Goal: Task Accomplishment & Management: Contribute content

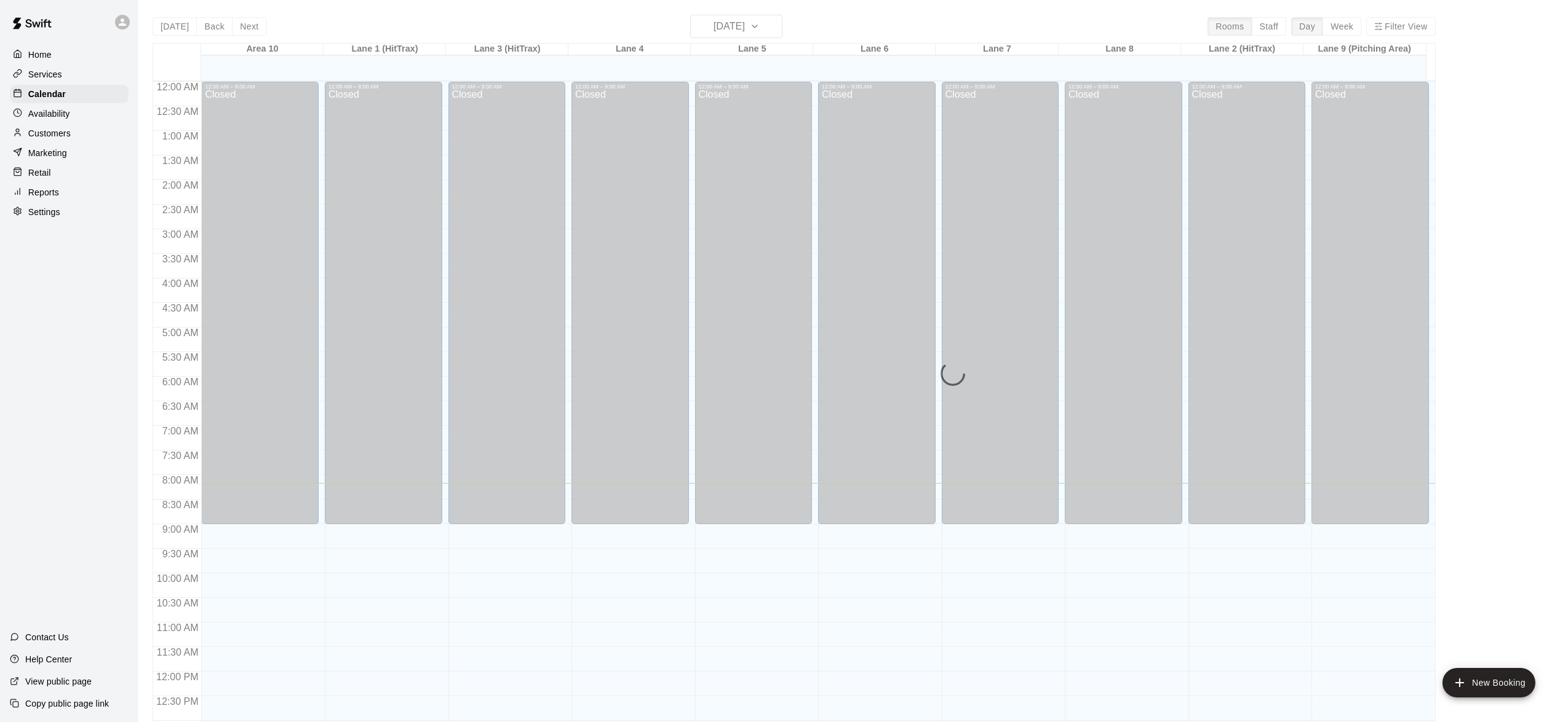
scroll to position [402, 0]
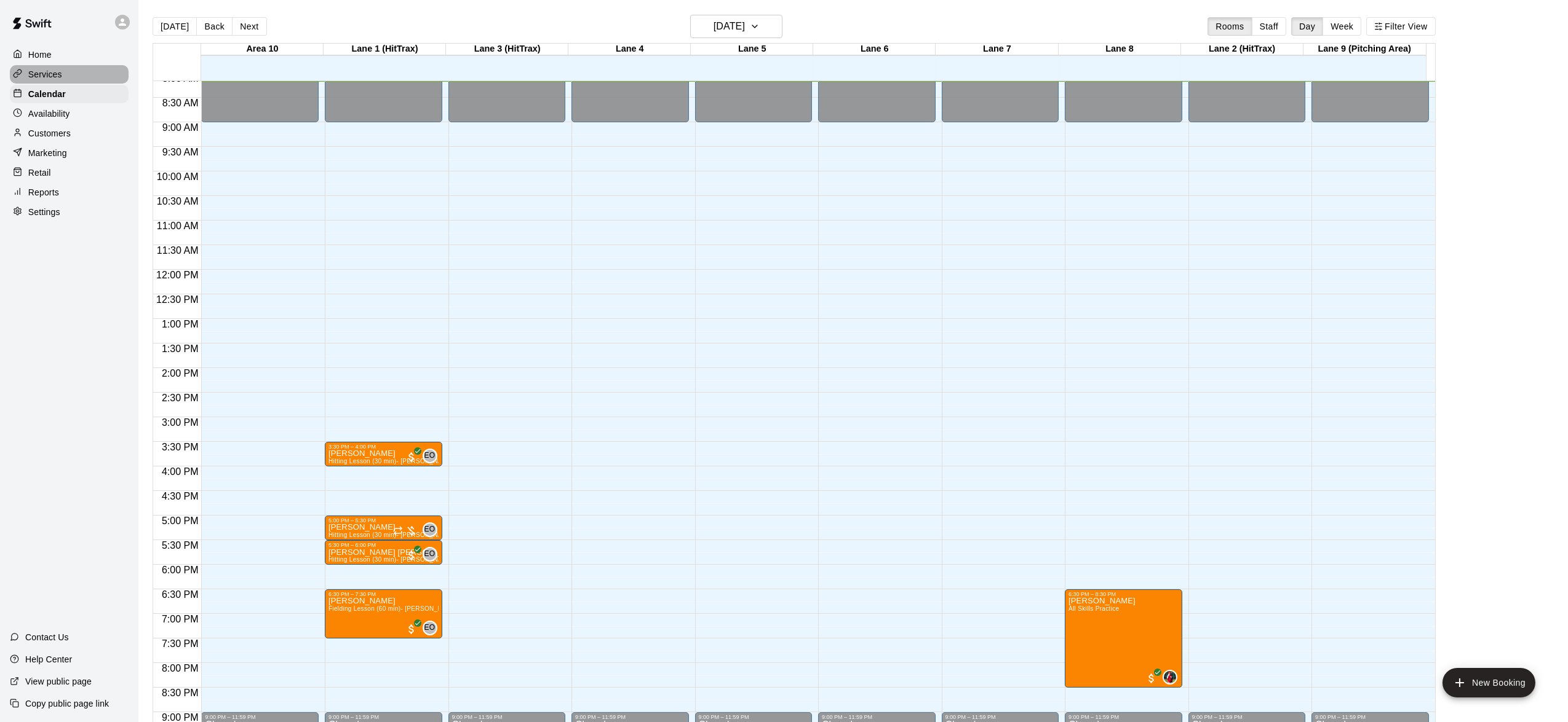
click at [39, 74] on p "Services" at bounding box center [44, 74] width 34 height 13
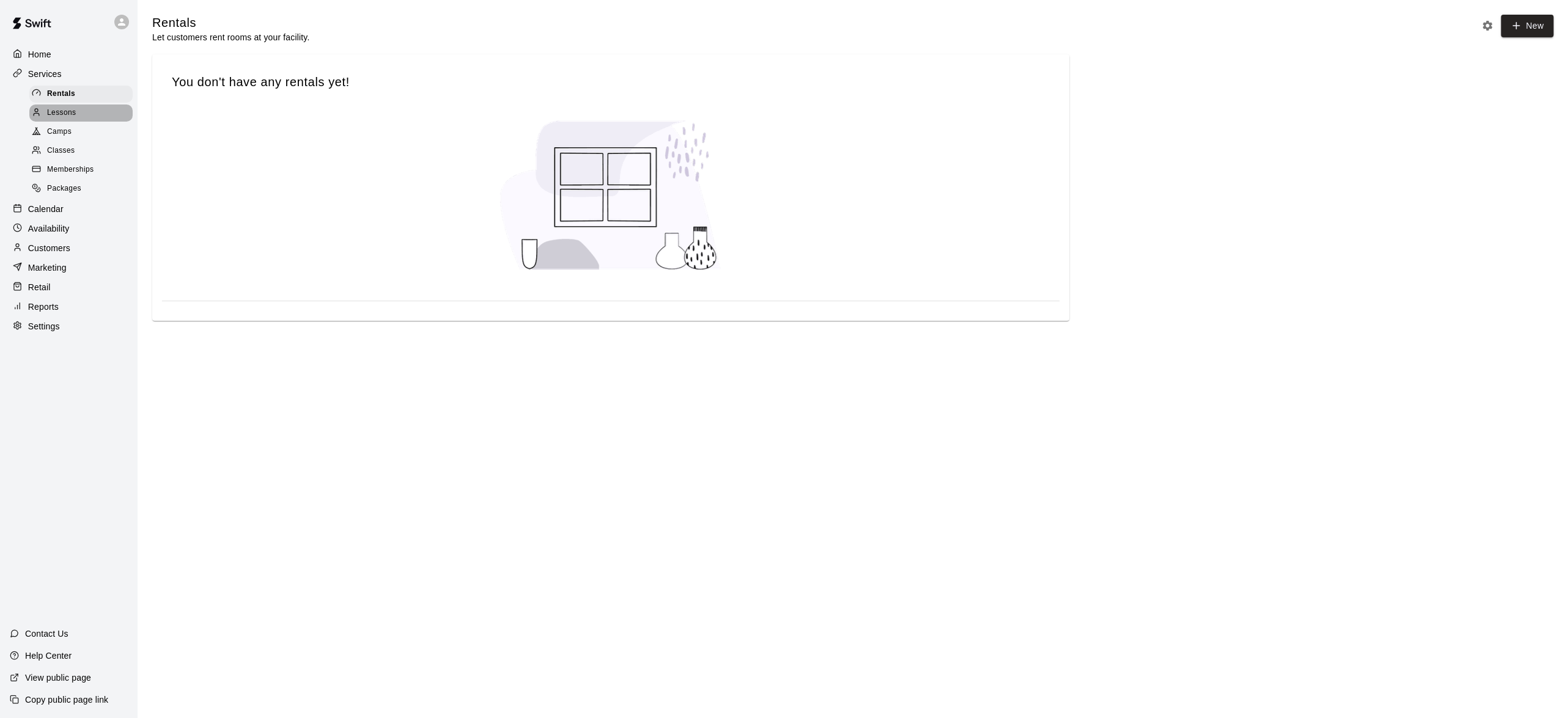
click at [43, 113] on div at bounding box center [39, 113] width 15 height 11
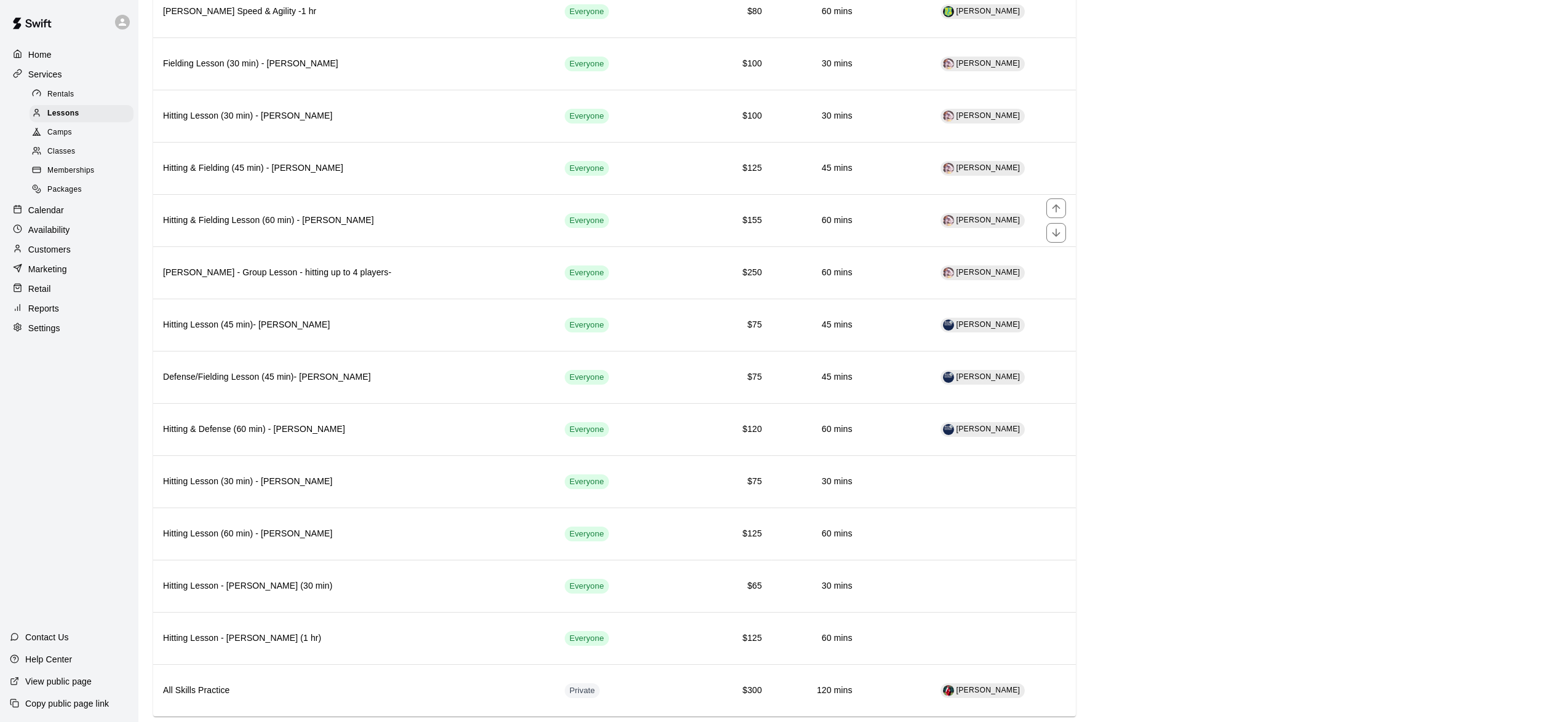
scroll to position [838, 0]
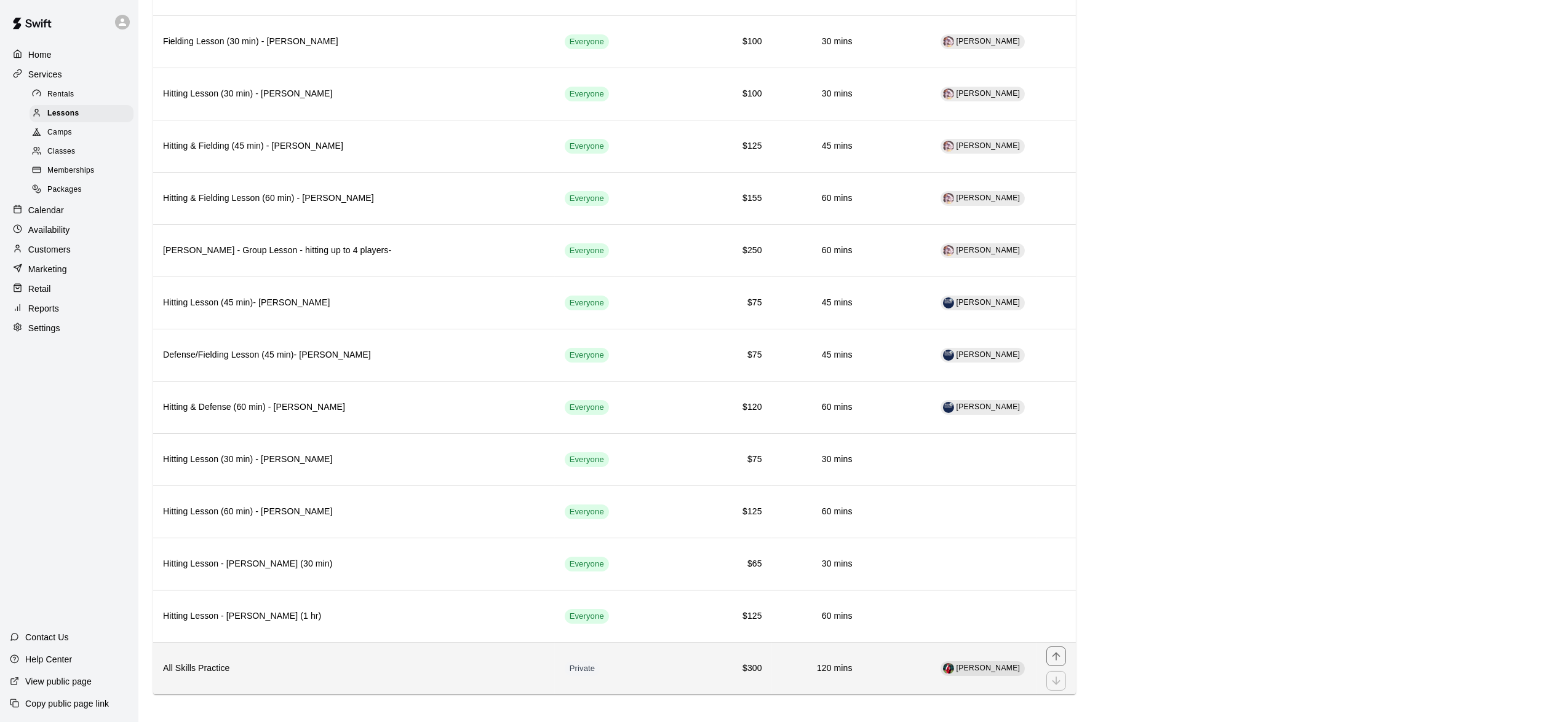
click at [443, 669] on th "All Skills Practice" at bounding box center [353, 668] width 402 height 52
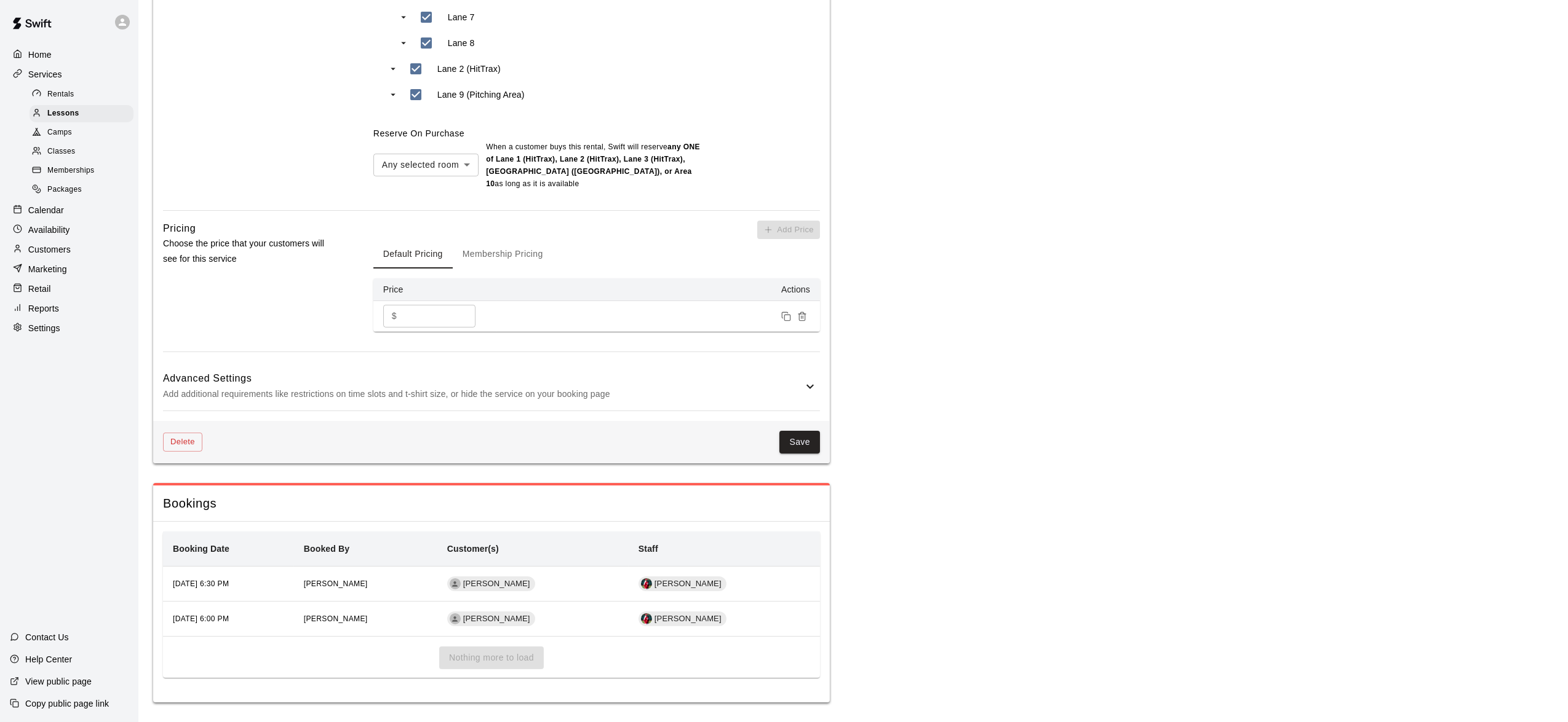
scroll to position [765, 0]
click at [31, 315] on p "Reports" at bounding box center [43, 308] width 31 height 13
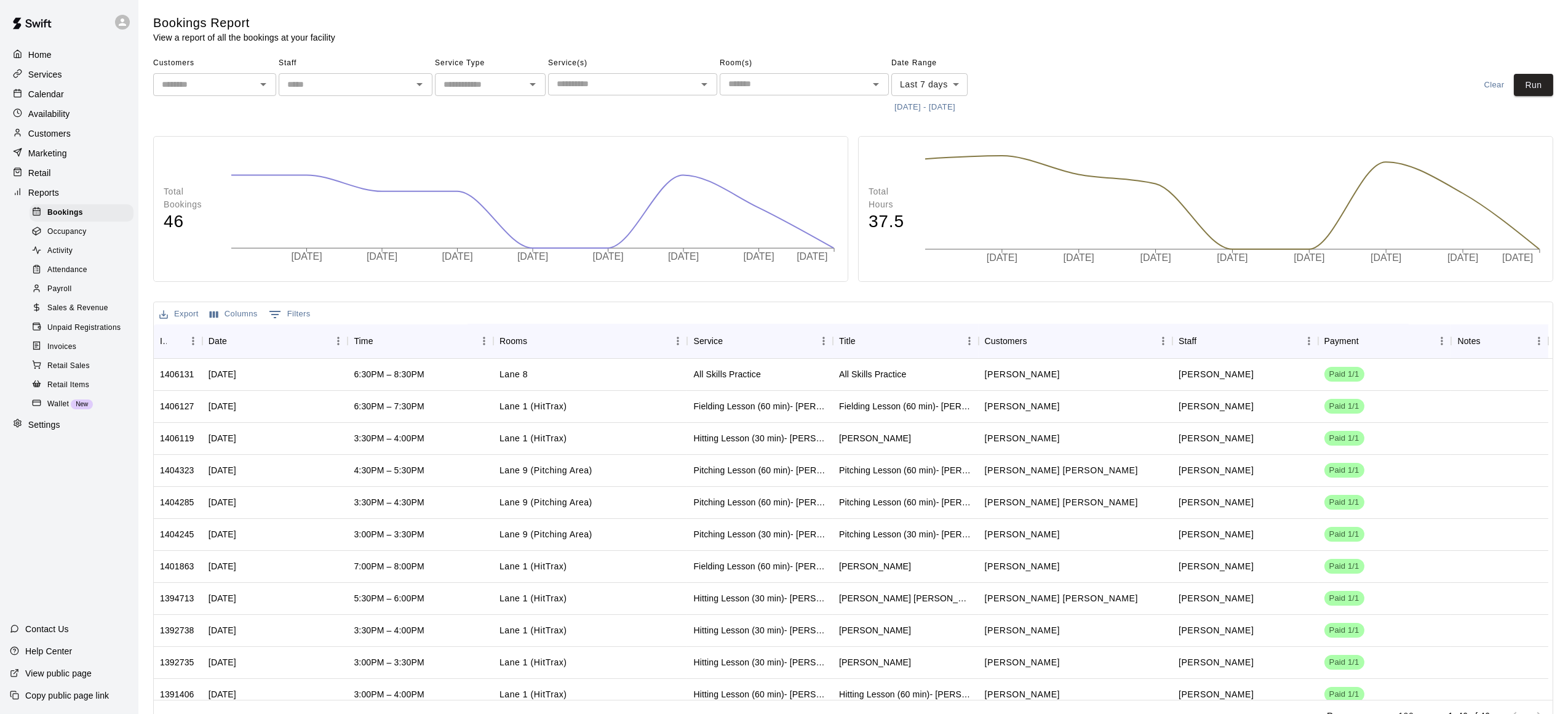
click at [47, 296] on span "Payroll" at bounding box center [59, 289] width 24 height 13
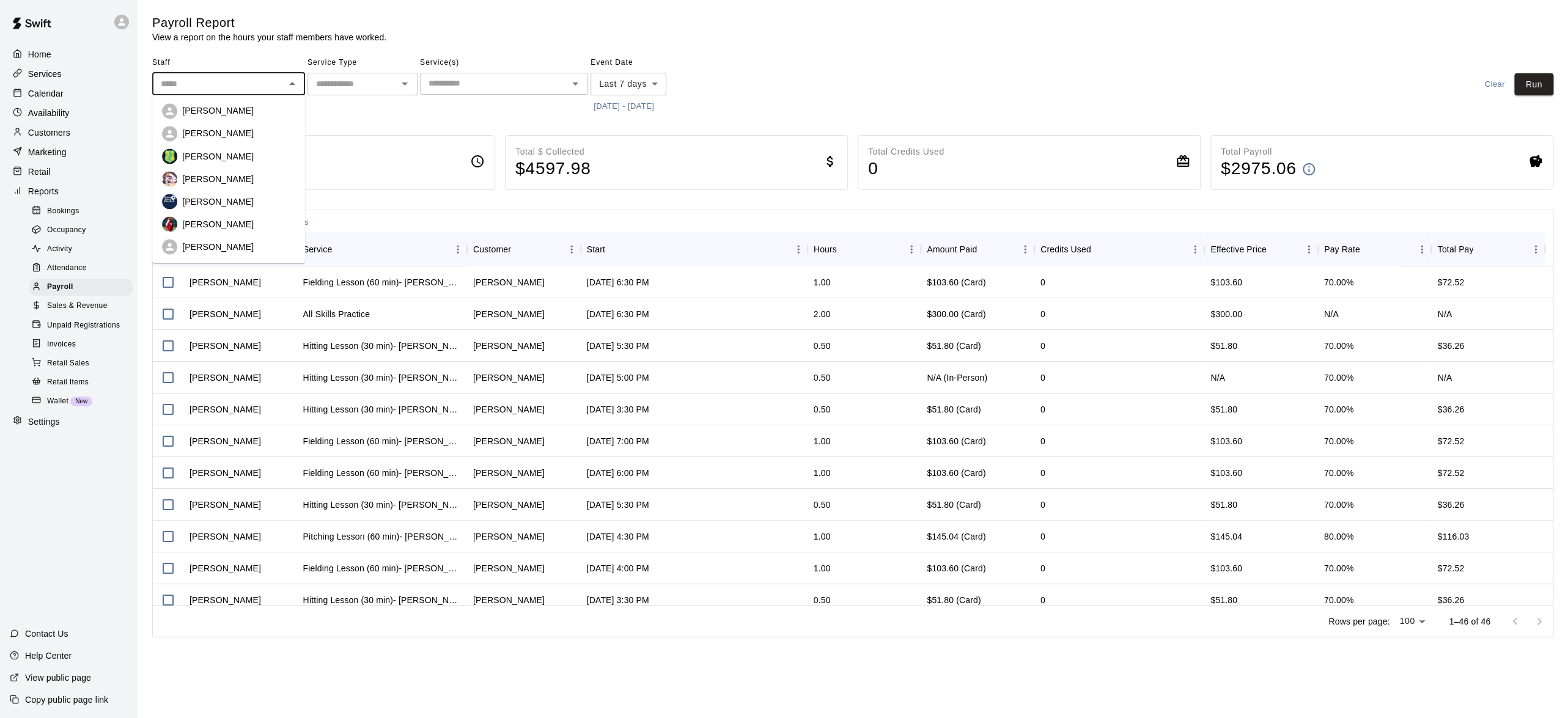
click at [209, 77] on input "text" at bounding box center [218, 84] width 125 height 15
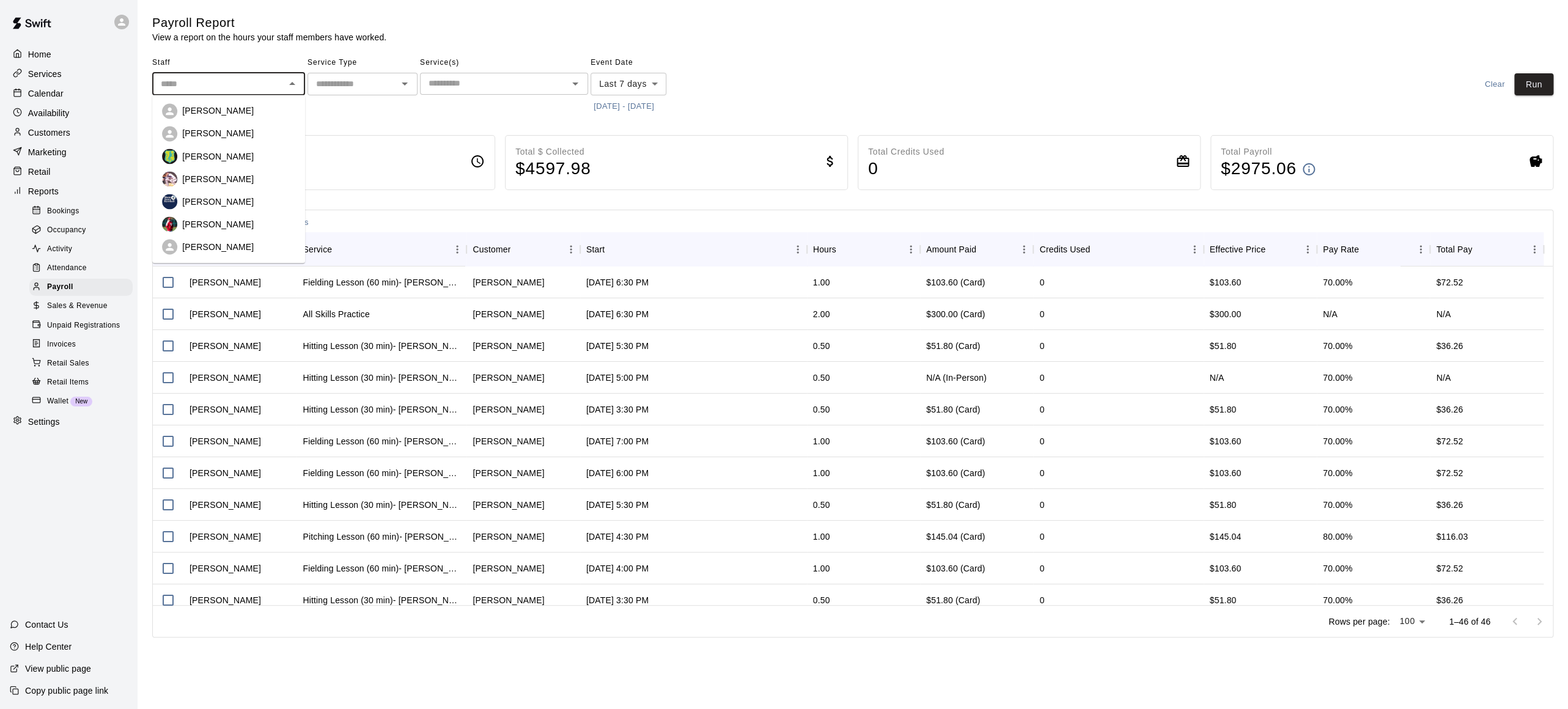
click at [201, 226] on p "[PERSON_NAME]" at bounding box center [217, 224] width 72 height 12
type input "*********"
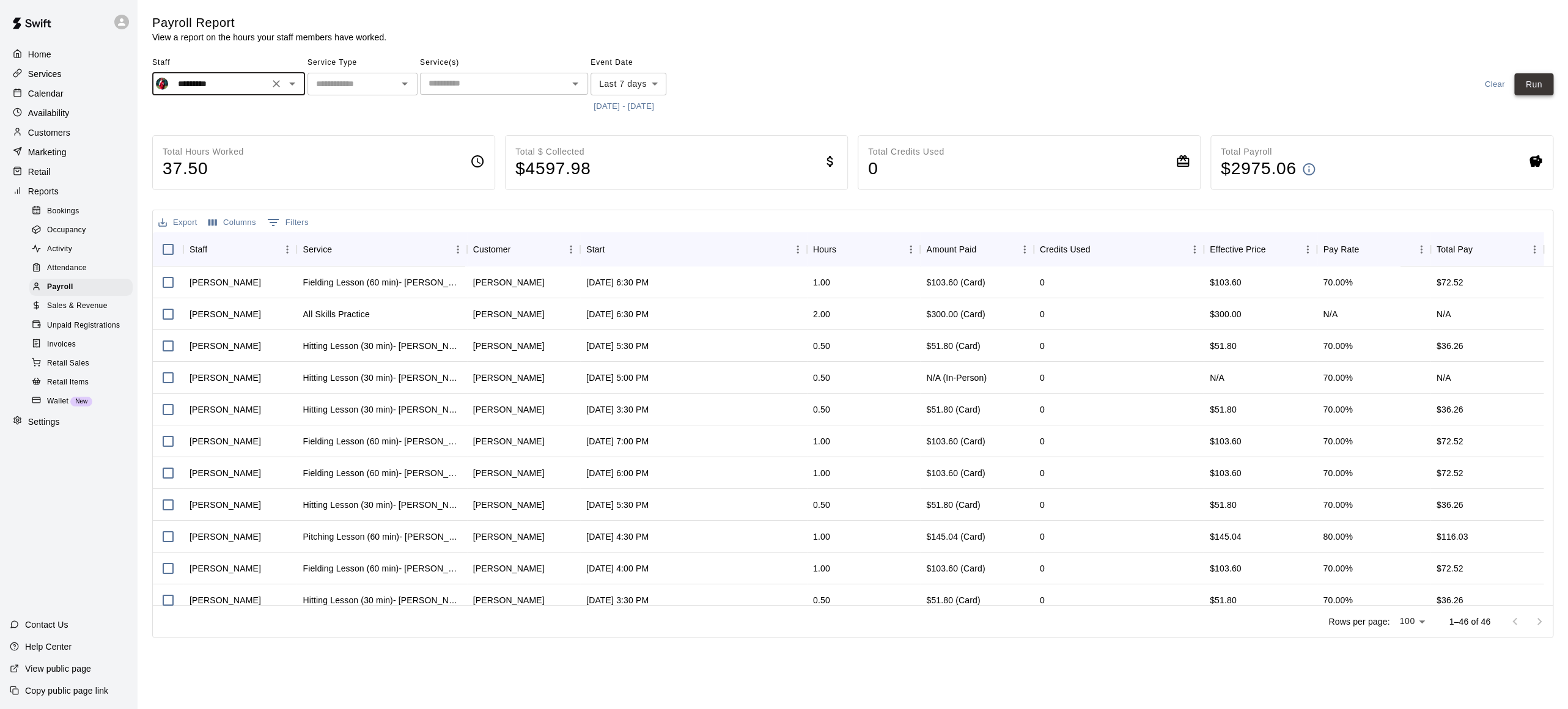
click at [1549, 86] on button "Run" at bounding box center [1534, 85] width 39 height 23
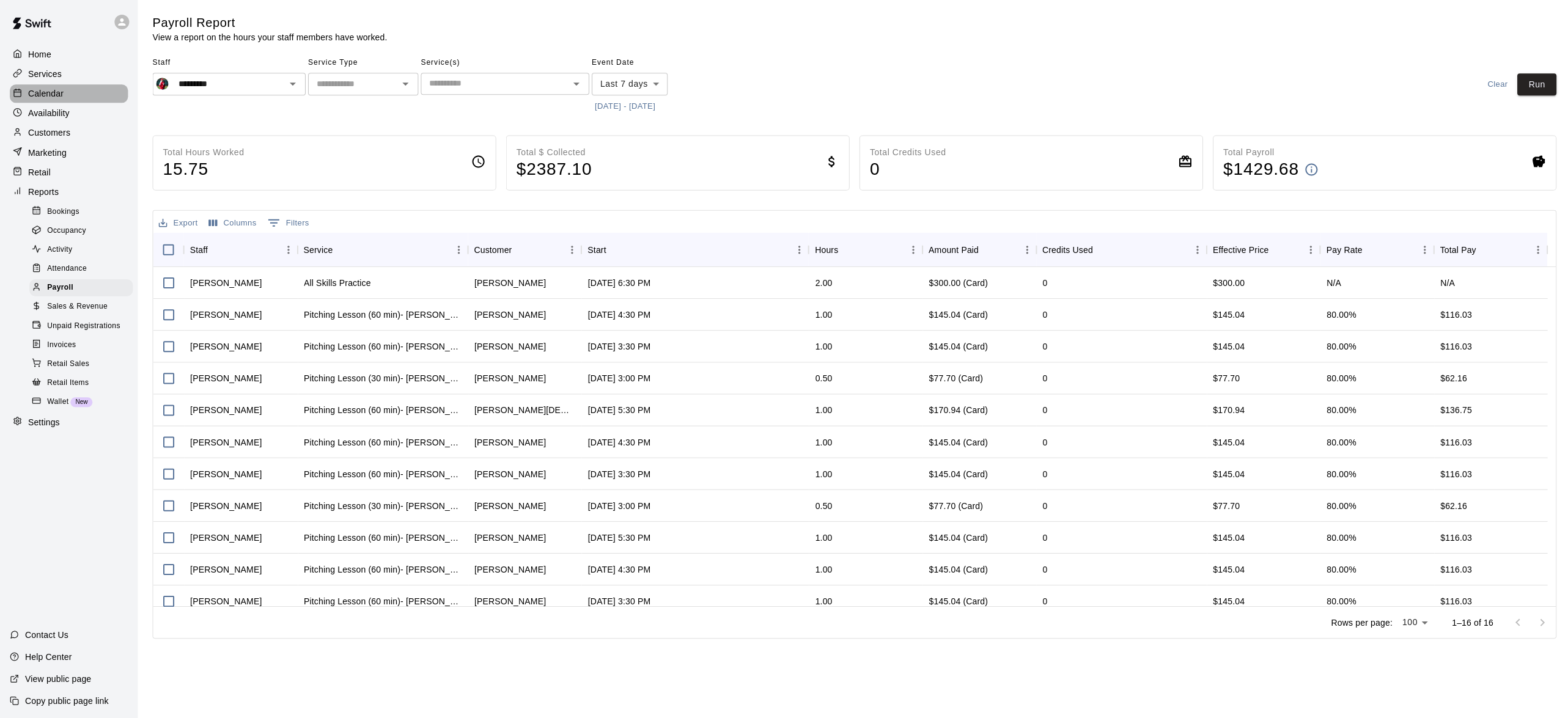
click at [43, 92] on p "Calendar" at bounding box center [45, 93] width 35 height 12
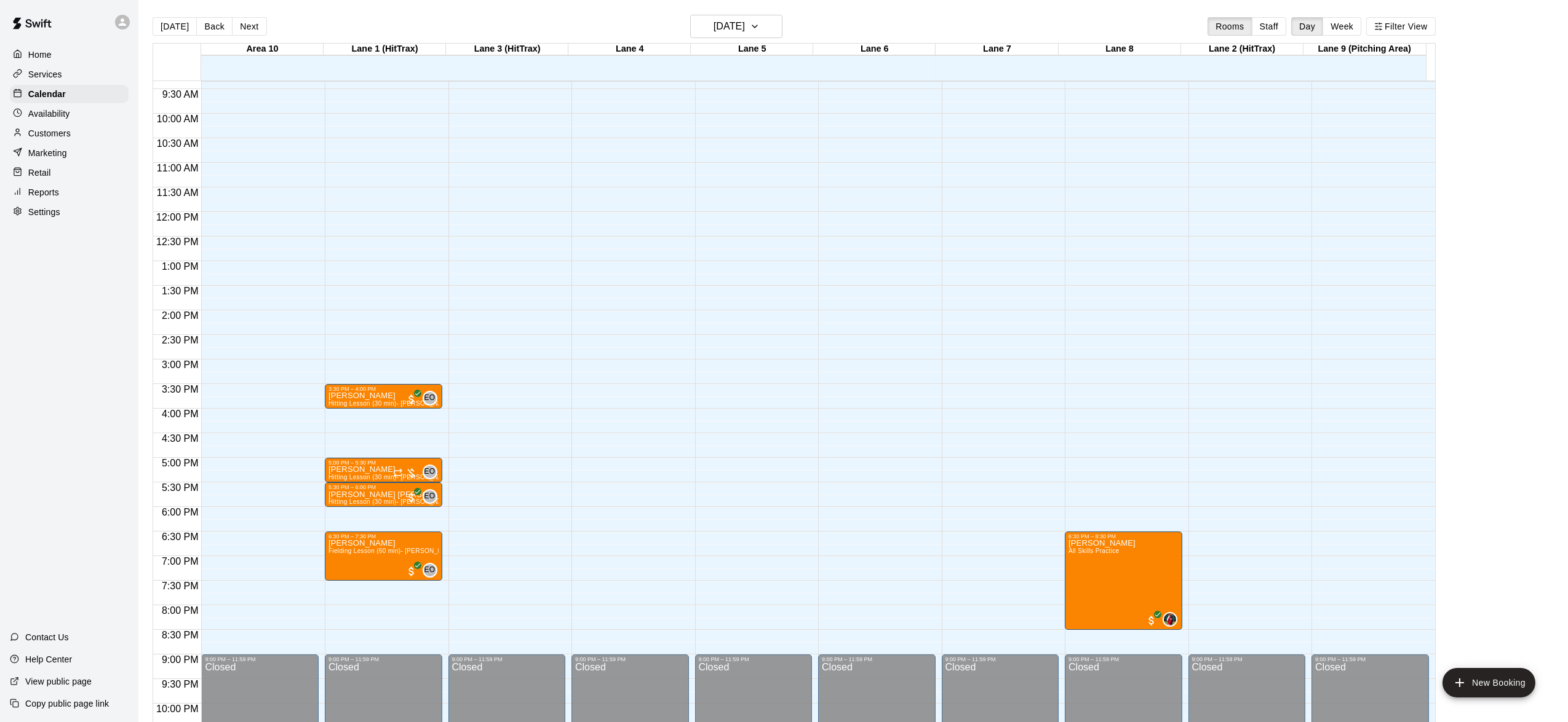
scroll to position [525, 0]
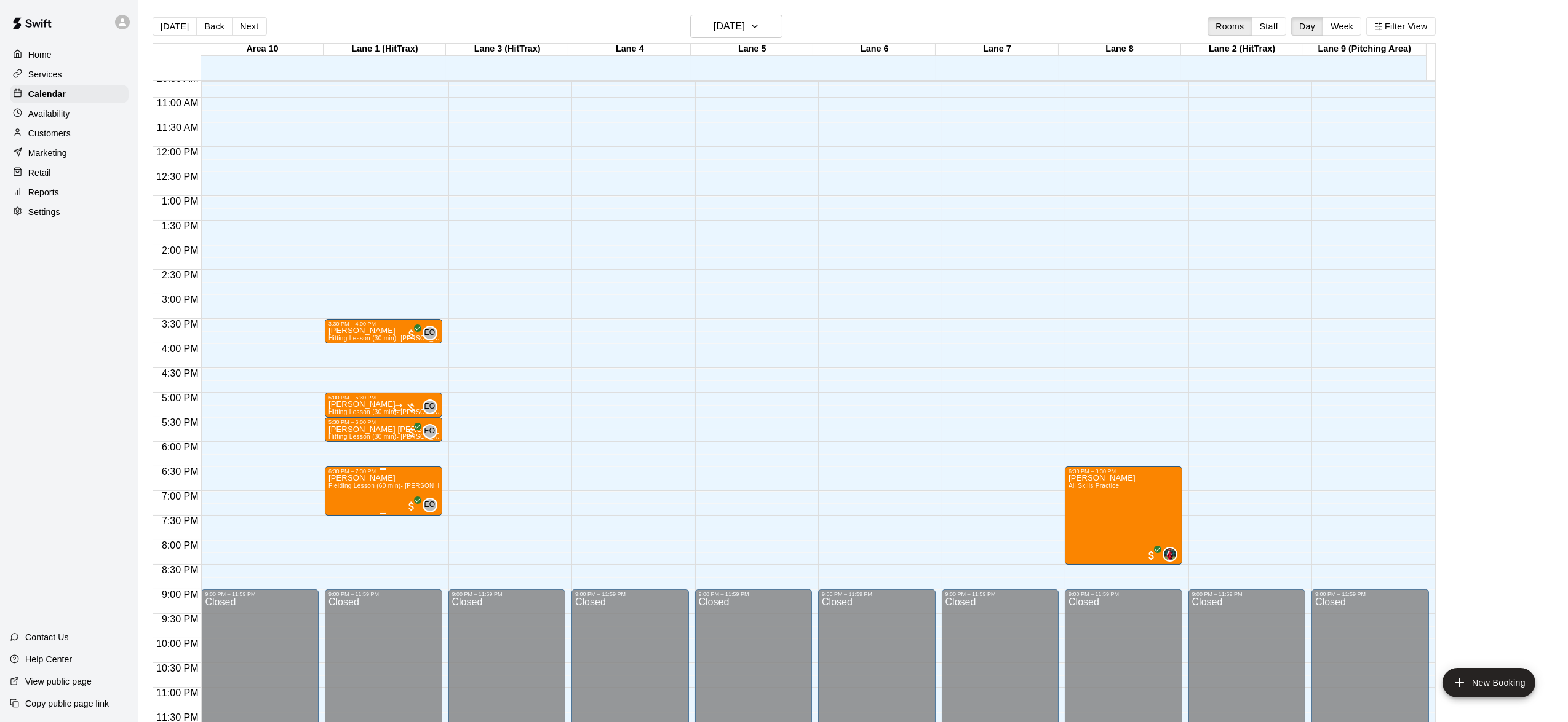
click at [347, 489] on span "Fielding Lesson (60 min)- [PERSON_NAME]" at bounding box center [393, 485] width 130 height 7
click at [339, 495] on icon "edit" at bounding box center [339, 495] width 11 height 11
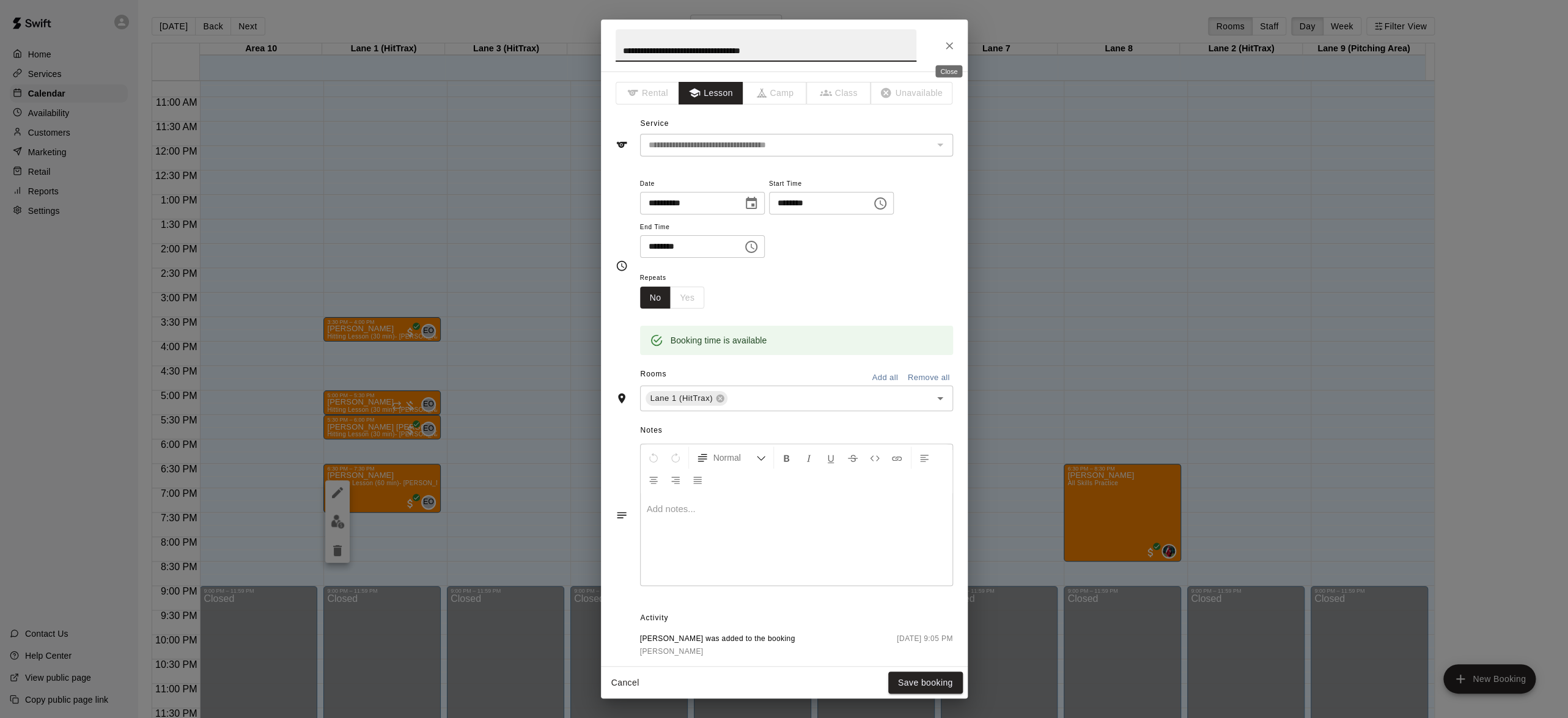
click at [951, 40] on icon "Close" at bounding box center [949, 46] width 12 height 12
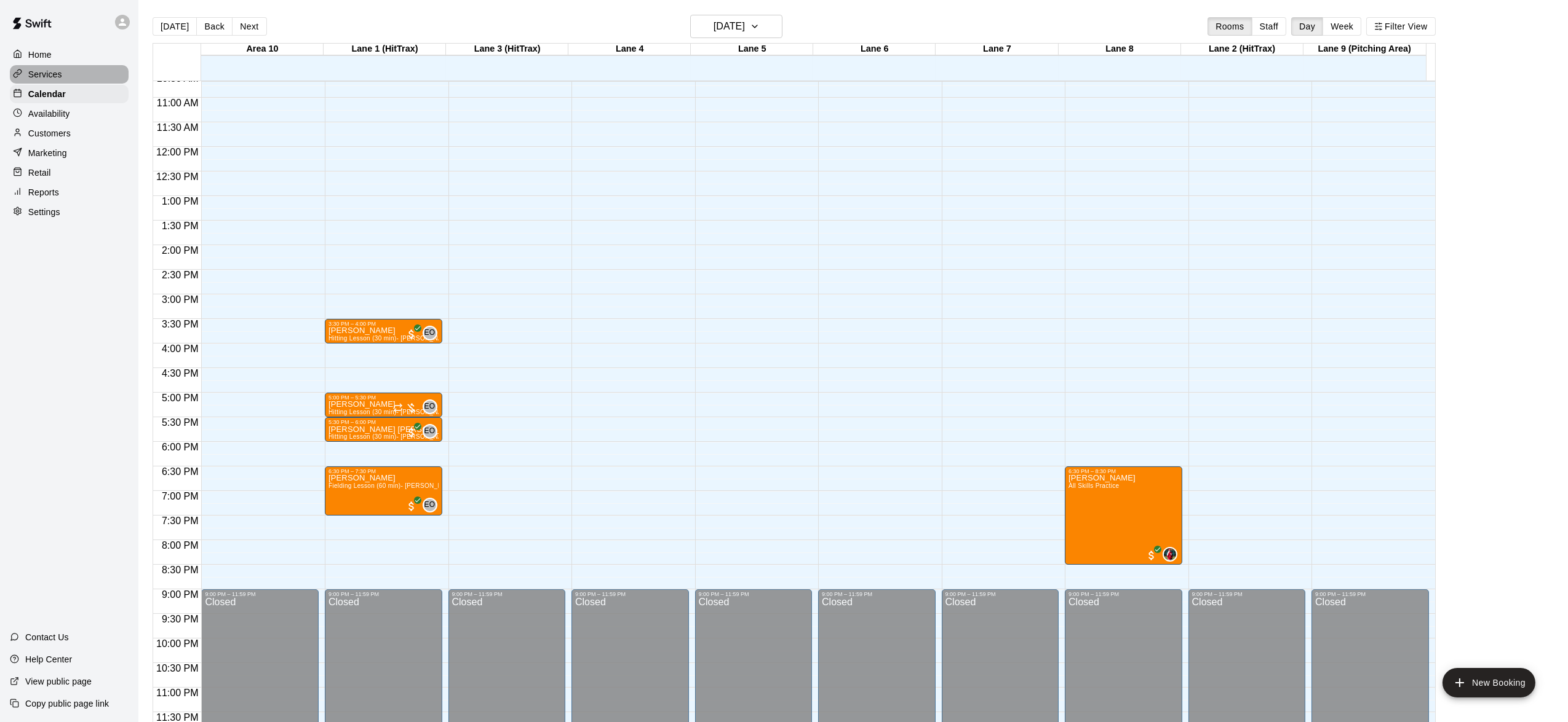
click at [39, 72] on p "Services" at bounding box center [44, 74] width 34 height 13
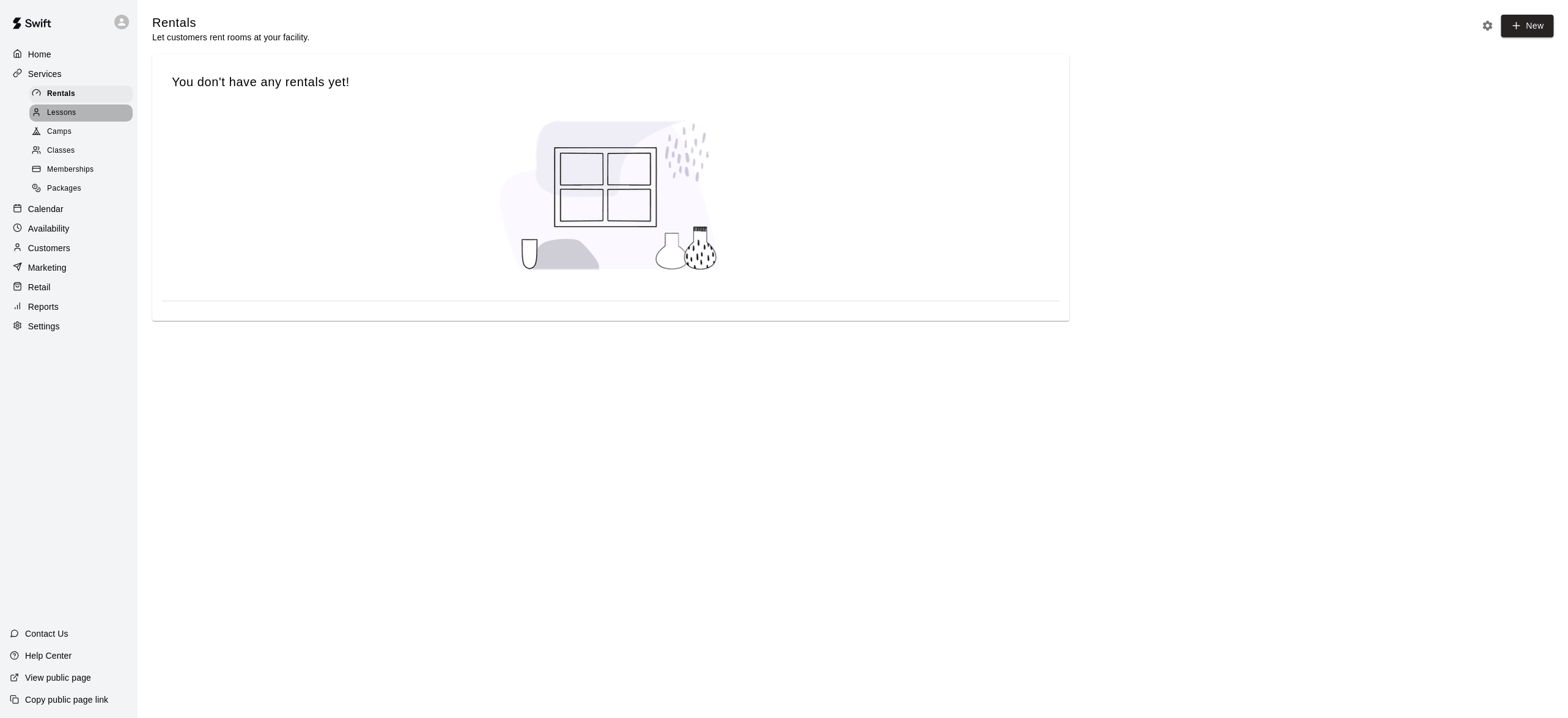
click at [56, 118] on span "Lessons" at bounding box center [61, 113] width 30 height 12
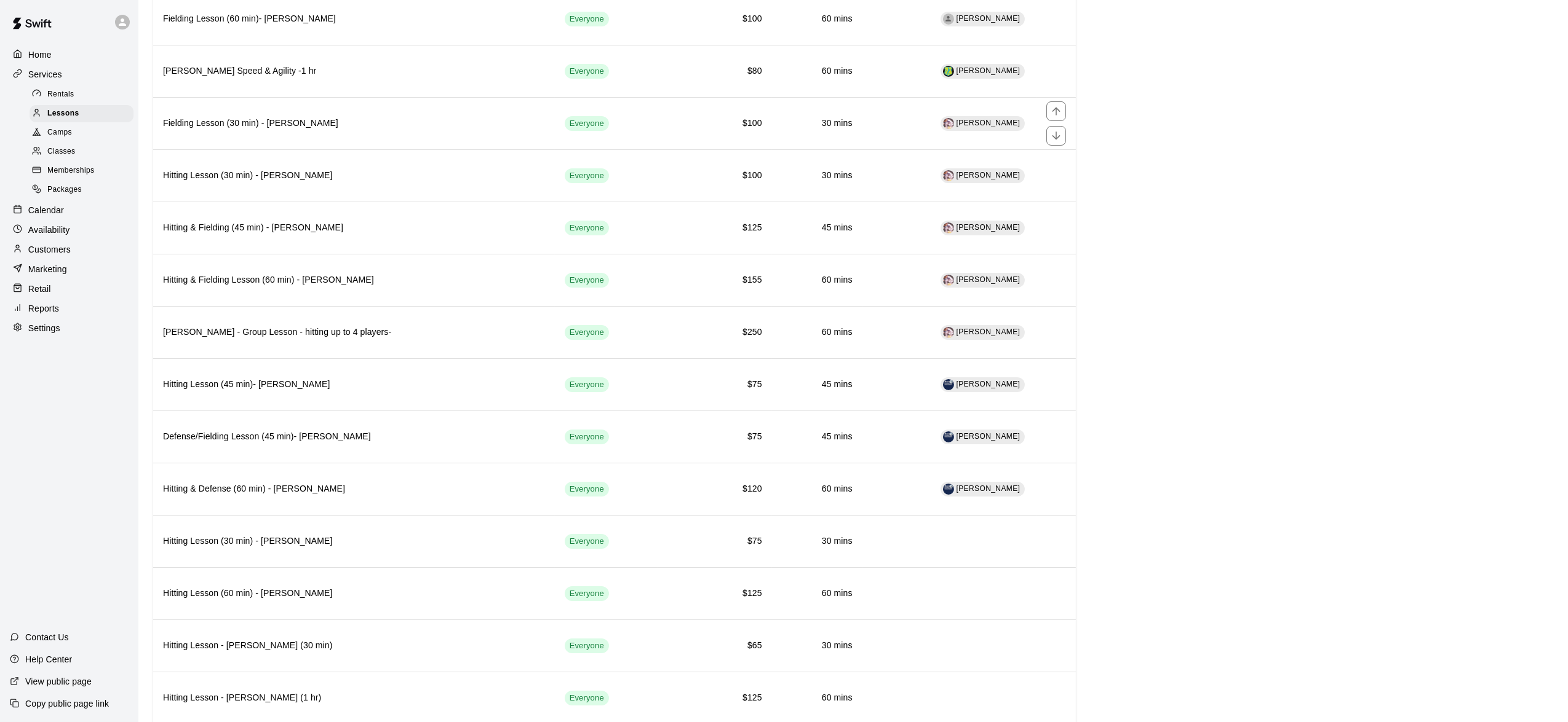
scroll to position [838, 0]
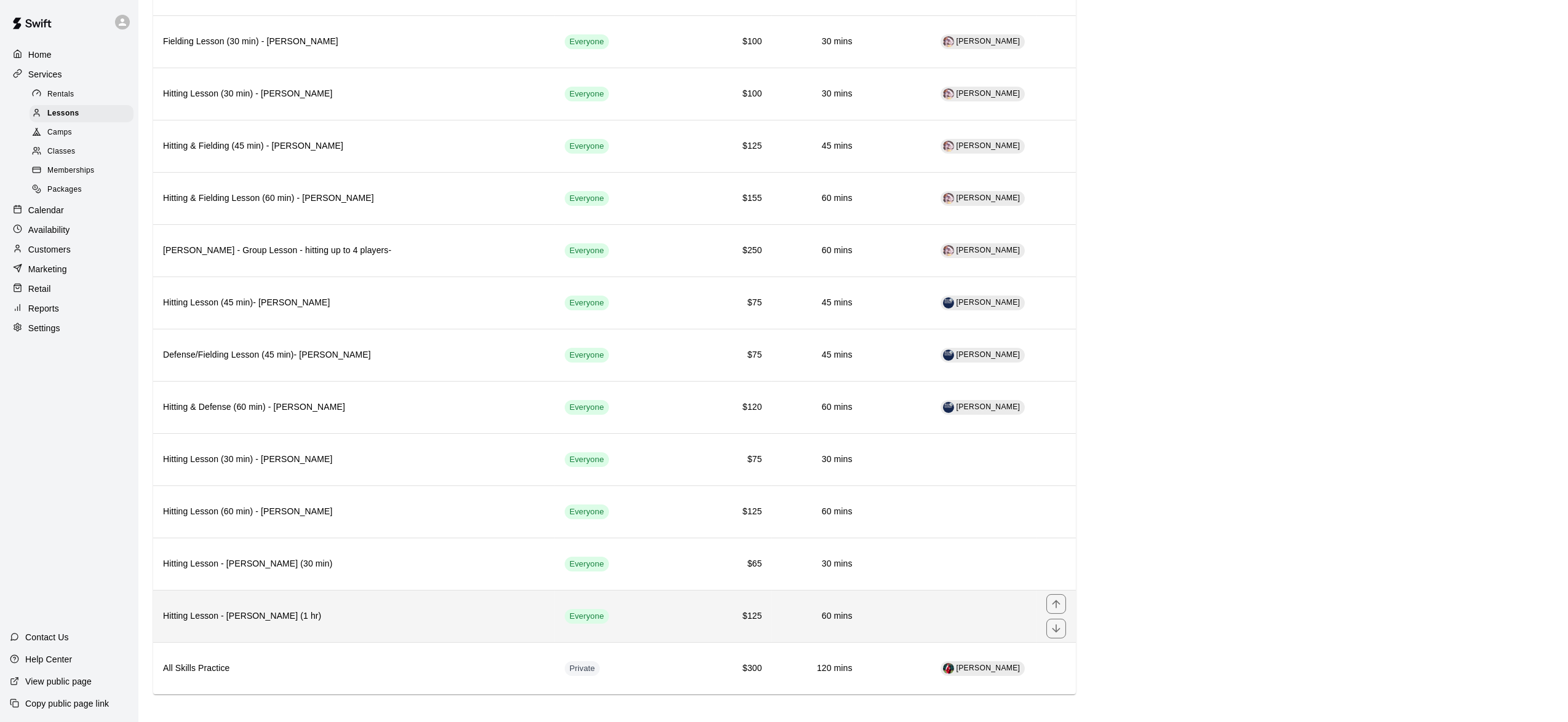
click at [396, 609] on h6 "Hitting Lesson - [PERSON_NAME] (1 hr)" at bounding box center [353, 616] width 382 height 13
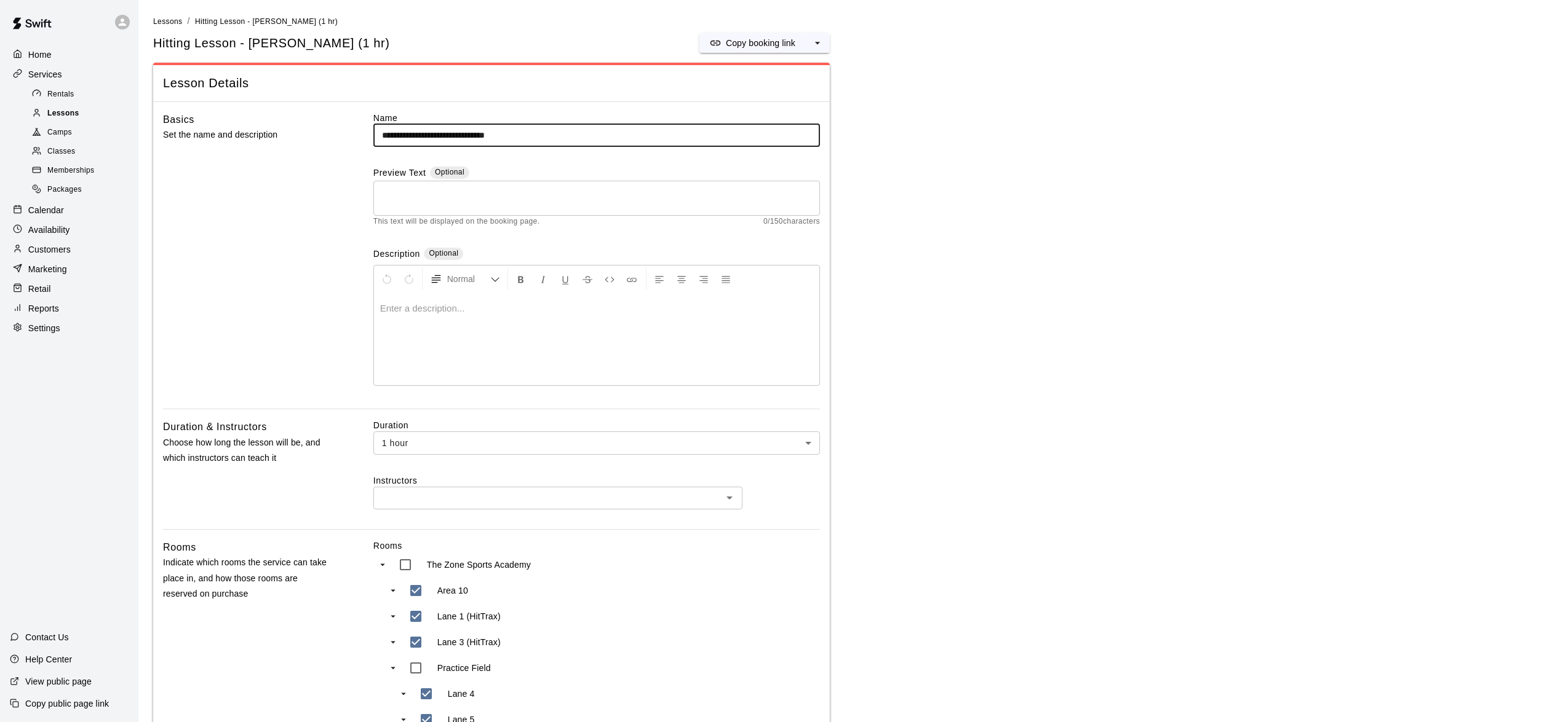
click at [66, 120] on span "Lessons" at bounding box center [63, 114] width 32 height 13
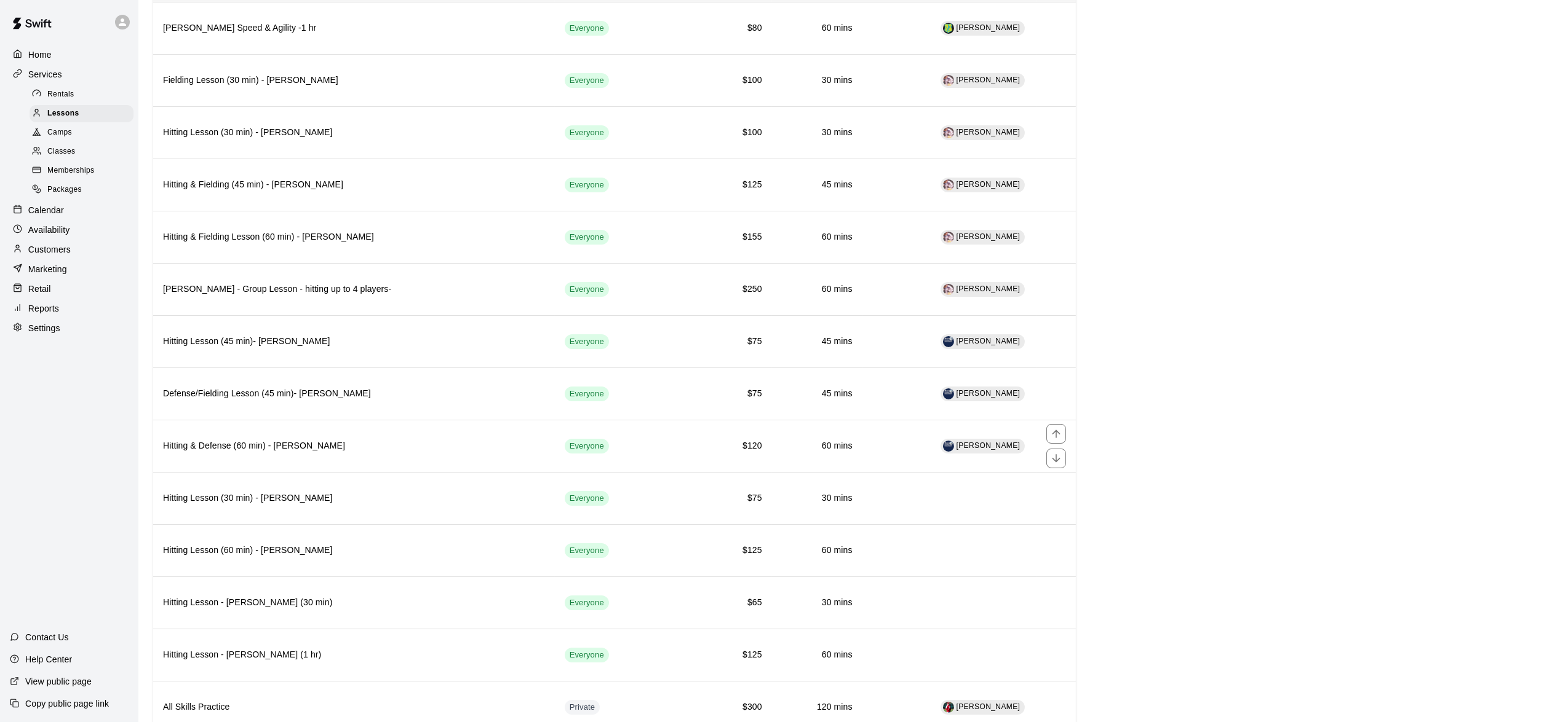
scroll to position [838, 0]
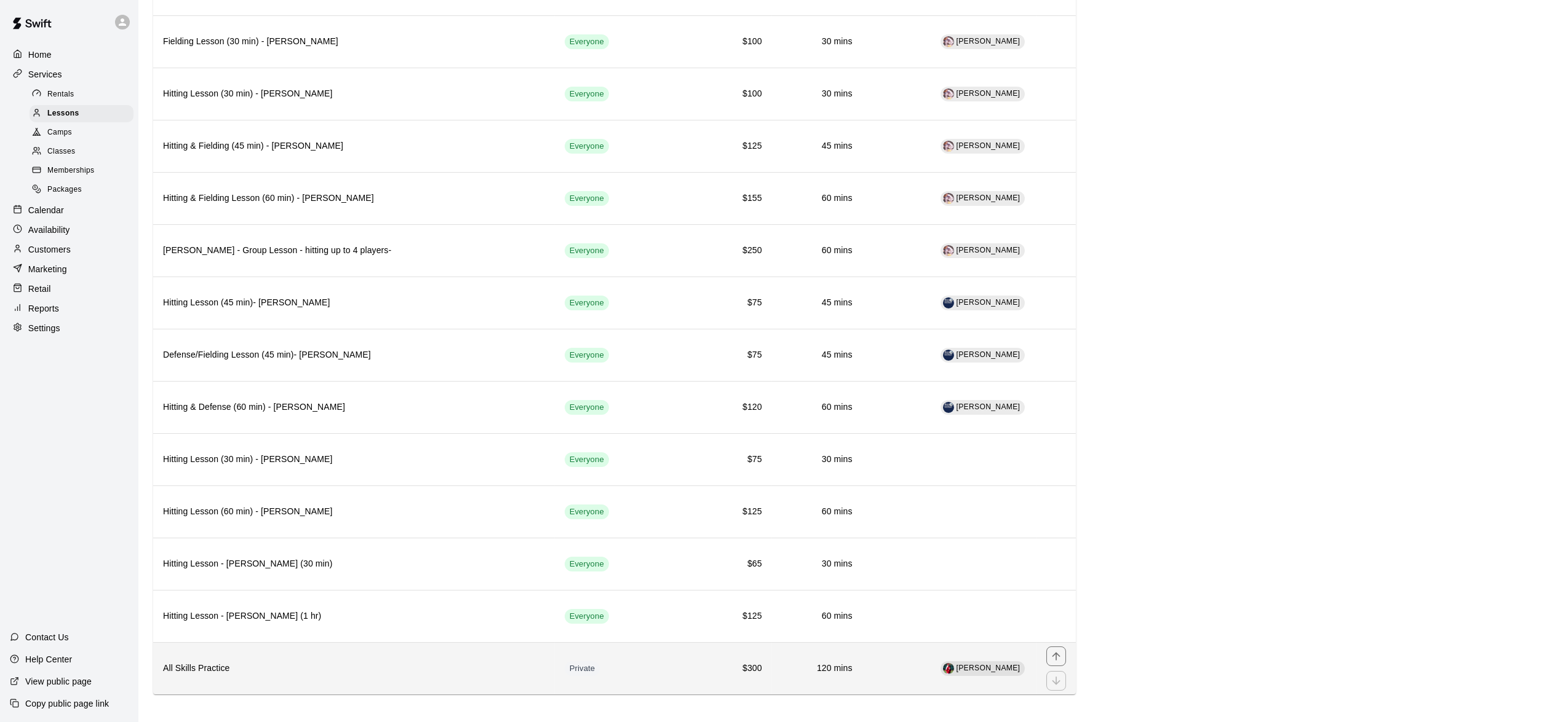
click at [515, 662] on h6 "All Skills Practice" at bounding box center [353, 669] width 382 height 13
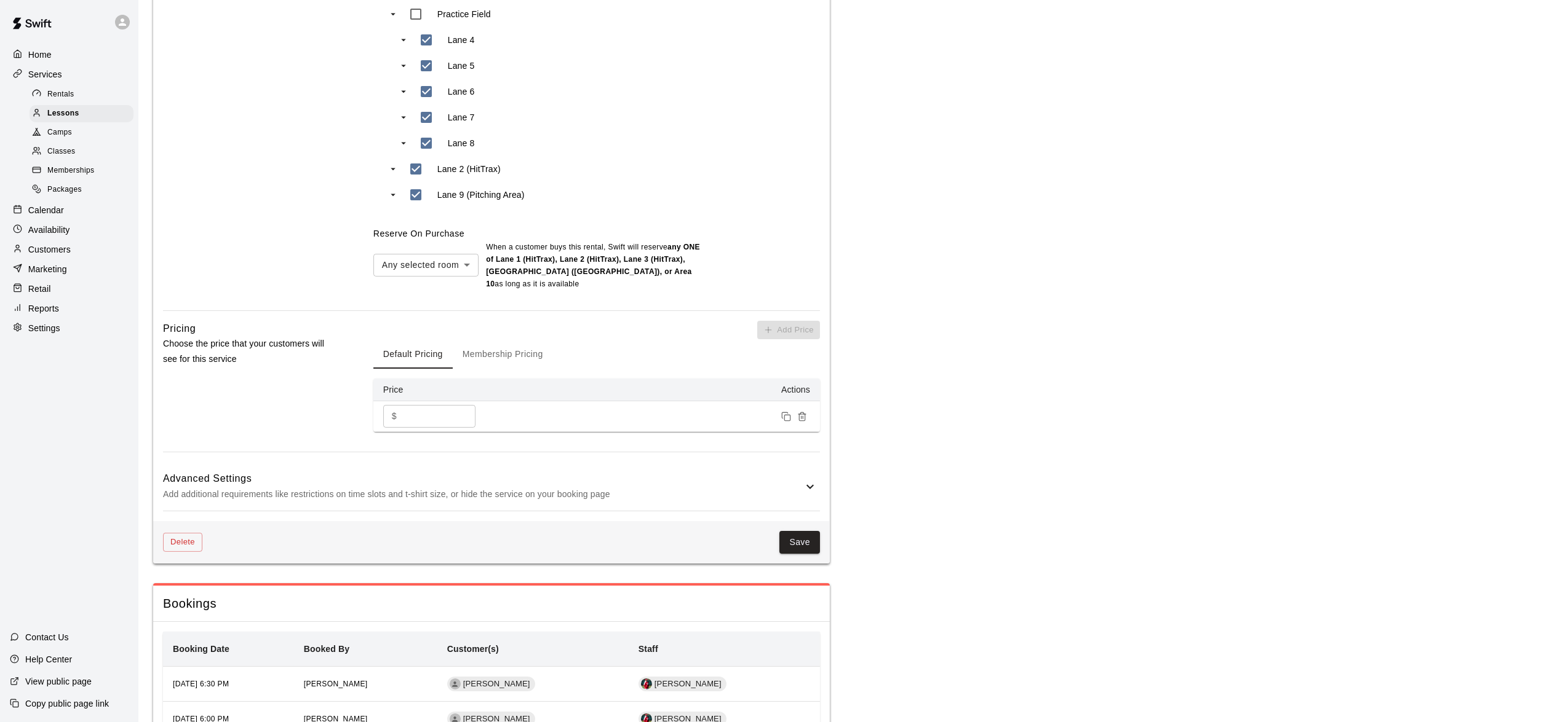
scroll to position [580, 0]
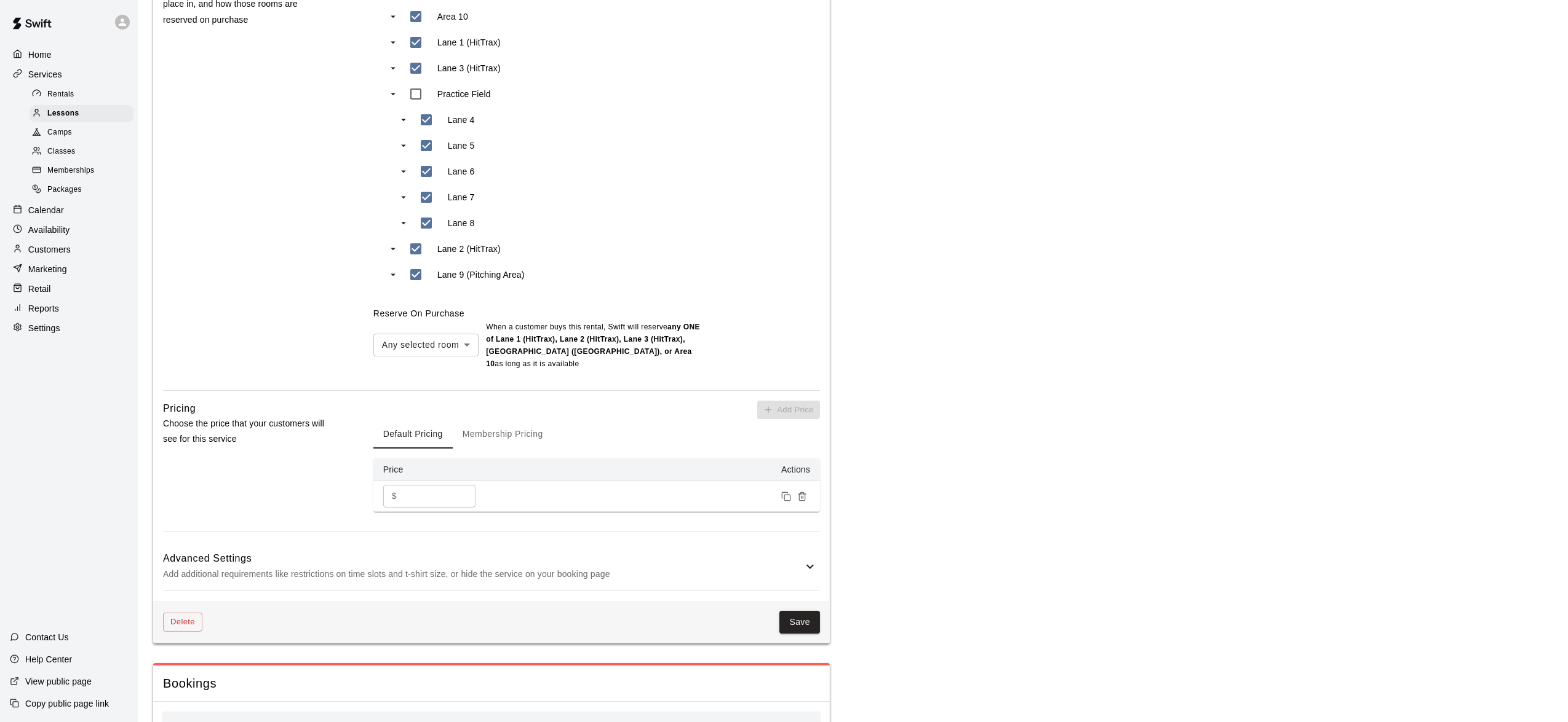
click at [533, 436] on button "Membership Pricing" at bounding box center [503, 434] width 100 height 30
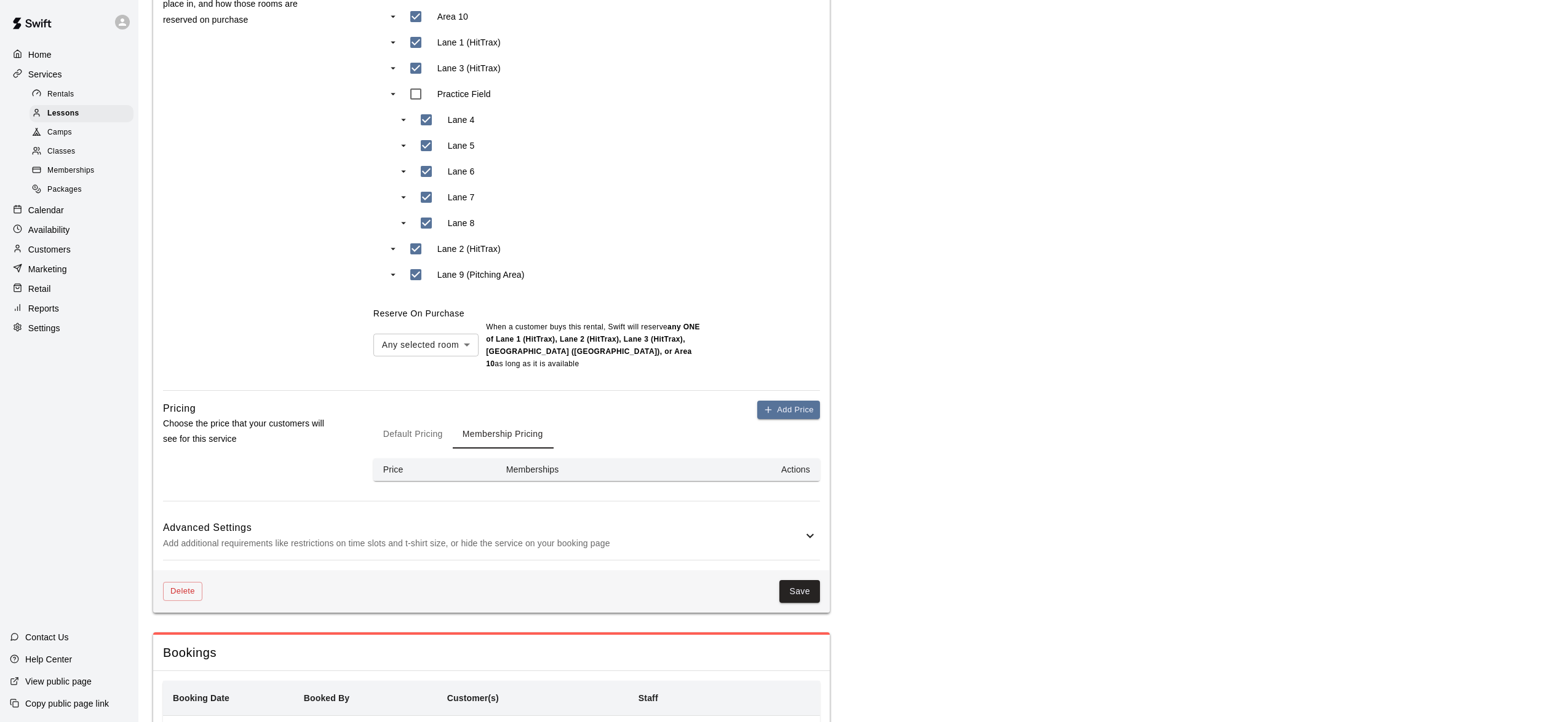
click at [409, 436] on button "Default Pricing" at bounding box center [413, 434] width 79 height 30
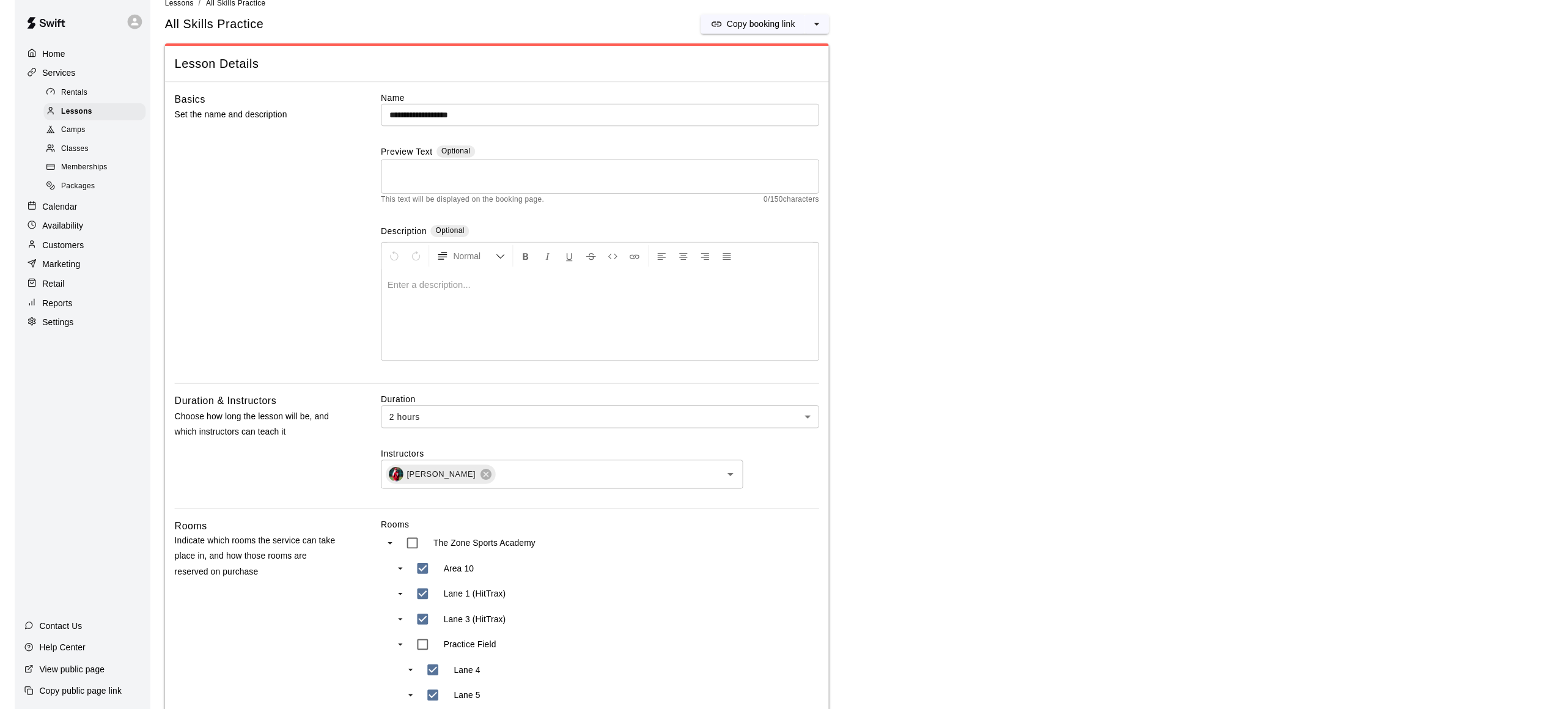
scroll to position [0, 0]
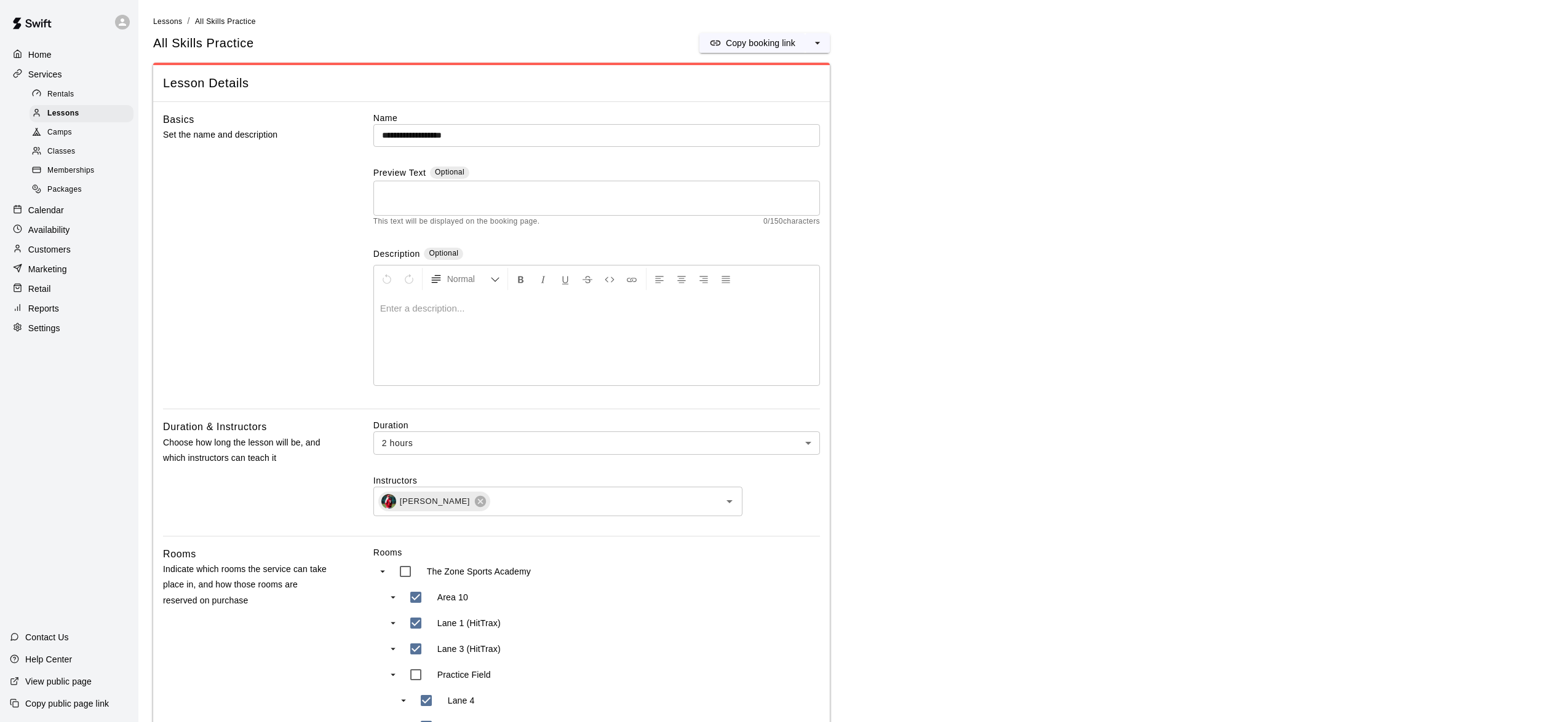
click at [45, 314] on p "Reports" at bounding box center [43, 308] width 31 height 13
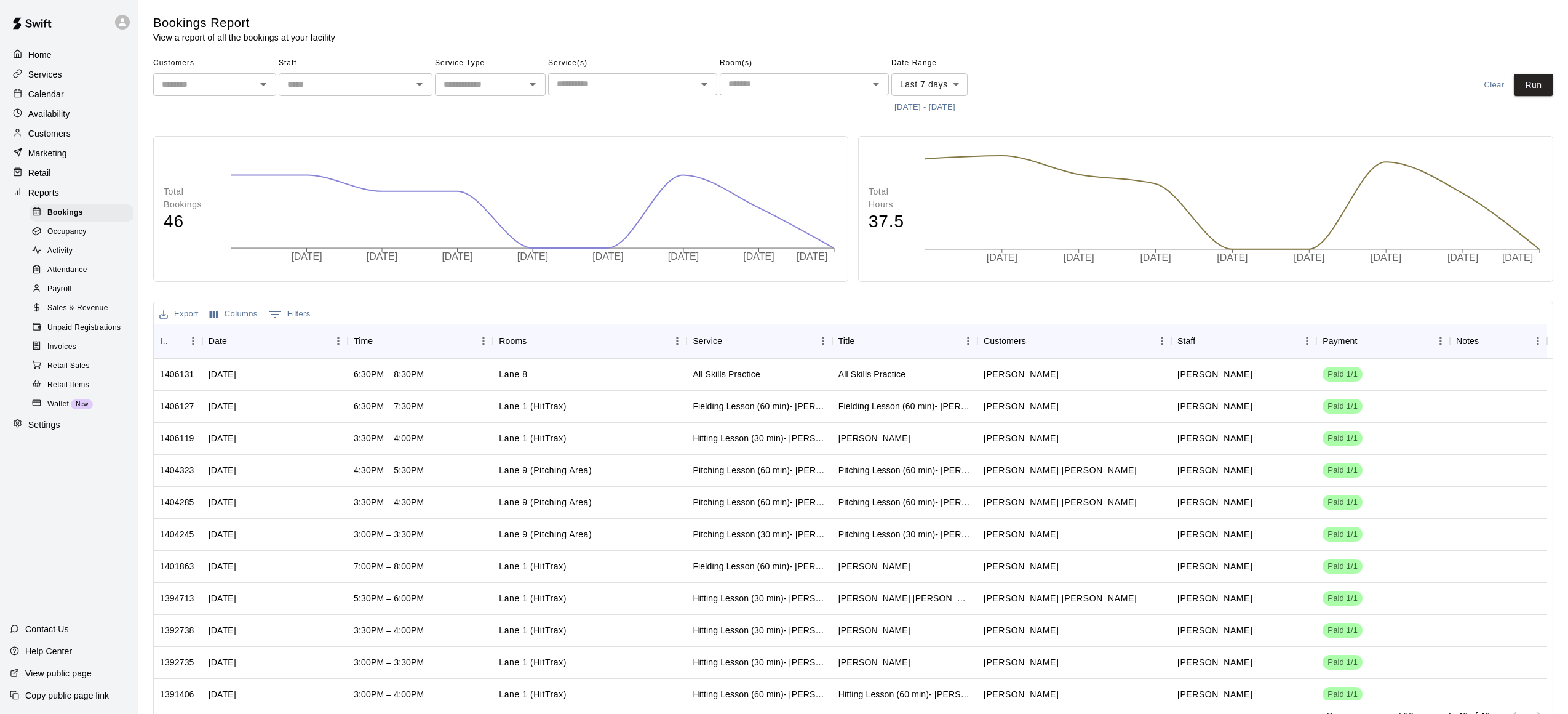
click at [65, 296] on span "Payroll" at bounding box center [59, 289] width 24 height 13
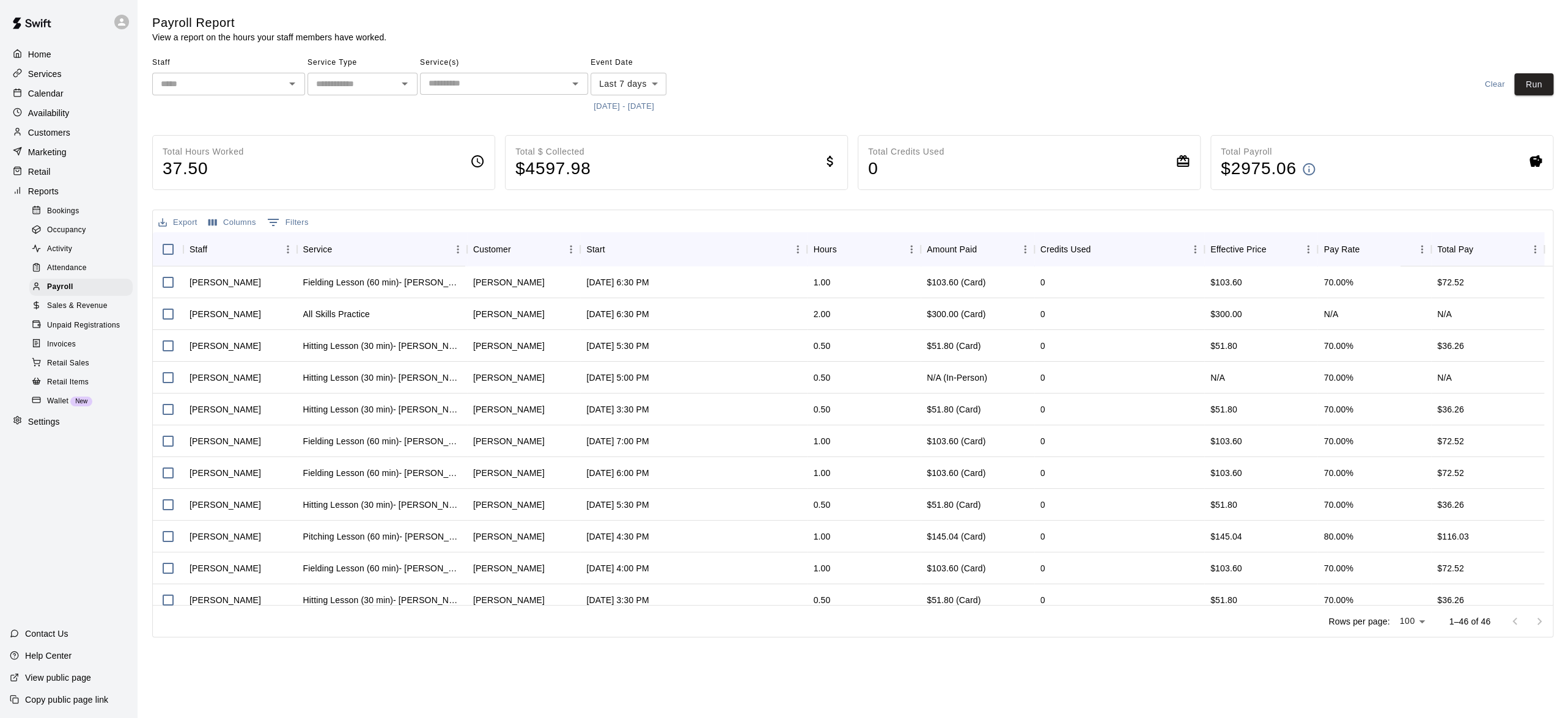
click at [288, 87] on icon "Open" at bounding box center [292, 83] width 14 height 14
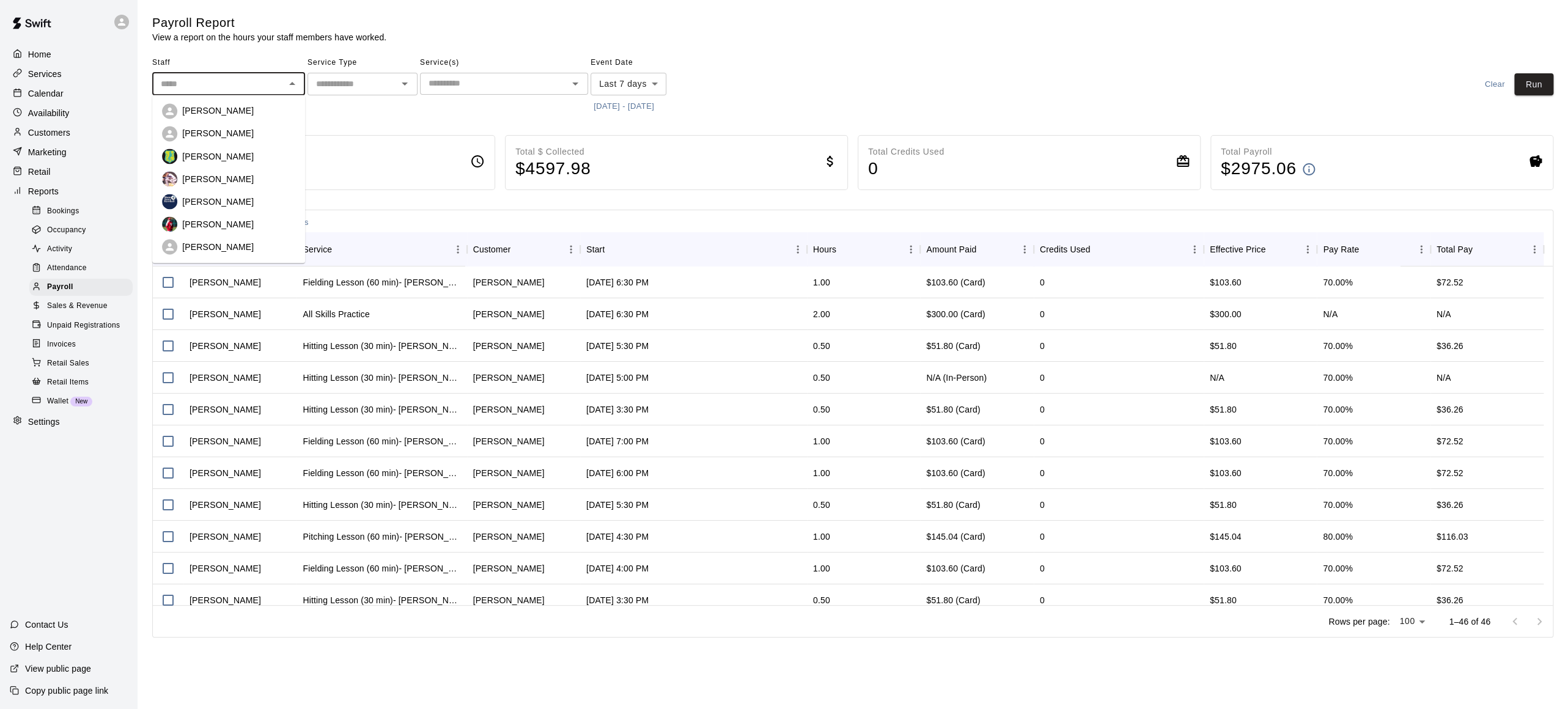
click at [211, 222] on p "[PERSON_NAME]" at bounding box center [217, 224] width 72 height 12
type input "*********"
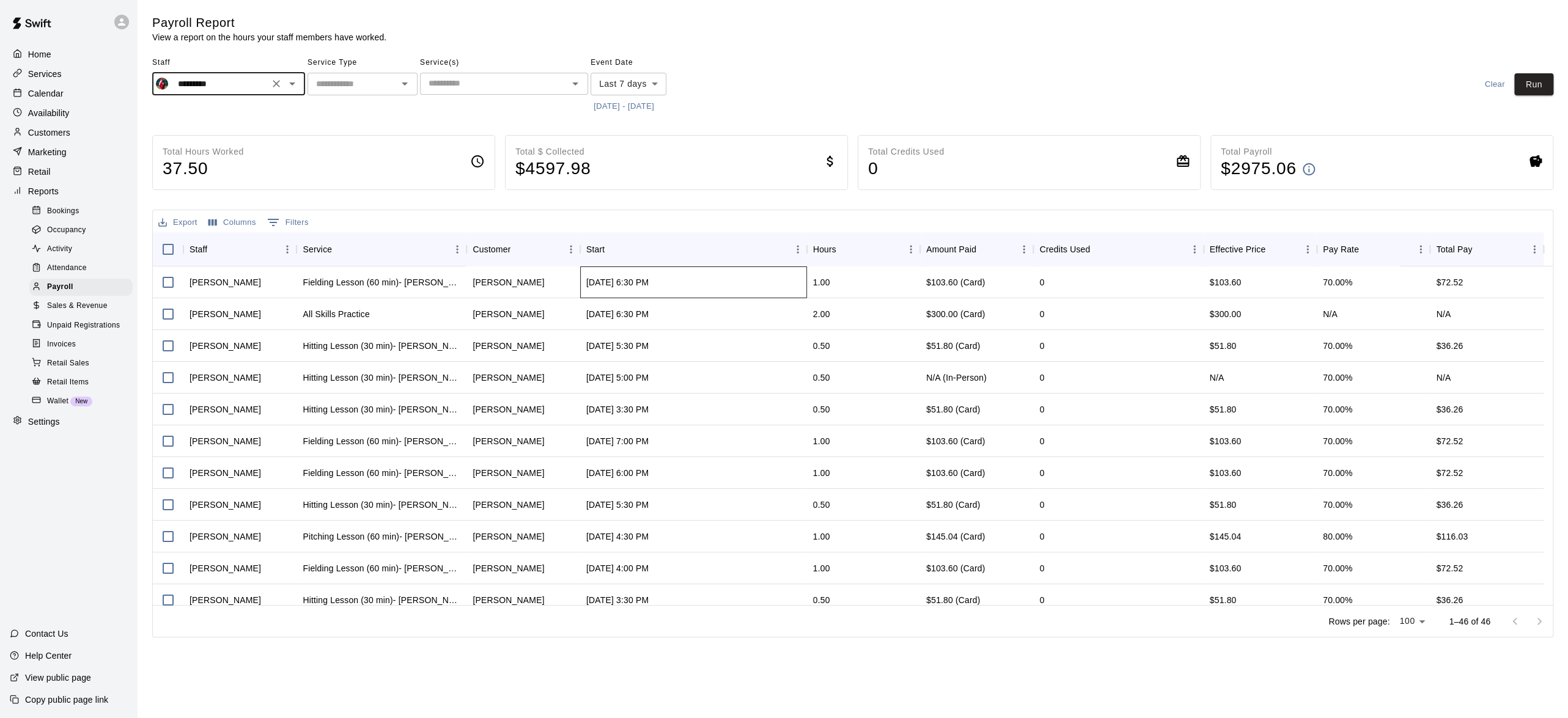
click at [708, 288] on div "[DATE] 6:30 PM" at bounding box center [693, 281] width 227 height 32
click at [1539, 85] on button "Run" at bounding box center [1534, 85] width 39 height 23
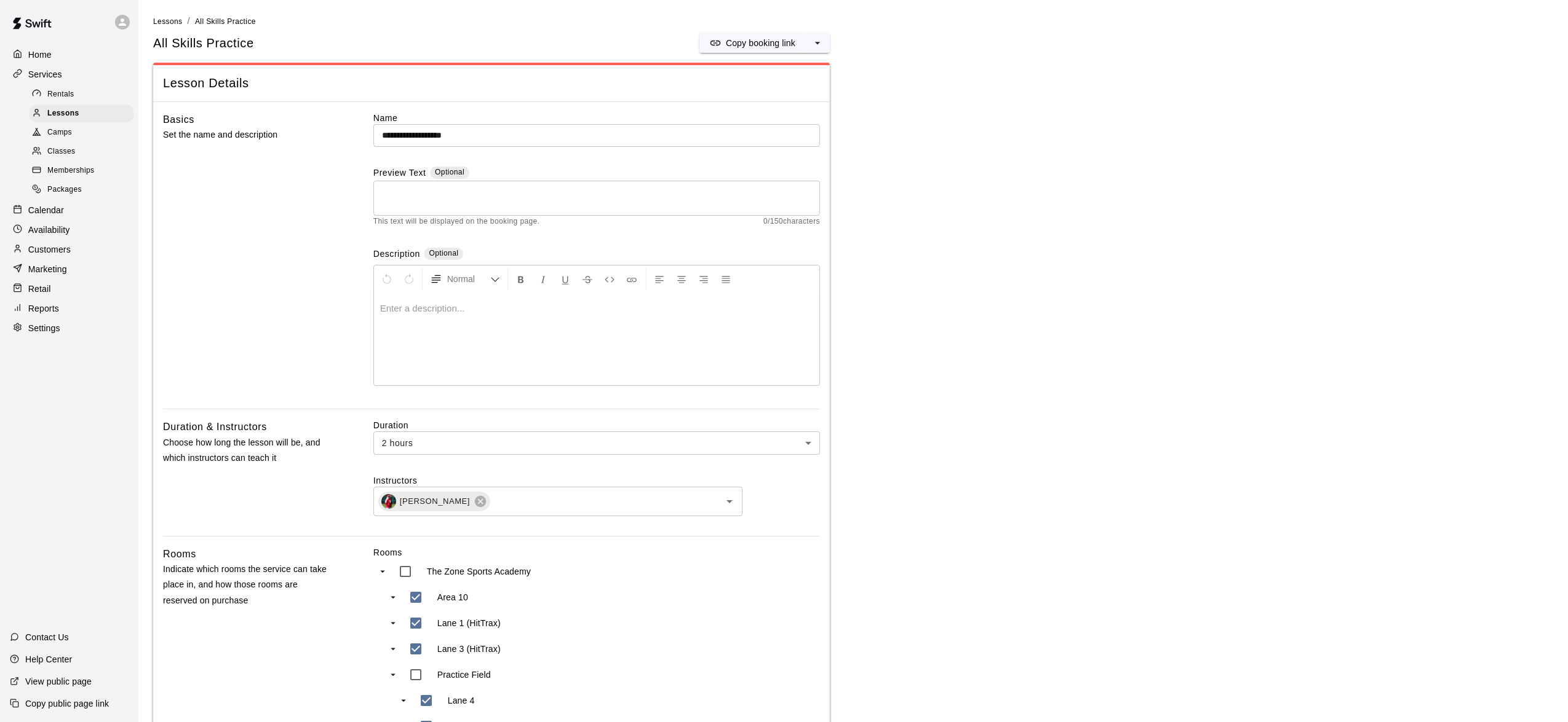
click at [43, 334] on p "Settings" at bounding box center [43, 328] width 32 height 13
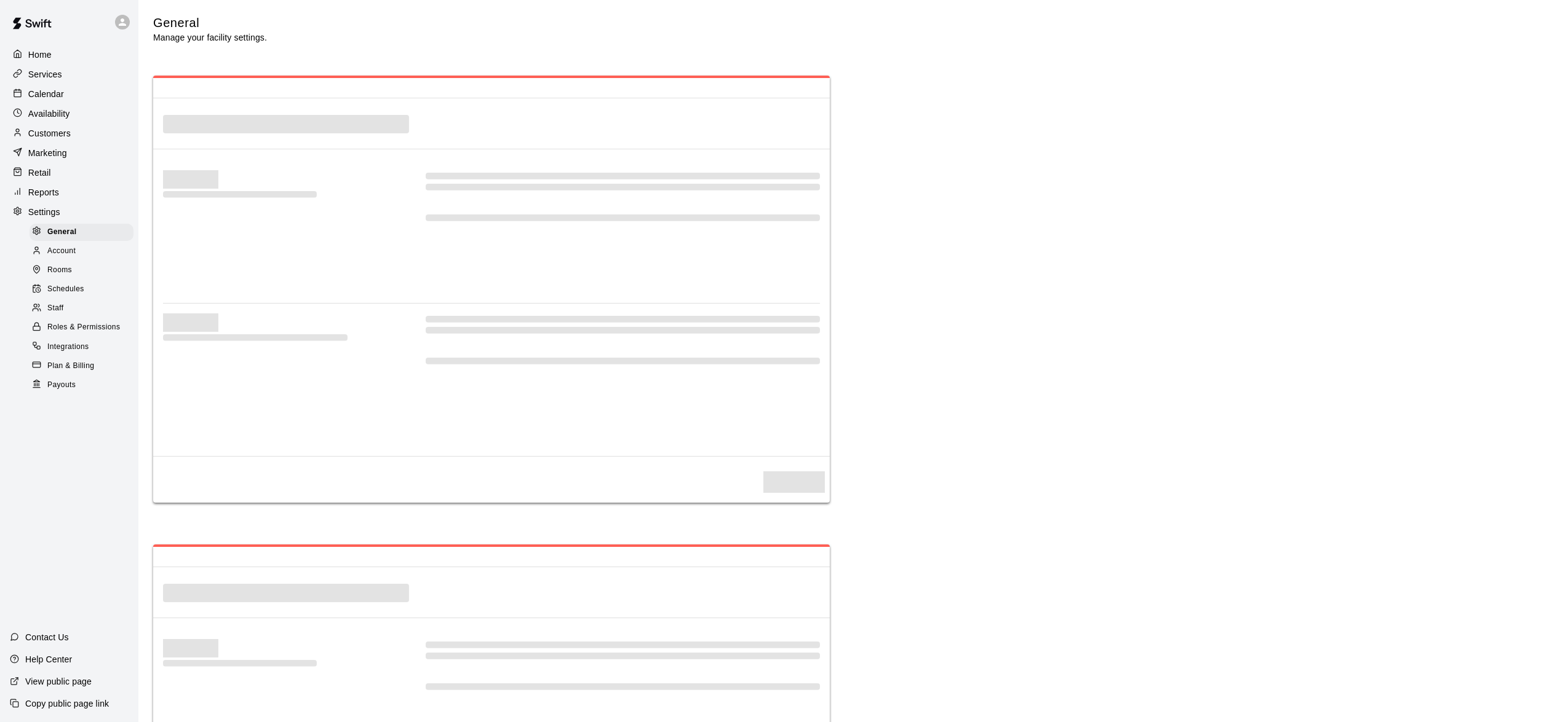
select select "**"
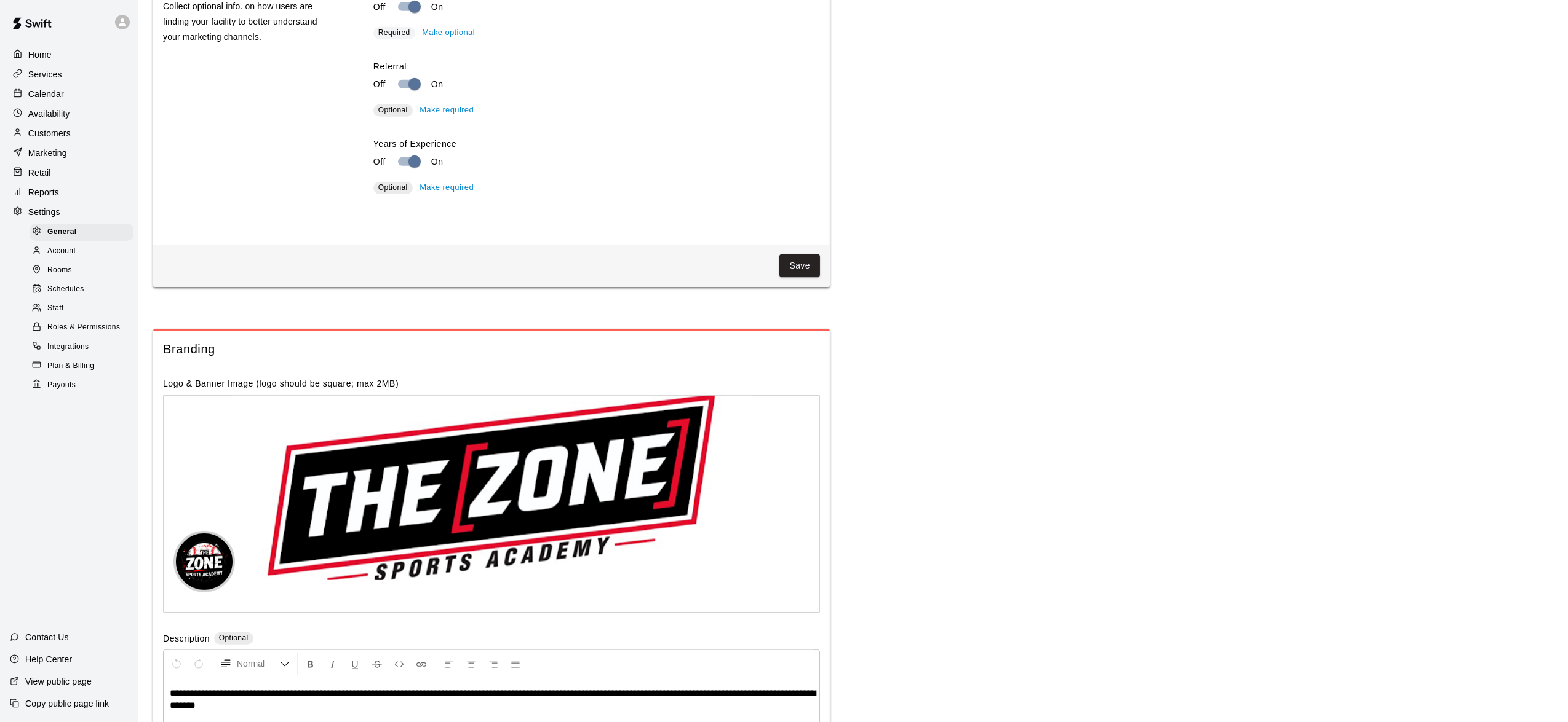
scroll to position [2333, 0]
click at [61, 315] on span "Staff" at bounding box center [55, 308] width 16 height 13
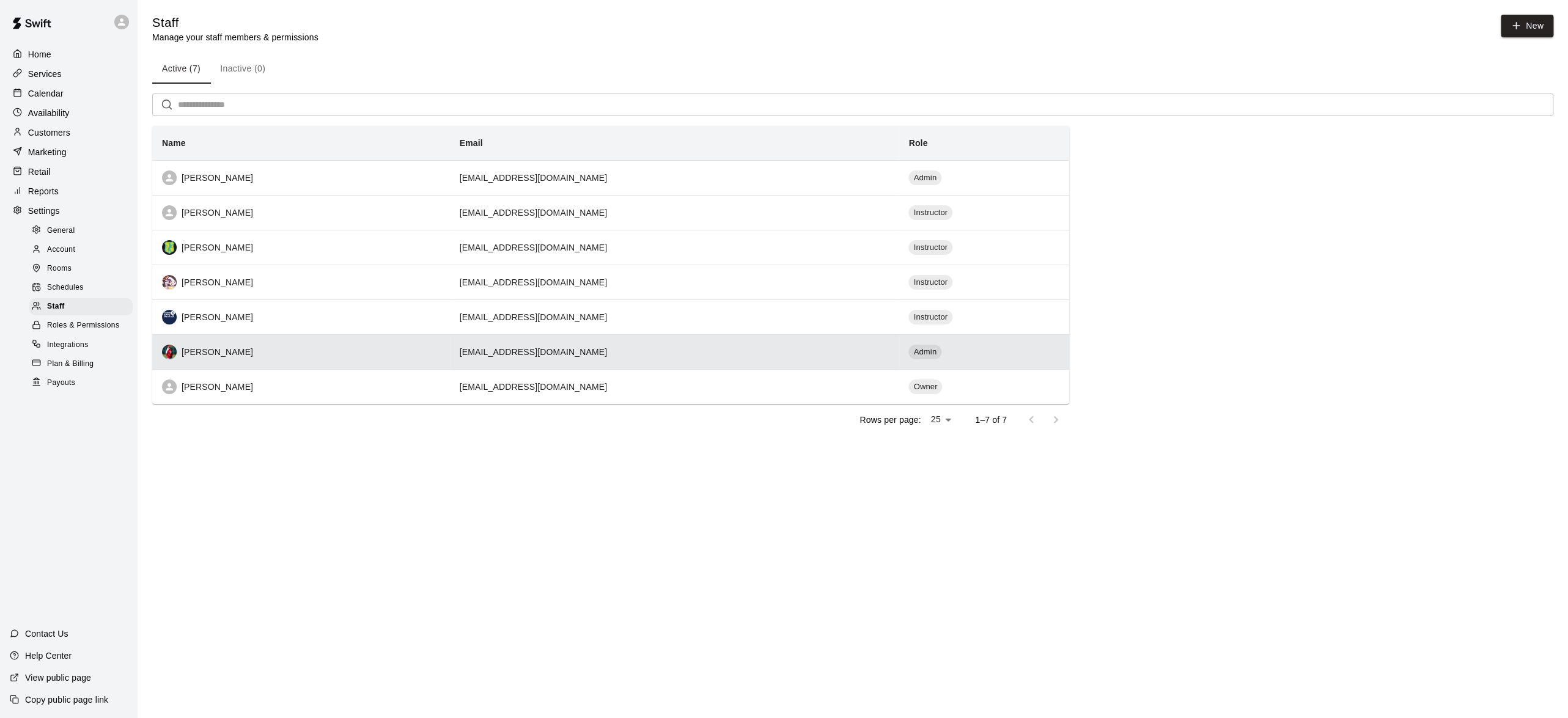
click at [682, 350] on td "bowhunterbunn@gmail.com" at bounding box center [674, 351] width 449 height 34
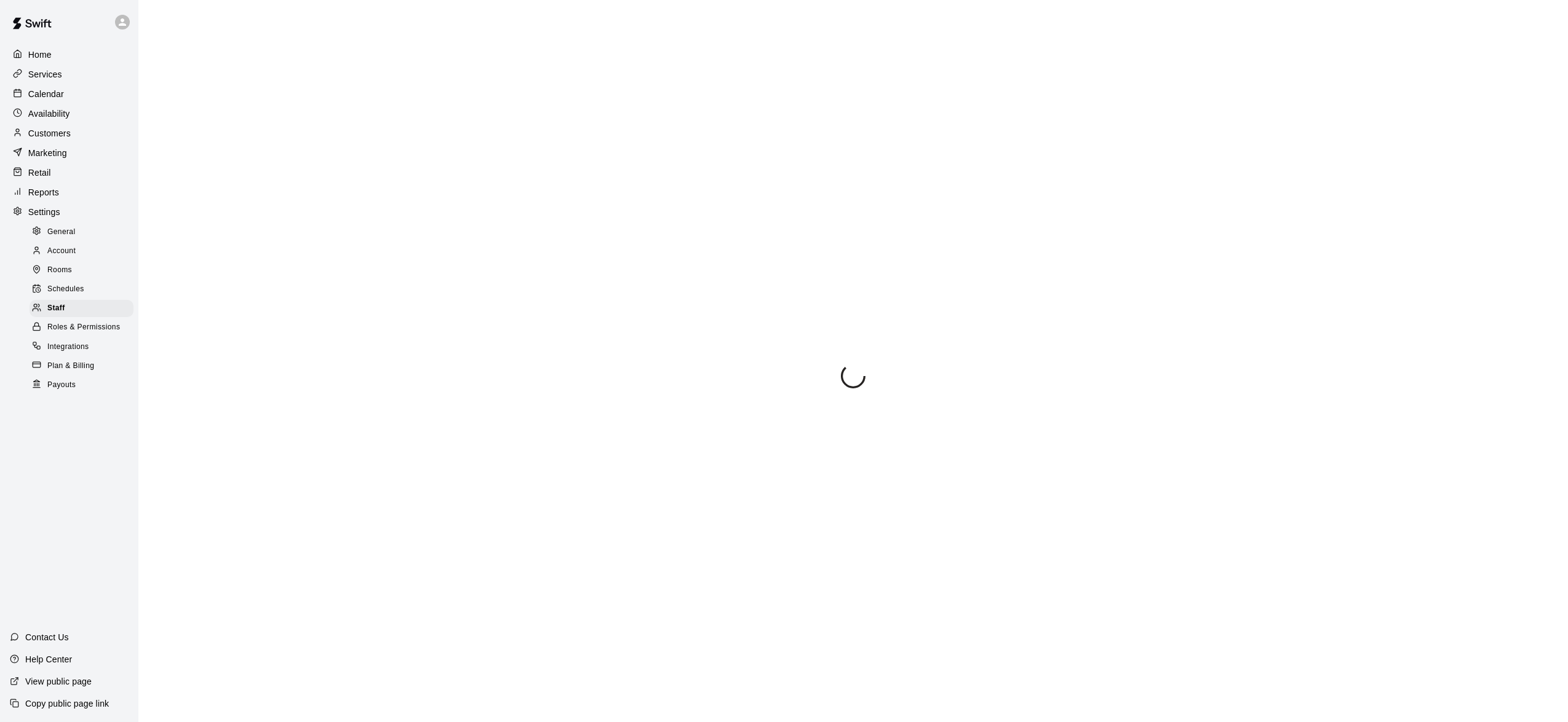
select select "**"
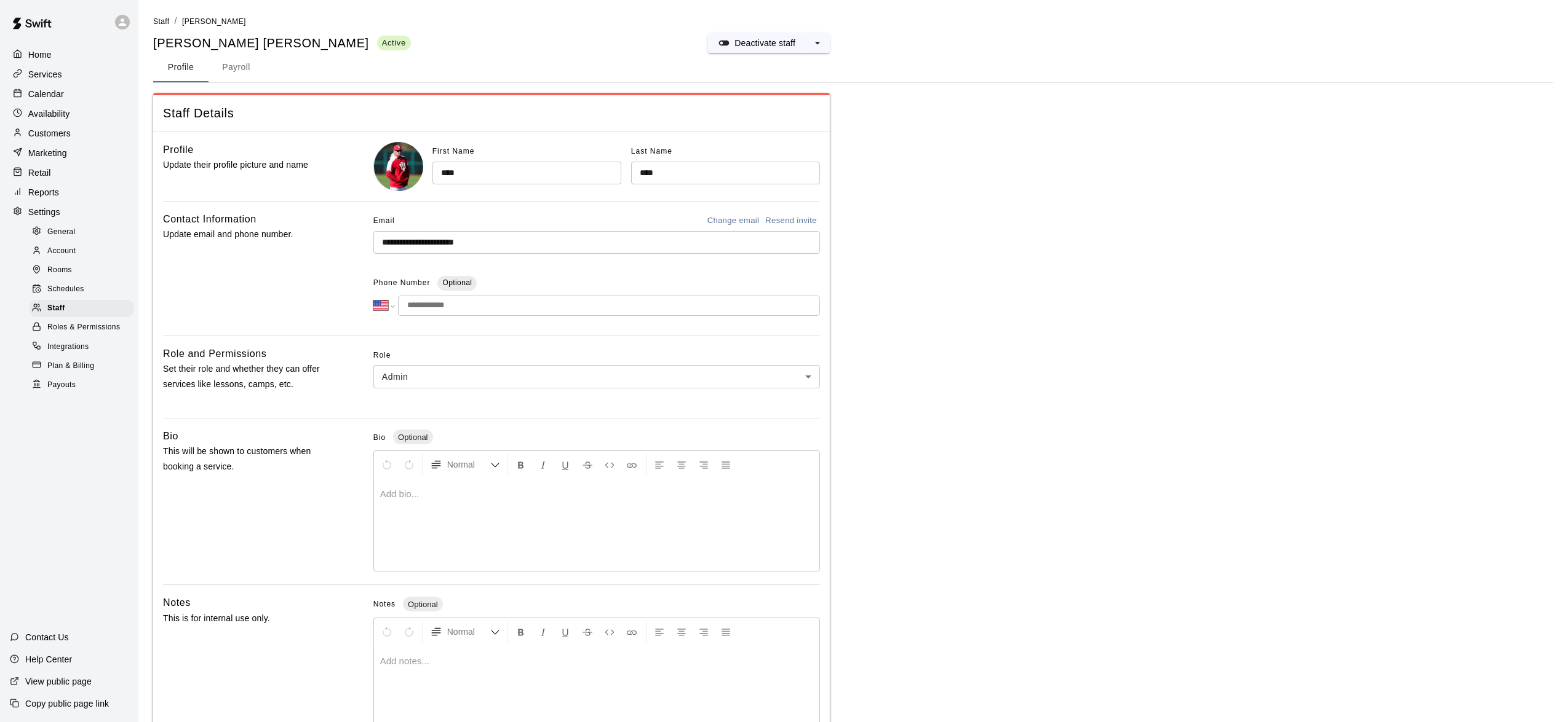
click at [240, 70] on button "Payroll" at bounding box center [235, 67] width 55 height 30
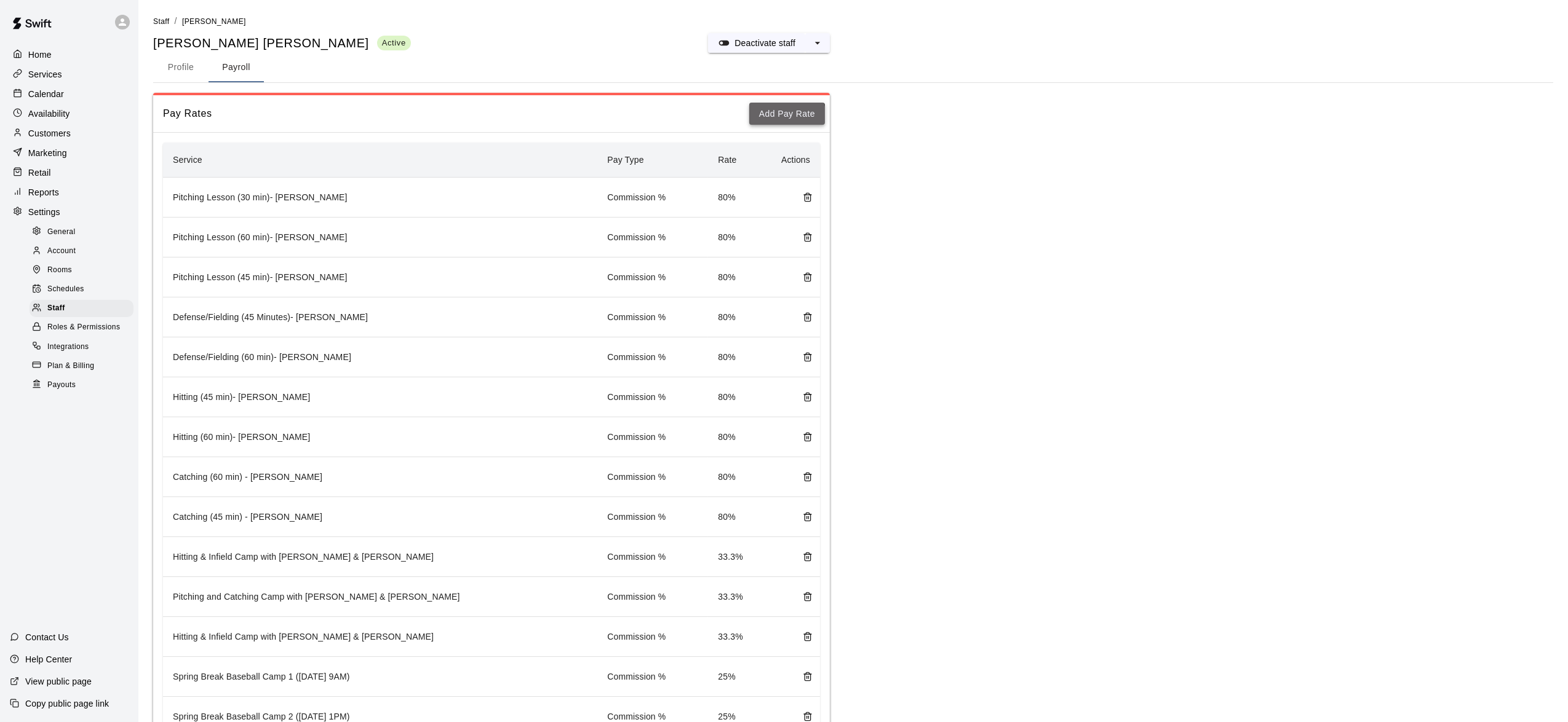
click at [784, 116] on button "Add Pay Rate" at bounding box center [787, 115] width 76 height 23
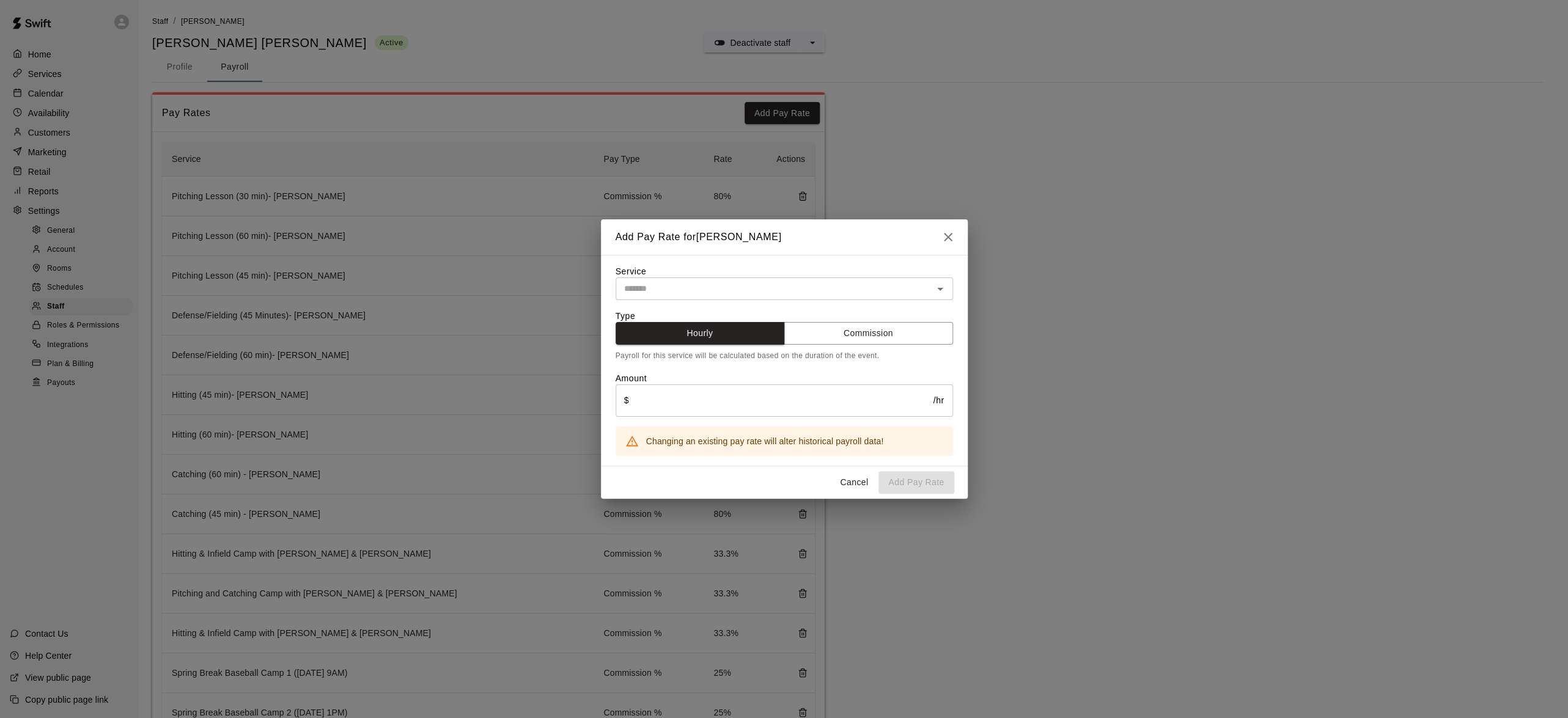
click at [779, 287] on input "text" at bounding box center [774, 289] width 310 height 15
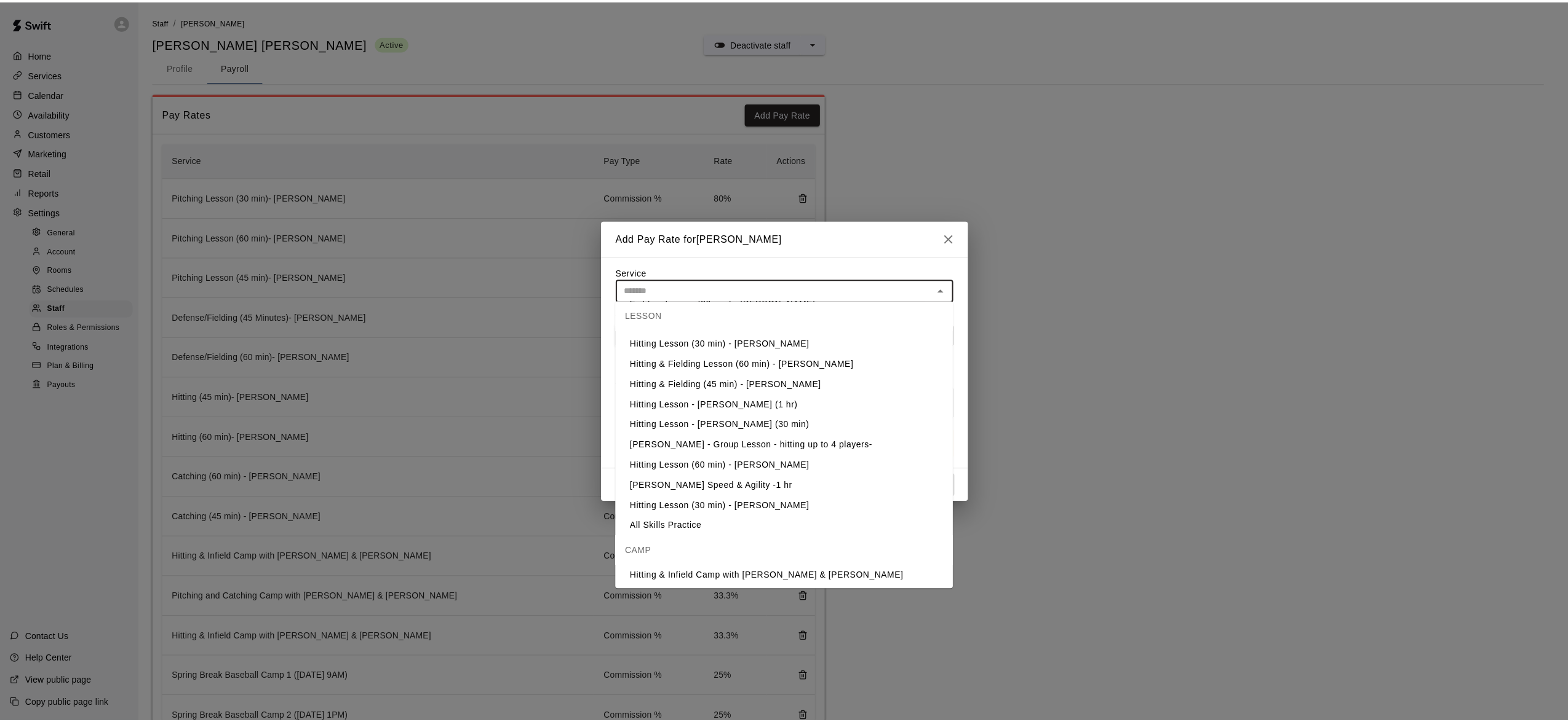
scroll to position [369, 0]
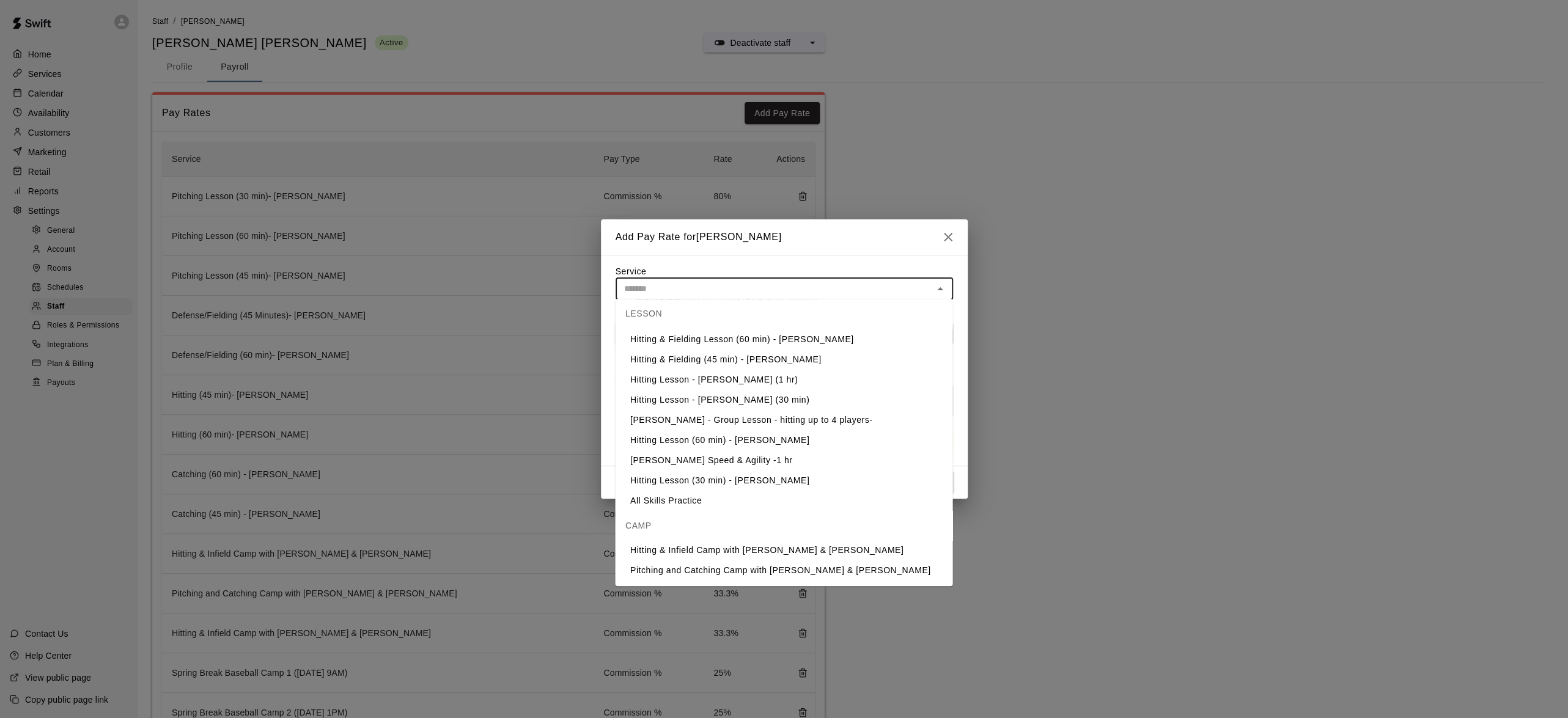
click at [698, 500] on li "All Skills Practice" at bounding box center [783, 501] width 338 height 20
type input "**********"
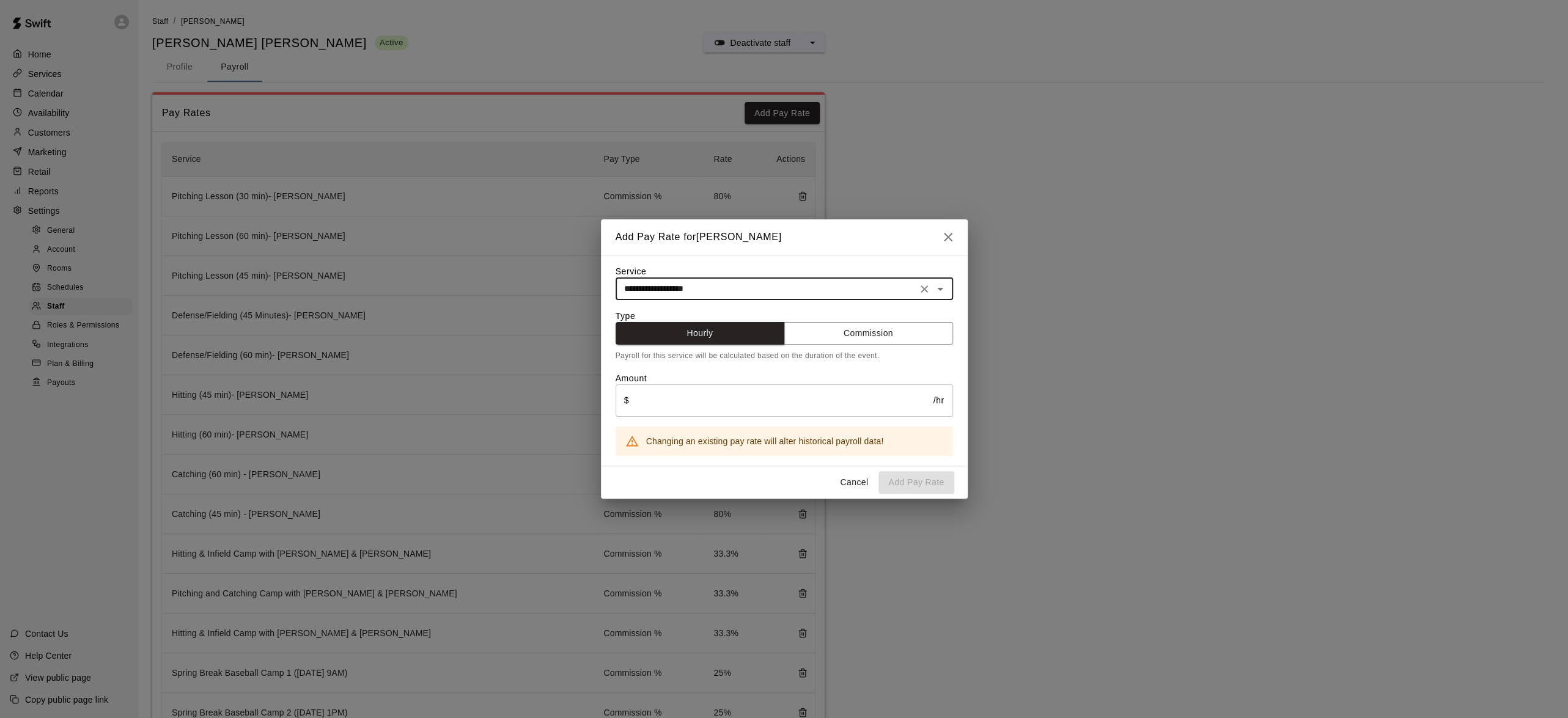
click at [709, 400] on input "text" at bounding box center [781, 401] width 304 height 33
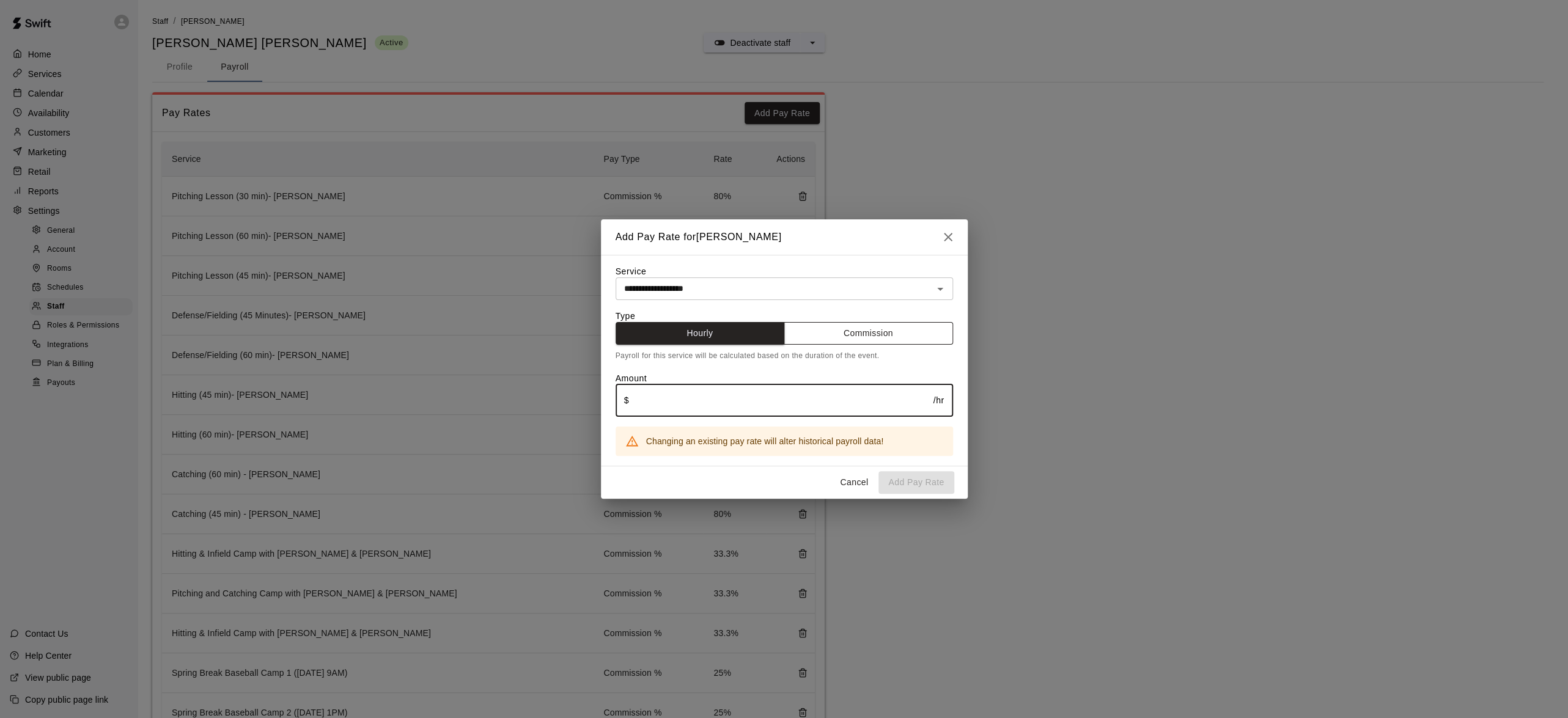
click at [866, 336] on button "Commission" at bounding box center [868, 334] width 169 height 23
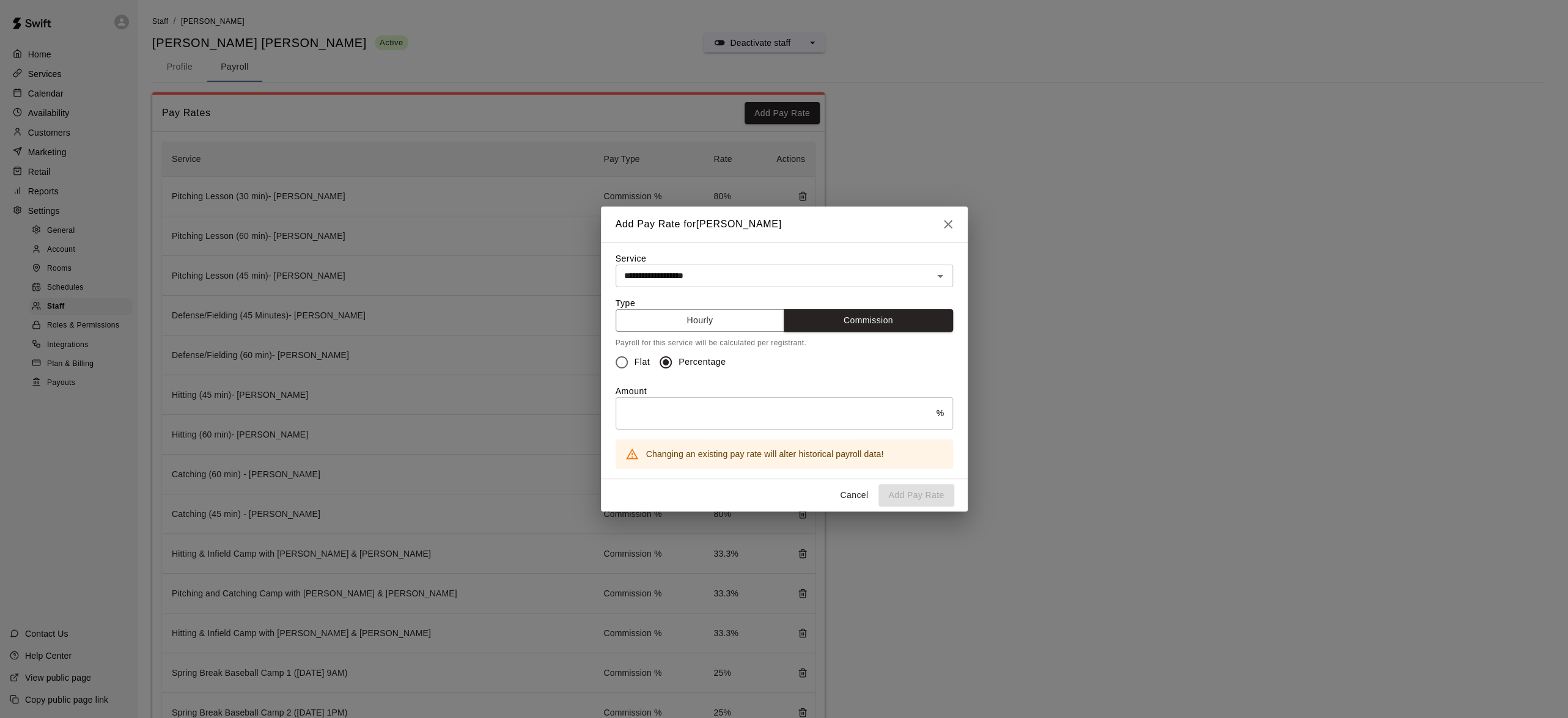
click at [654, 423] on input "text" at bounding box center [775, 414] width 321 height 33
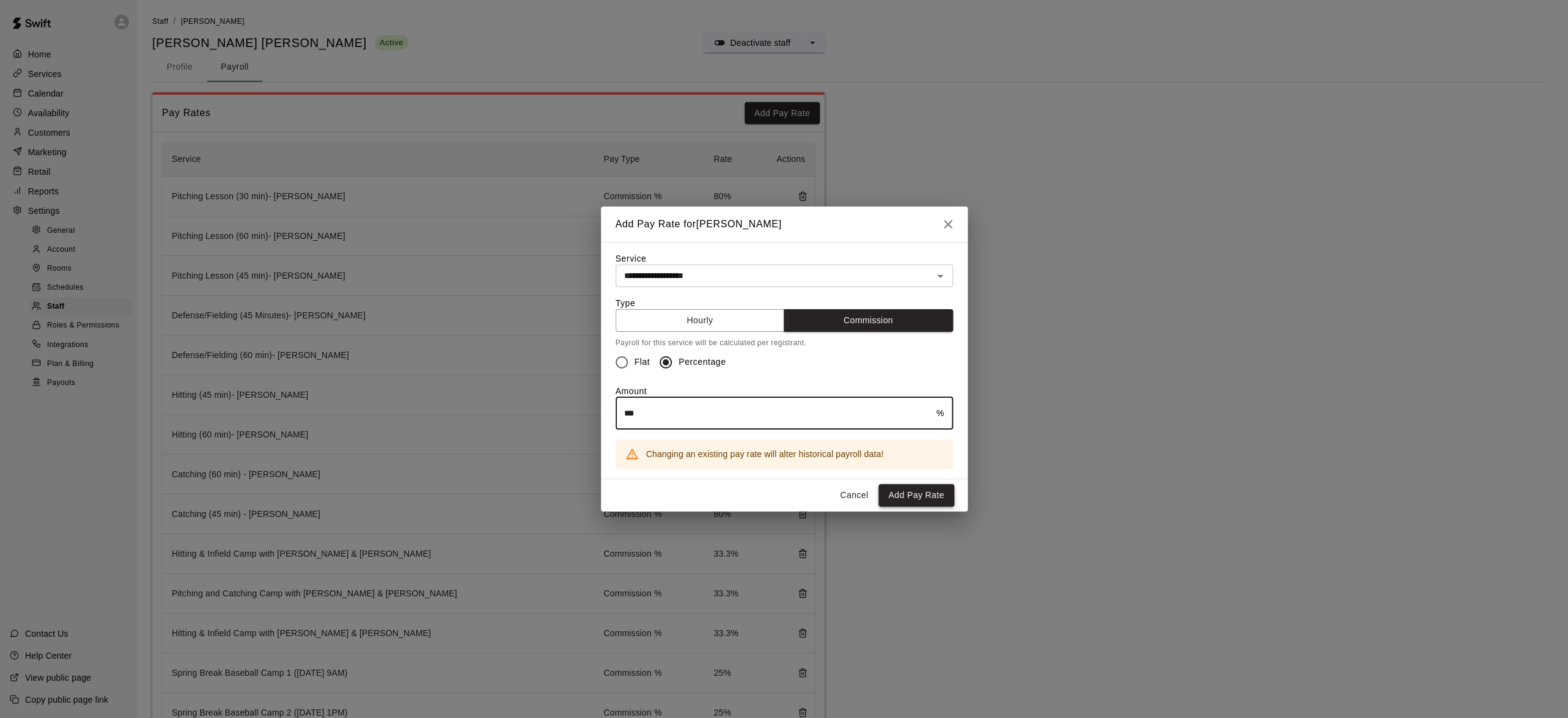
type input "***"
click at [932, 499] on button "Add Pay Rate" at bounding box center [916, 496] width 76 height 23
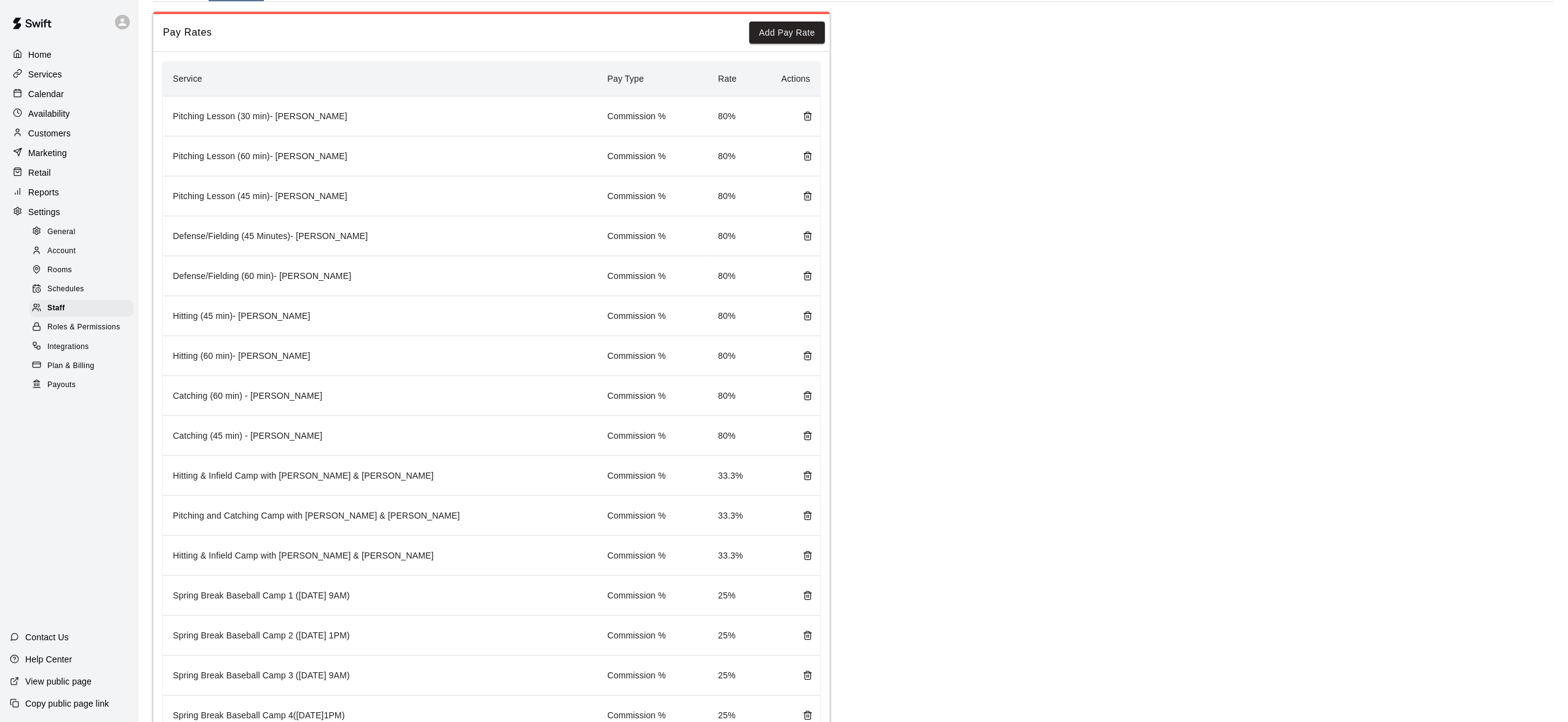
scroll to position [0, 0]
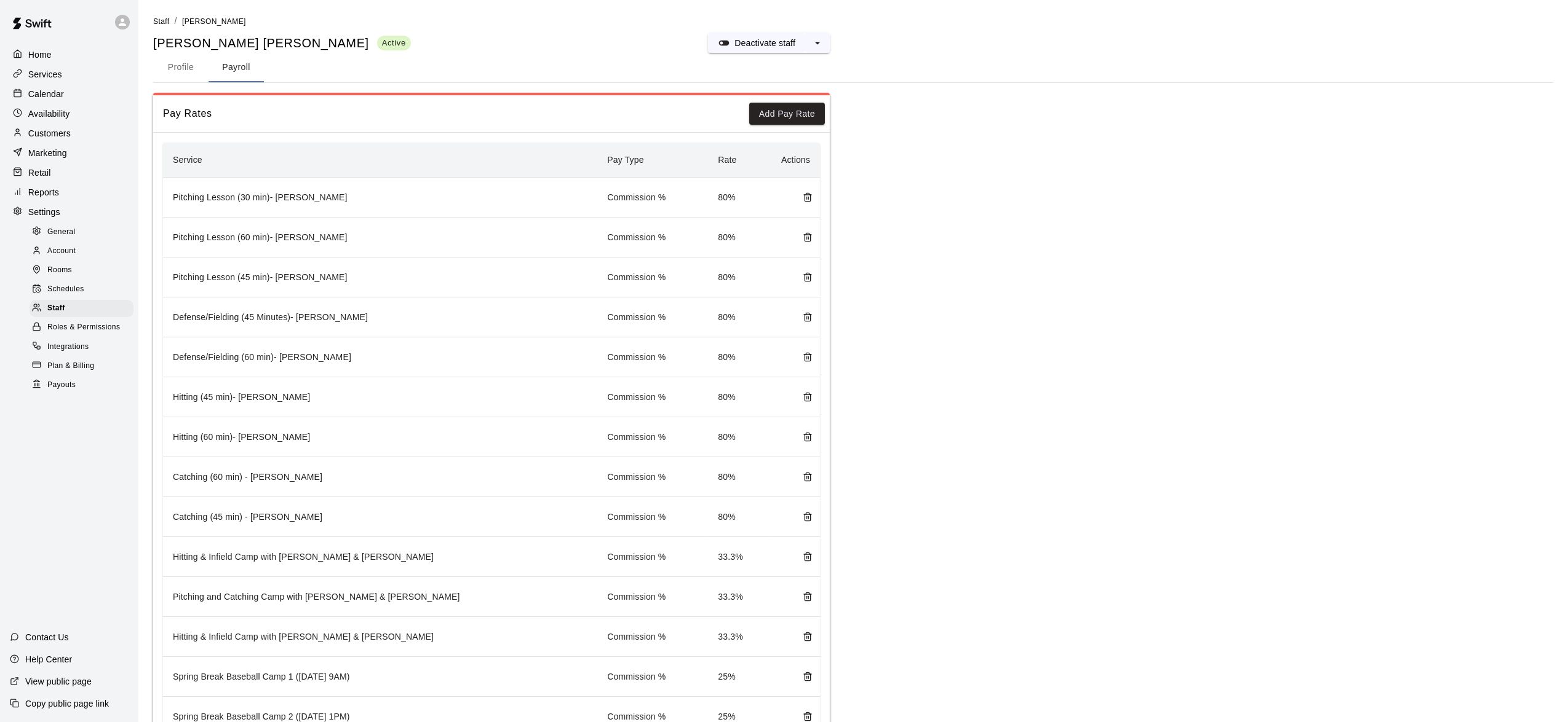
click at [38, 194] on p "Reports" at bounding box center [43, 192] width 31 height 13
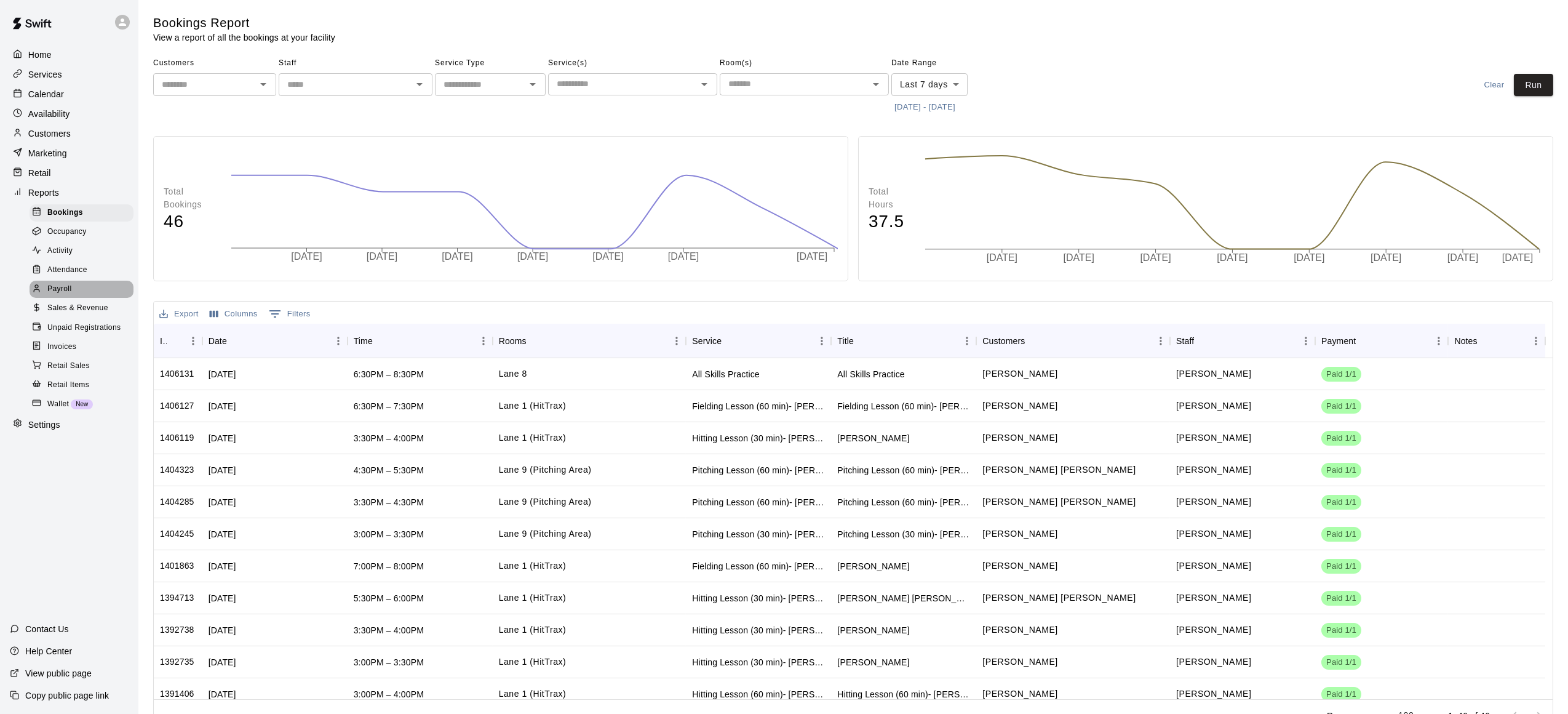
click at [63, 296] on span "Payroll" at bounding box center [59, 289] width 24 height 13
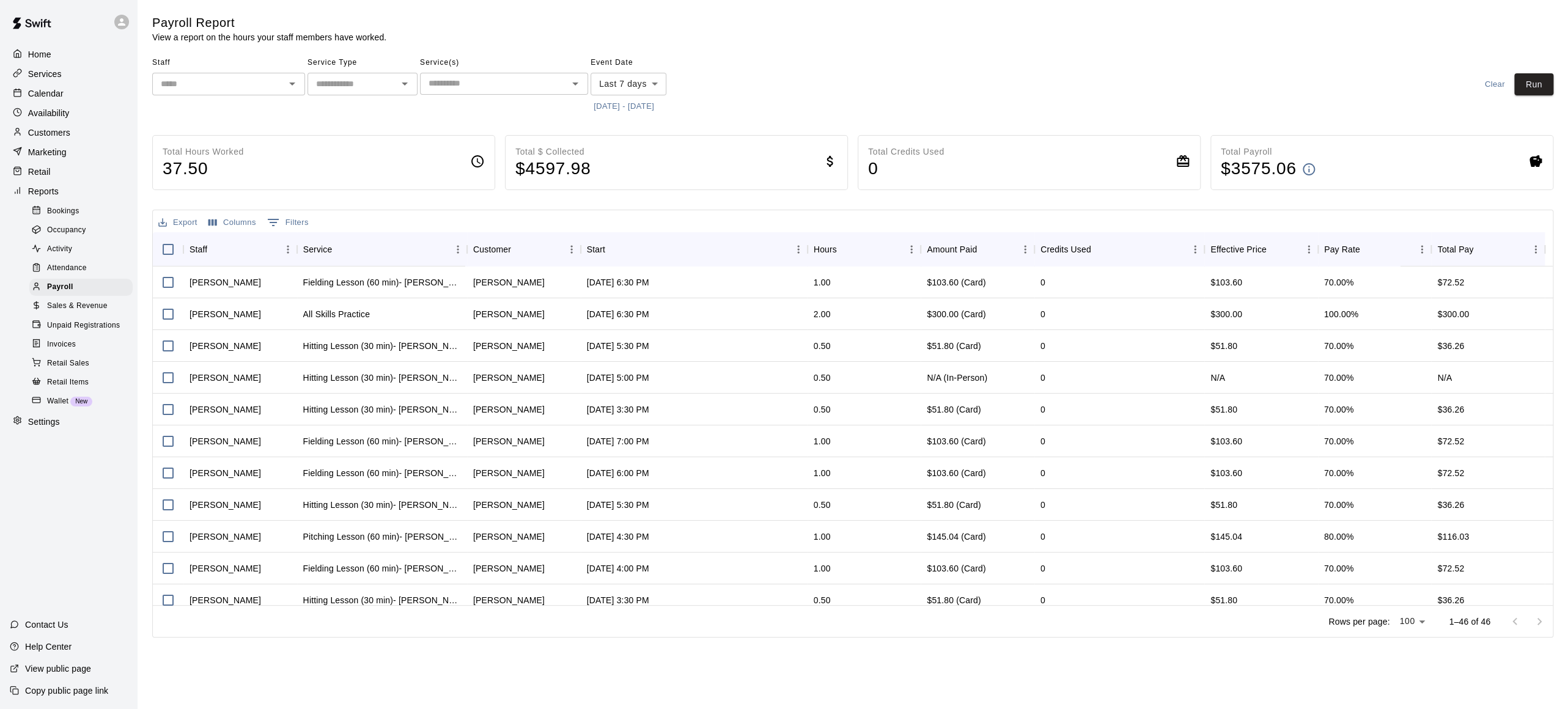
click at [224, 76] on div "​" at bounding box center [229, 84] width 153 height 23
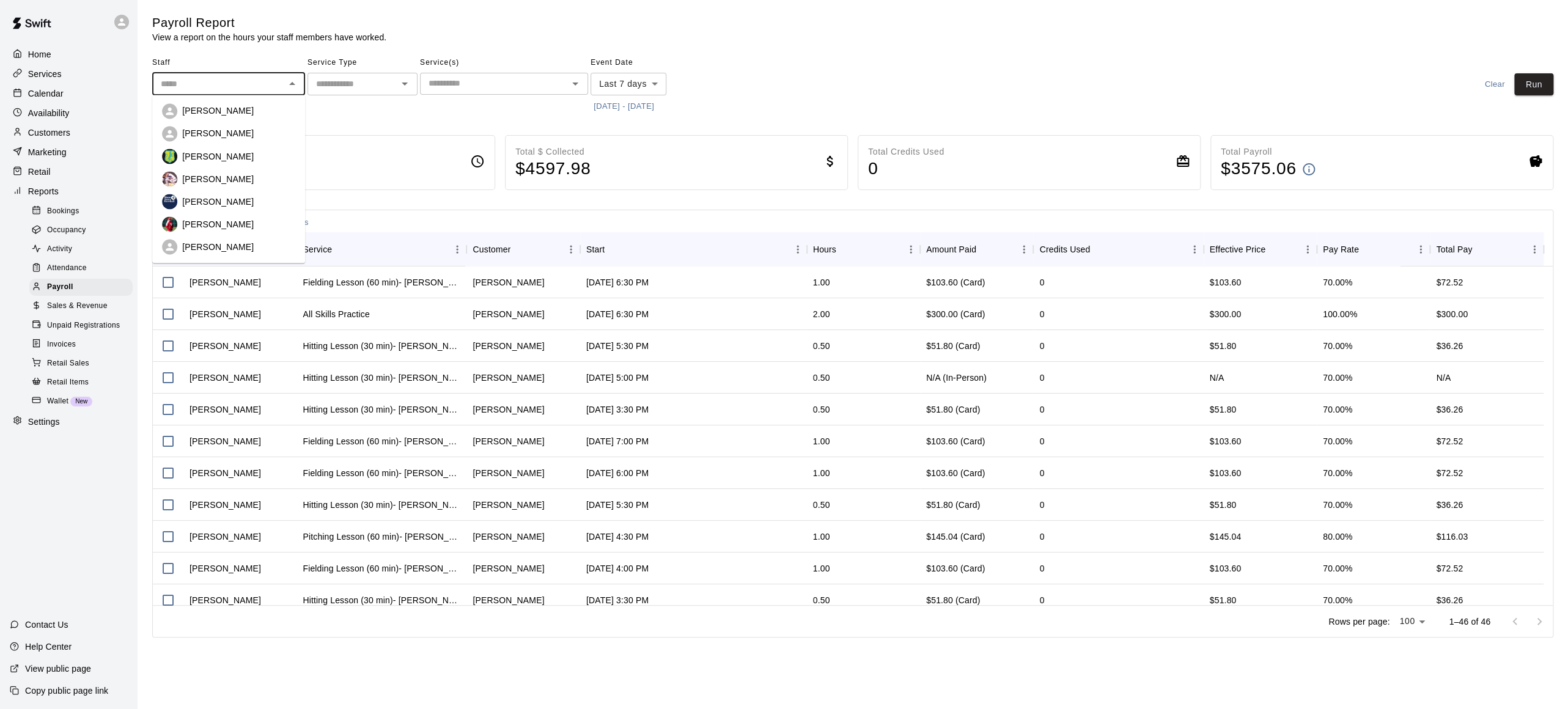
click at [199, 220] on p "[PERSON_NAME]" at bounding box center [217, 224] width 72 height 12
type input "*********"
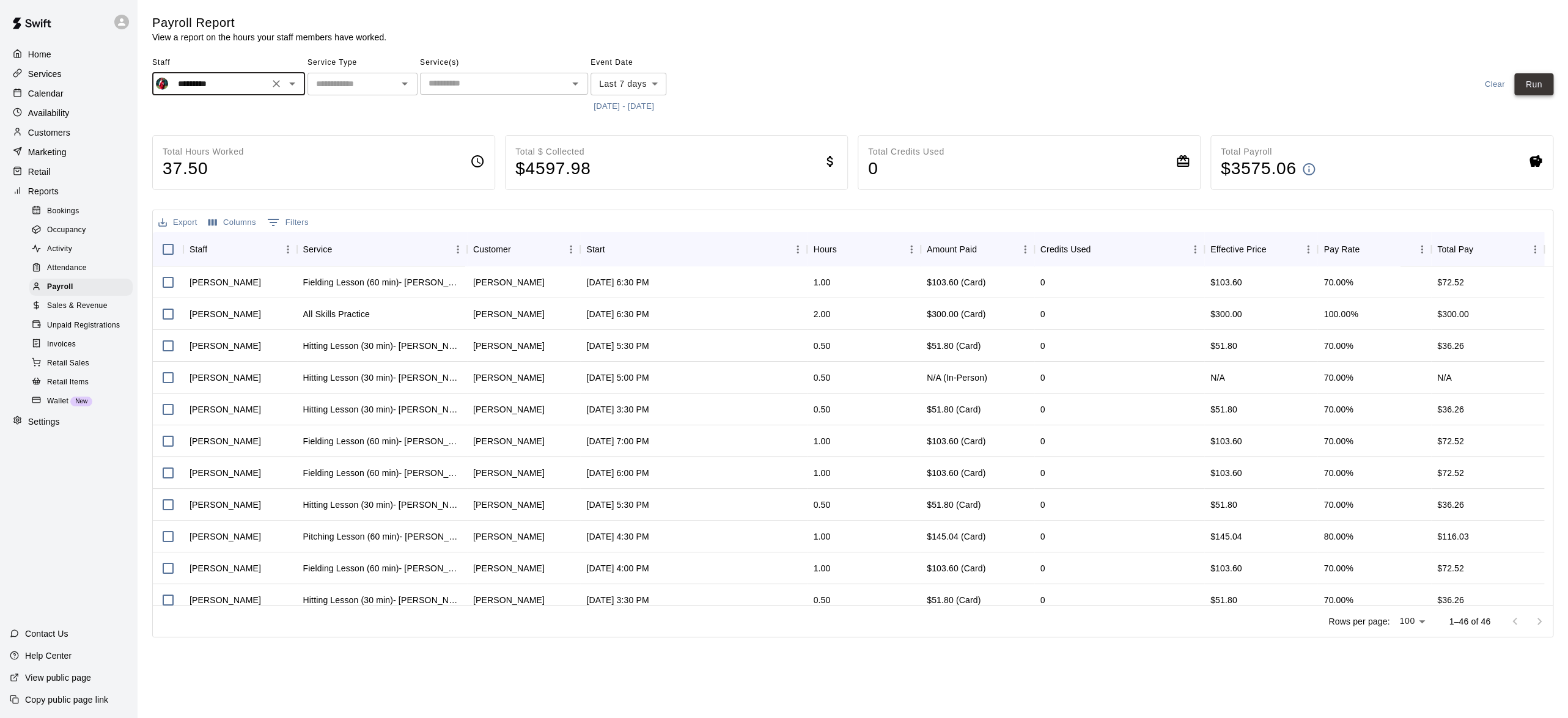
click at [1526, 82] on button "Run" at bounding box center [1534, 85] width 39 height 23
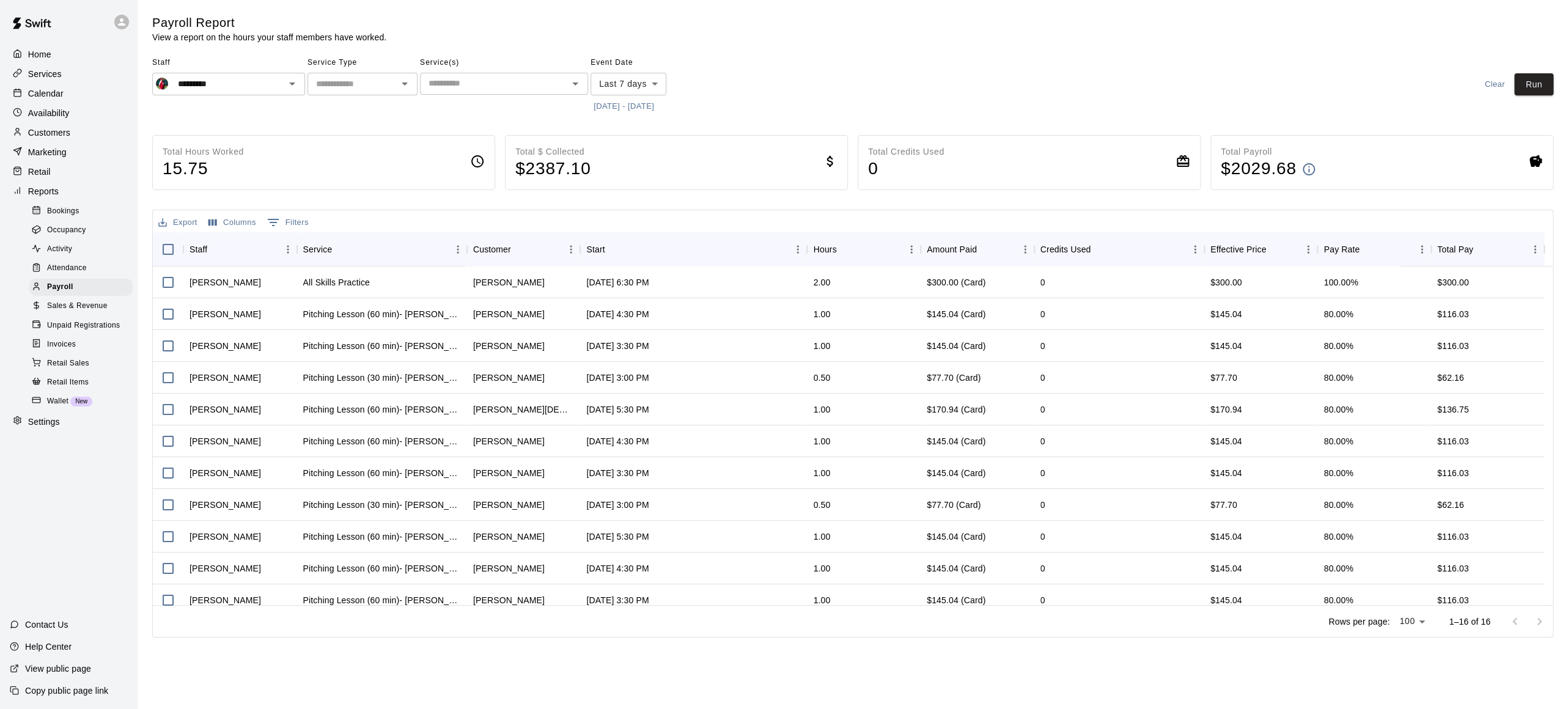
click at [39, 94] on p "Calendar" at bounding box center [45, 93] width 35 height 12
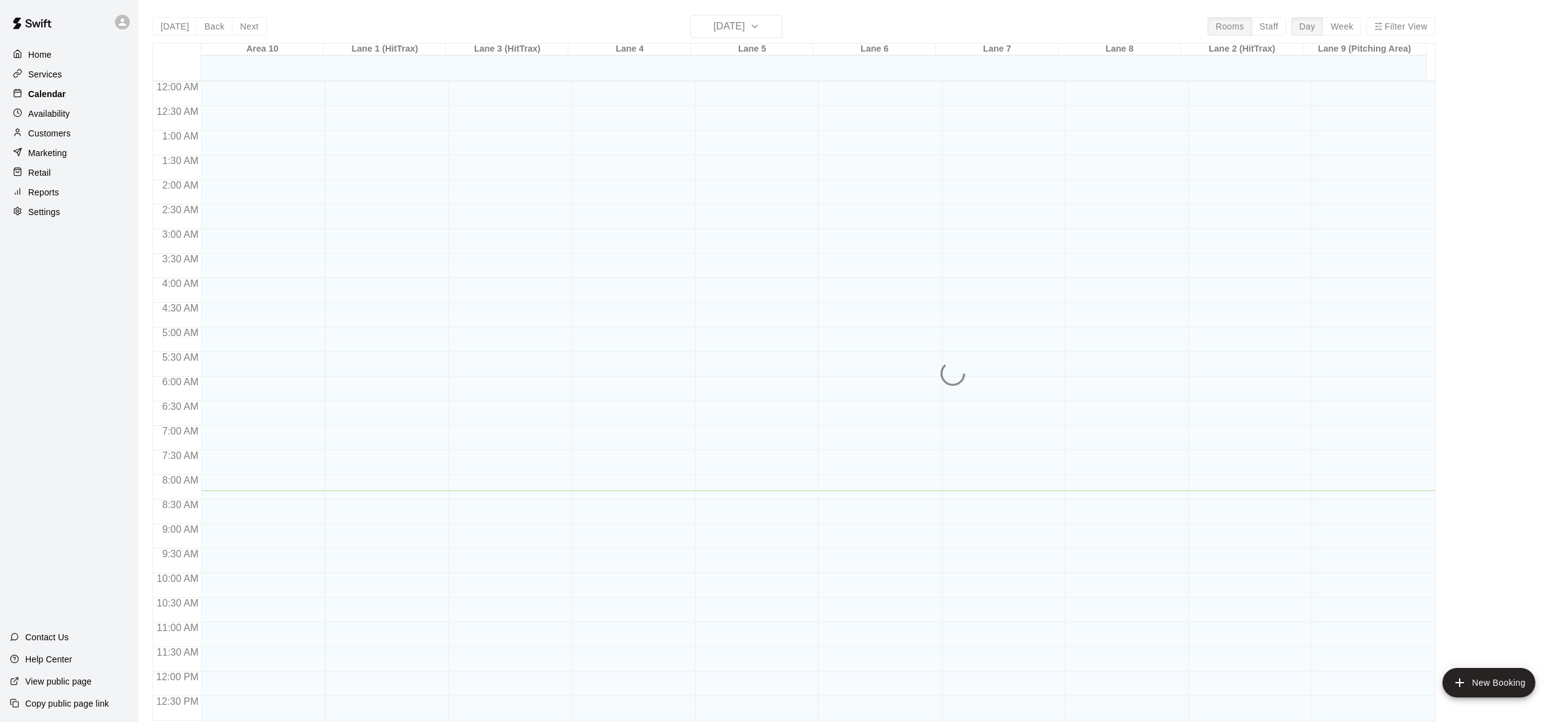
scroll to position [409, 0]
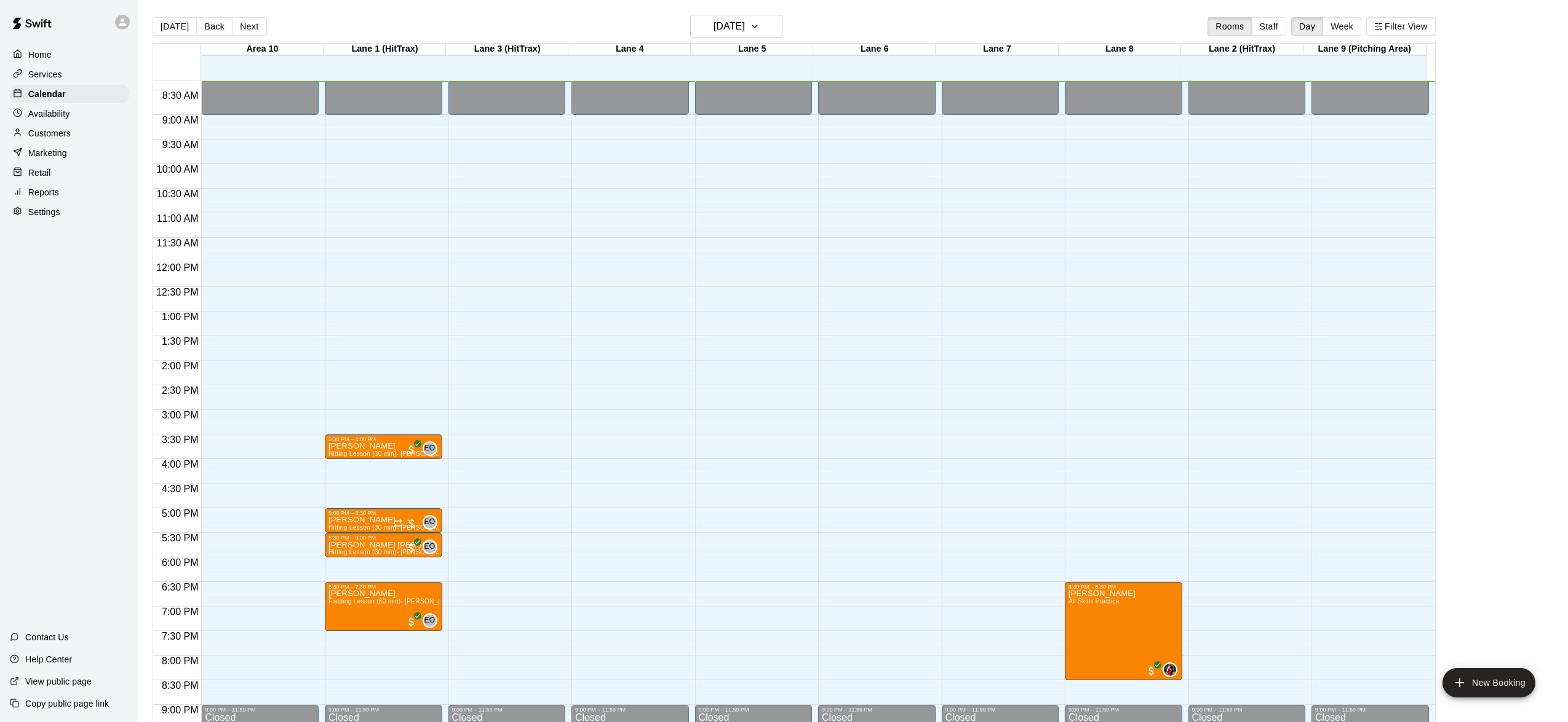
click at [37, 70] on p "Services" at bounding box center [44, 74] width 34 height 13
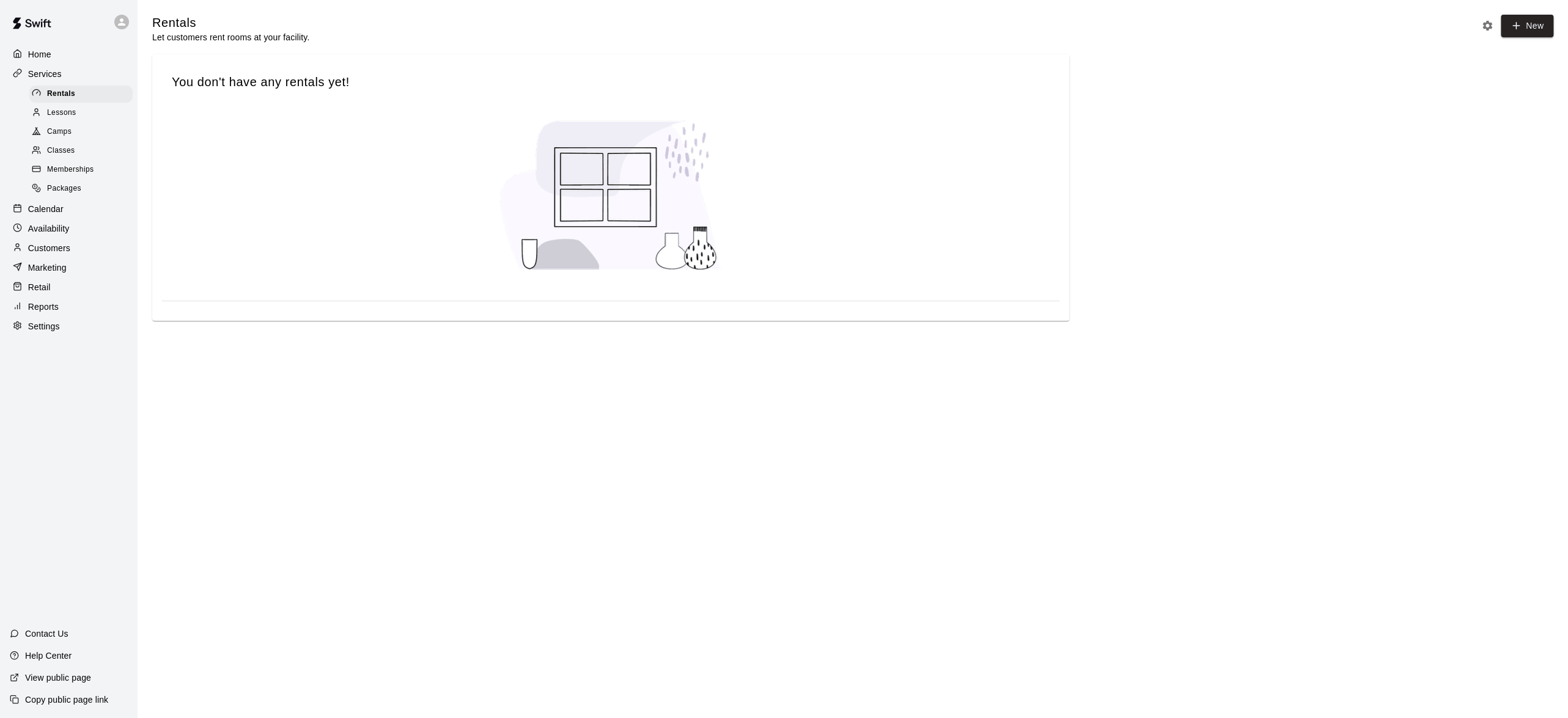
click at [61, 104] on link "Lessons" at bounding box center [83, 113] width 108 height 19
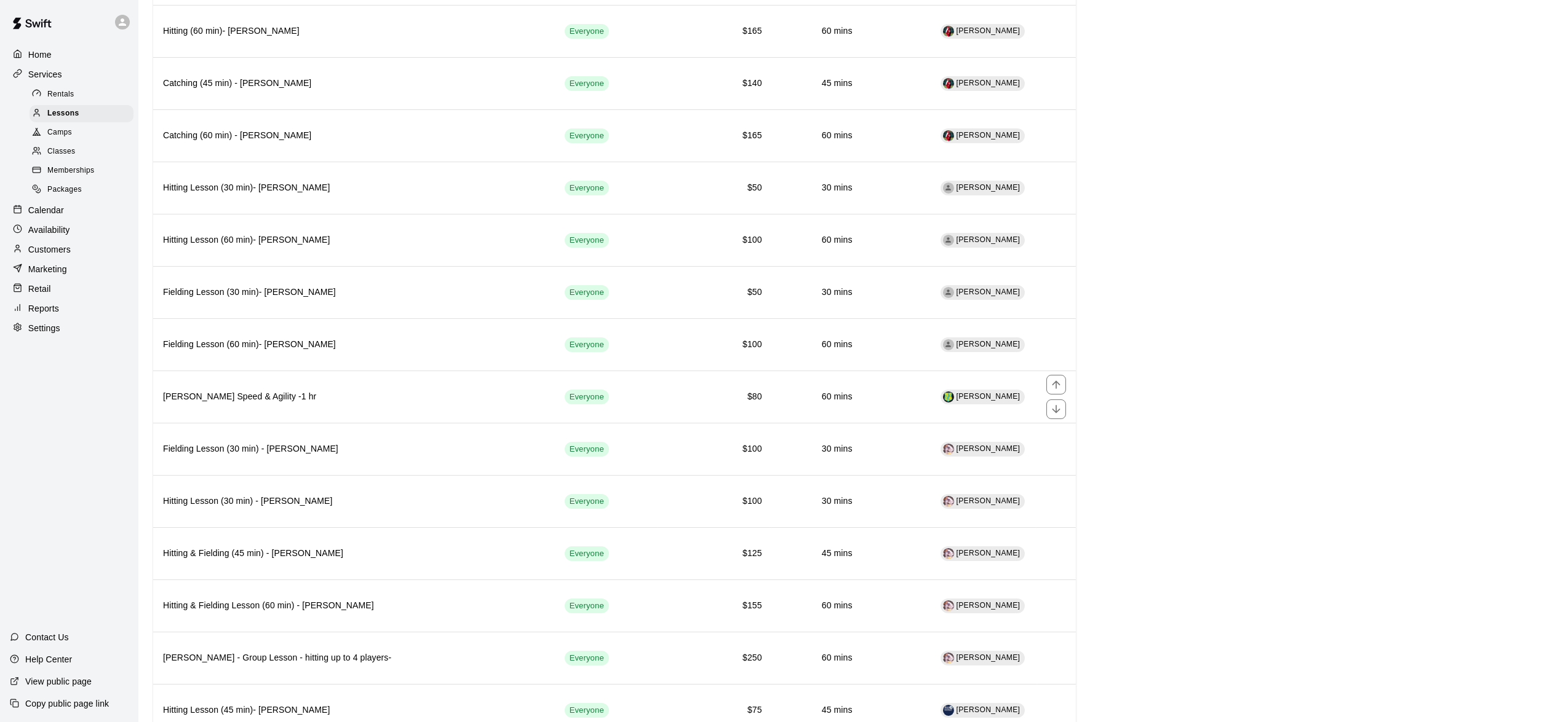
scroll to position [838, 0]
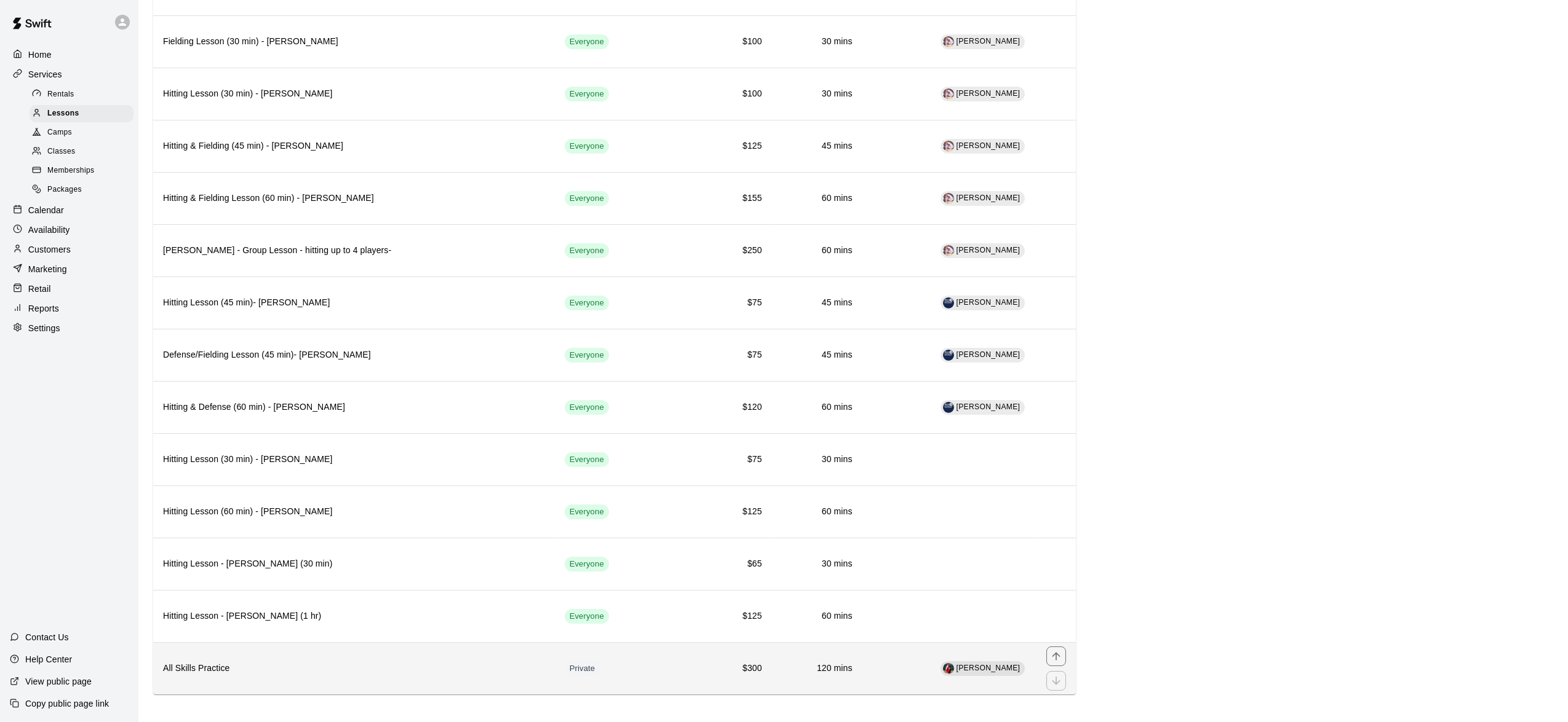
click at [440, 664] on h6 "All Skills Practice" at bounding box center [353, 669] width 382 height 13
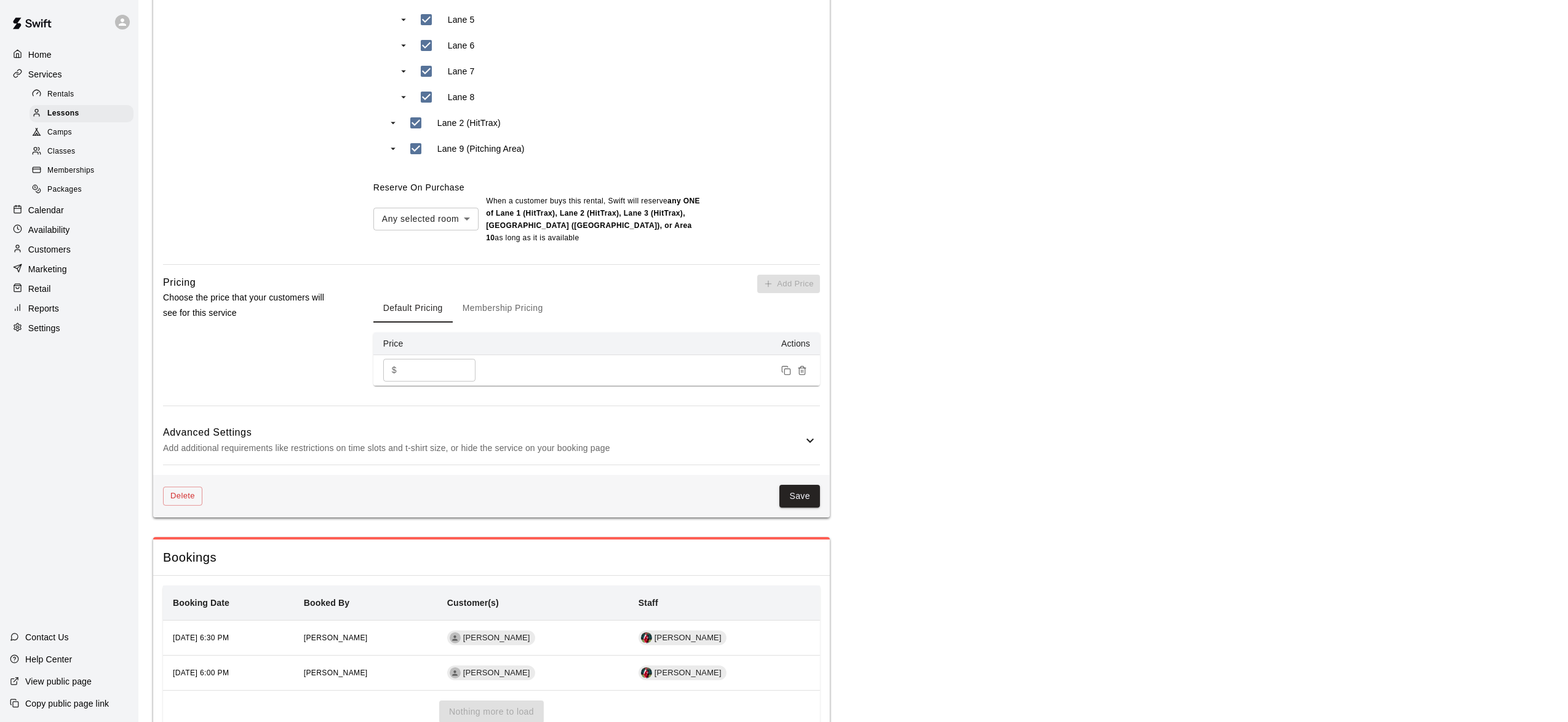
scroll to position [765, 0]
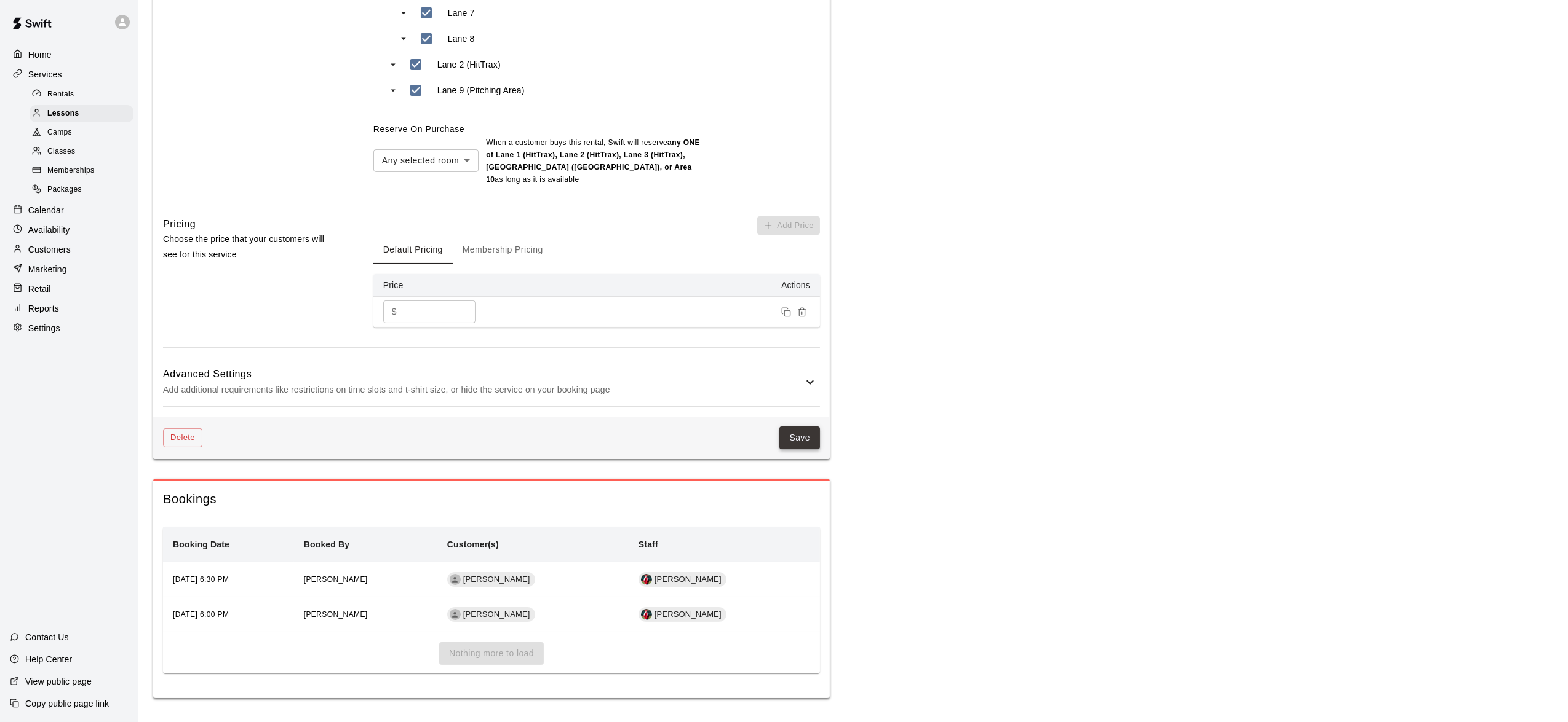
type input "**********"
click at [797, 432] on button "Save" at bounding box center [799, 438] width 40 height 23
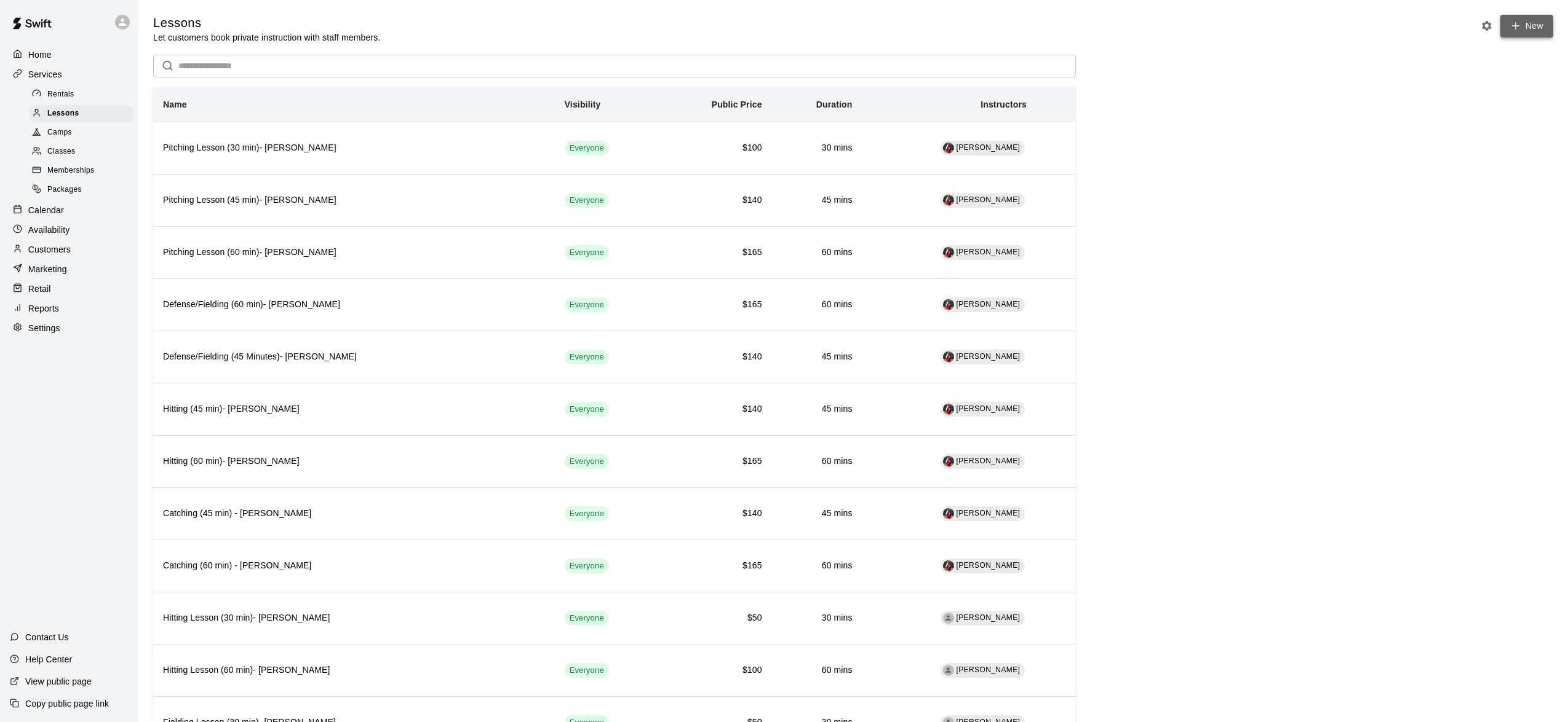
click at [1530, 25] on link "New" at bounding box center [1527, 26] width 53 height 23
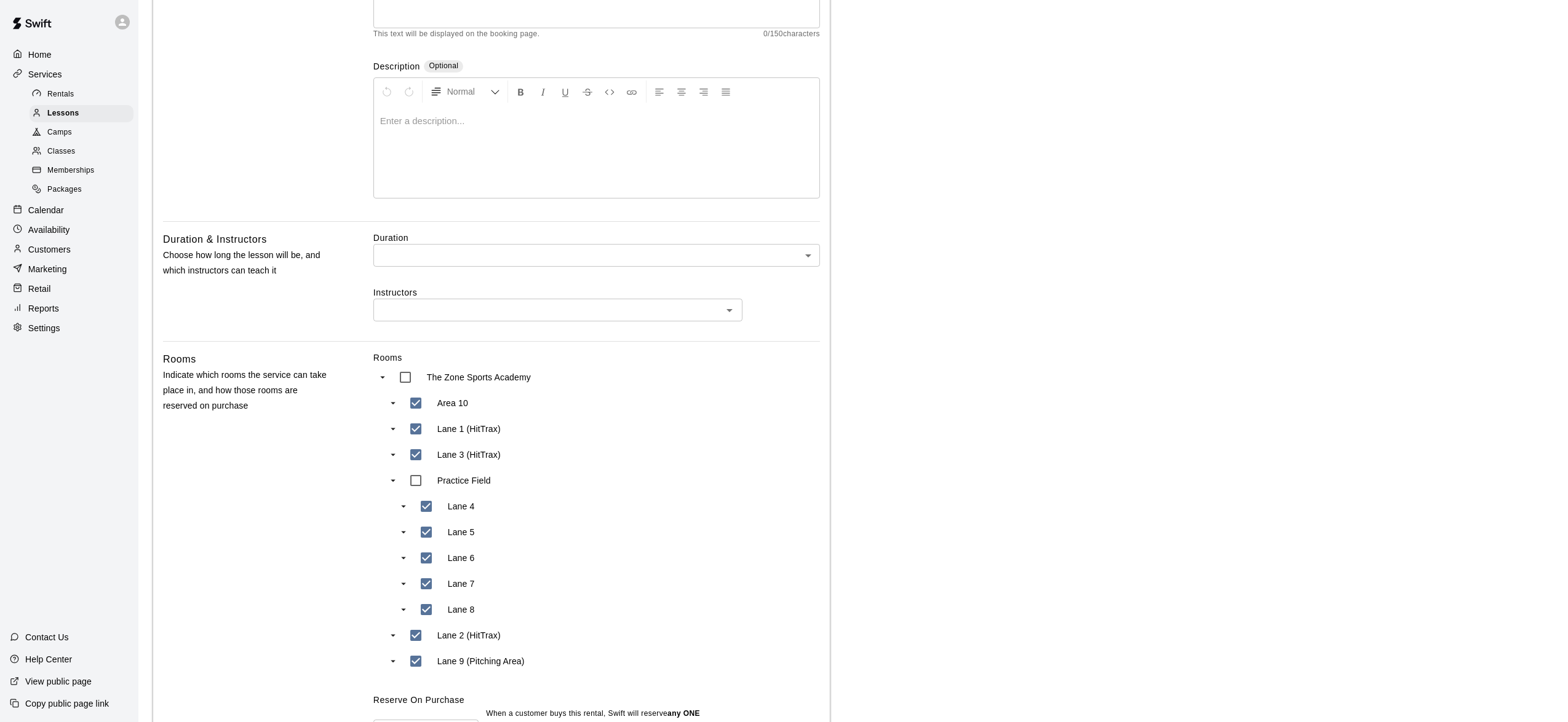
scroll to position [185, 0]
type input "**********"
click at [423, 304] on input "text" at bounding box center [547, 310] width 341 height 15
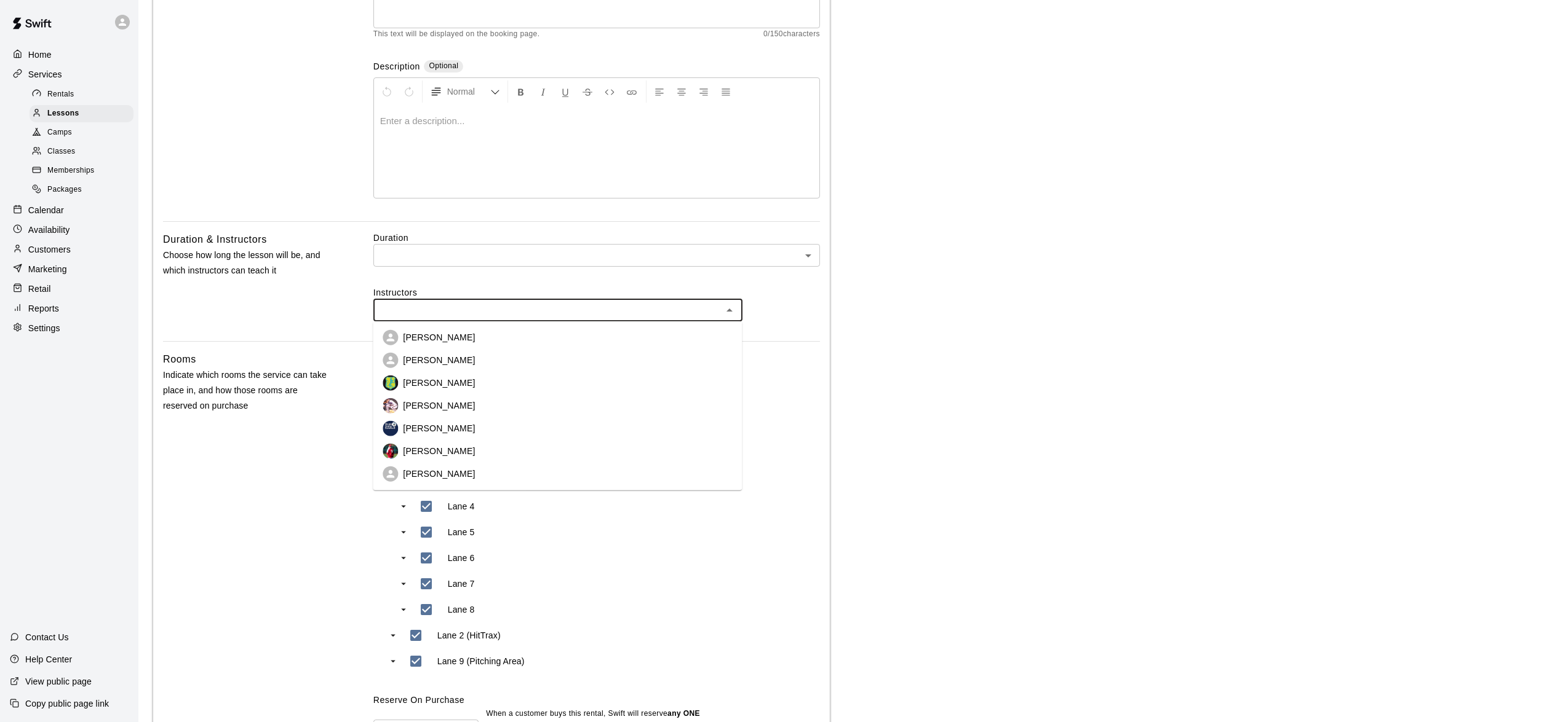
click at [428, 362] on p "[PERSON_NAME]" at bounding box center [438, 360] width 72 height 13
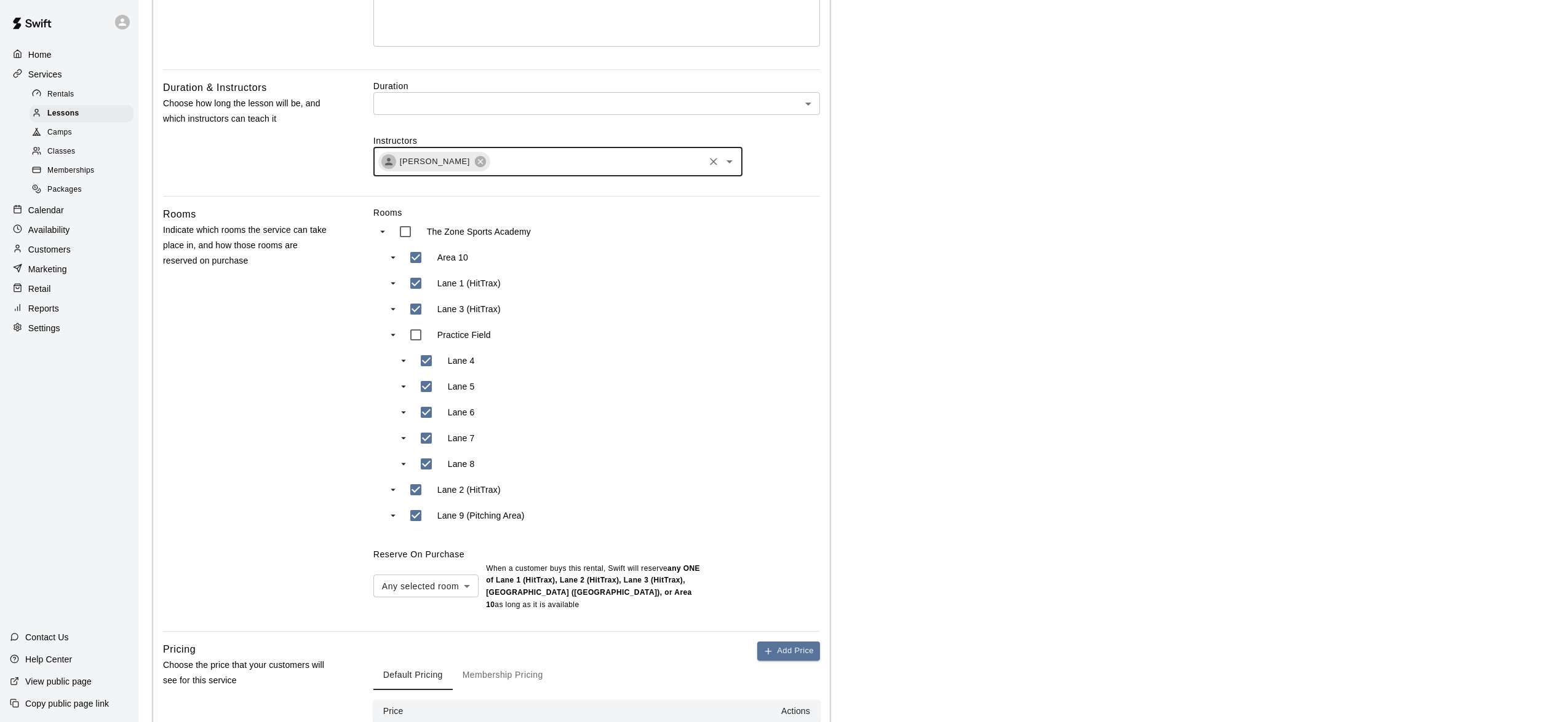
scroll to position [482, 0]
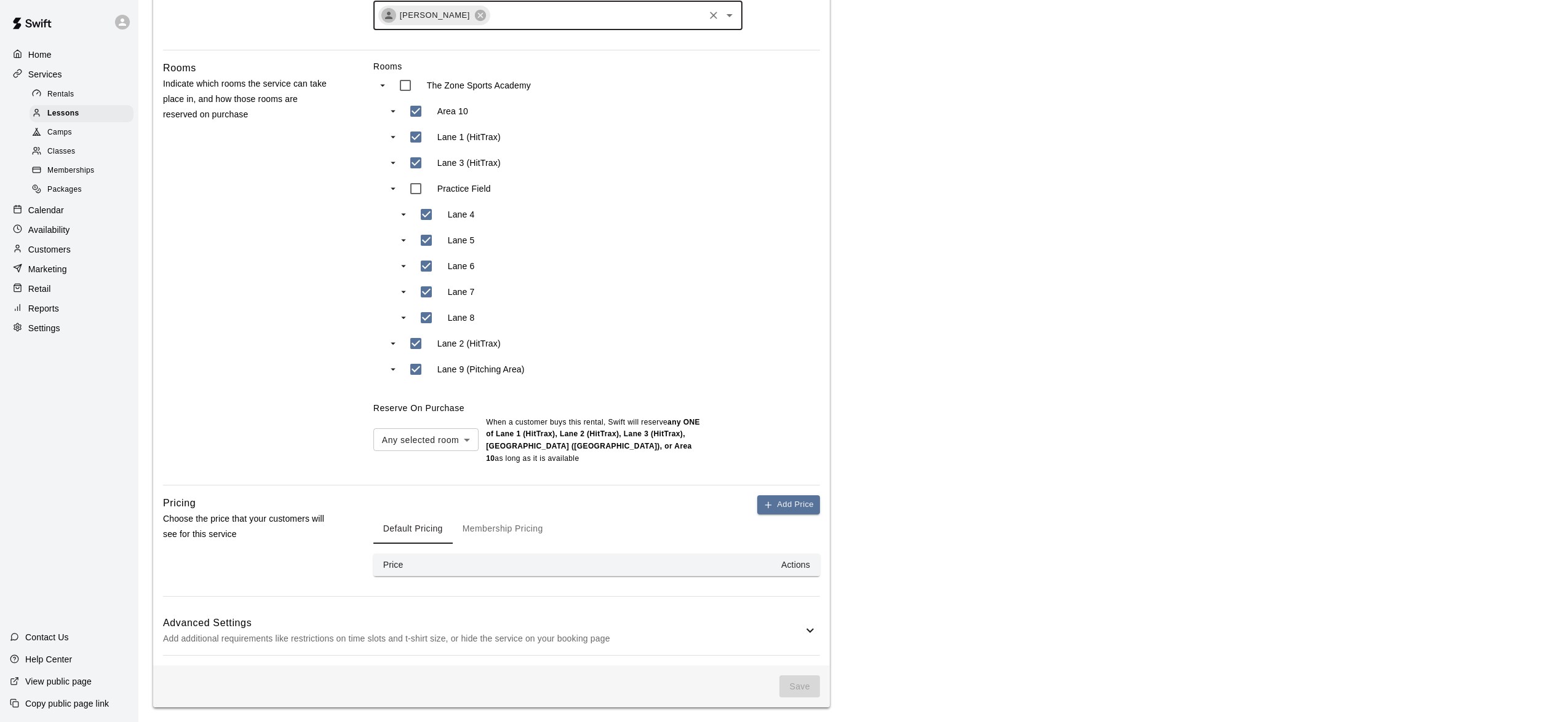
click at [806, 632] on icon at bounding box center [809, 631] width 14 height 14
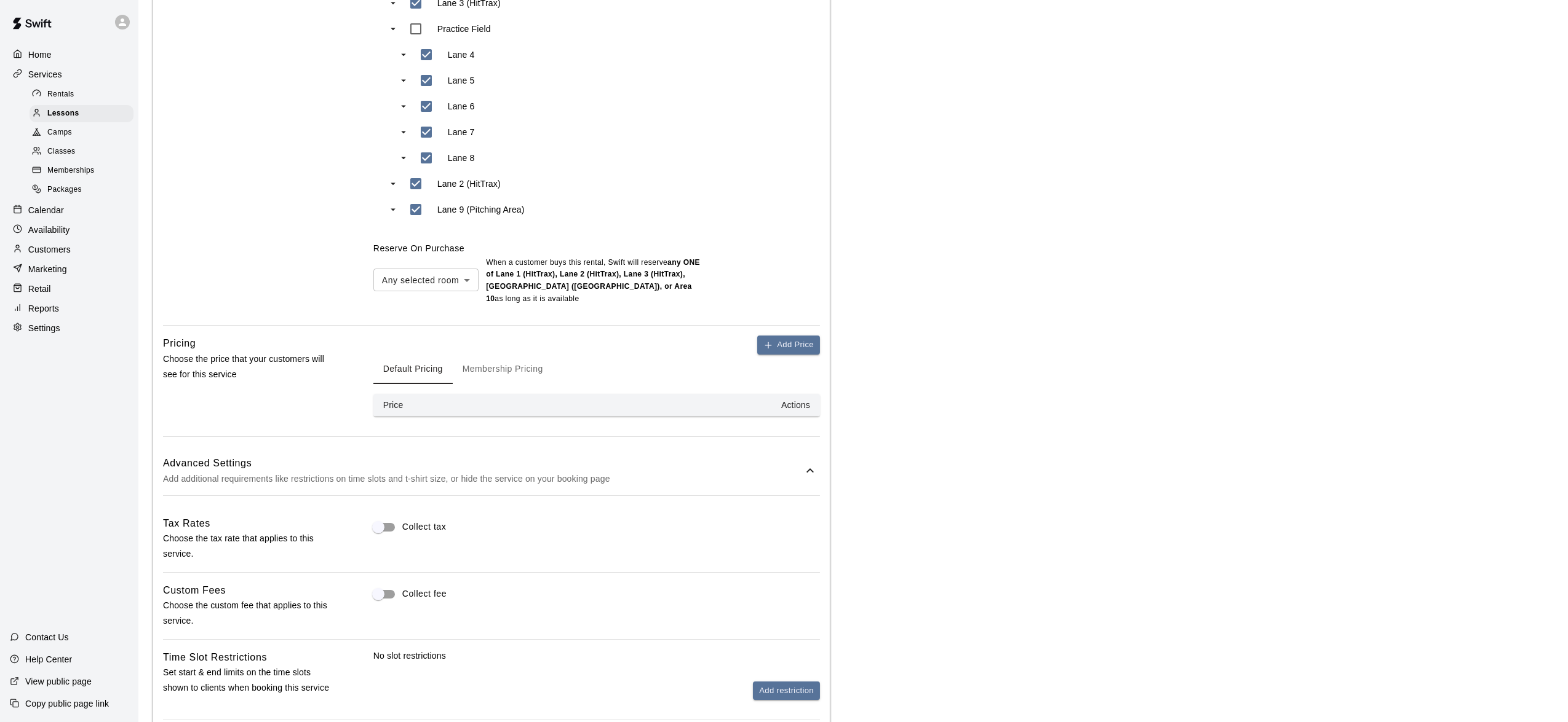
scroll to position [639, 0]
click at [450, 405] on th "Price" at bounding box center [435, 409] width 123 height 23
click at [436, 407] on th "Price" at bounding box center [435, 409] width 123 height 23
click at [454, 412] on th "Price" at bounding box center [435, 409] width 123 height 23
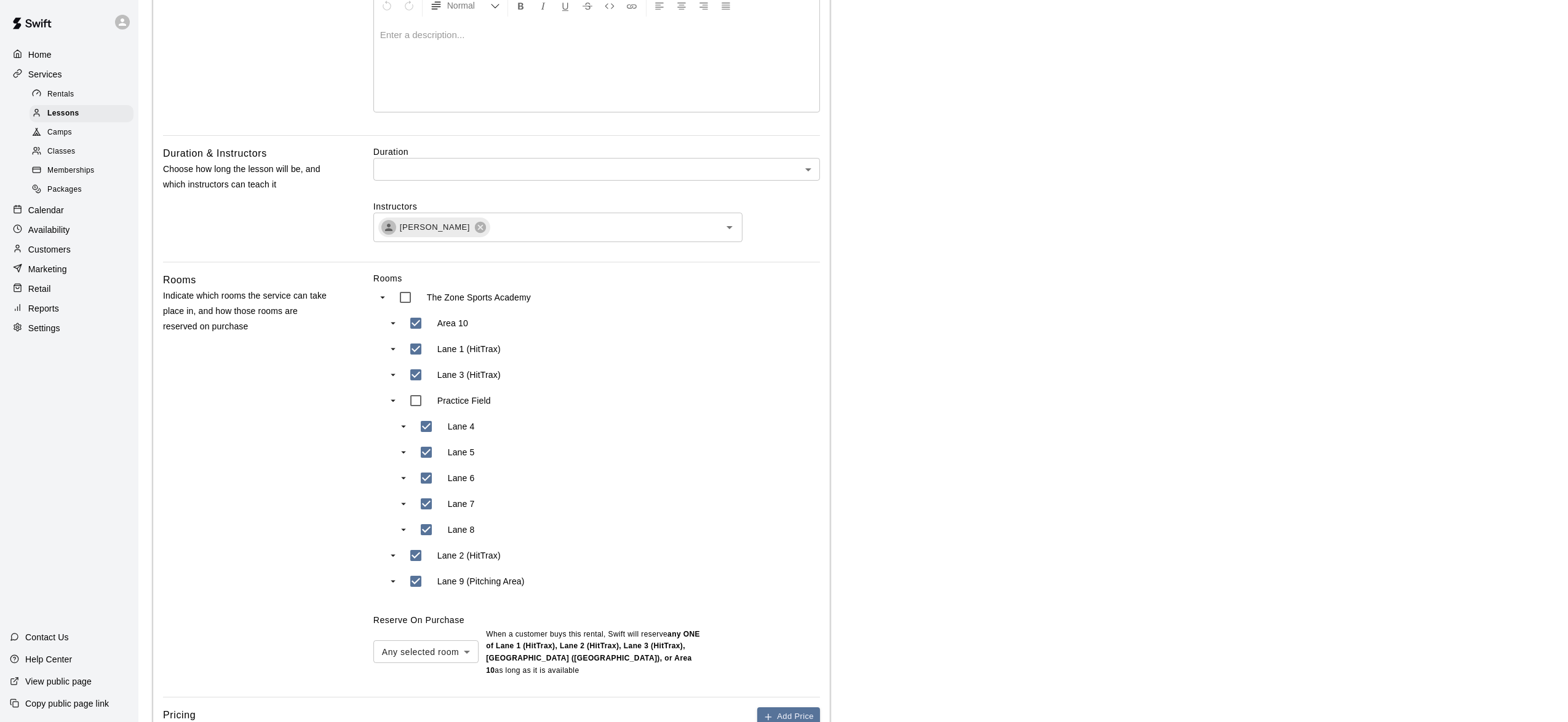
scroll to position [516, 0]
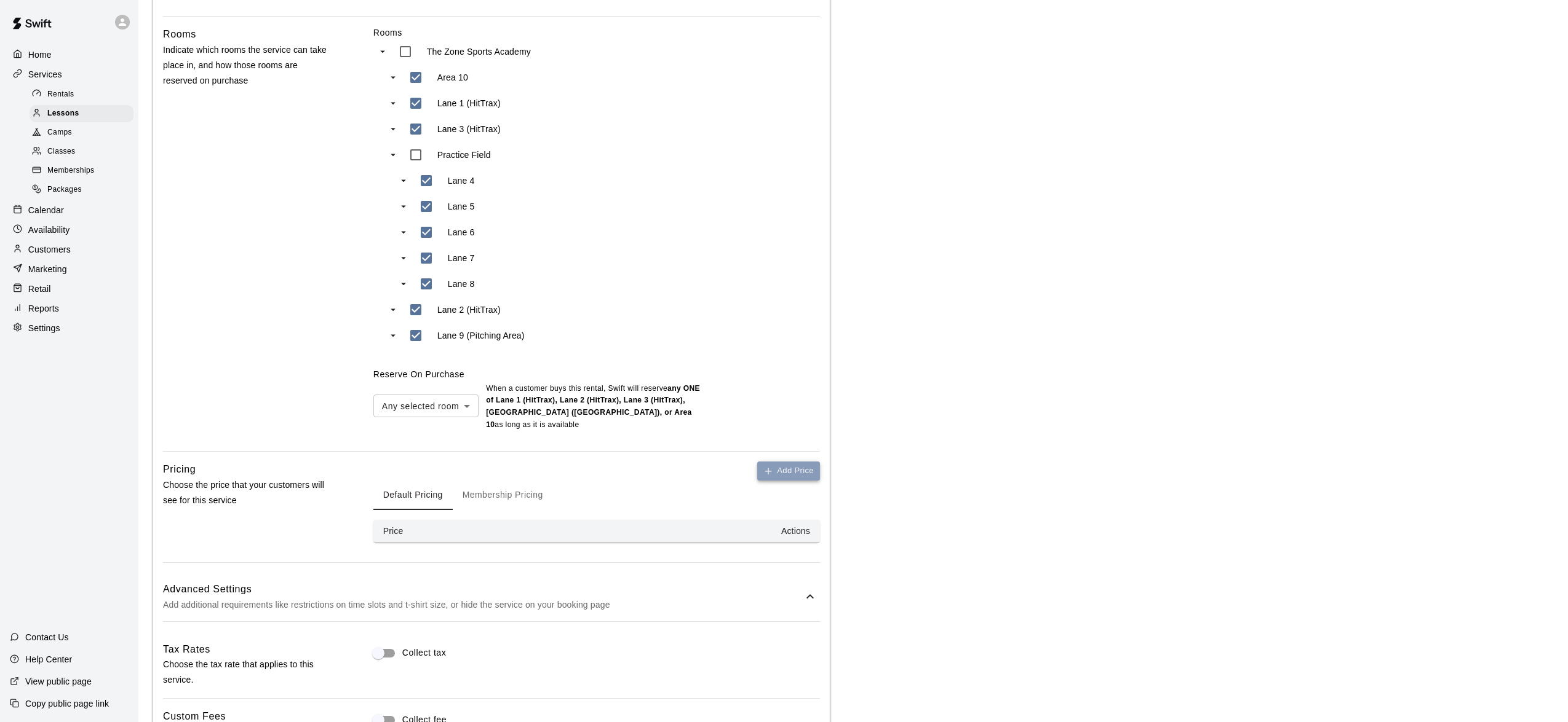
click at [791, 467] on button "Add Price" at bounding box center [788, 472] width 63 height 19
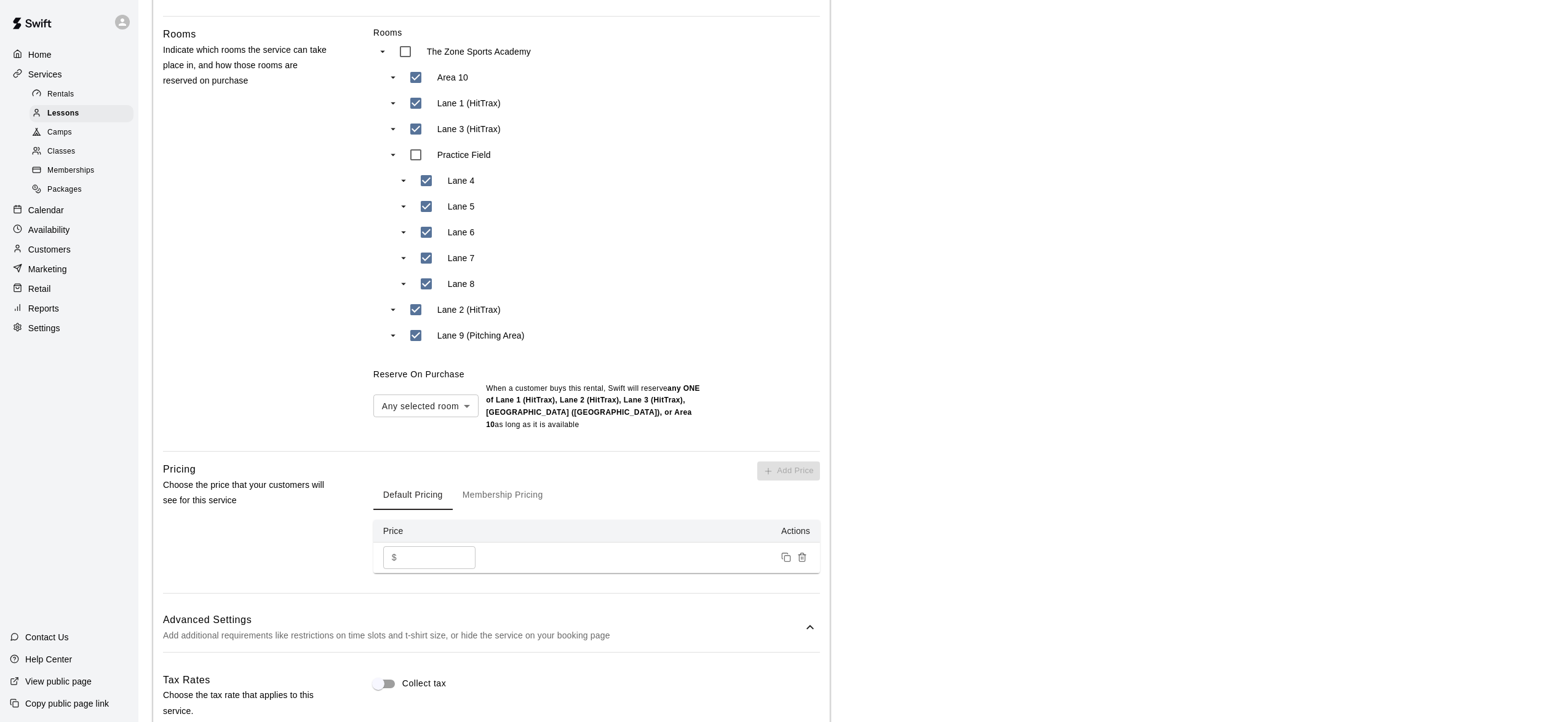
click at [434, 559] on input "*" at bounding box center [438, 558] width 74 height 23
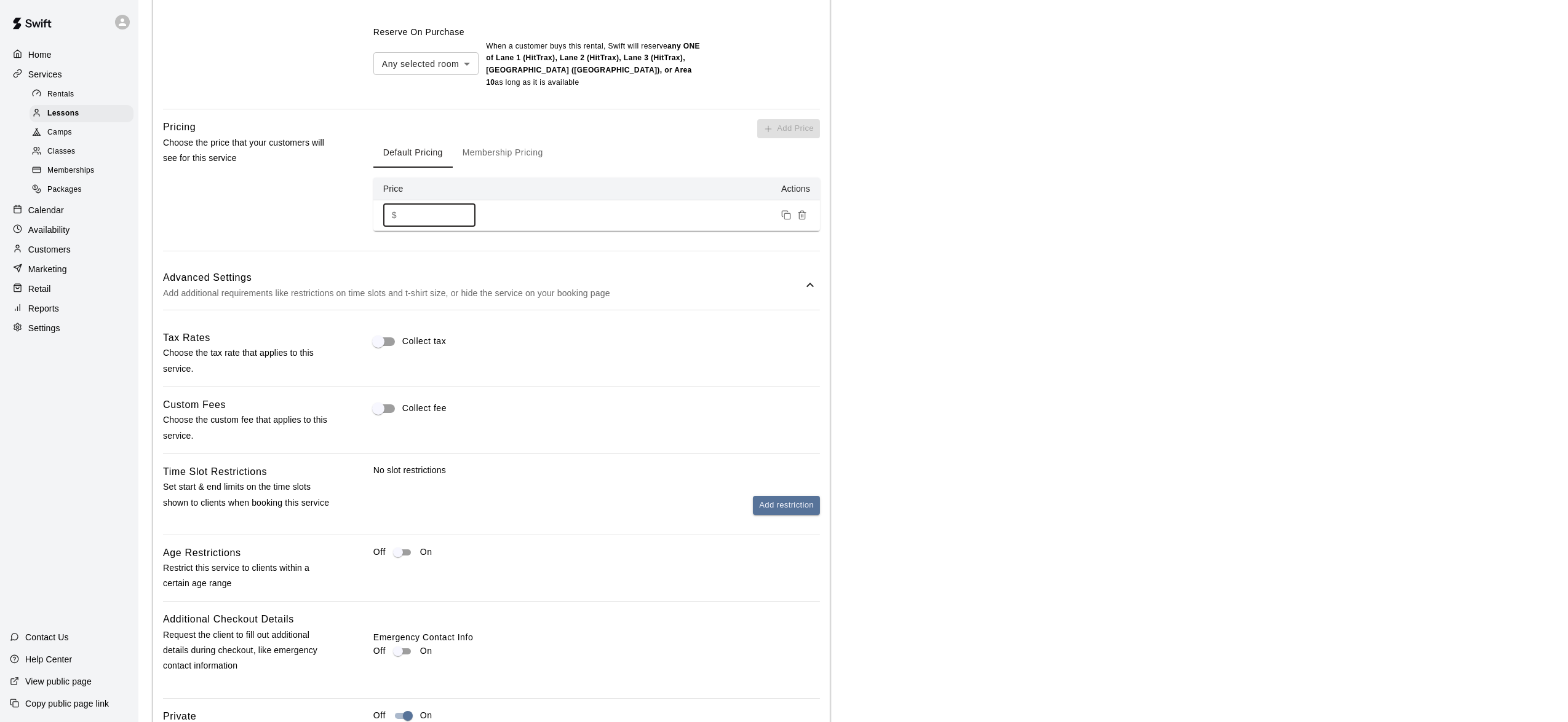
scroll to position [855, 0]
type input "******"
click at [663, 564] on div "Off On" at bounding box center [597, 562] width 447 height 25
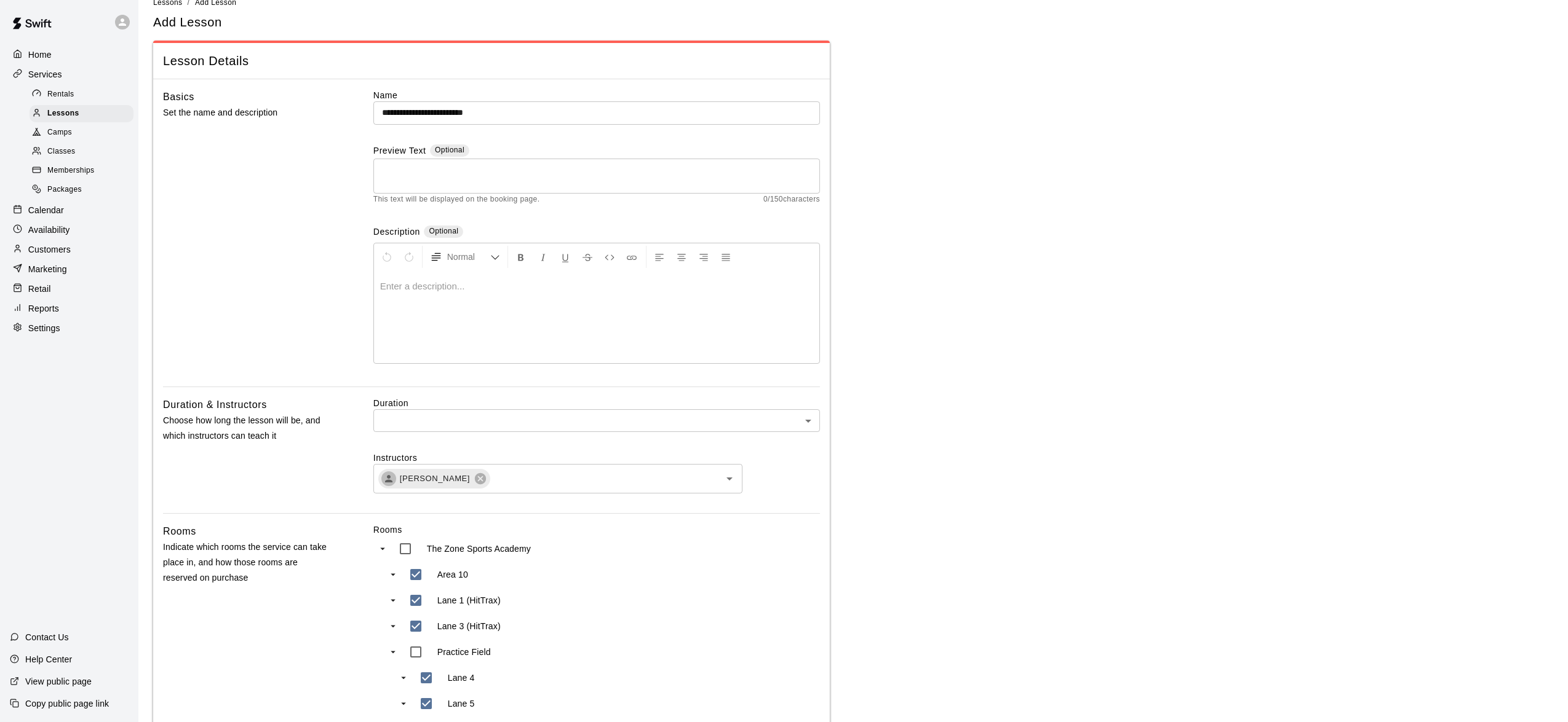
scroll to position [0, 0]
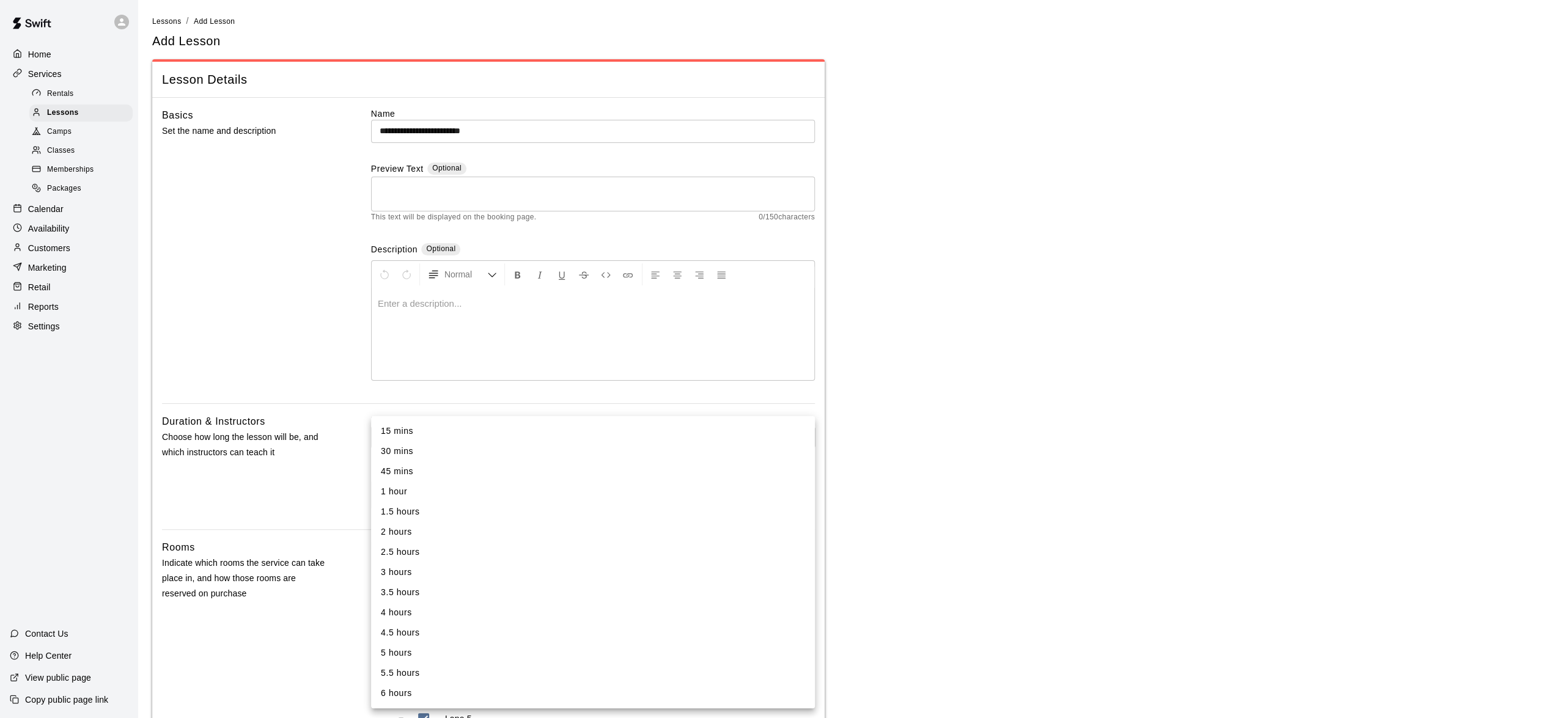
click at [384, 409] on div at bounding box center [784, 359] width 1568 height 718
click at [439, 494] on li "1 hour" at bounding box center [594, 491] width 444 height 20
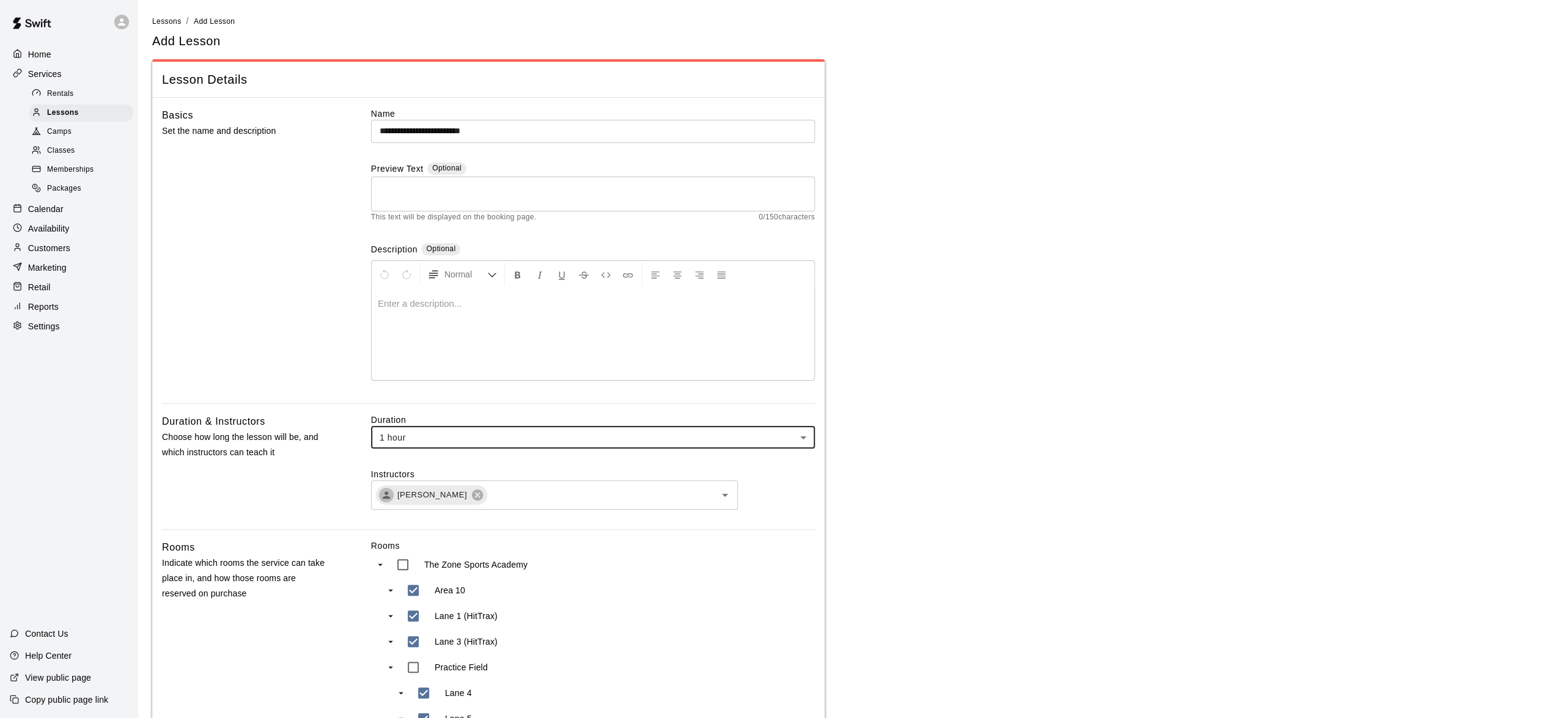
type input "**"
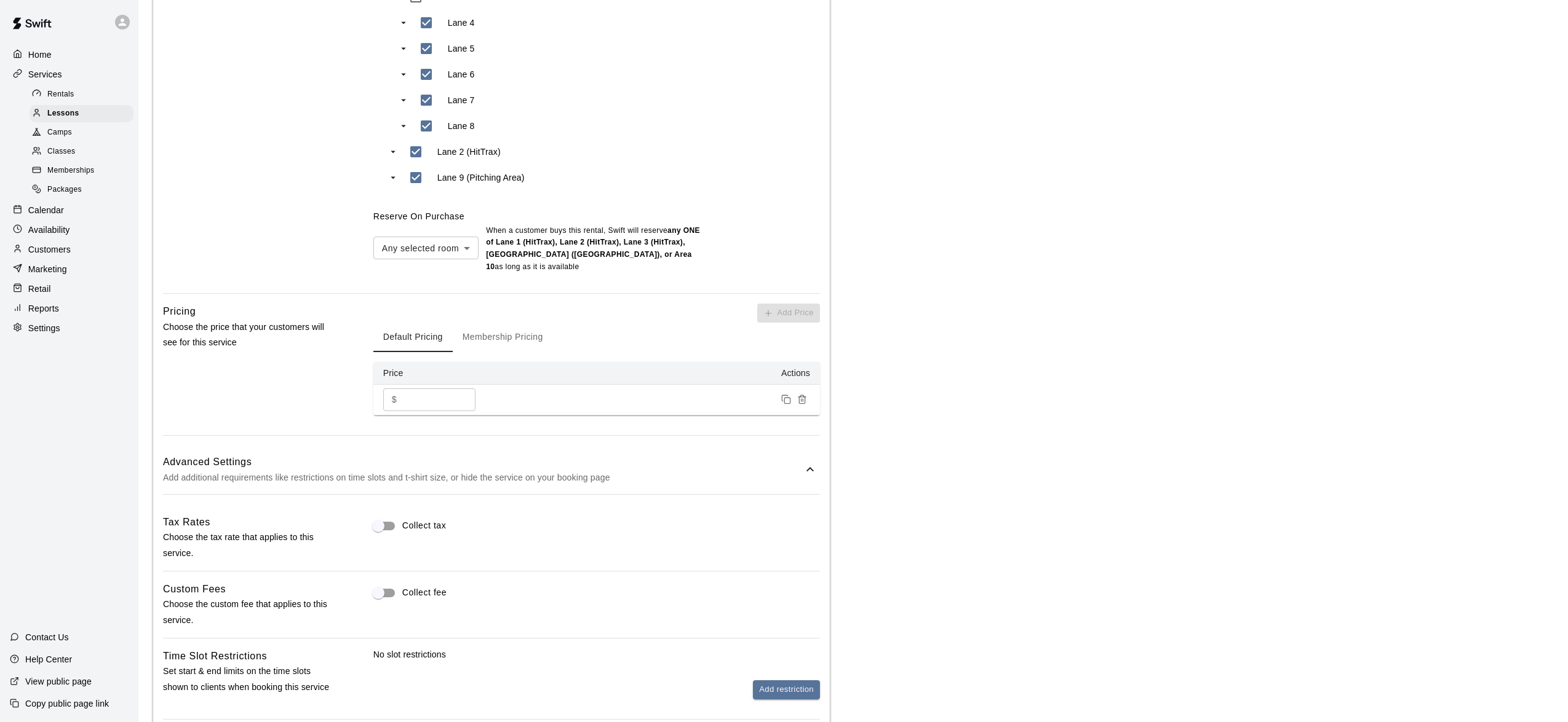
scroll to position [977, 0]
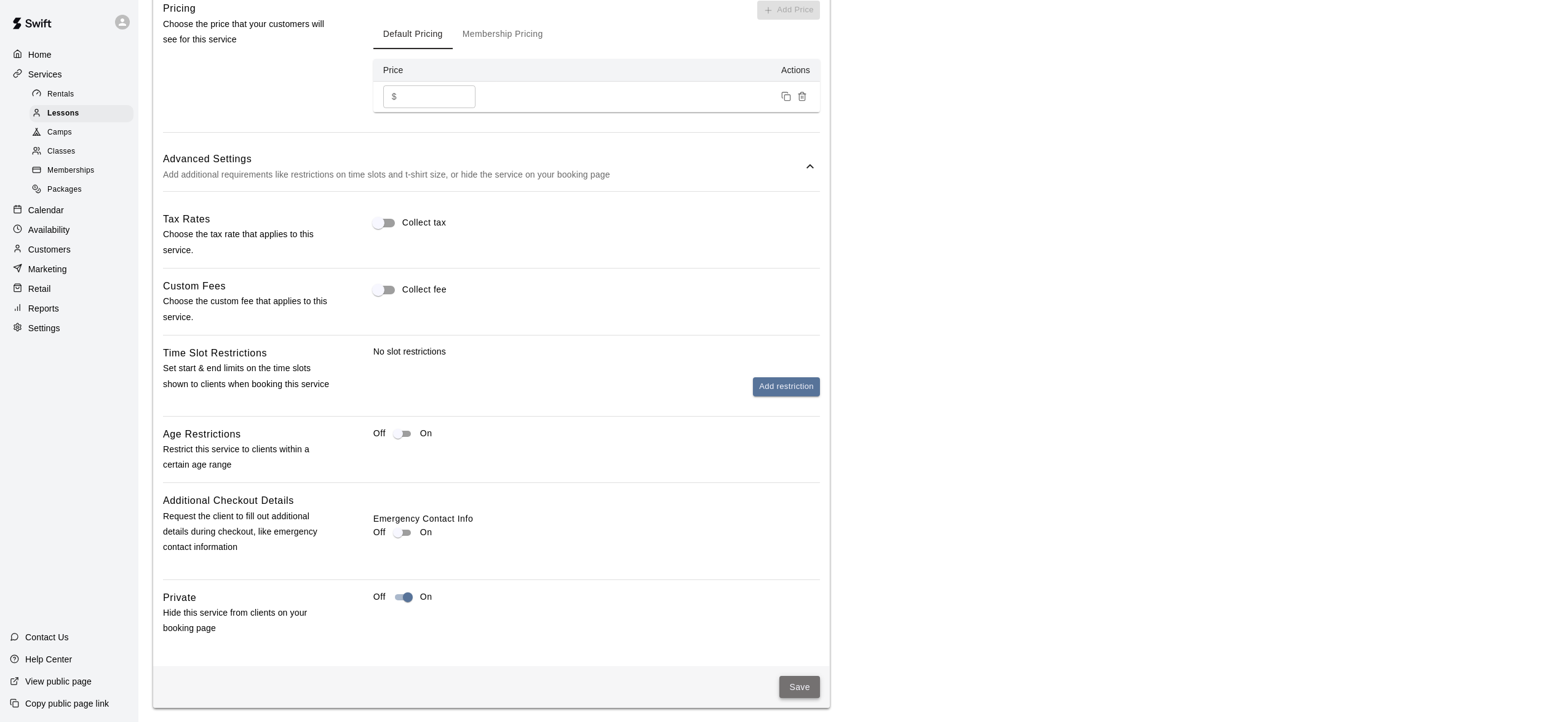
click at [804, 682] on button "Save" at bounding box center [799, 687] width 40 height 23
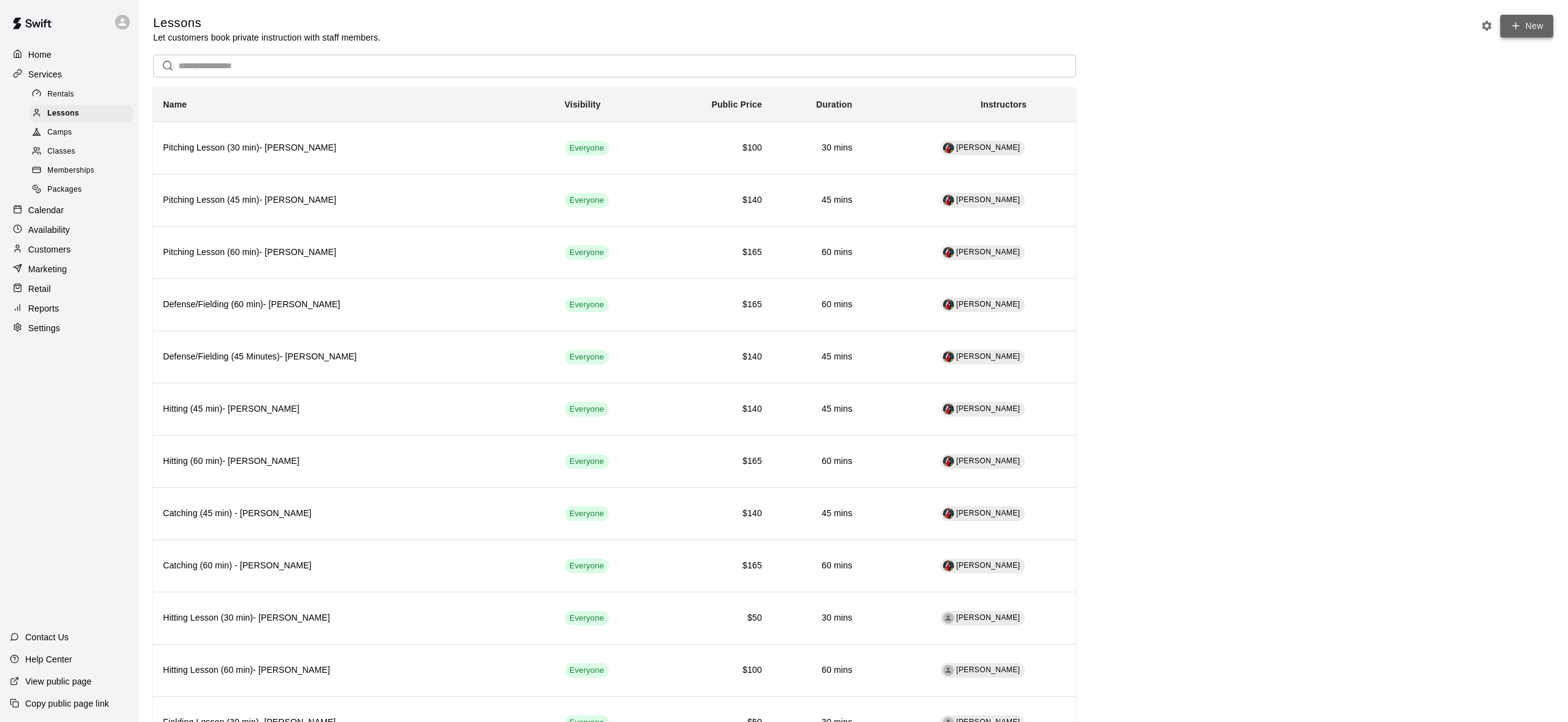
click at [1530, 19] on link "New" at bounding box center [1527, 26] width 53 height 23
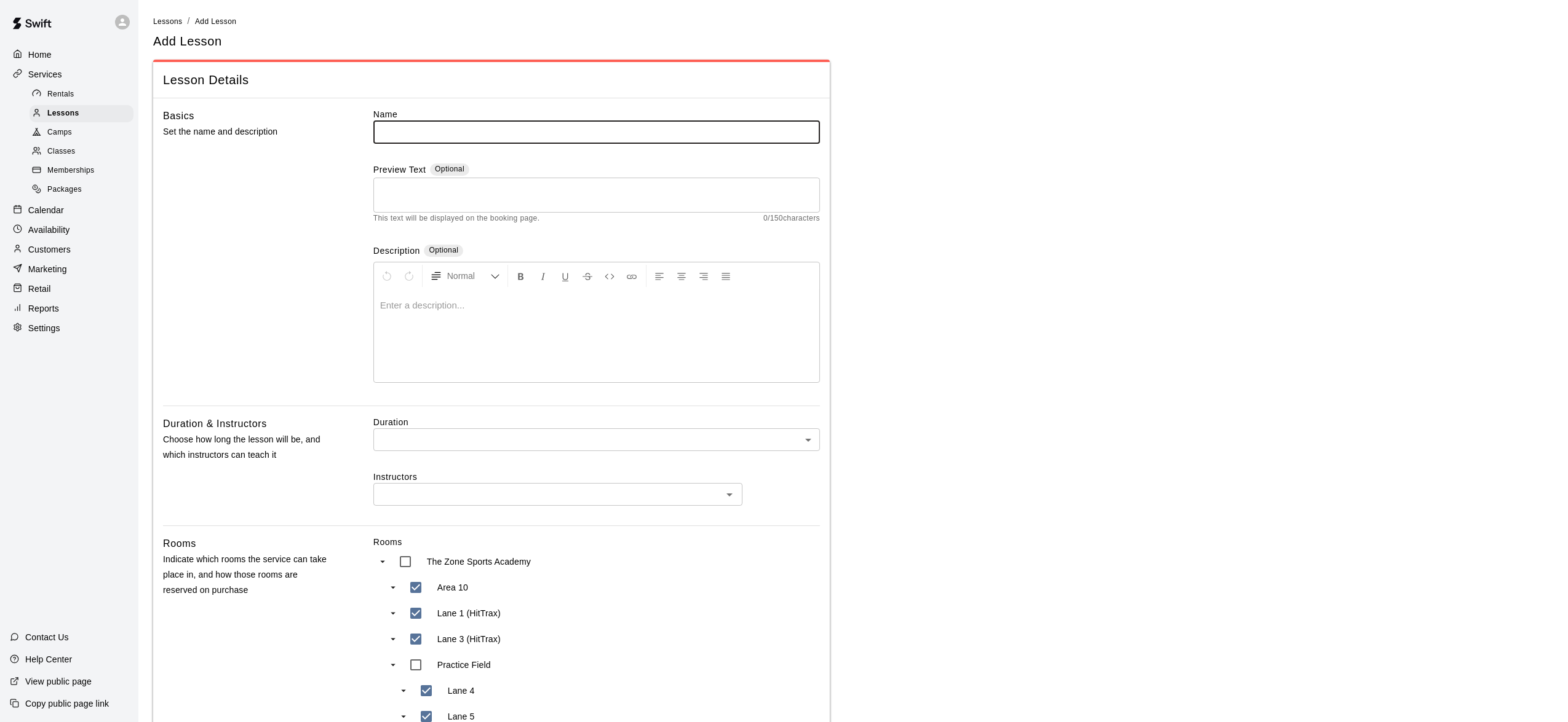
type input "*"
type input "**********"
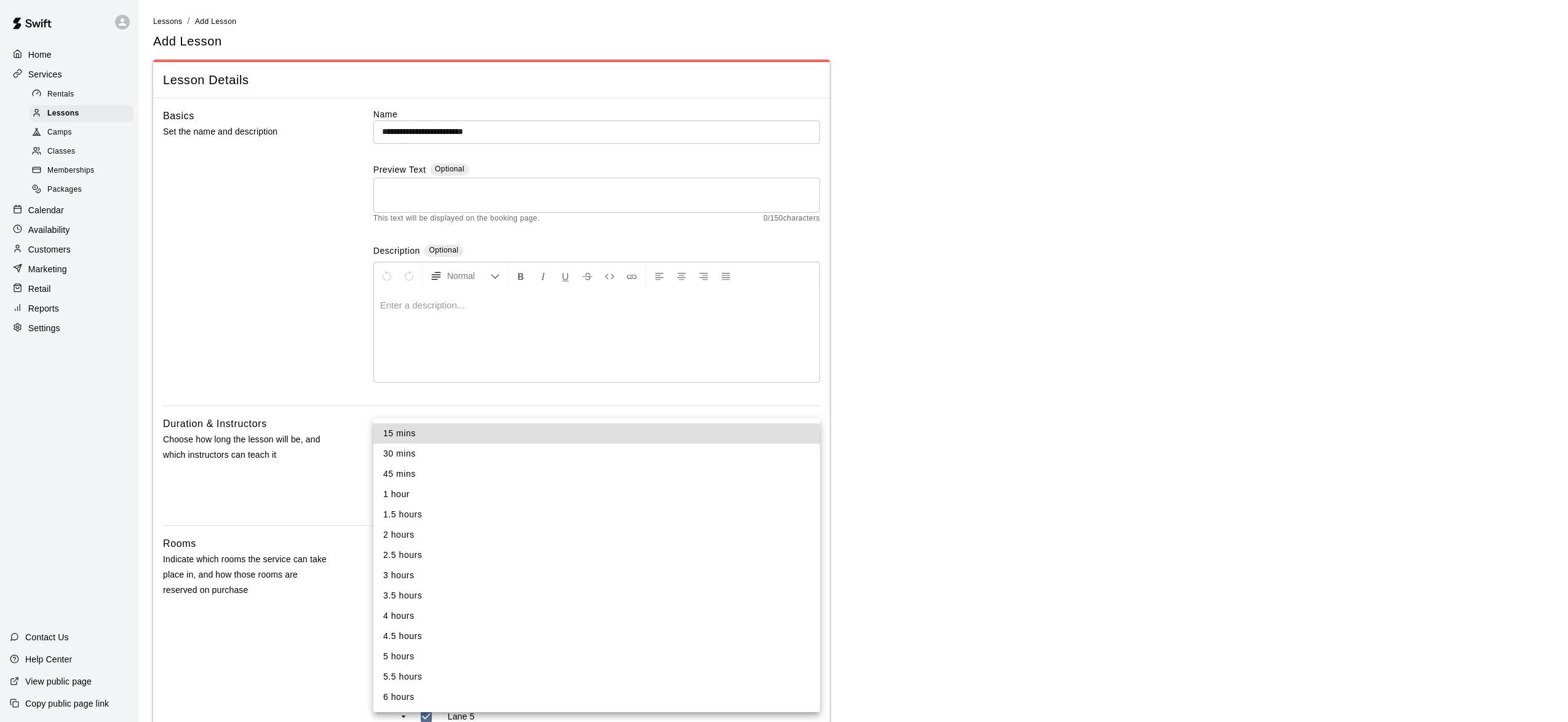
click at [454, 436] on body "**********" at bounding box center [784, 599] width 1568 height 1199
click at [443, 493] on li "1 hour" at bounding box center [597, 494] width 447 height 20
type input "**"
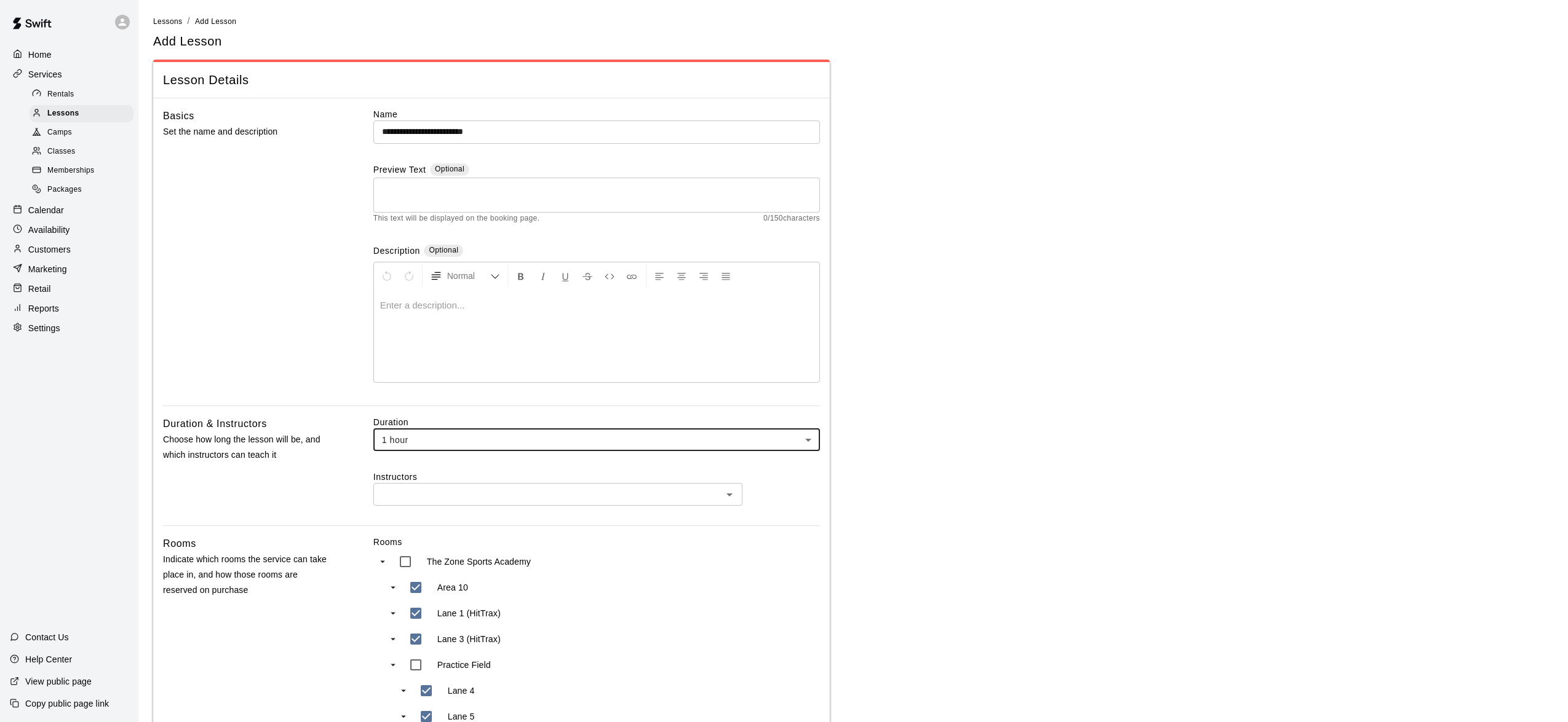
scroll to position [62, 0]
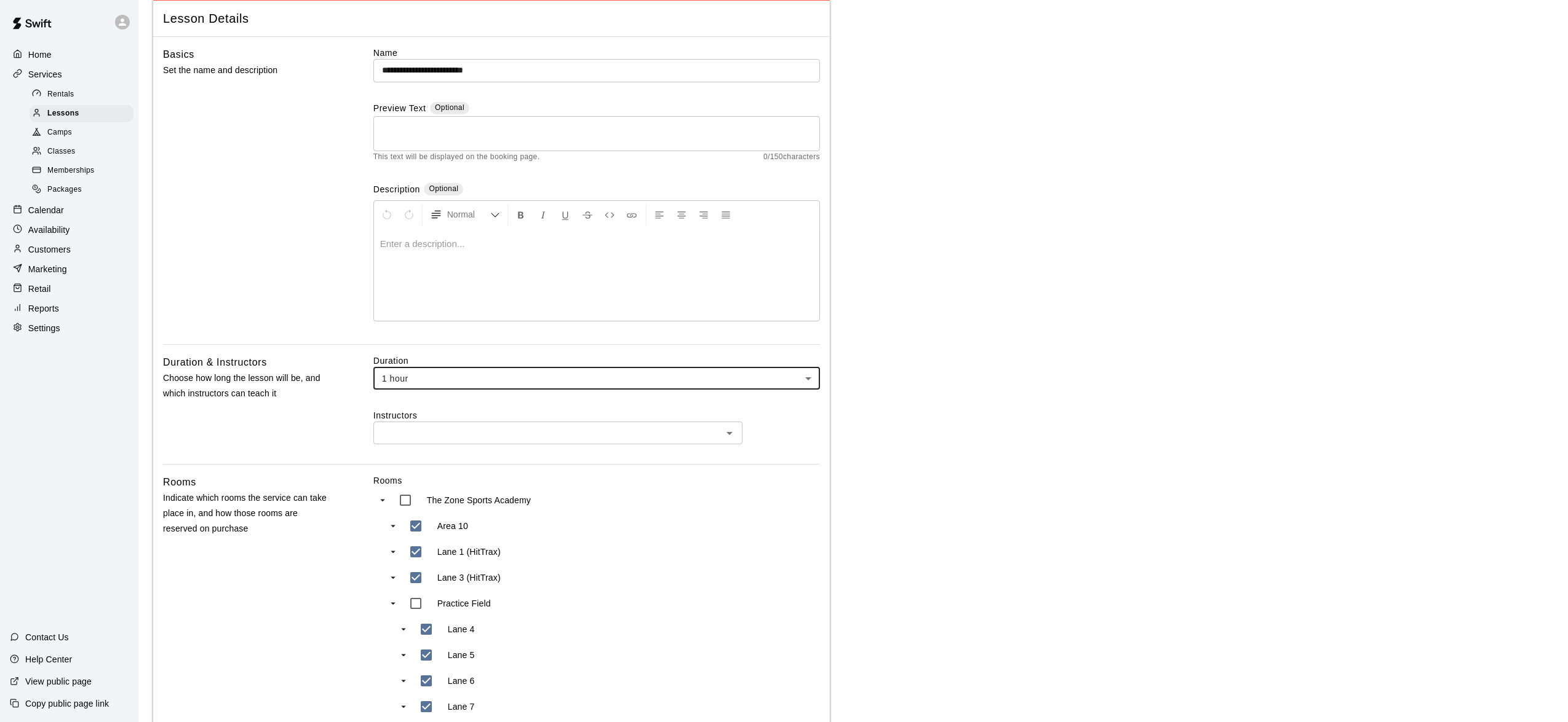
click at [475, 428] on input "text" at bounding box center [547, 433] width 341 height 15
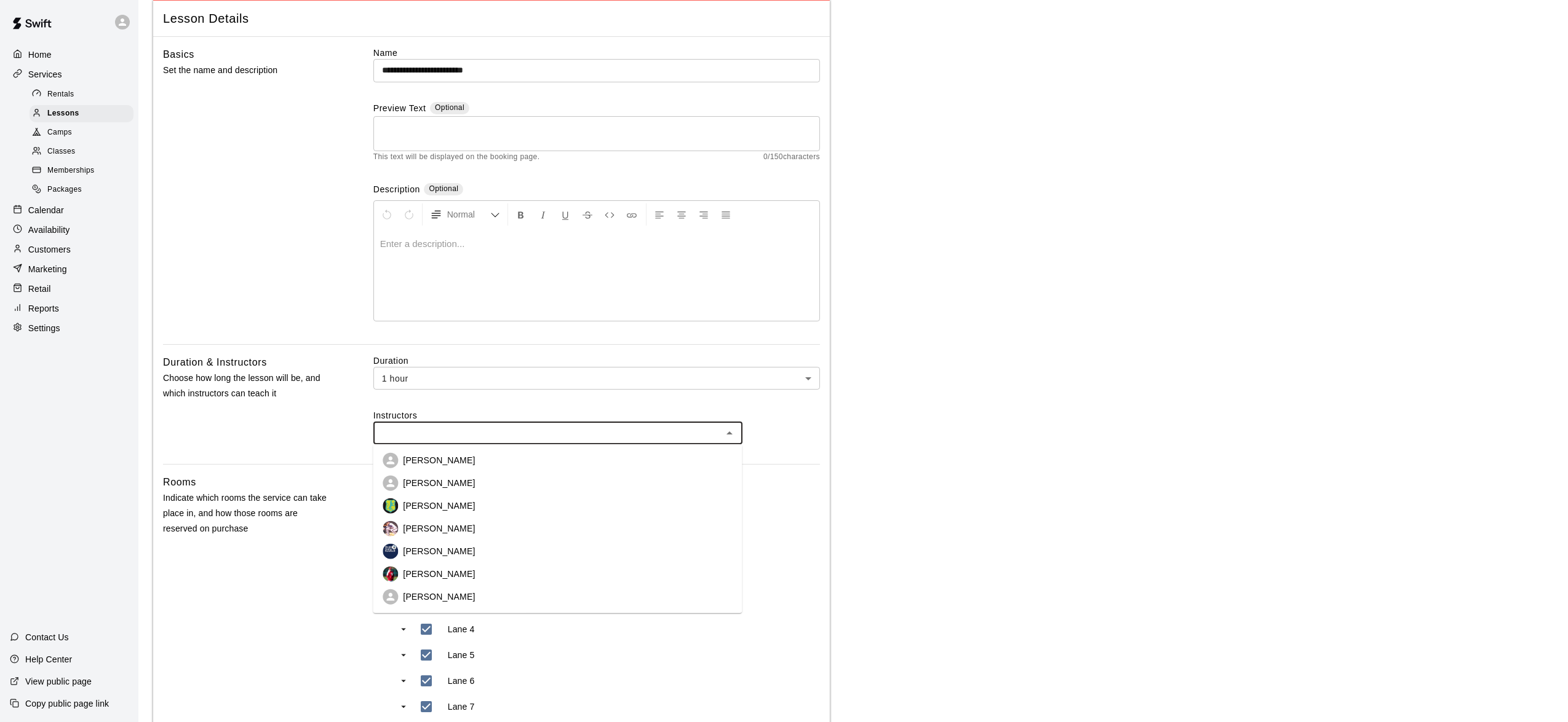
click at [431, 577] on p "[PERSON_NAME]" at bounding box center [438, 574] width 72 height 13
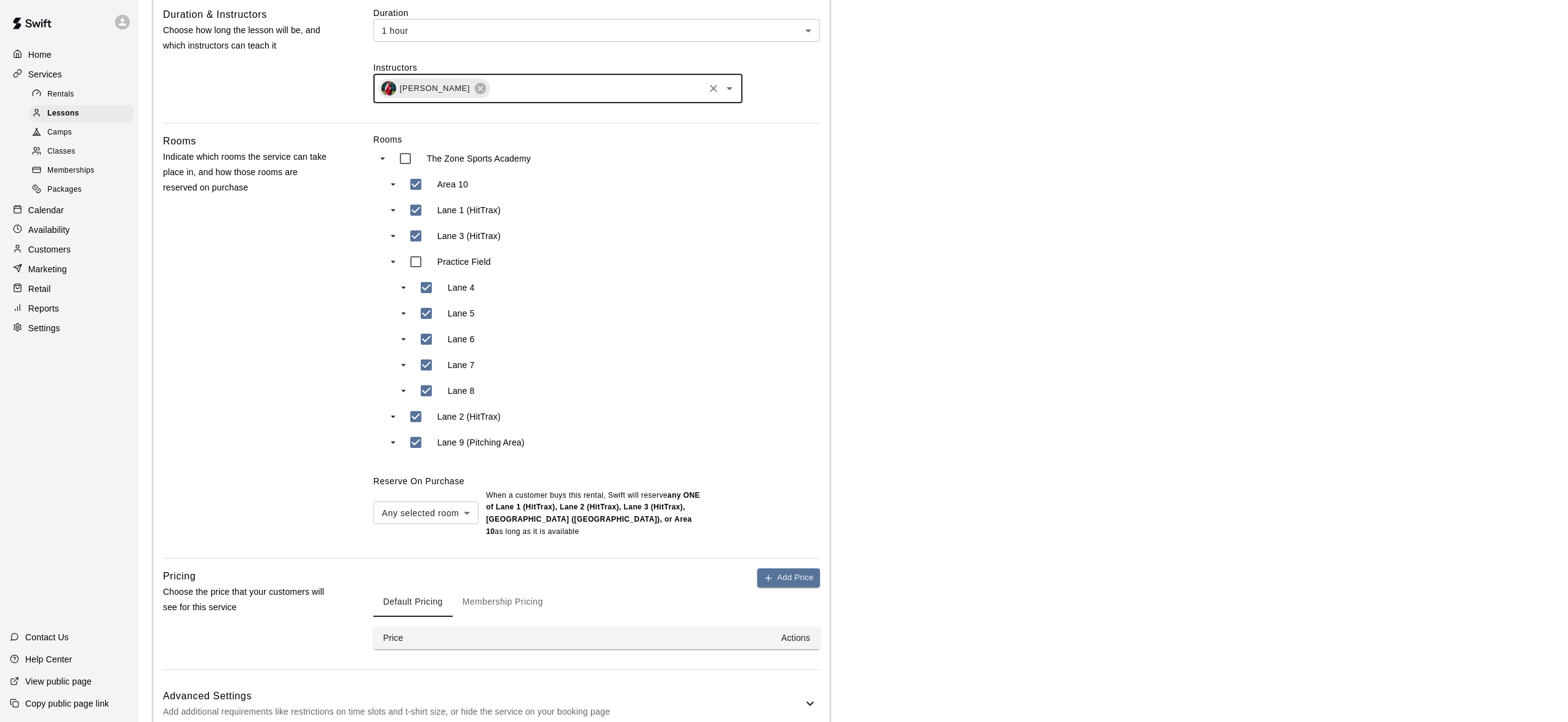
scroll to position [482, 0]
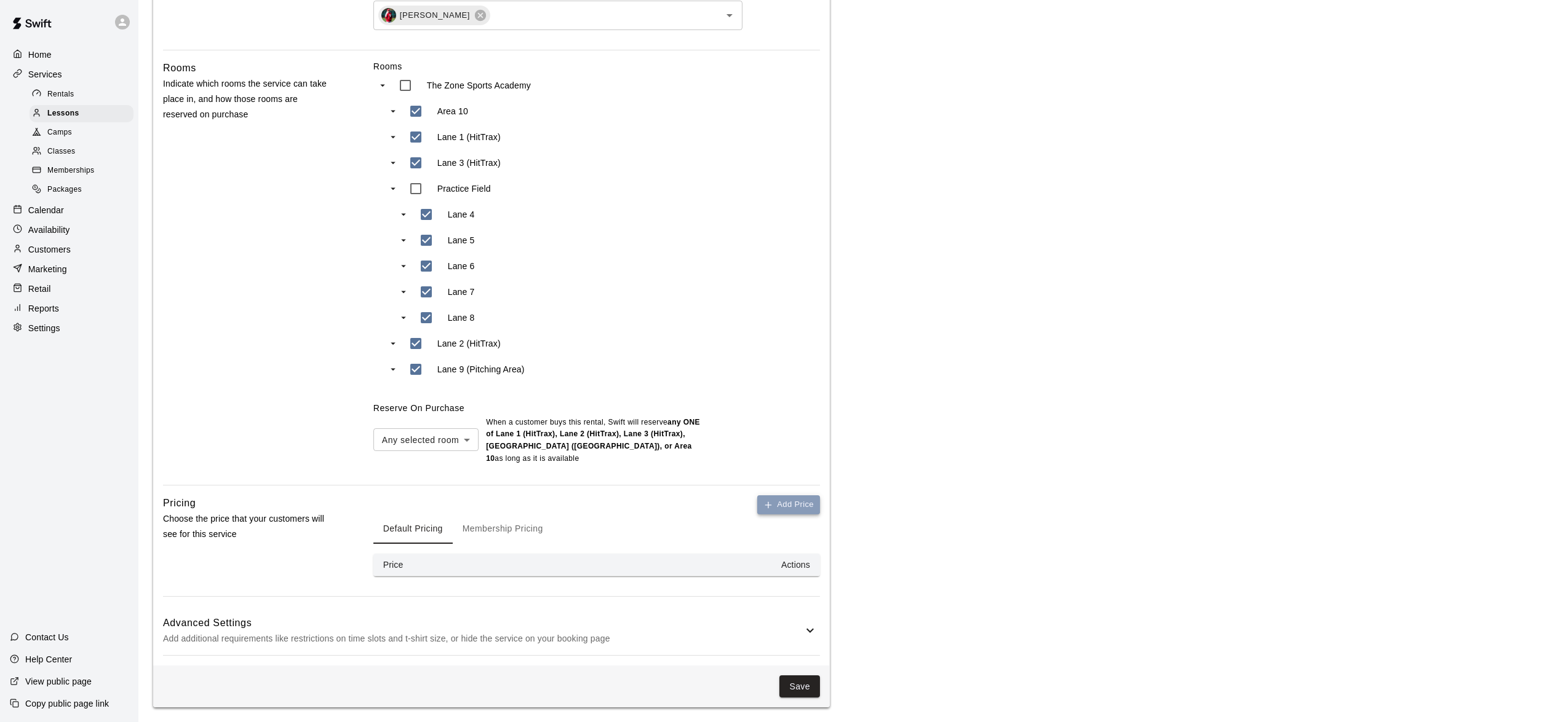
click at [774, 500] on button "Add Price" at bounding box center [788, 505] width 63 height 19
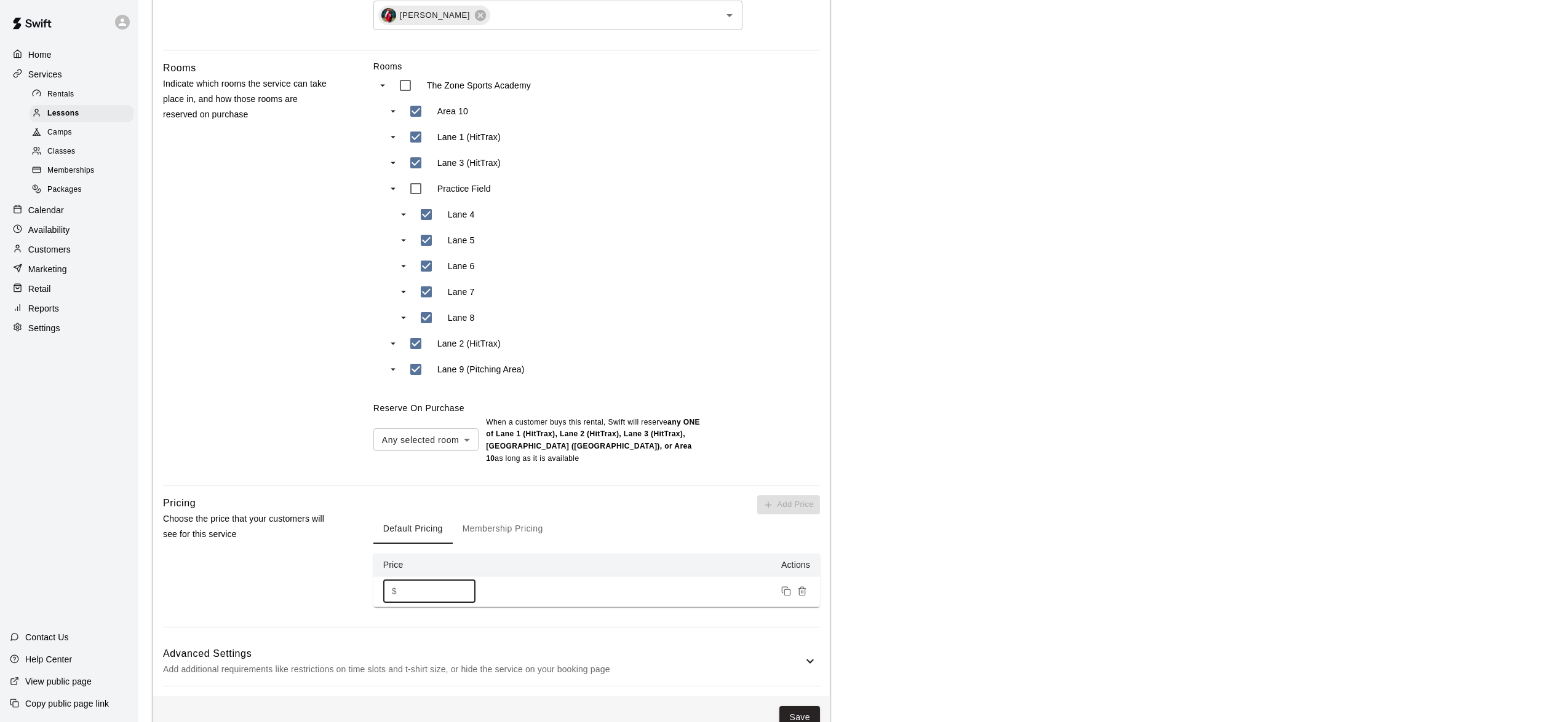
click at [427, 589] on input "*" at bounding box center [438, 592] width 74 height 23
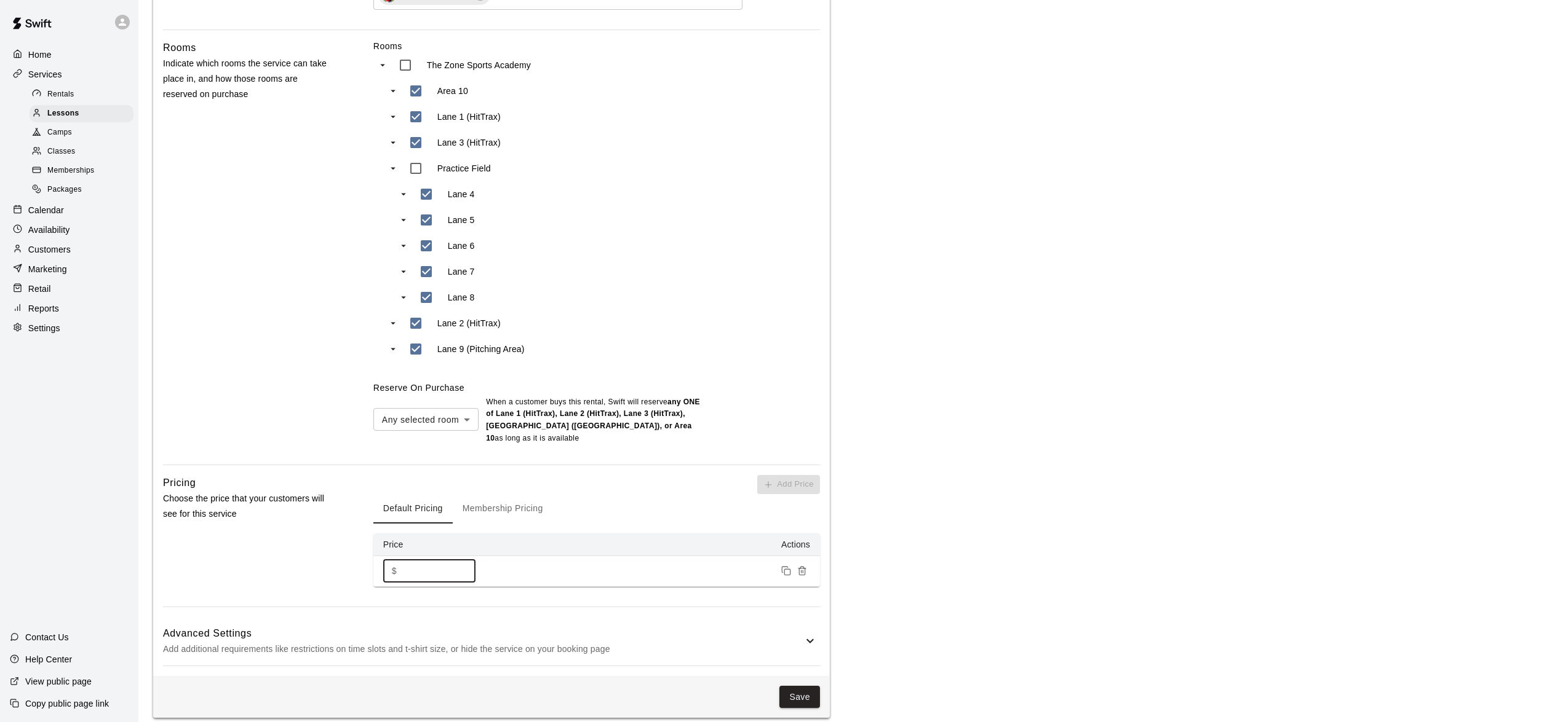
scroll to position [513, 0]
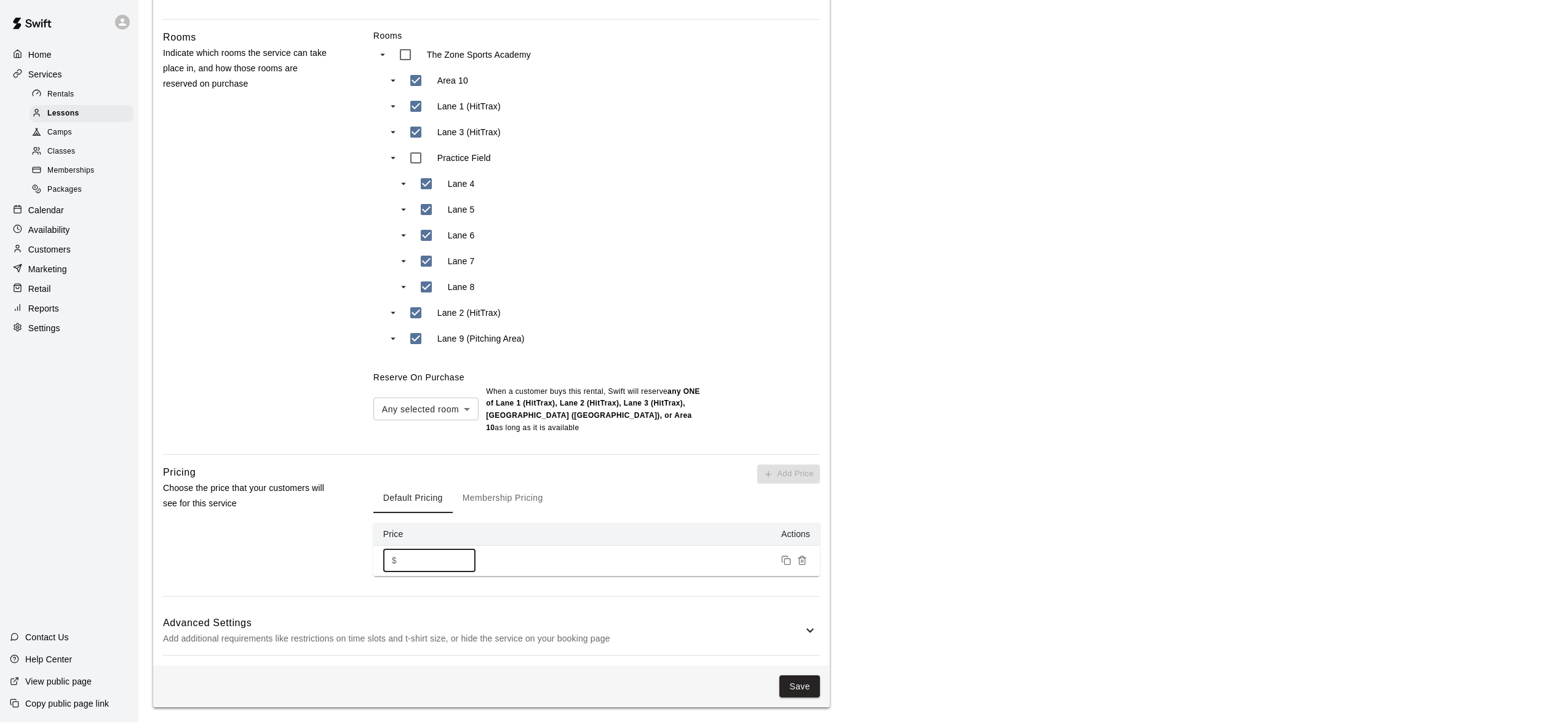
type input "***"
click at [673, 625] on h6 "Advanced Settings" at bounding box center [483, 623] width 640 height 16
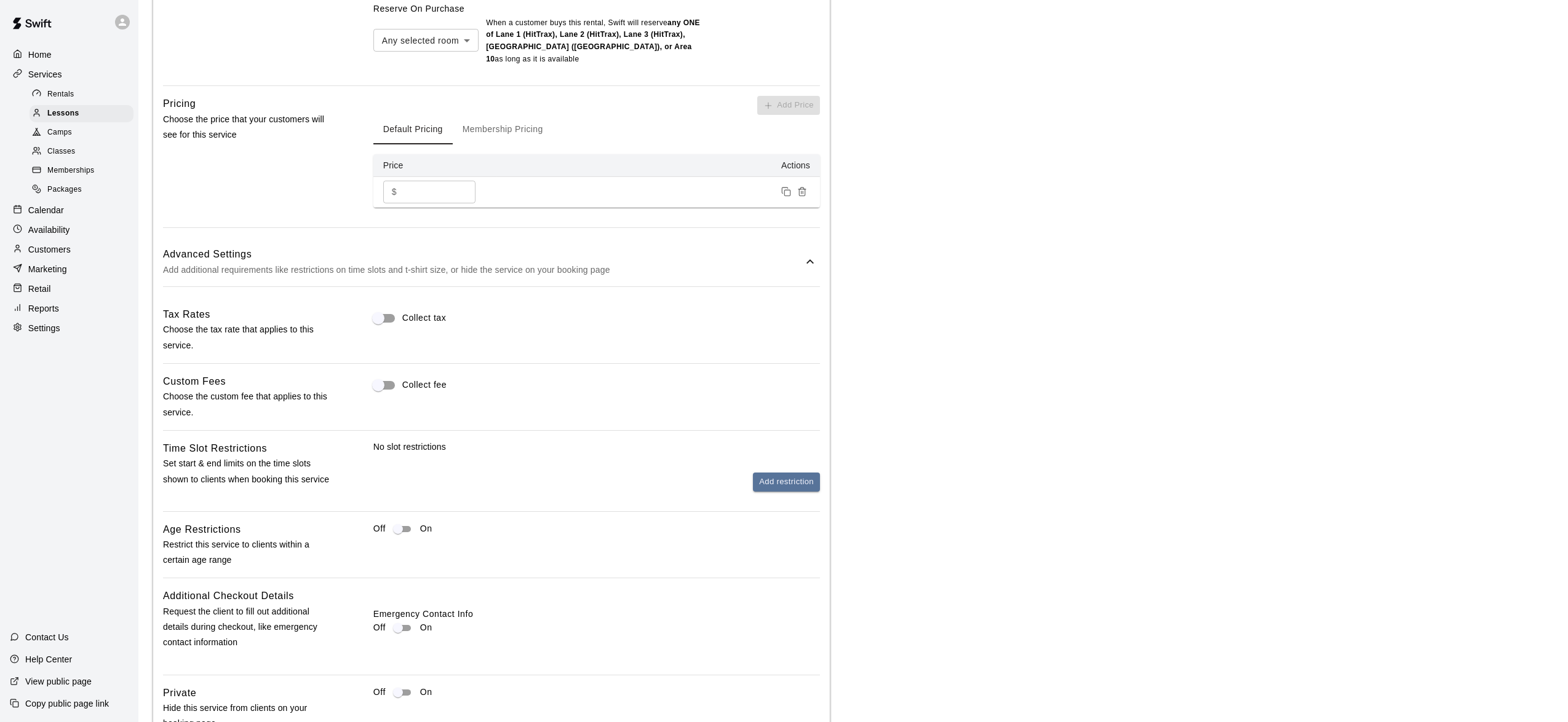
scroll to position [977, 0]
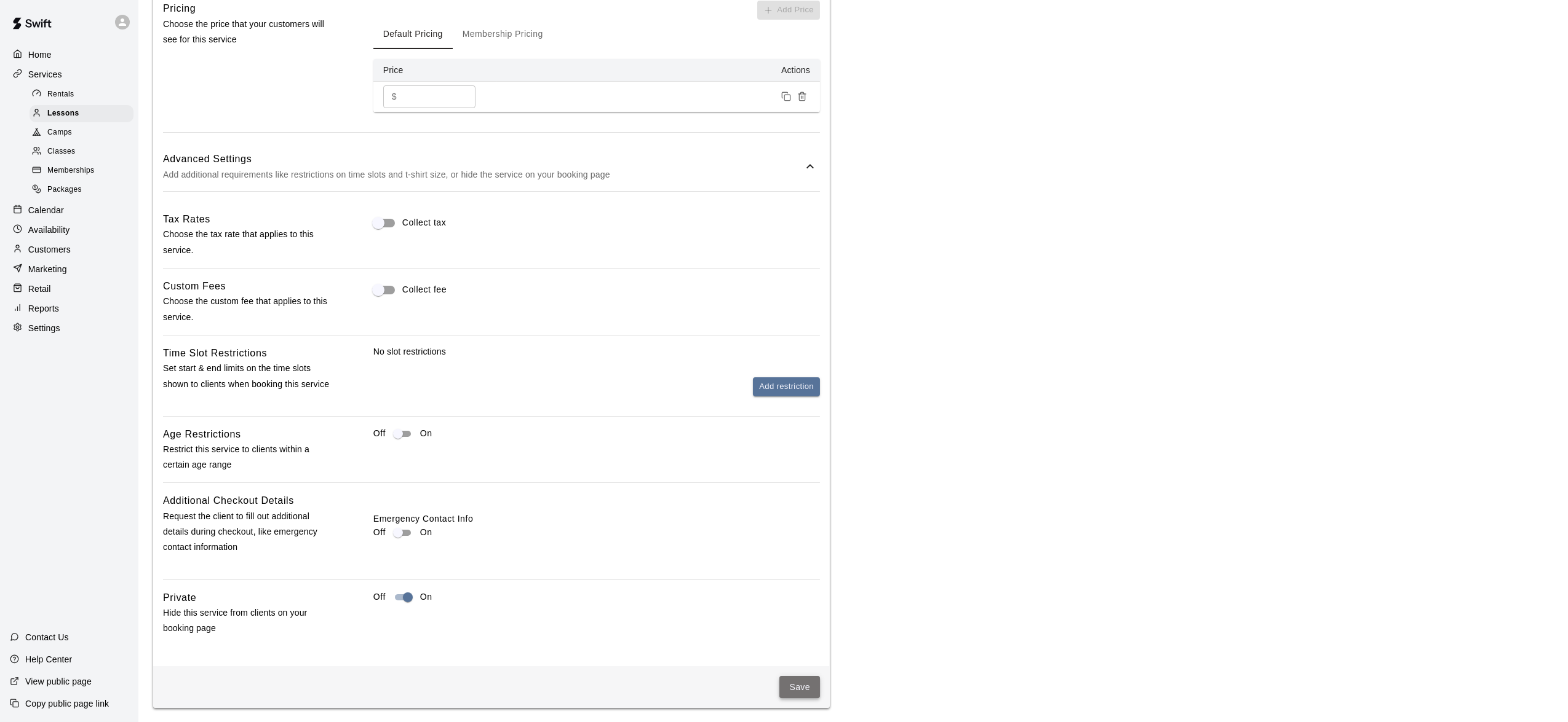
click at [810, 684] on button "Save" at bounding box center [799, 687] width 40 height 23
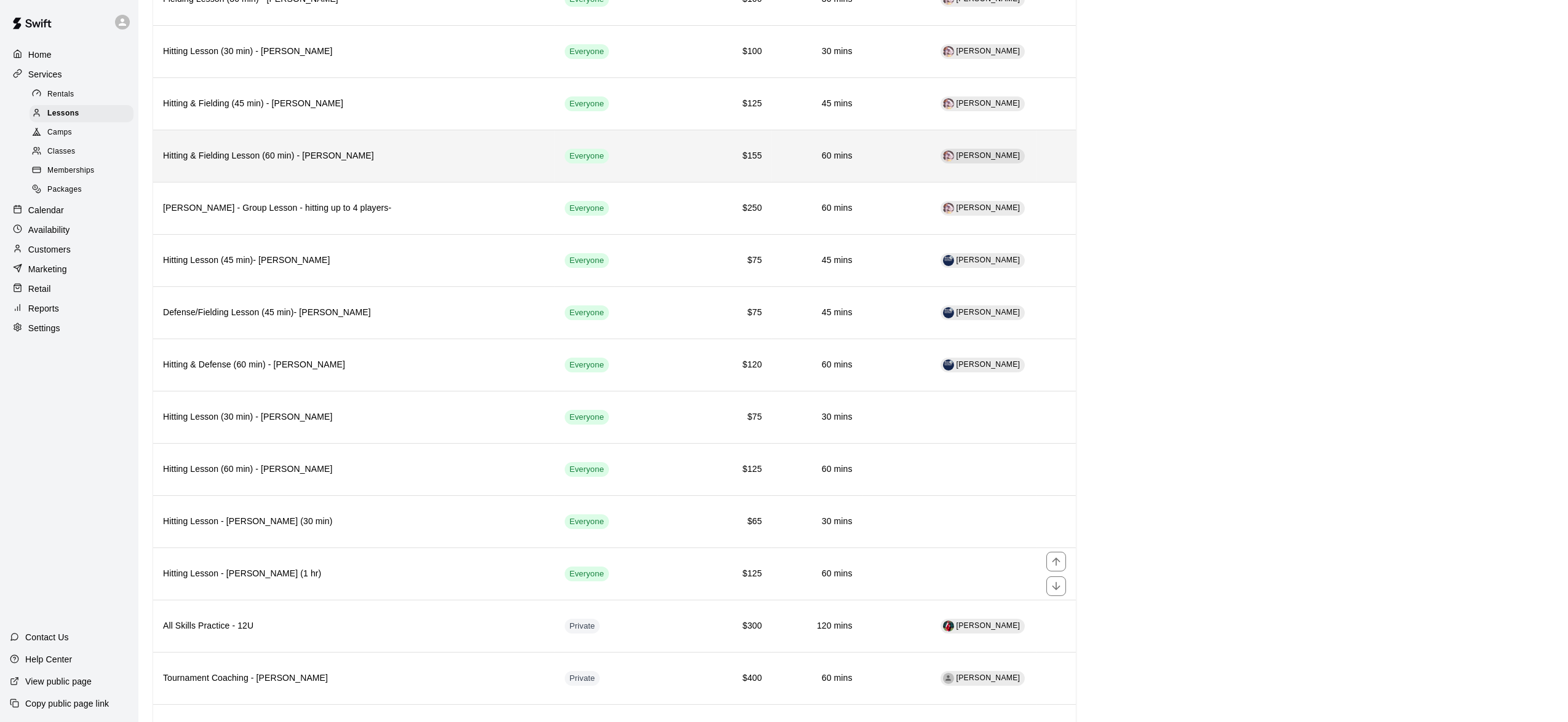
scroll to position [941, 0]
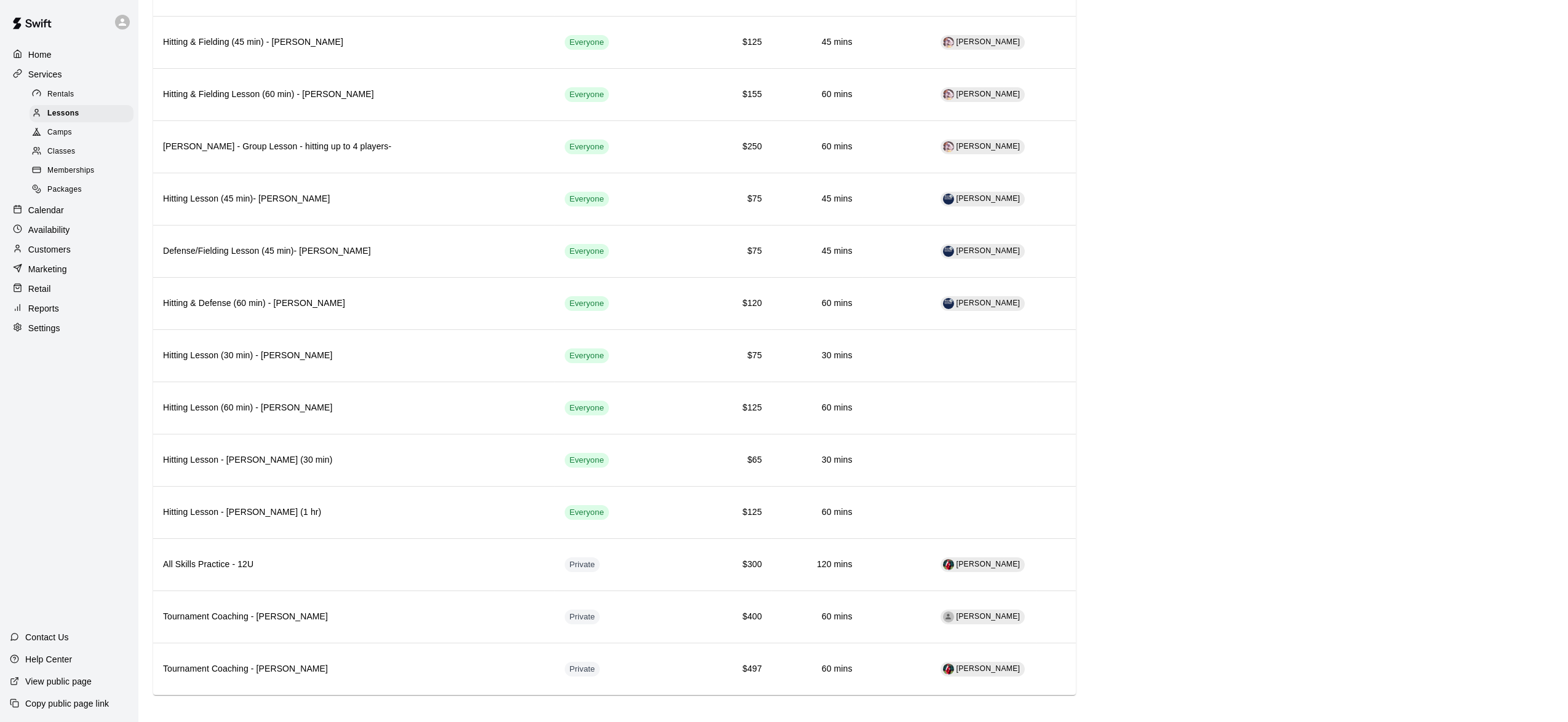
click at [48, 334] on p "Settings" at bounding box center [43, 328] width 32 height 13
select select "**"
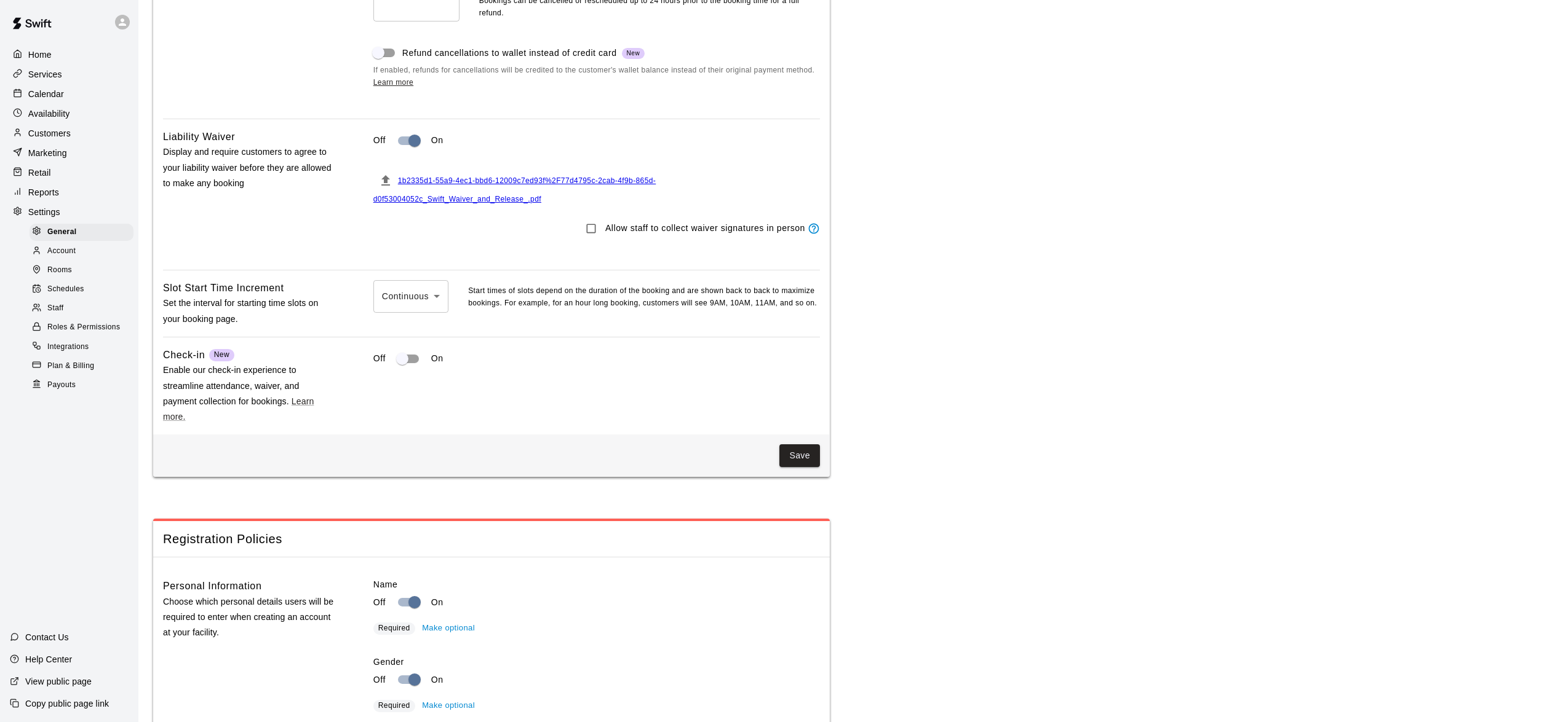
scroll to position [2333, 0]
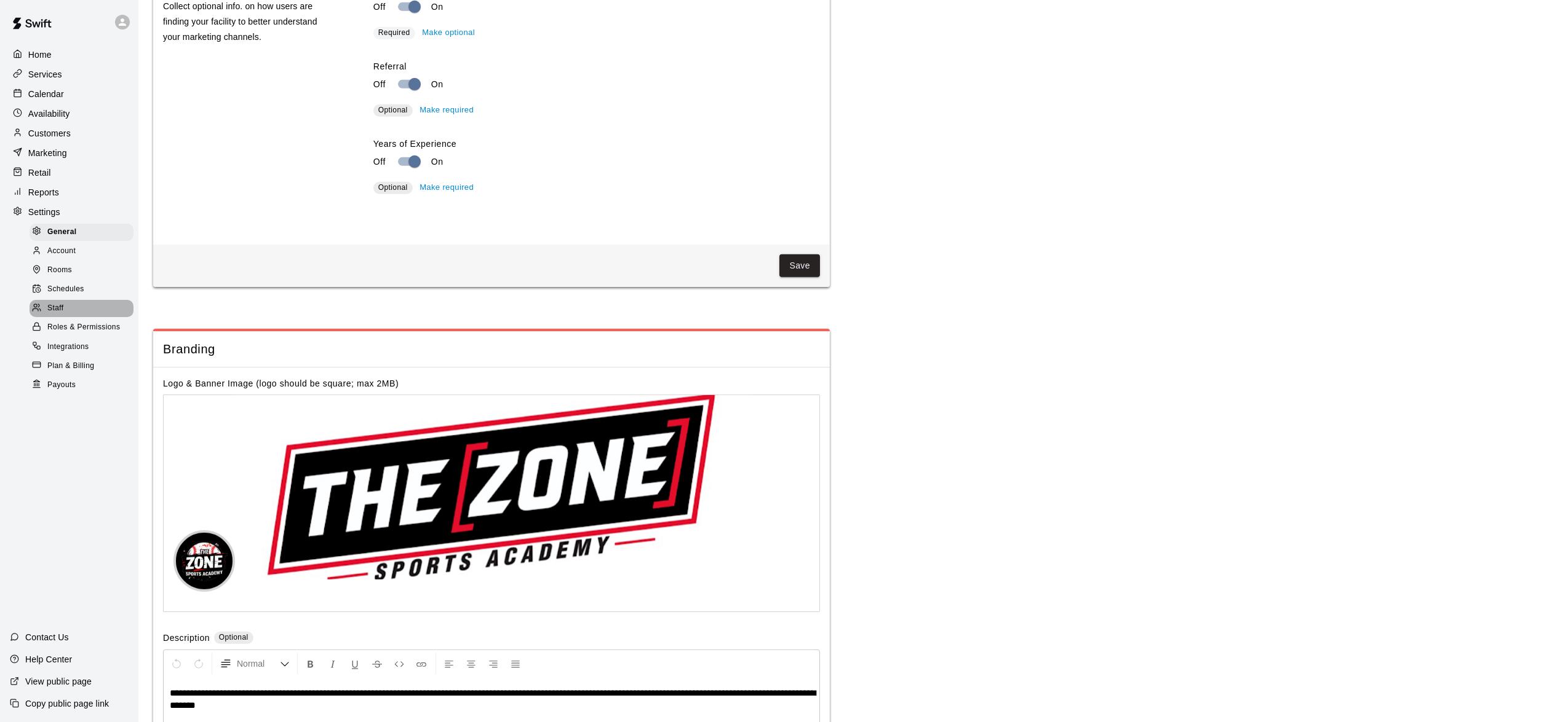
click at [65, 318] on div "Staff" at bounding box center [82, 309] width 104 height 17
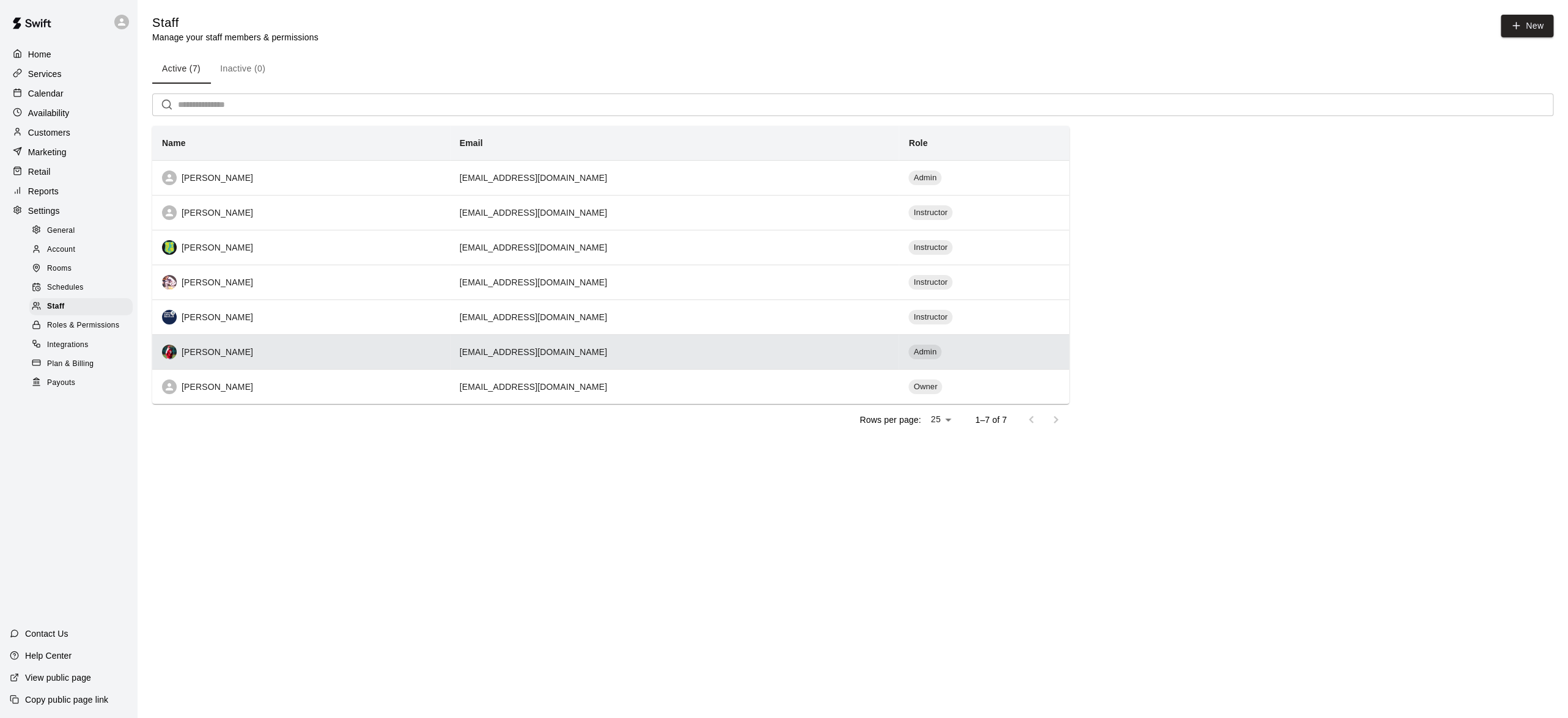
click at [380, 355] on div "[PERSON_NAME]" at bounding box center [301, 351] width 279 height 14
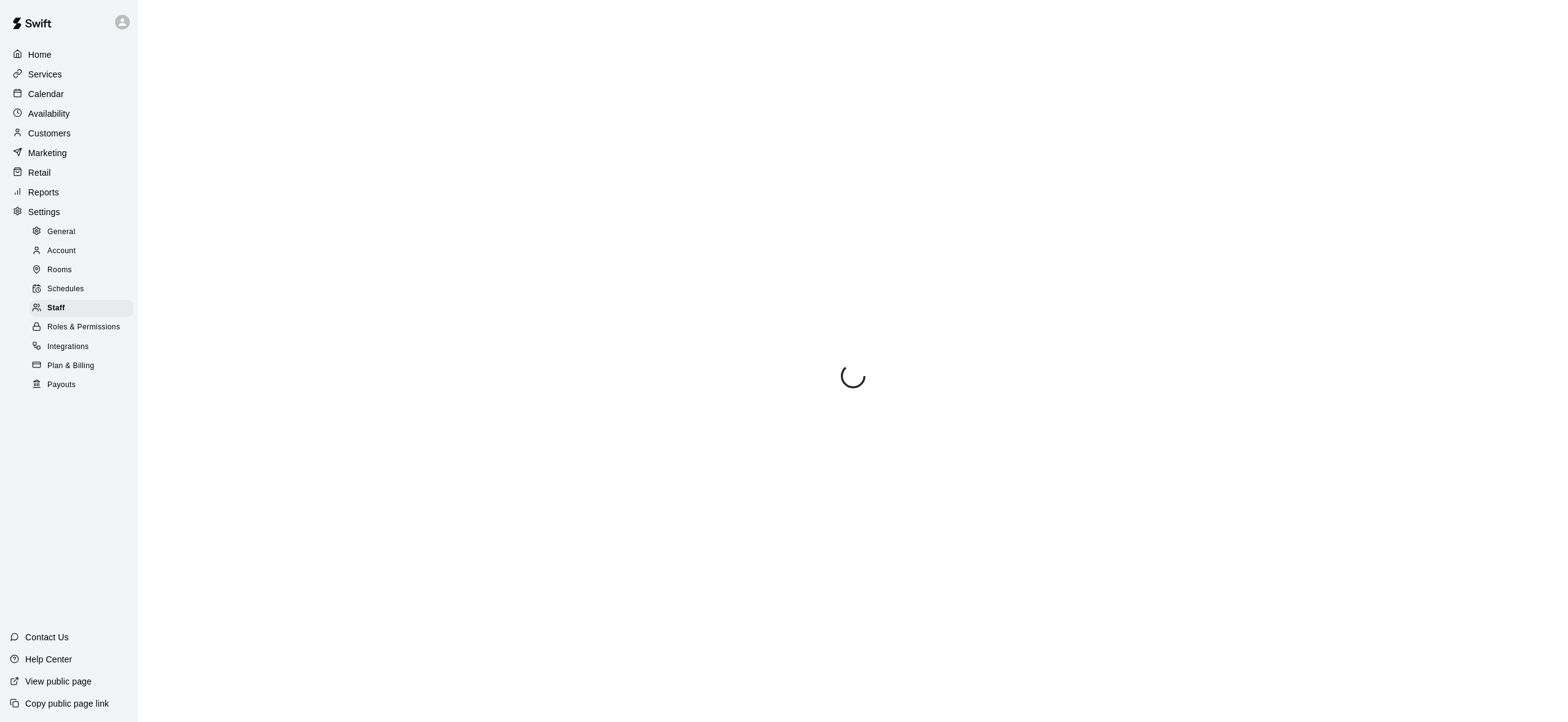
select select "**"
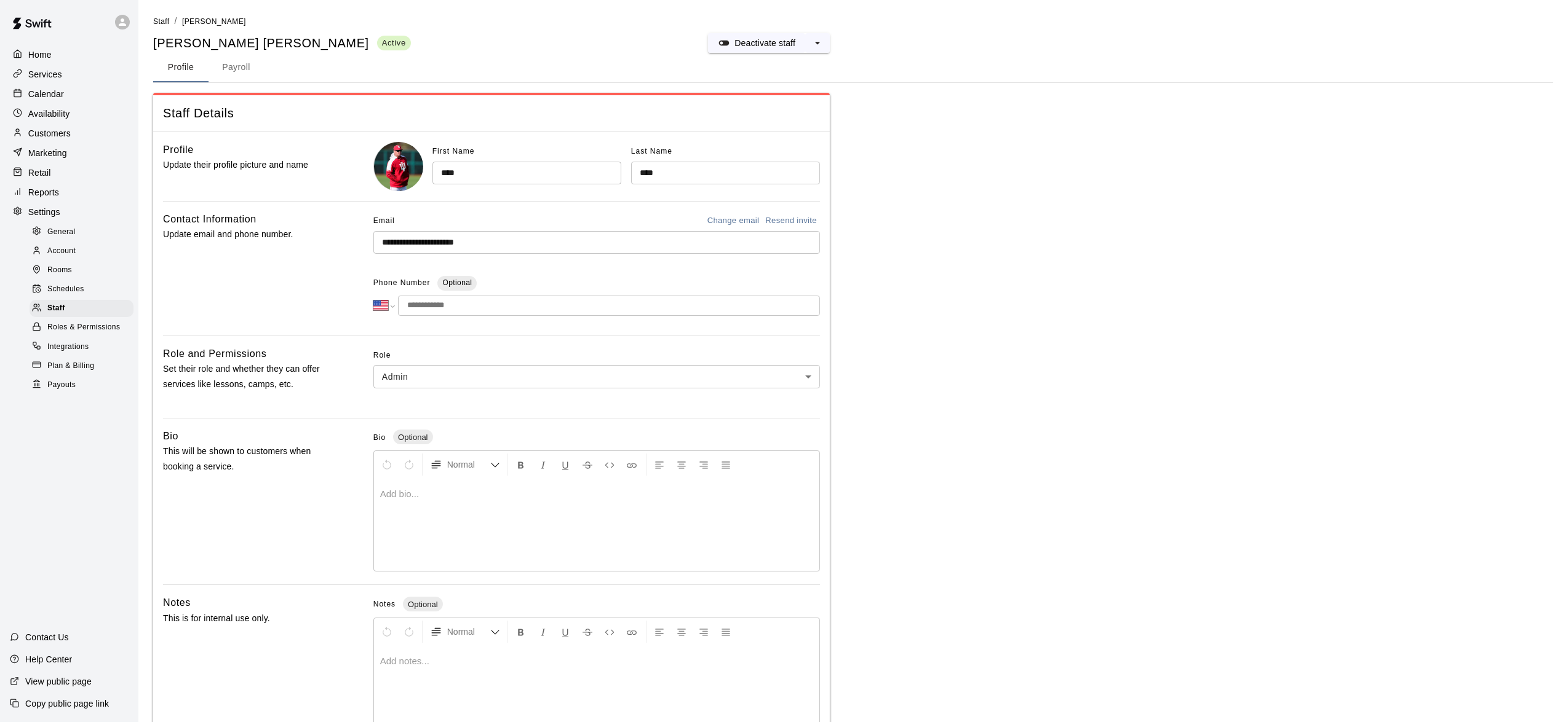
click at [241, 65] on button "Payroll" at bounding box center [235, 67] width 55 height 30
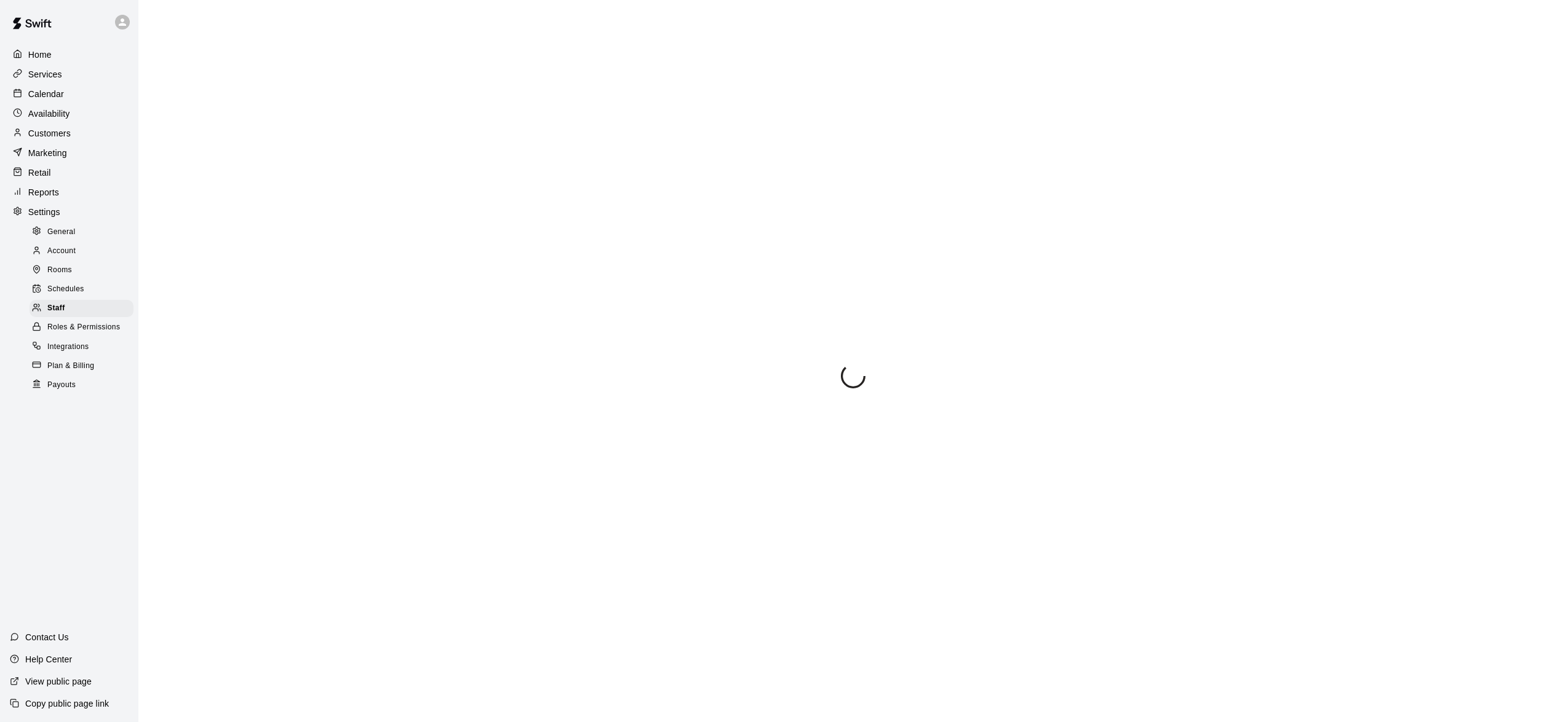
select select "**"
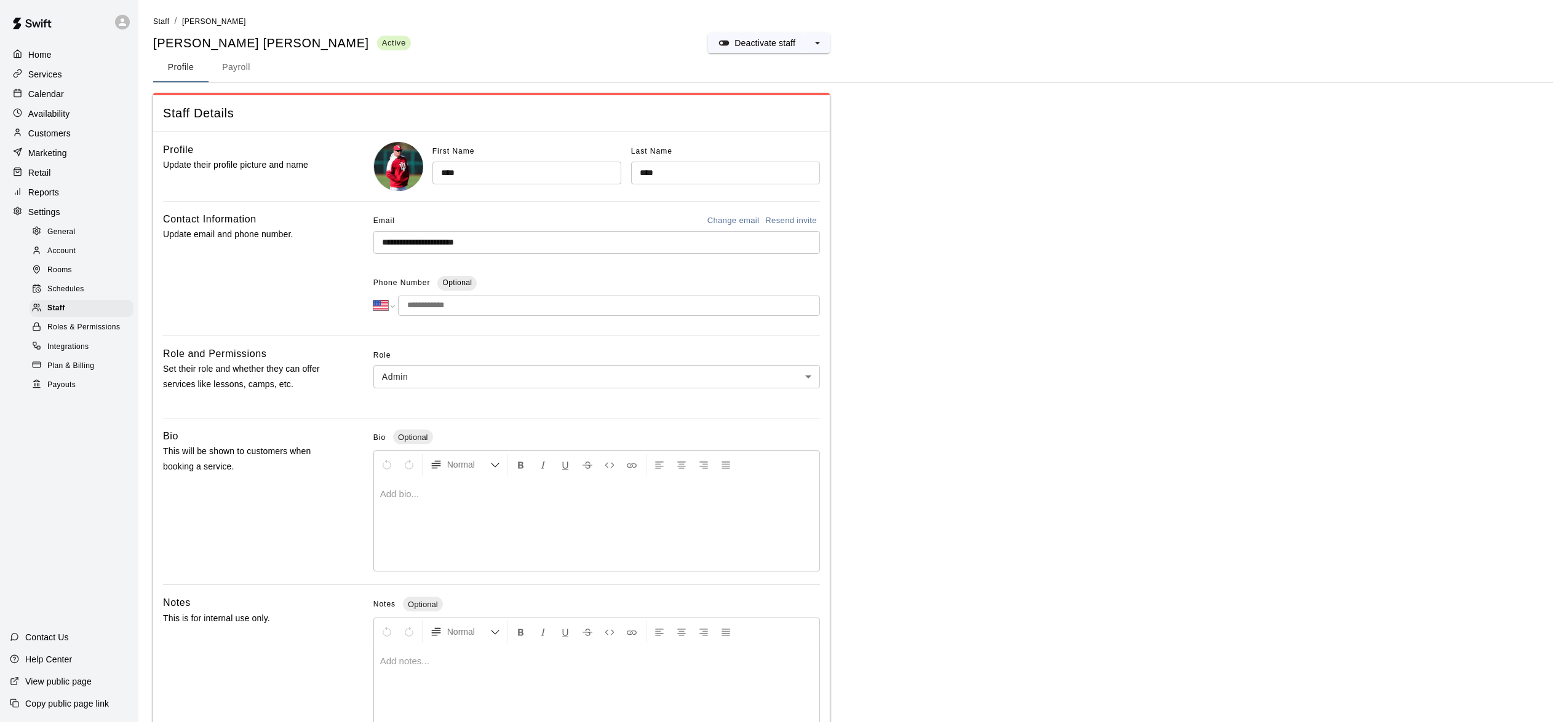
click at [238, 67] on button "Payroll" at bounding box center [235, 67] width 55 height 30
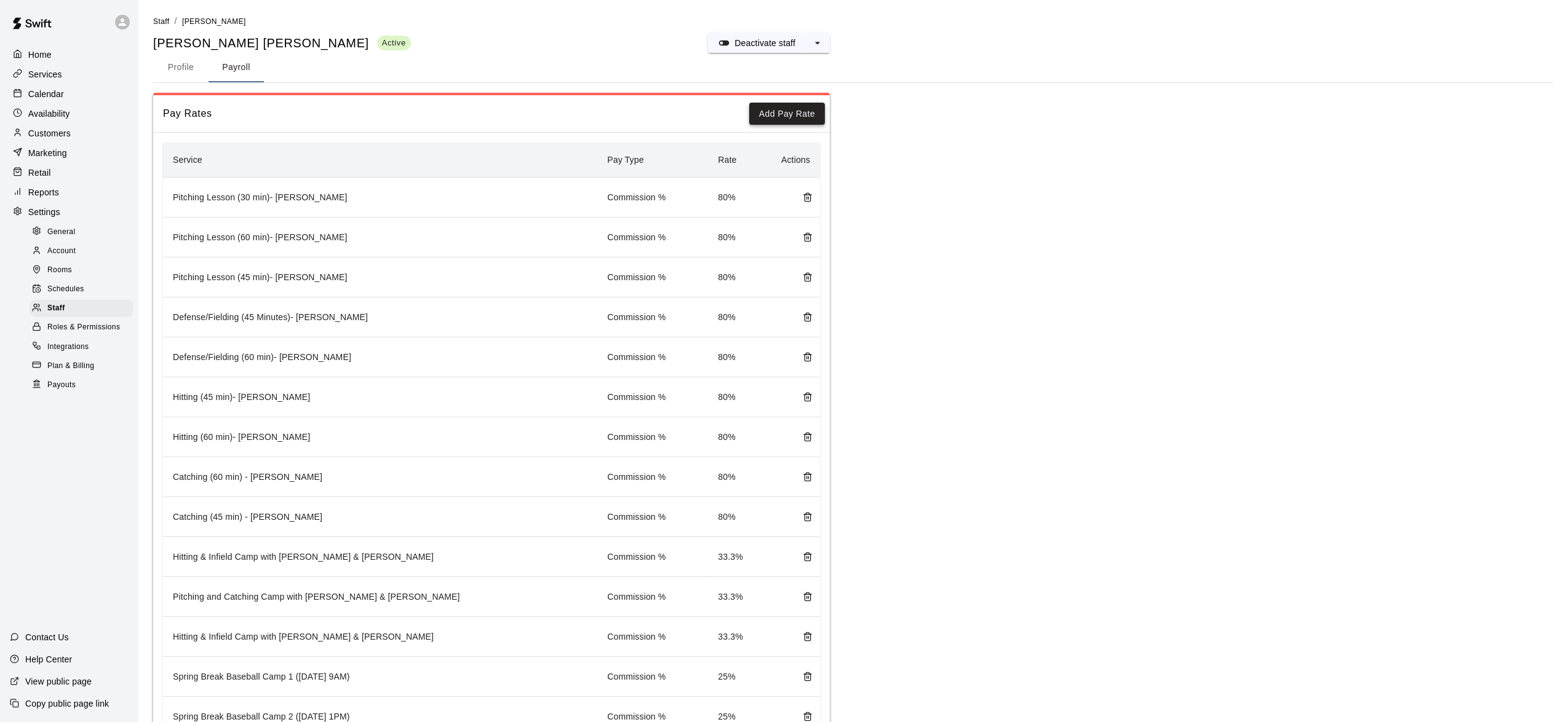
click at [782, 108] on button "Add Pay Rate" at bounding box center [787, 115] width 76 height 23
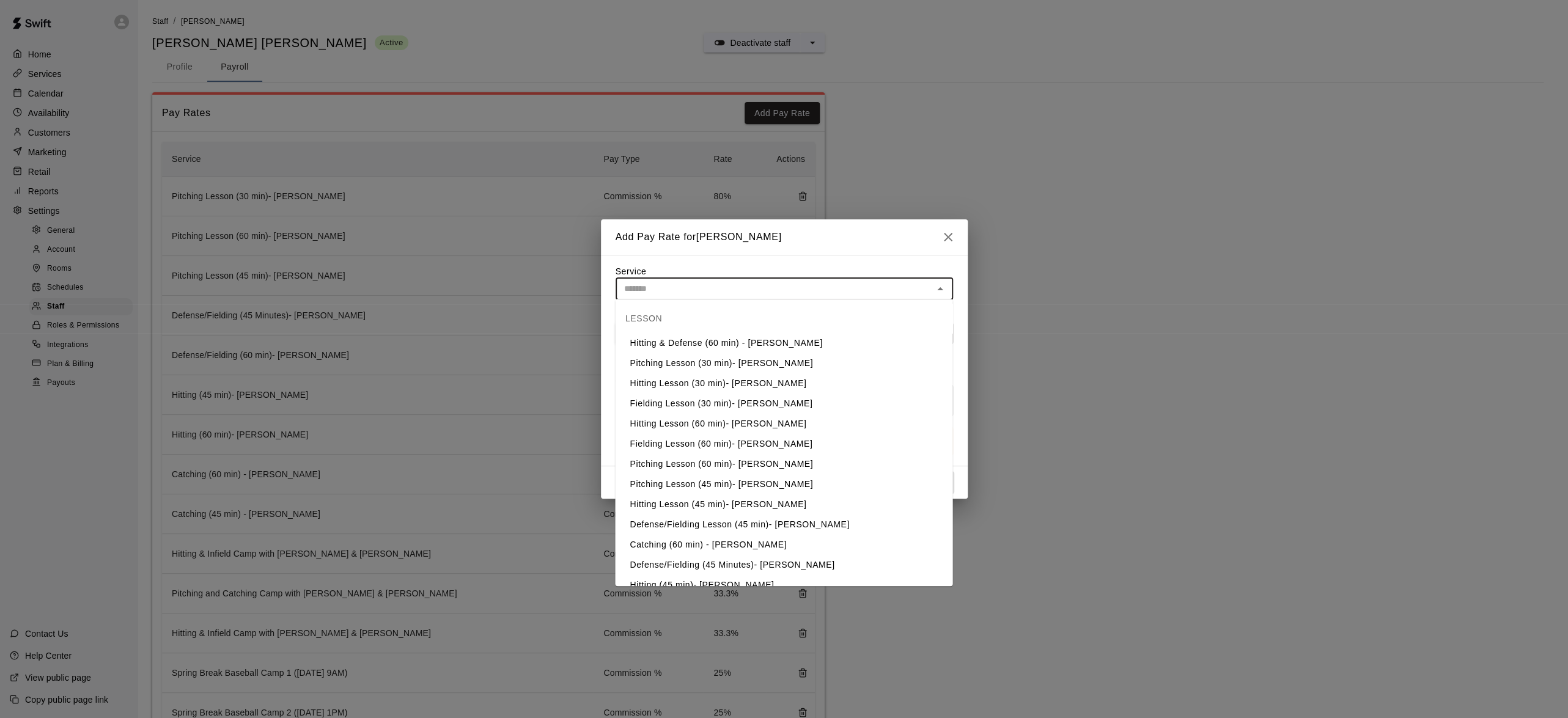
click at [691, 288] on input "text" at bounding box center [774, 289] width 310 height 15
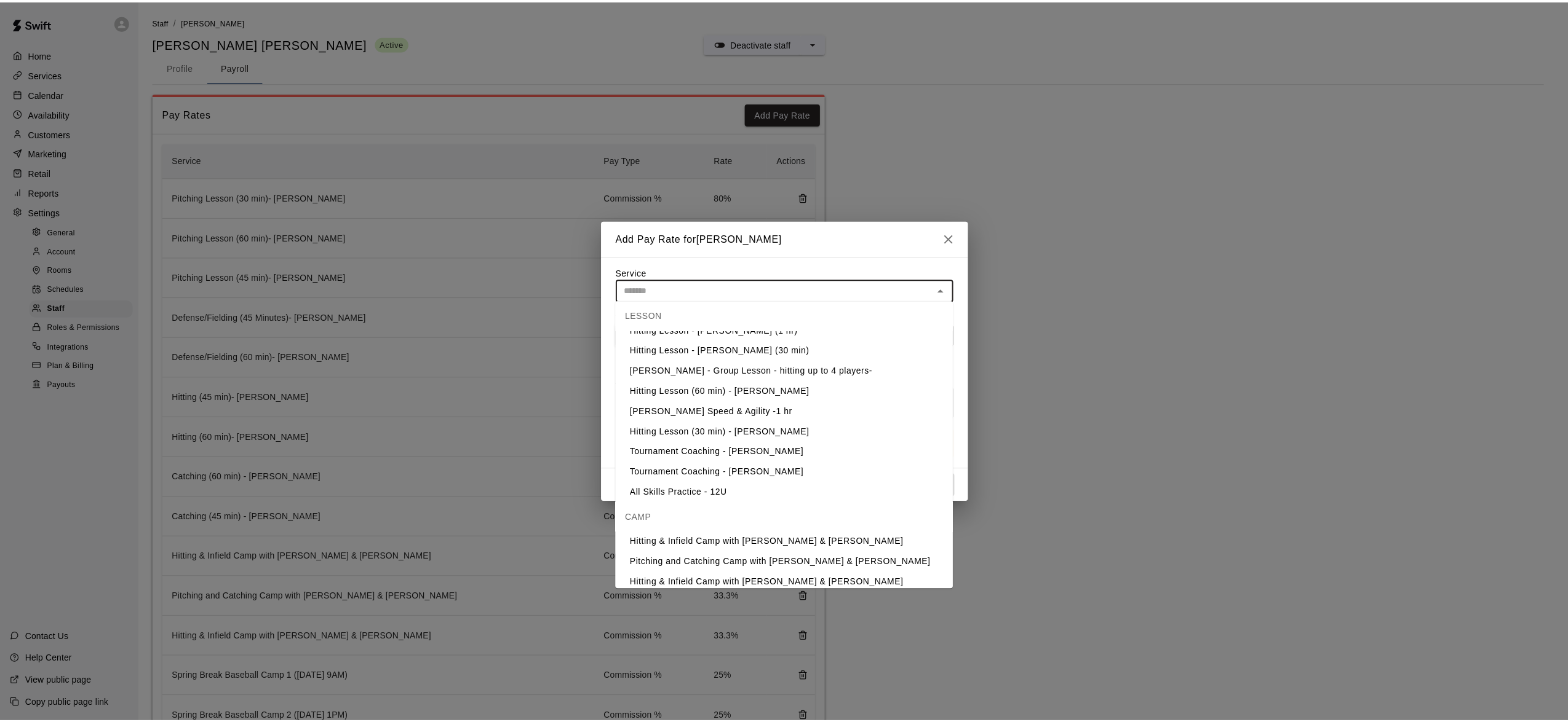
scroll to position [430, 0]
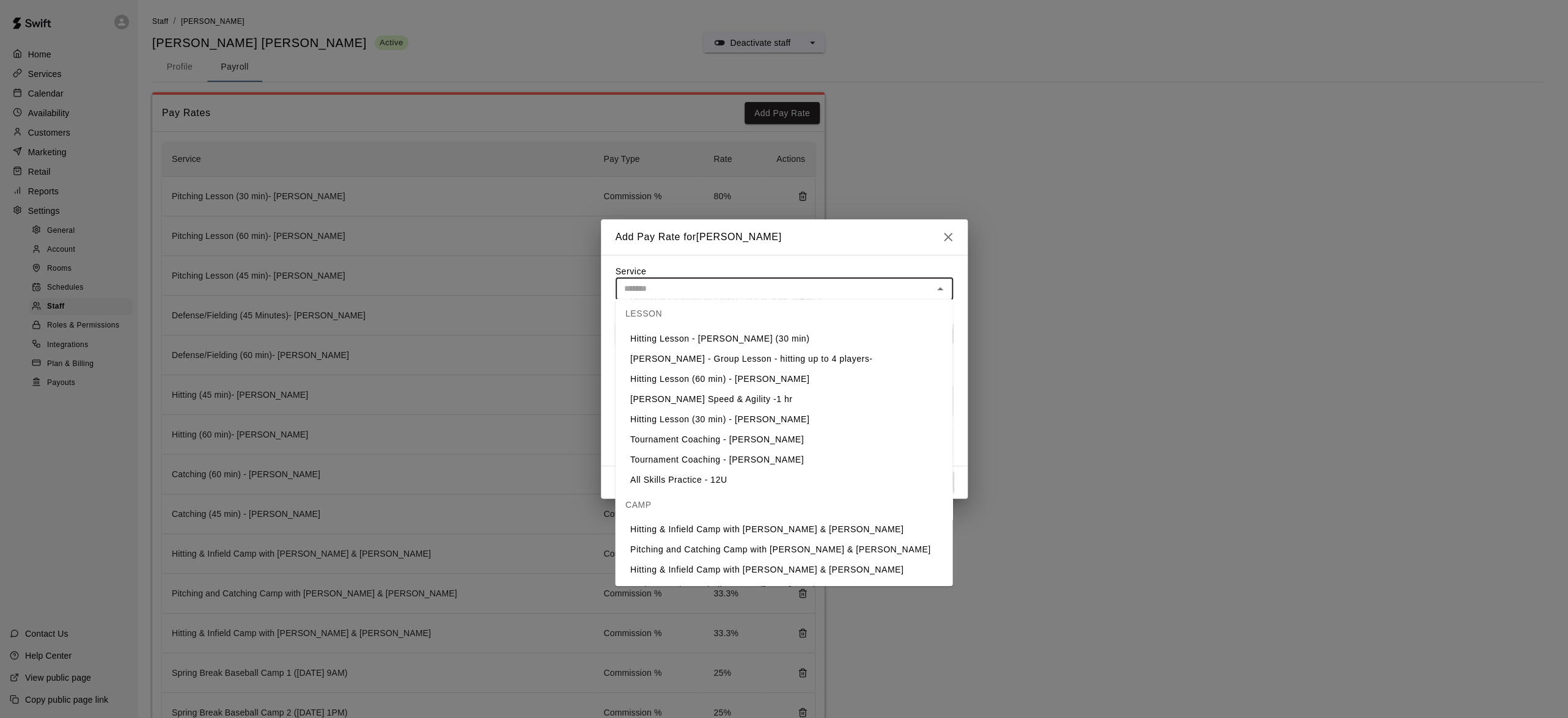
click at [710, 462] on li "Tournament Coaching - Kyle" at bounding box center [783, 460] width 338 height 20
type input "**********"
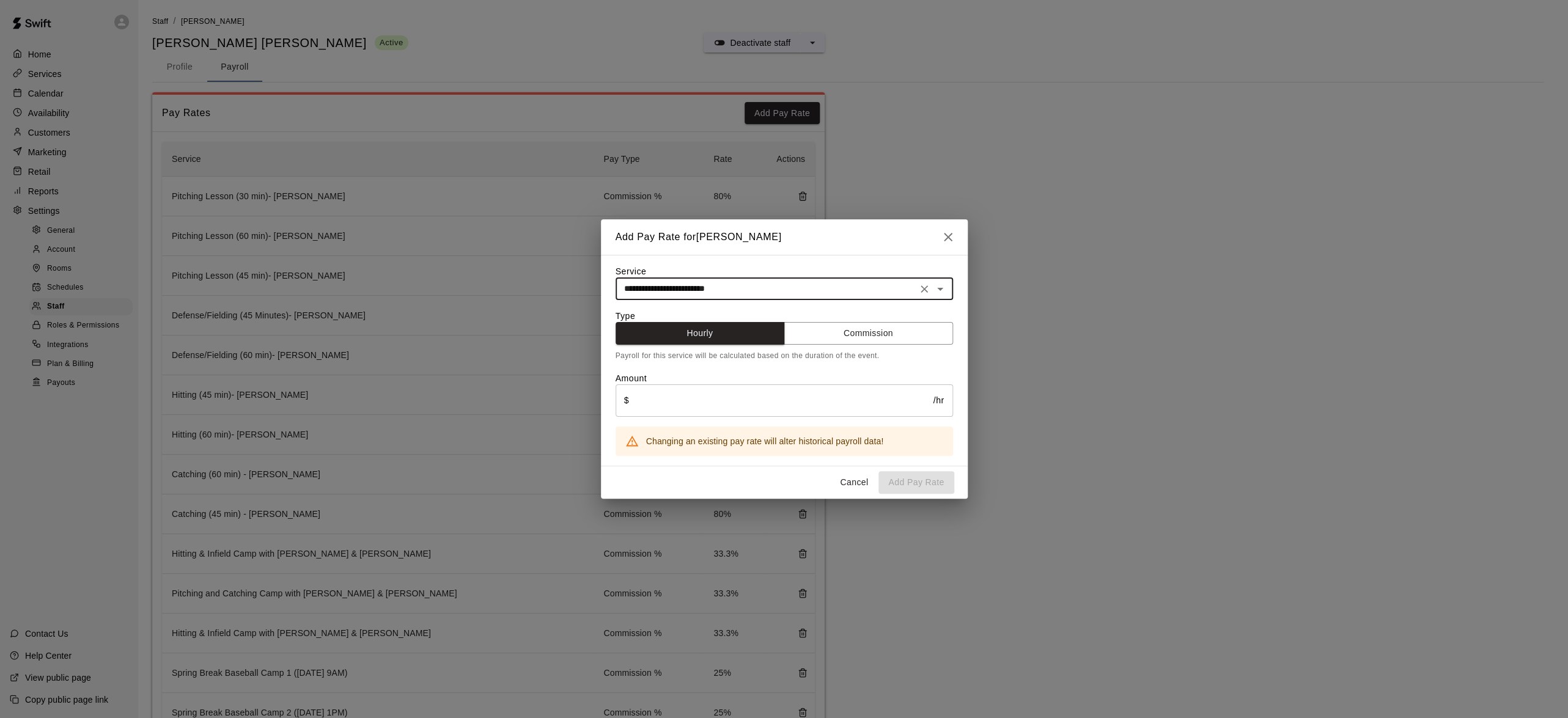
click at [835, 336] on button "Commission" at bounding box center [868, 334] width 169 height 23
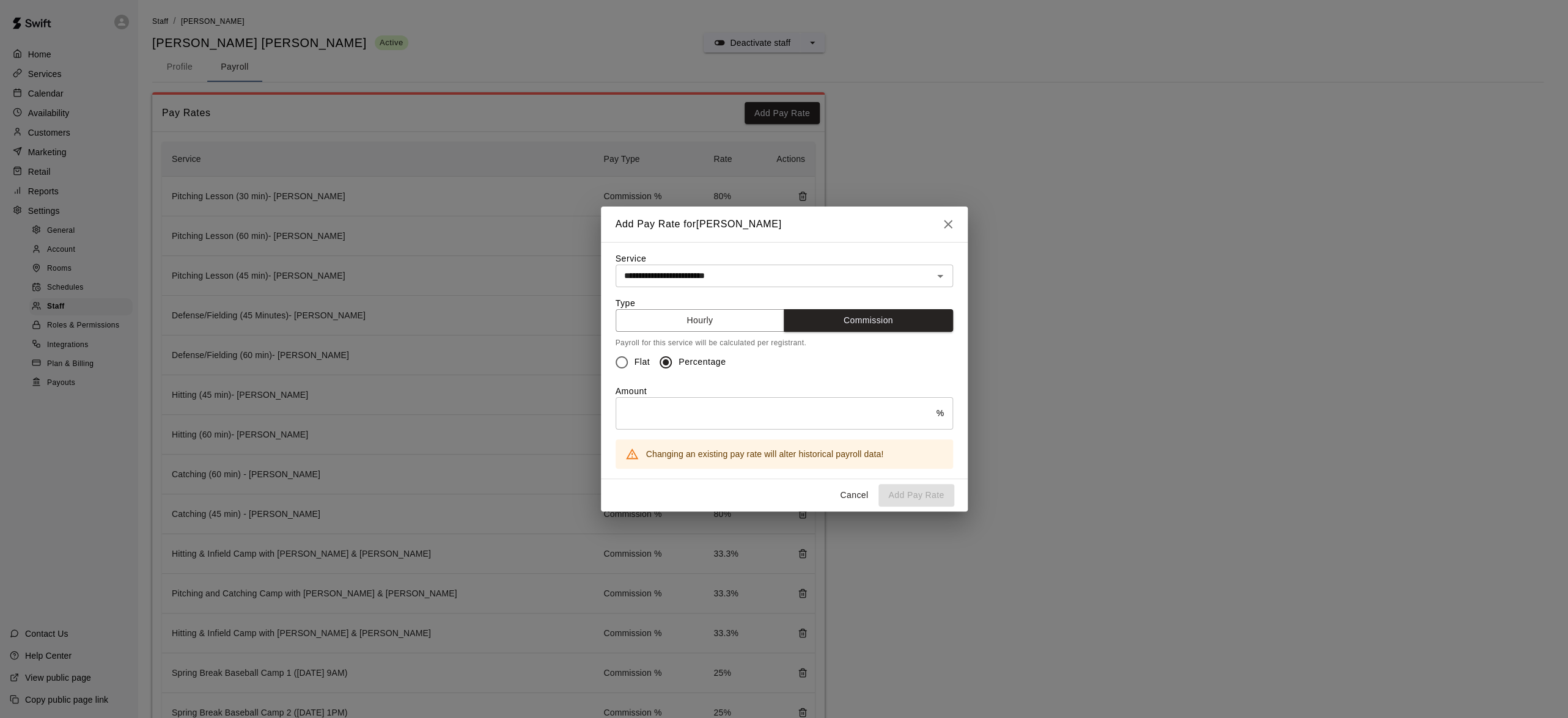
click at [682, 417] on input "text" at bounding box center [775, 414] width 321 height 33
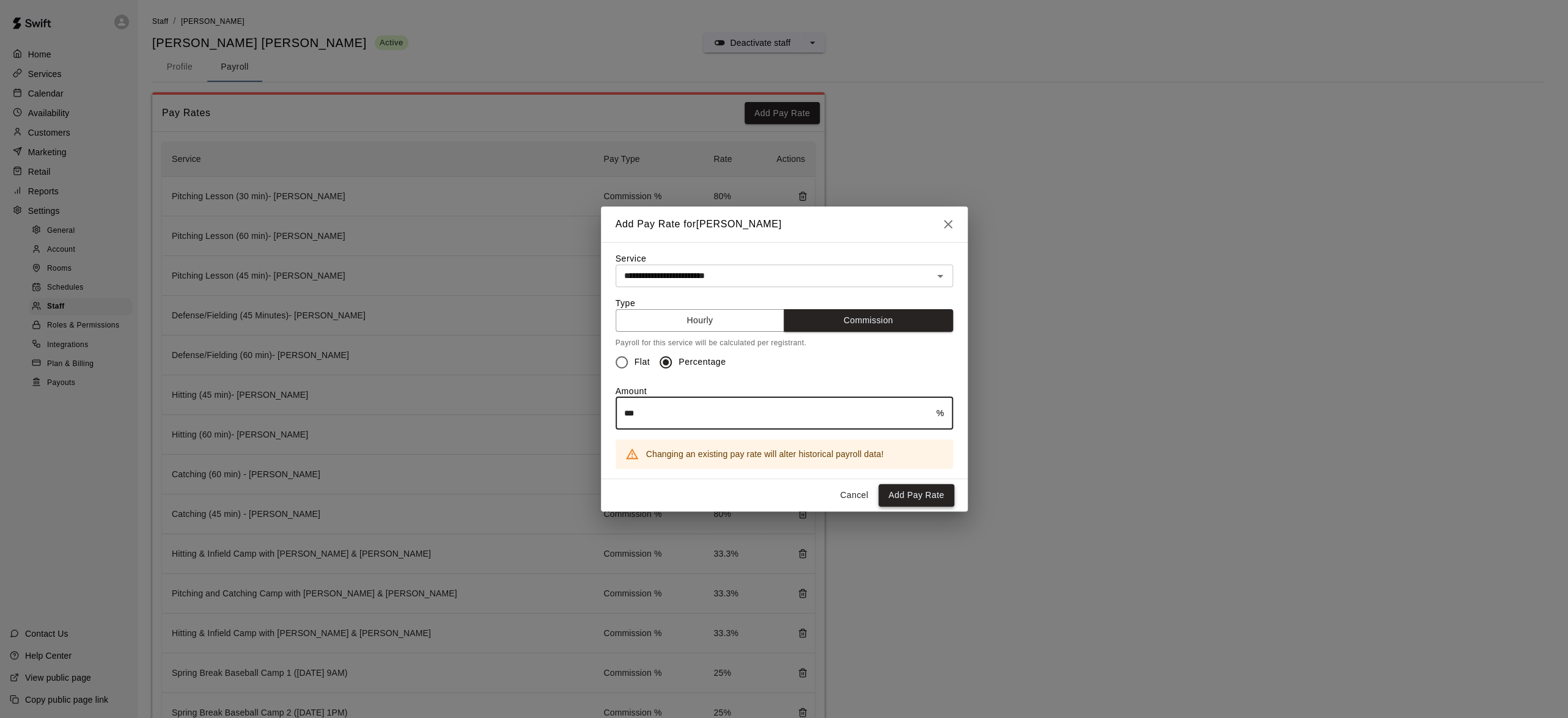
type input "***"
click at [917, 502] on button "Add Pay Rate" at bounding box center [916, 496] width 76 height 23
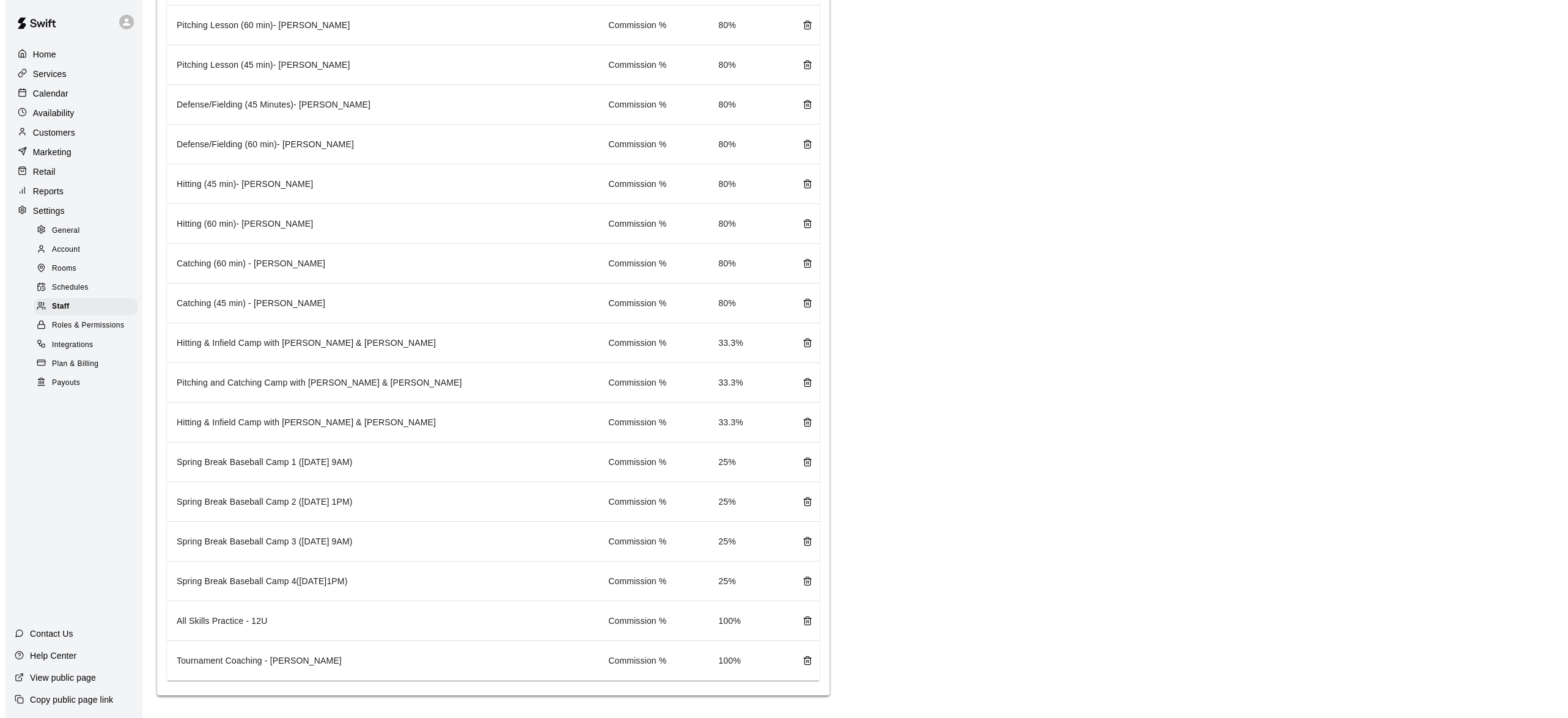
scroll to position [0, 0]
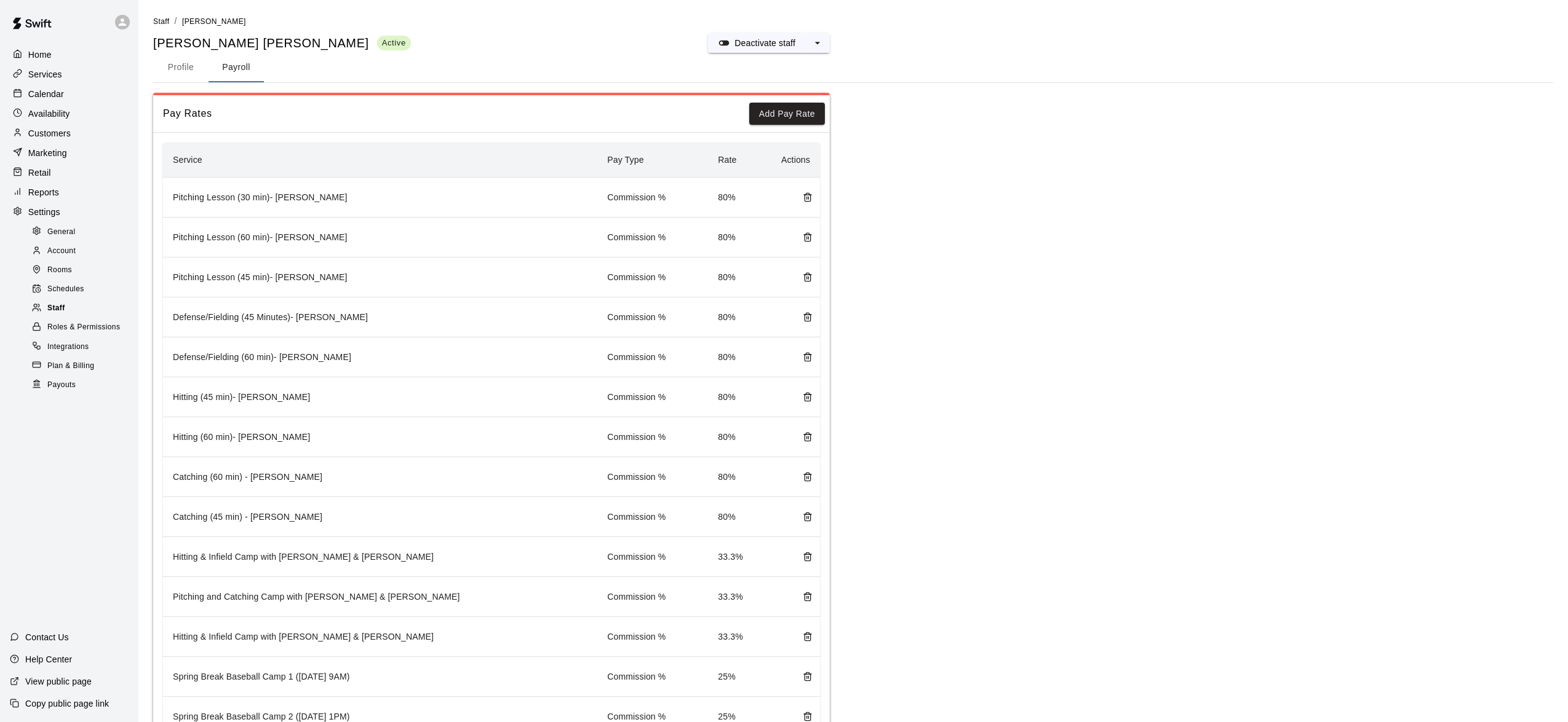
click at [57, 315] on span "Staff" at bounding box center [56, 308] width 18 height 13
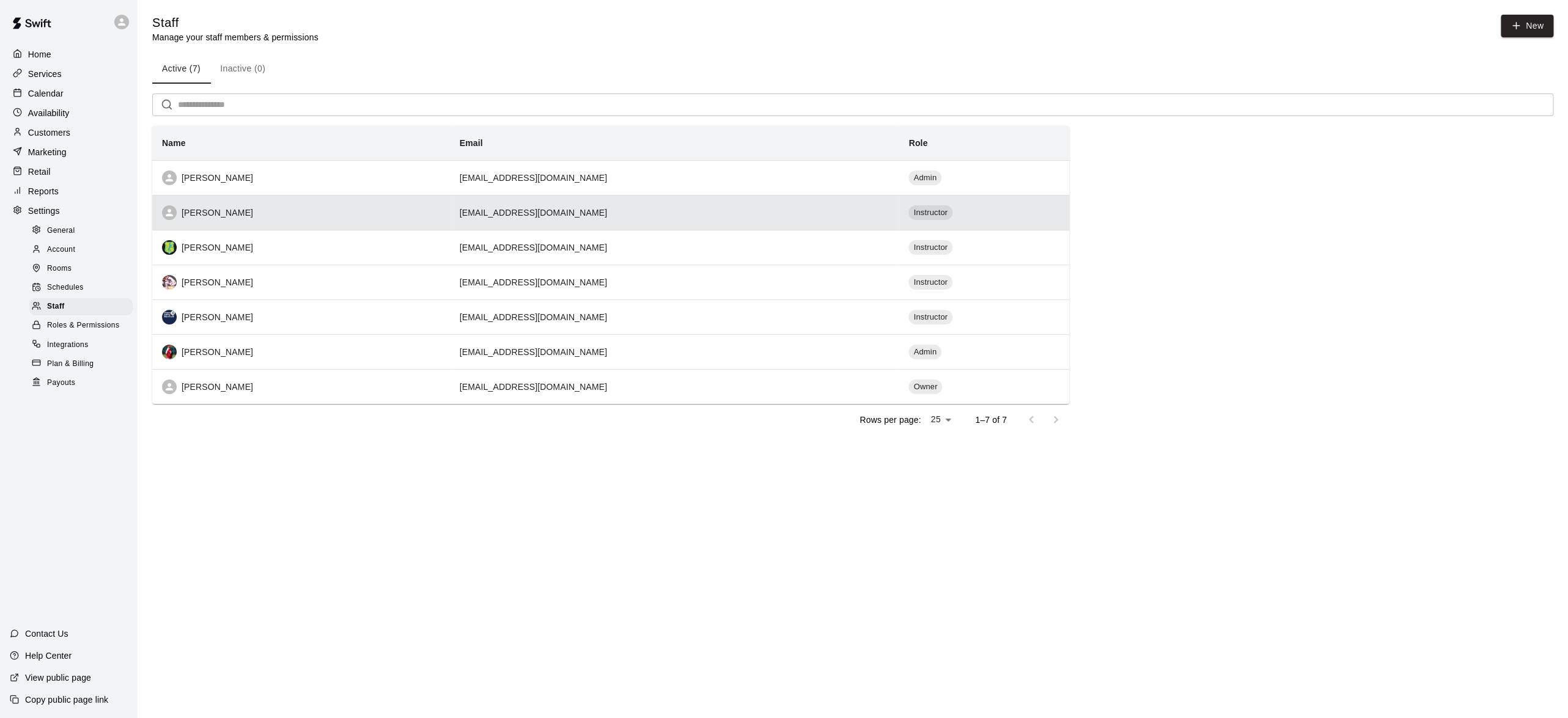
click at [272, 219] on div "[PERSON_NAME]" at bounding box center [301, 213] width 279 height 14
select select "**"
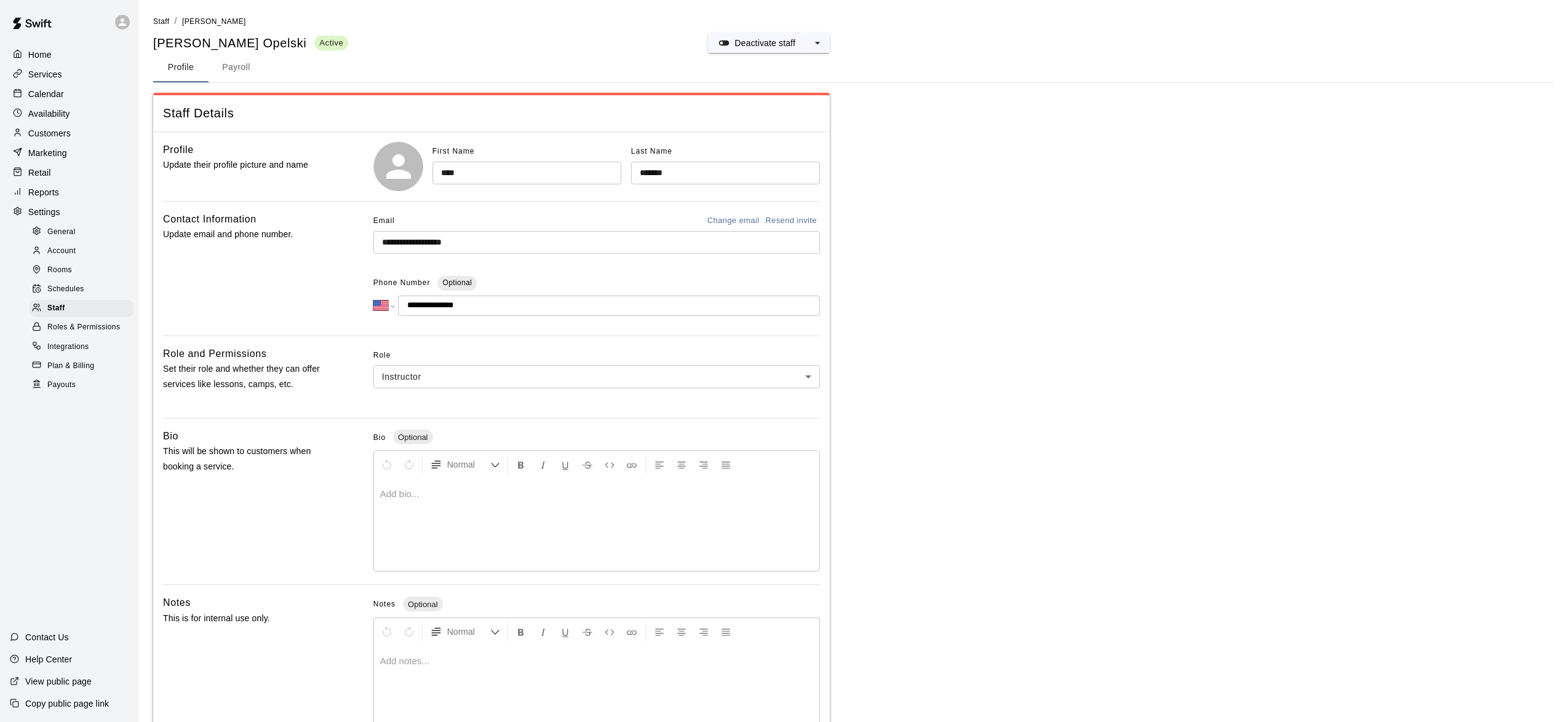
click at [238, 62] on button "Payroll" at bounding box center [235, 67] width 55 height 30
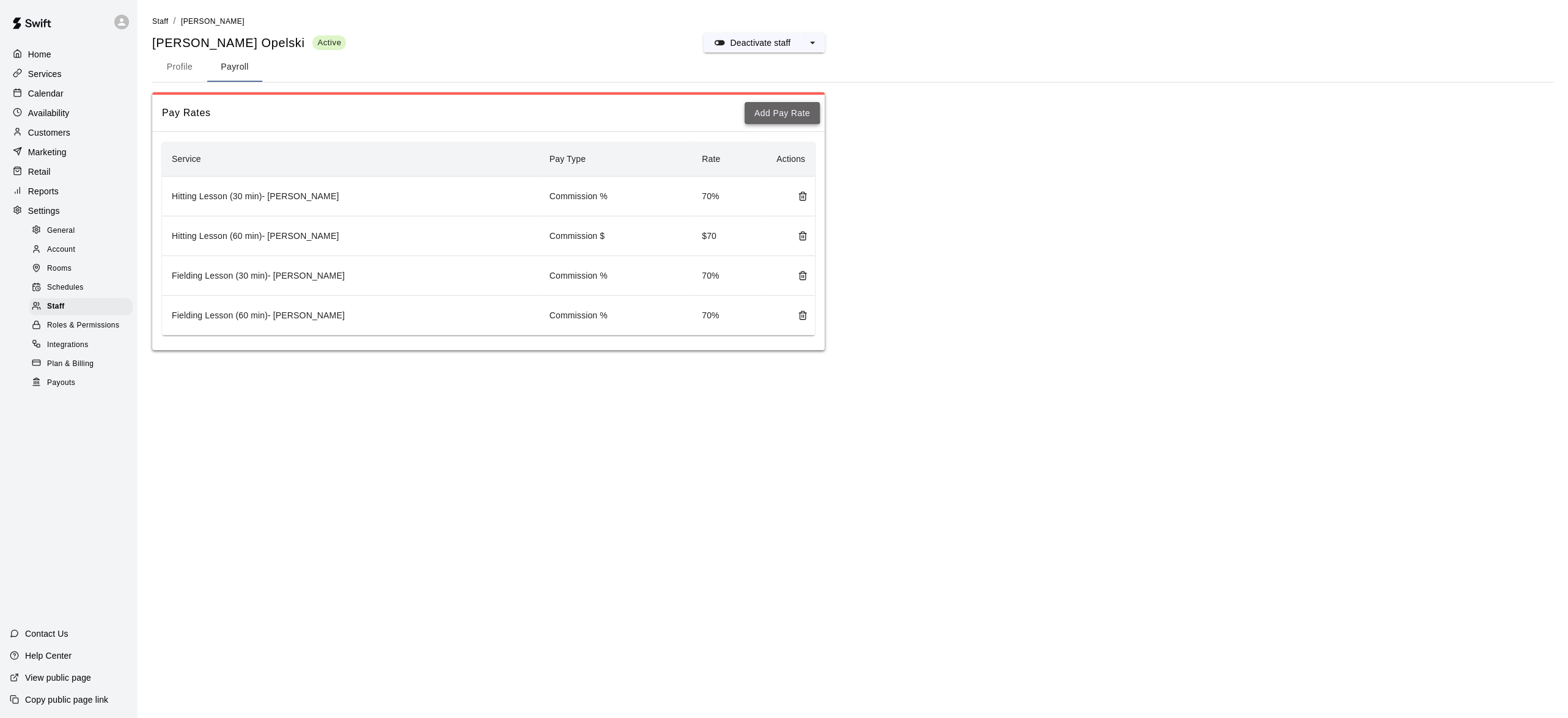
click at [780, 109] on button "Add Pay Rate" at bounding box center [782, 114] width 76 height 23
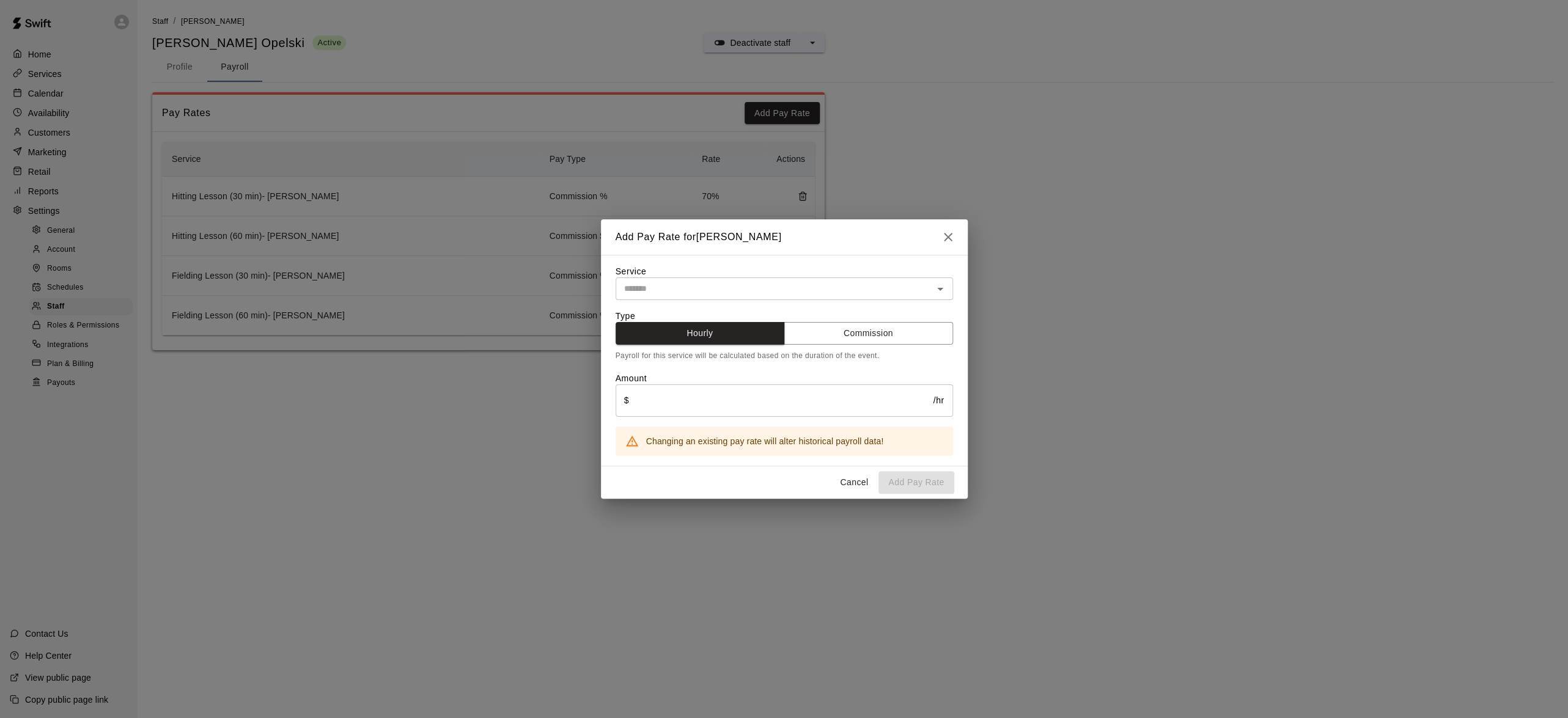
click at [674, 297] on div "​" at bounding box center [784, 289] width 338 height 23
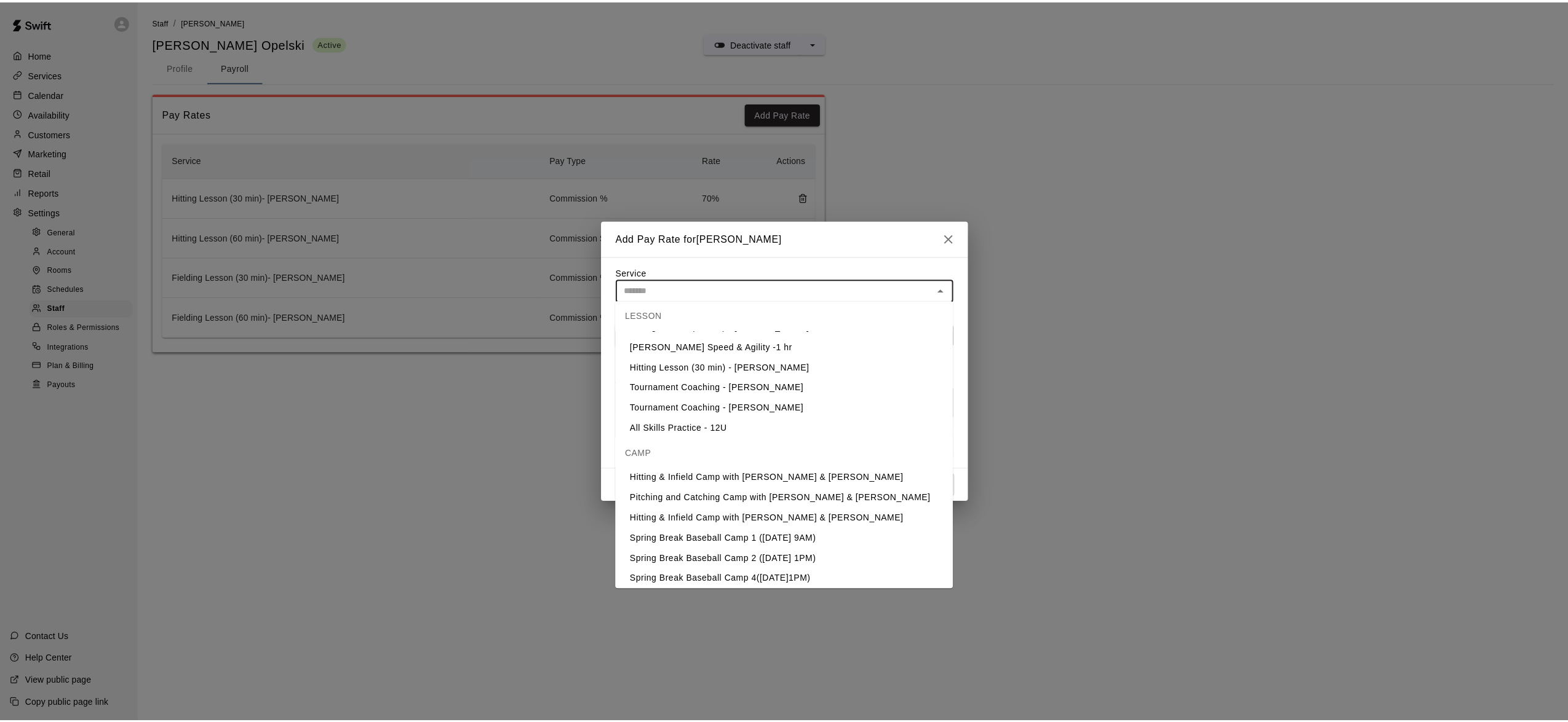
scroll to position [529, 0]
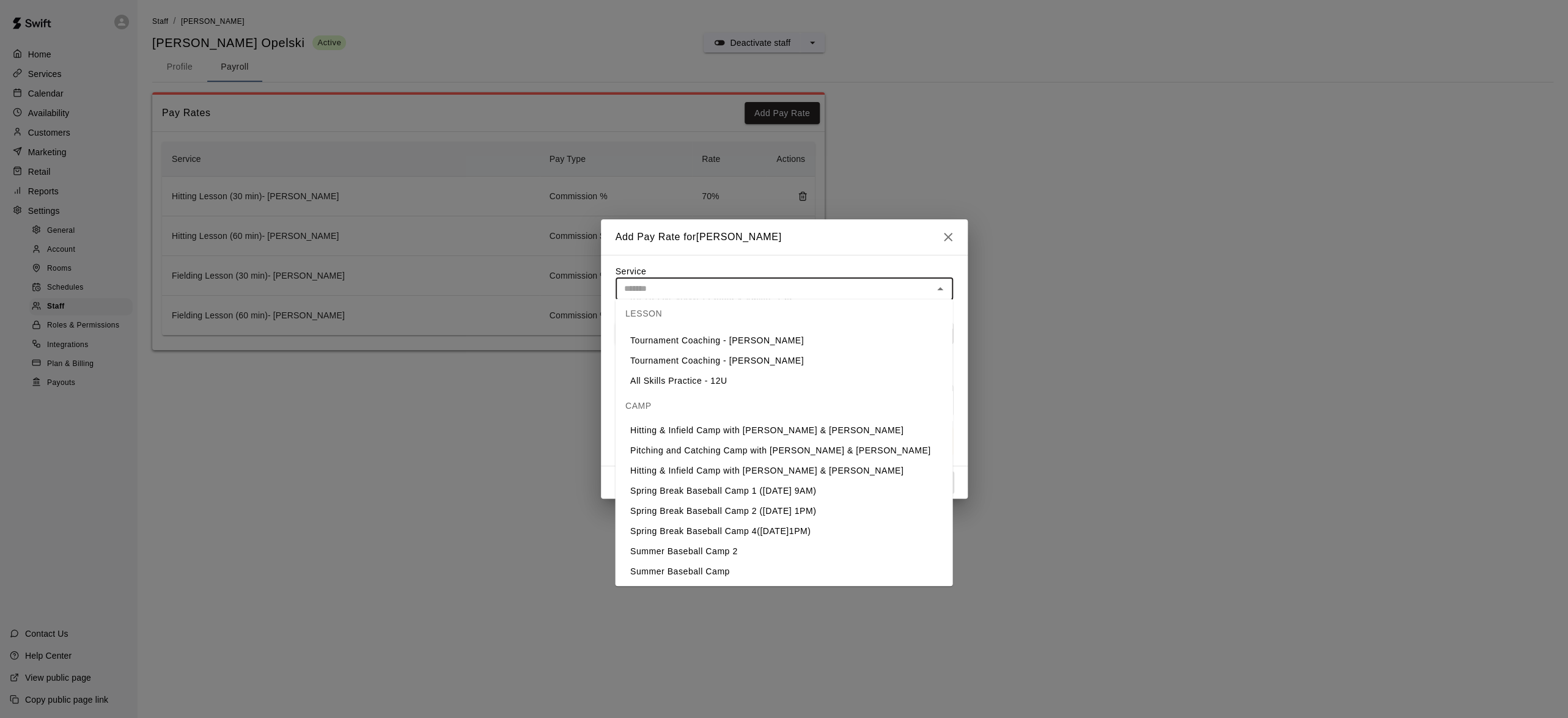
click at [717, 339] on li "Tournament Coaching - Eric" at bounding box center [783, 340] width 338 height 20
type input "**********"
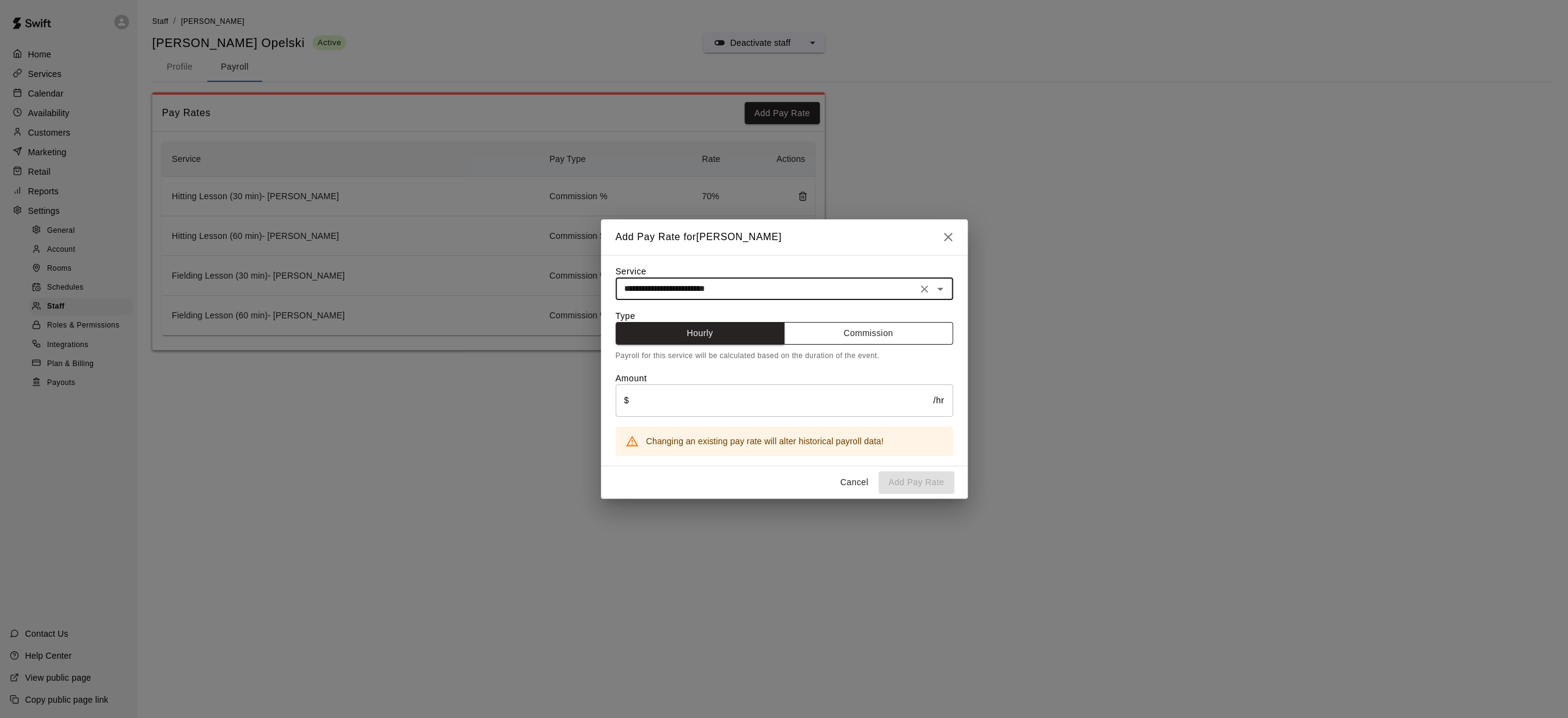
click at [870, 334] on button "Commission" at bounding box center [868, 334] width 169 height 23
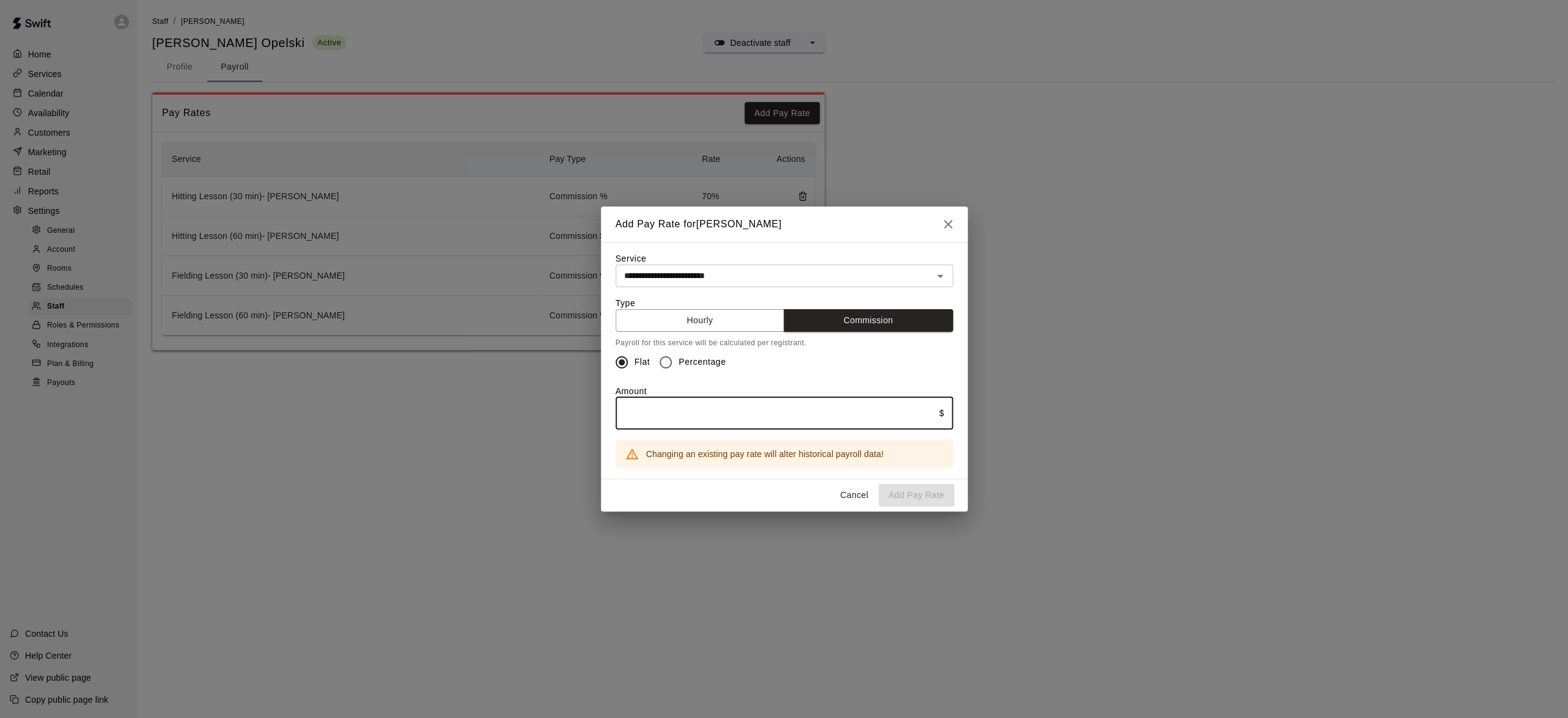
click at [793, 430] on input "text" at bounding box center [777, 414] width 324 height 33
type input "***"
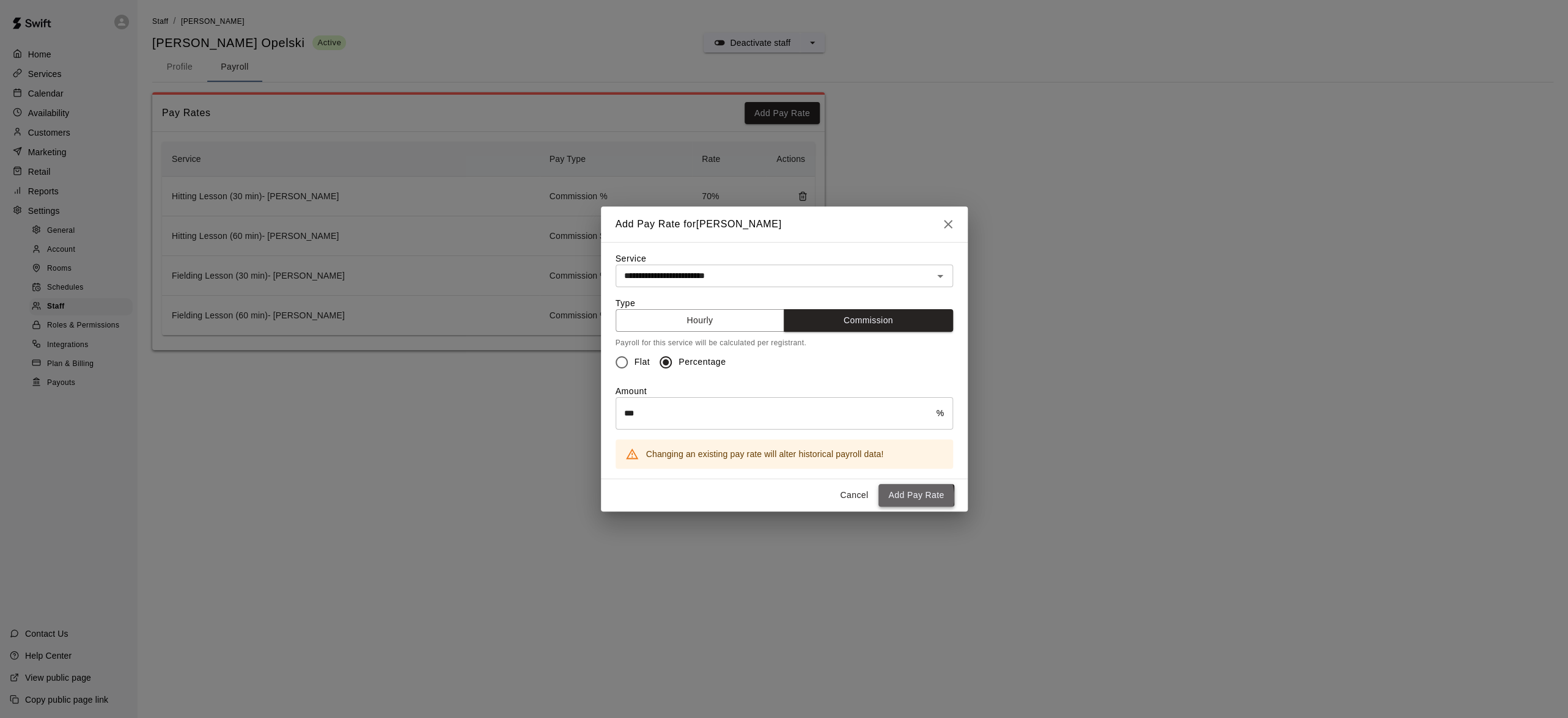
click at [905, 502] on button "Add Pay Rate" at bounding box center [916, 496] width 76 height 23
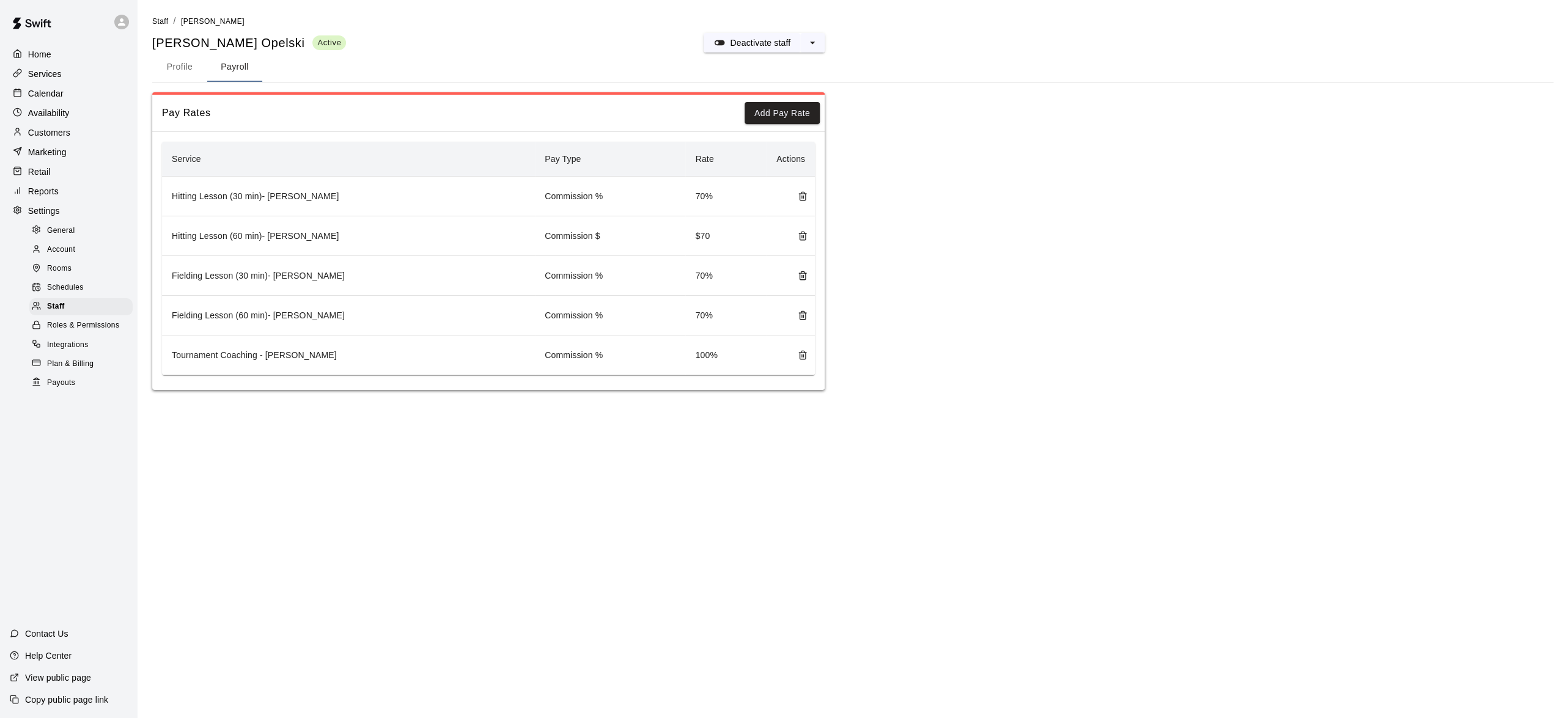
click at [36, 72] on p "Services" at bounding box center [44, 74] width 34 height 12
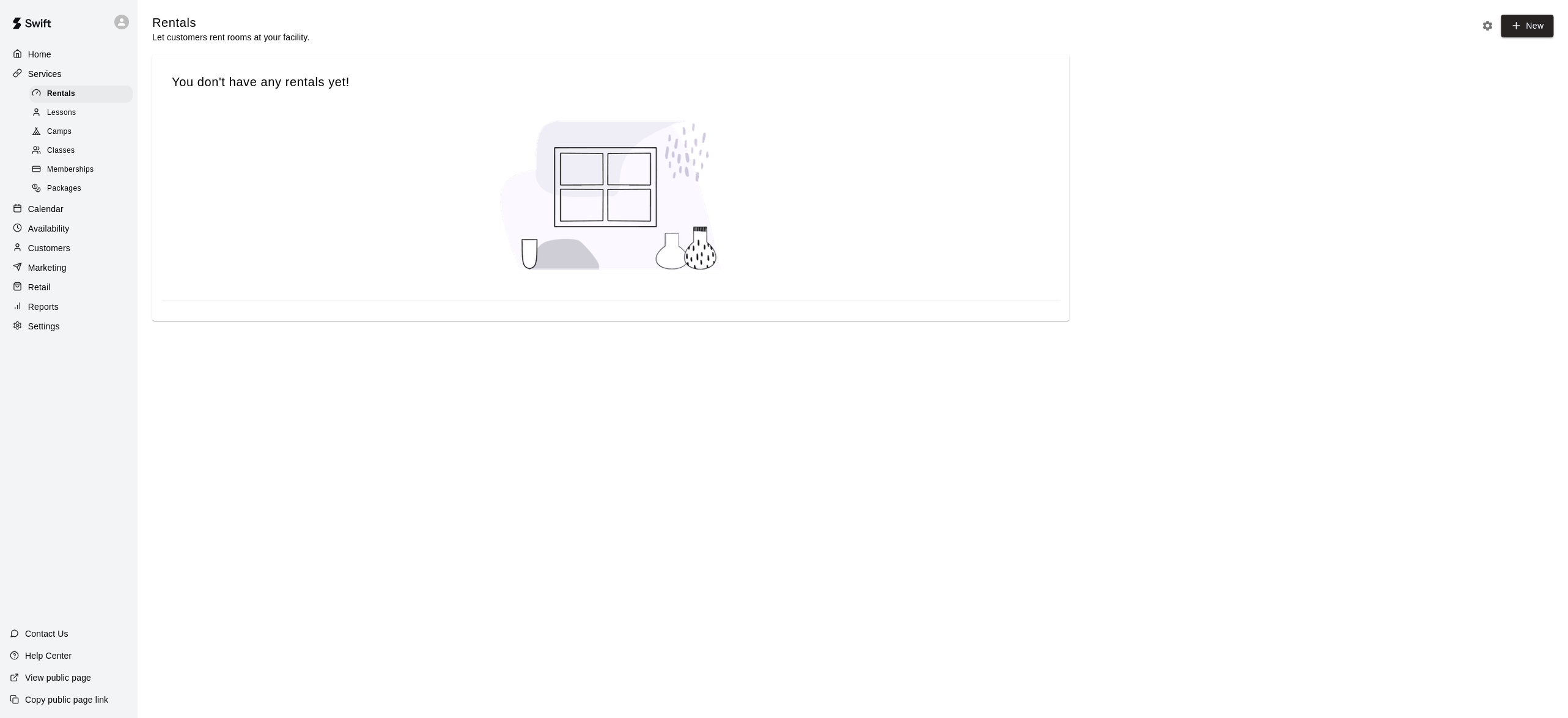
click at [65, 109] on span "Lessons" at bounding box center [61, 113] width 30 height 12
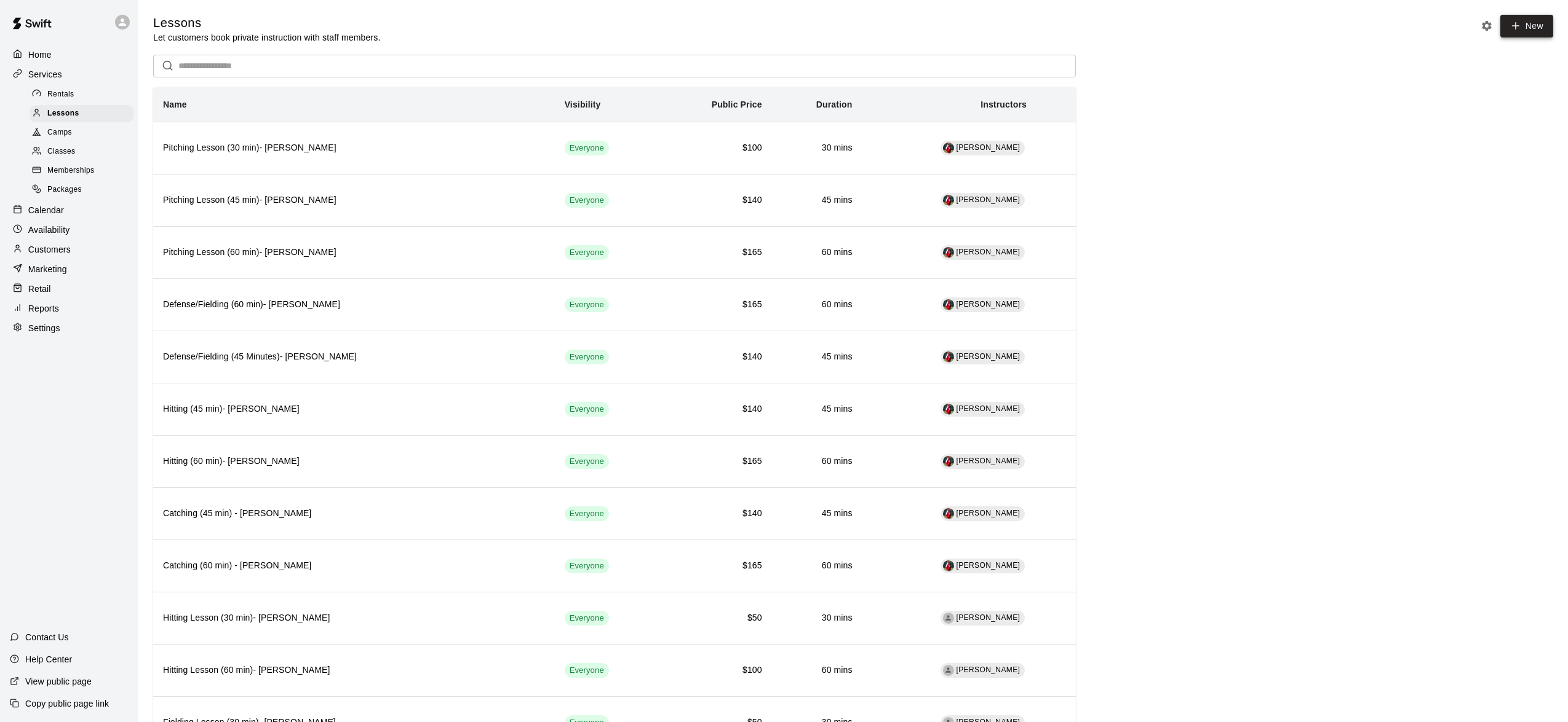
click at [1532, 19] on link "New" at bounding box center [1527, 26] width 53 height 23
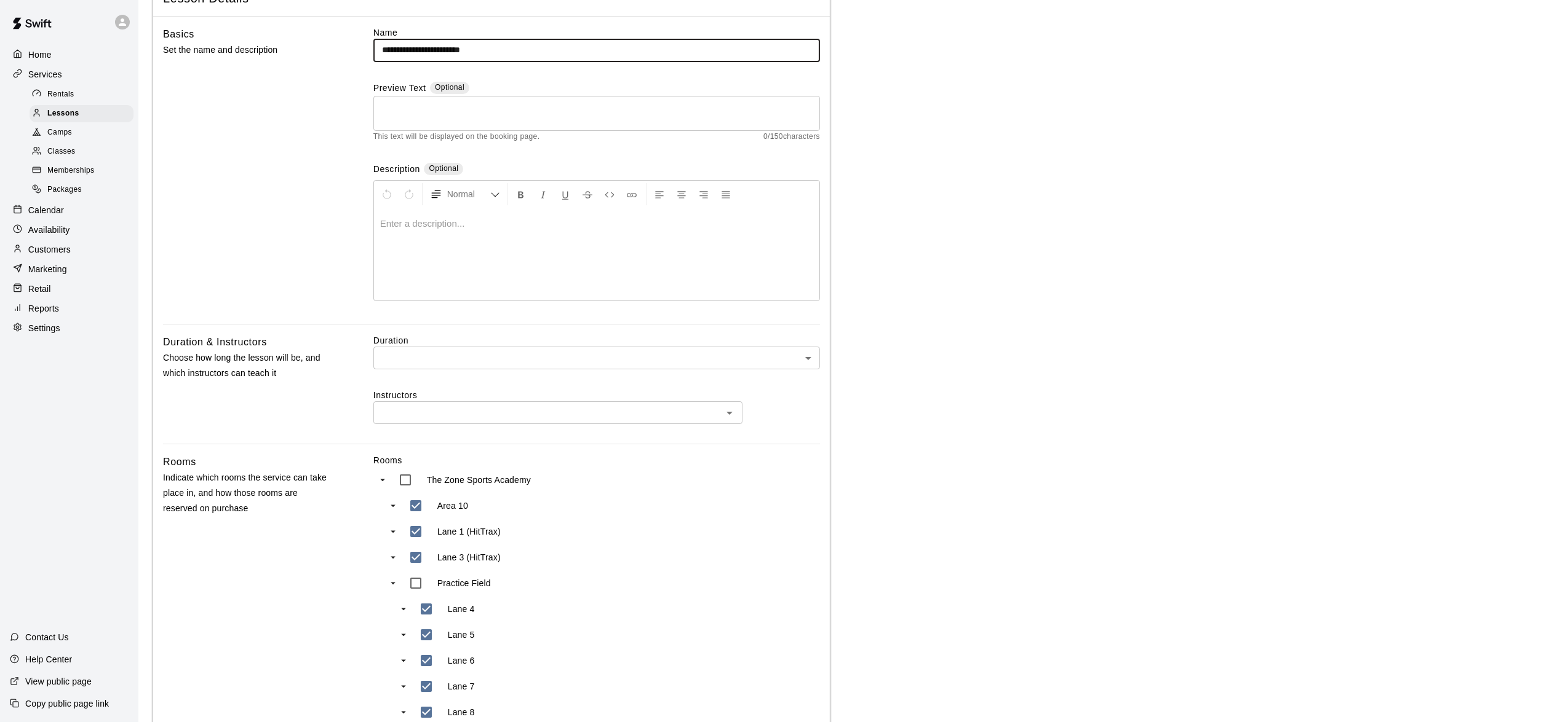
scroll to position [185, 0]
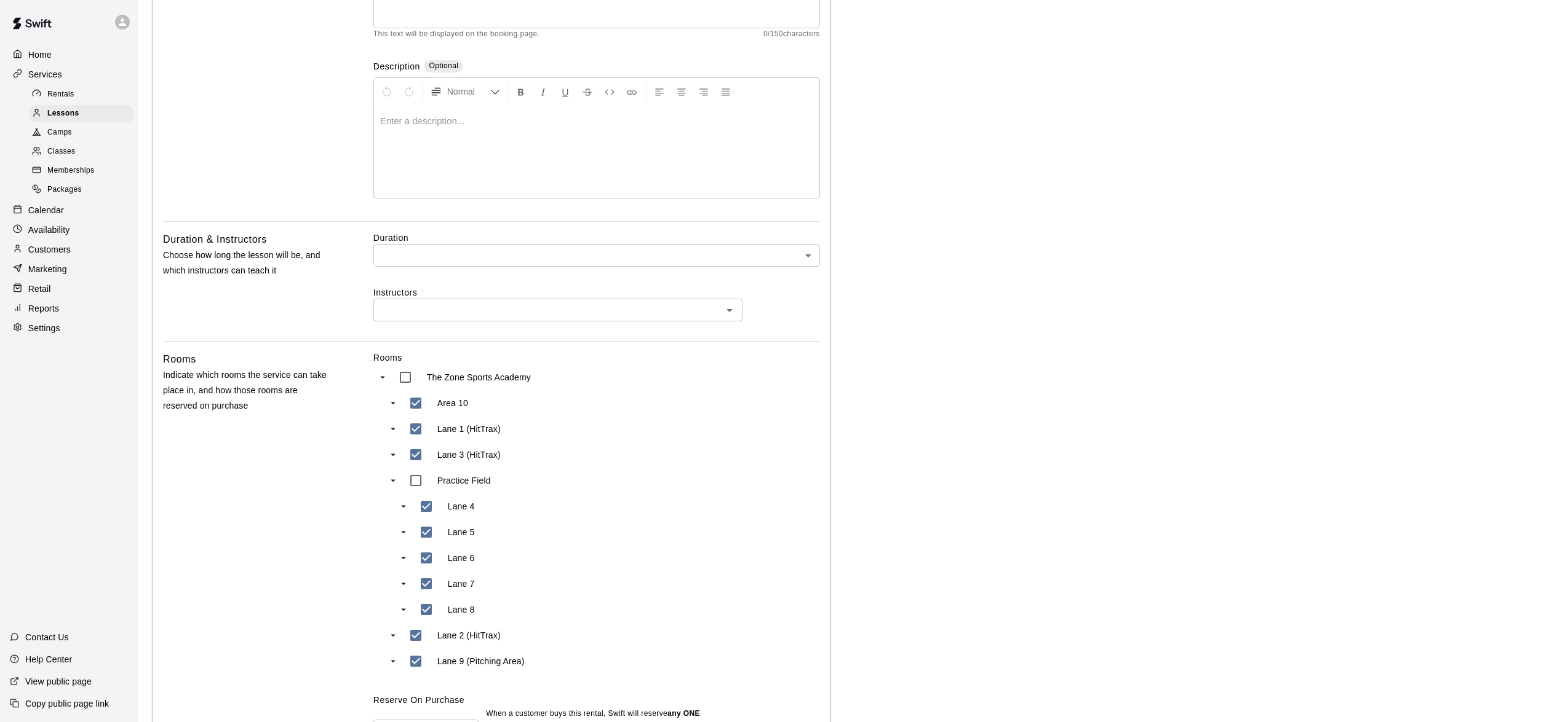
type input "**********"
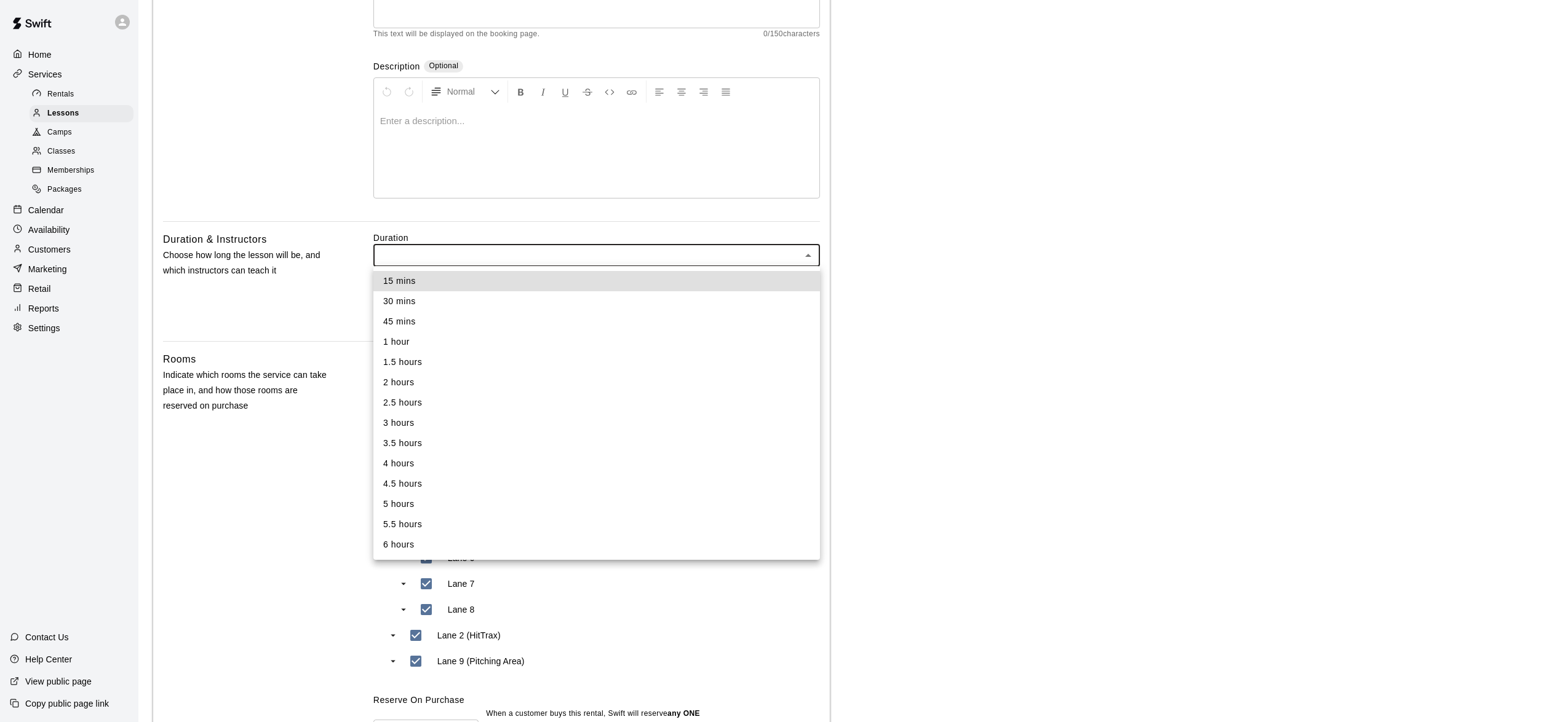
click at [481, 254] on body "**********" at bounding box center [784, 414] width 1568 height 1199
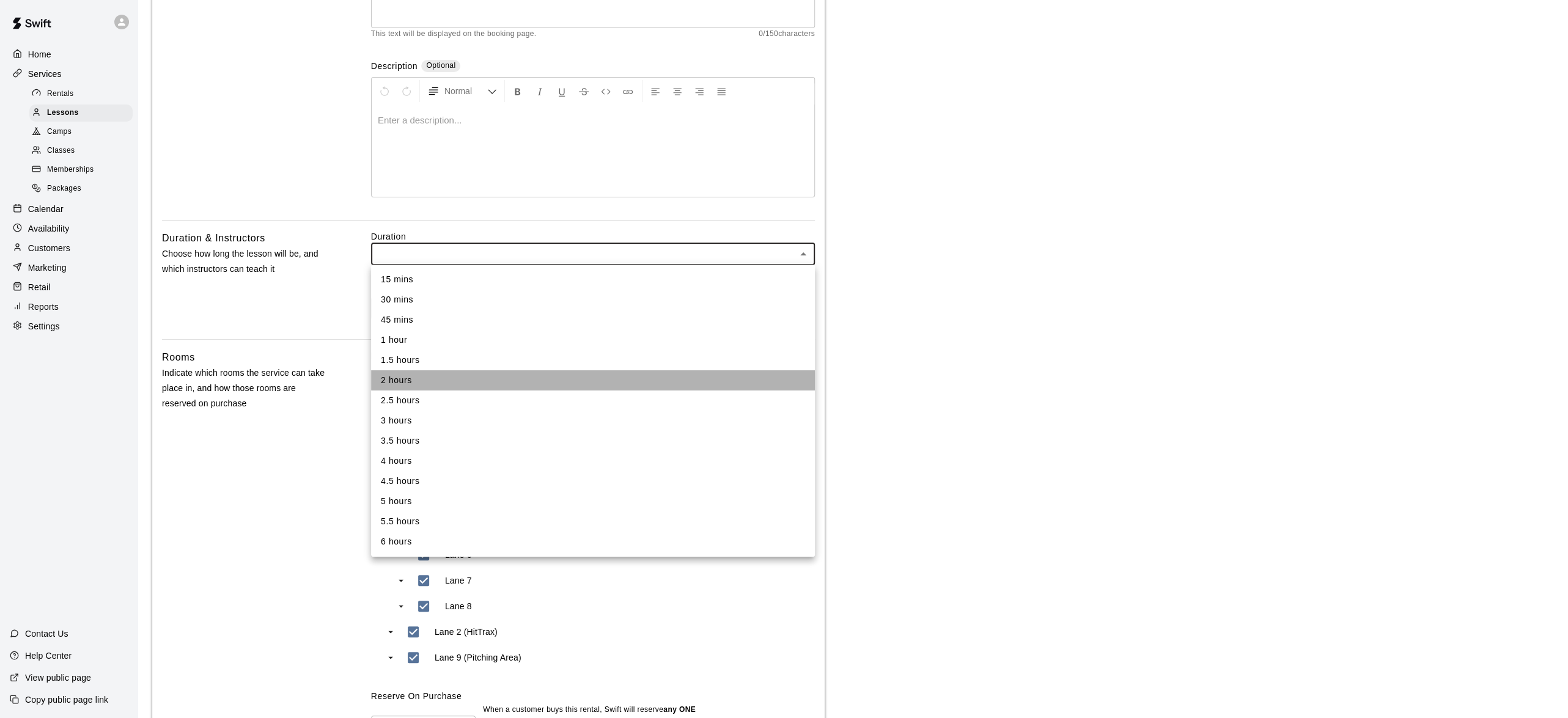
click at [414, 385] on li "2 hours" at bounding box center [594, 380] width 444 height 20
type input "***"
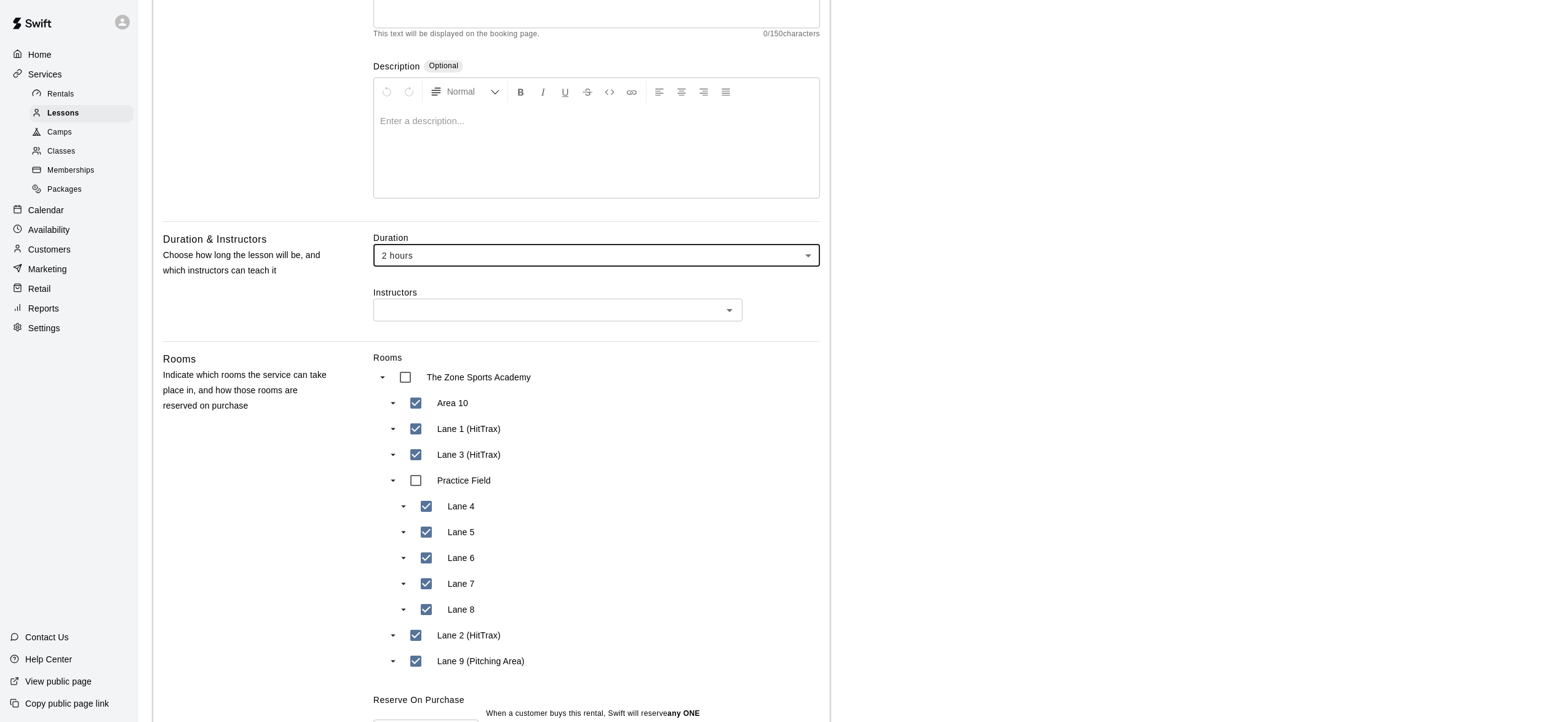
click at [562, 303] on input "text" at bounding box center [547, 310] width 341 height 15
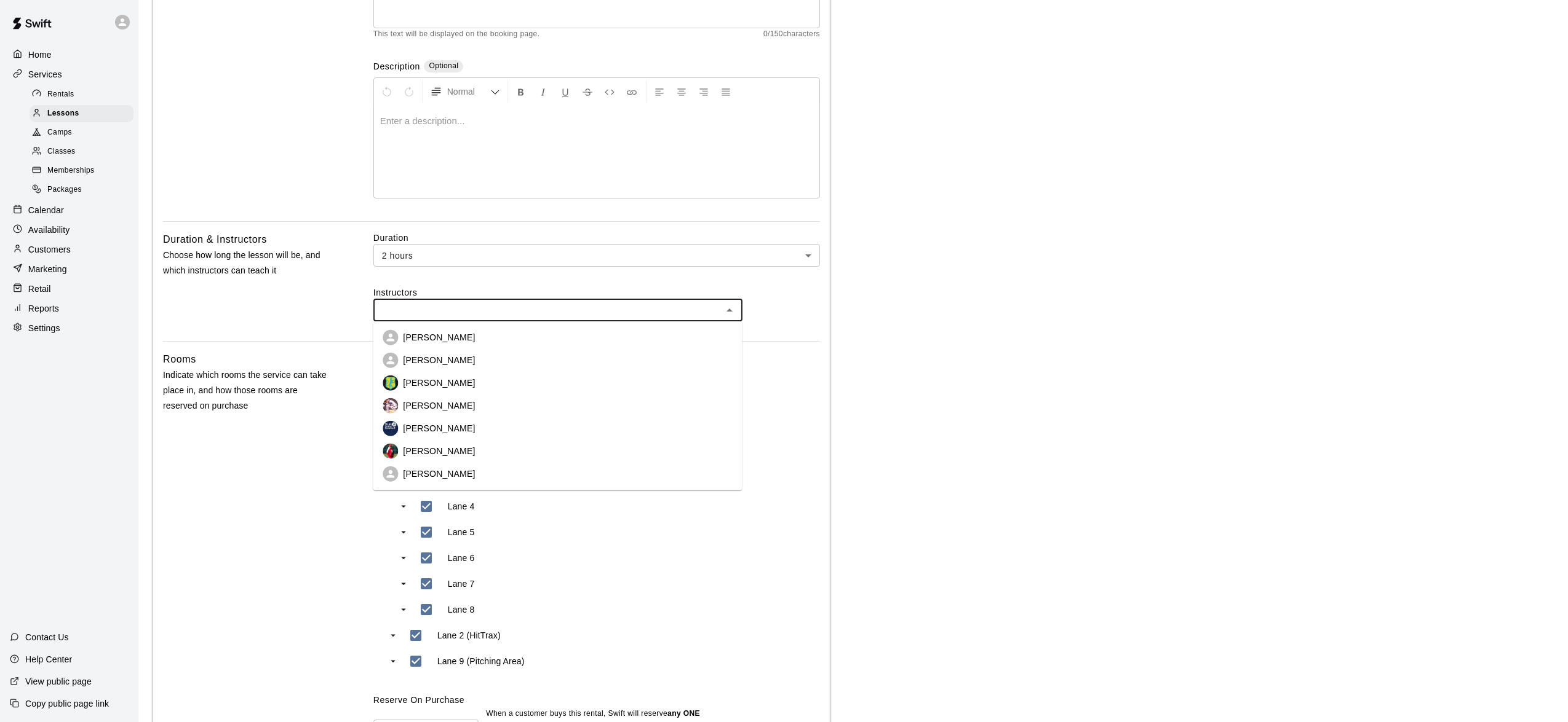
click at [437, 363] on p "[PERSON_NAME]" at bounding box center [438, 360] width 72 height 13
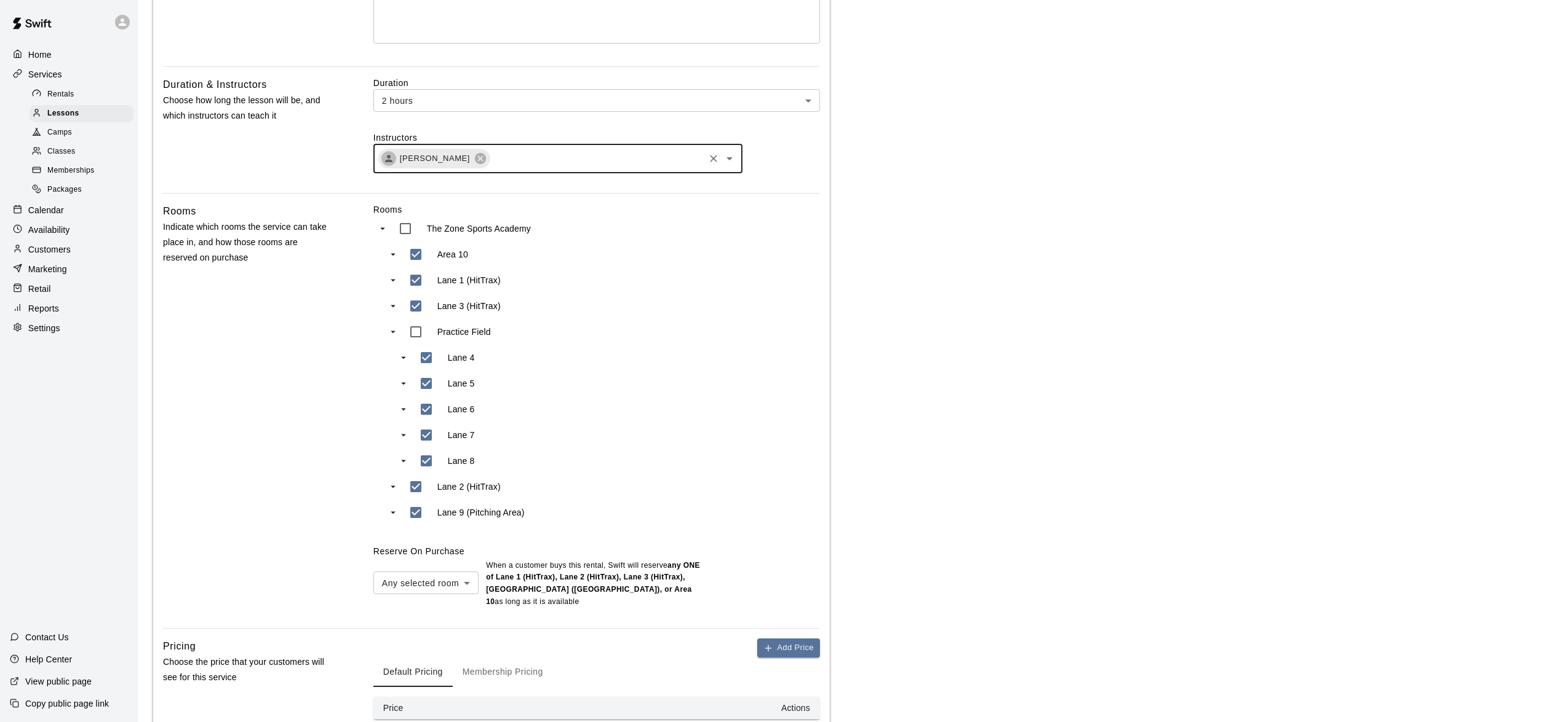
scroll to position [482, 0]
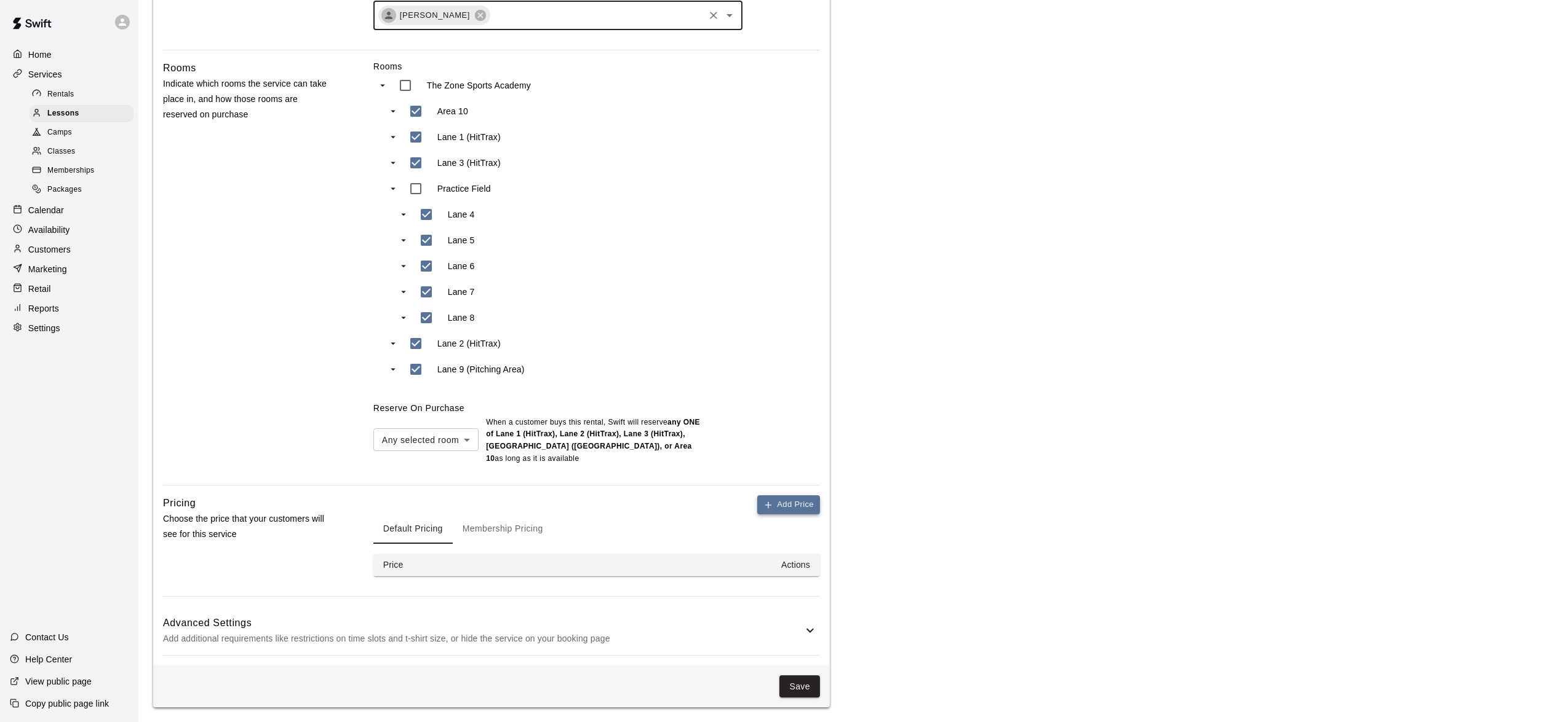
click at [777, 499] on button "Add Price" at bounding box center [788, 505] width 63 height 19
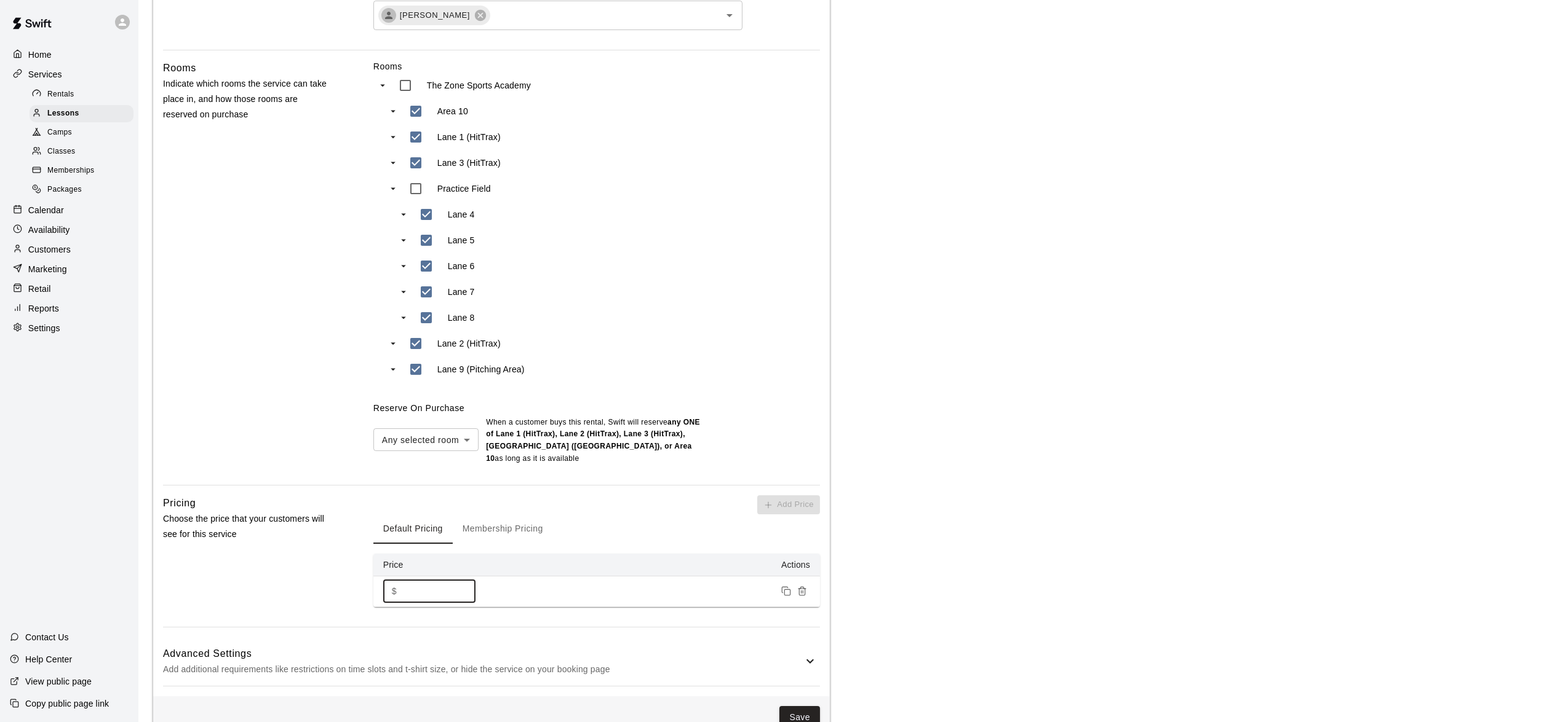
click at [428, 599] on input "*" at bounding box center [438, 592] width 74 height 23
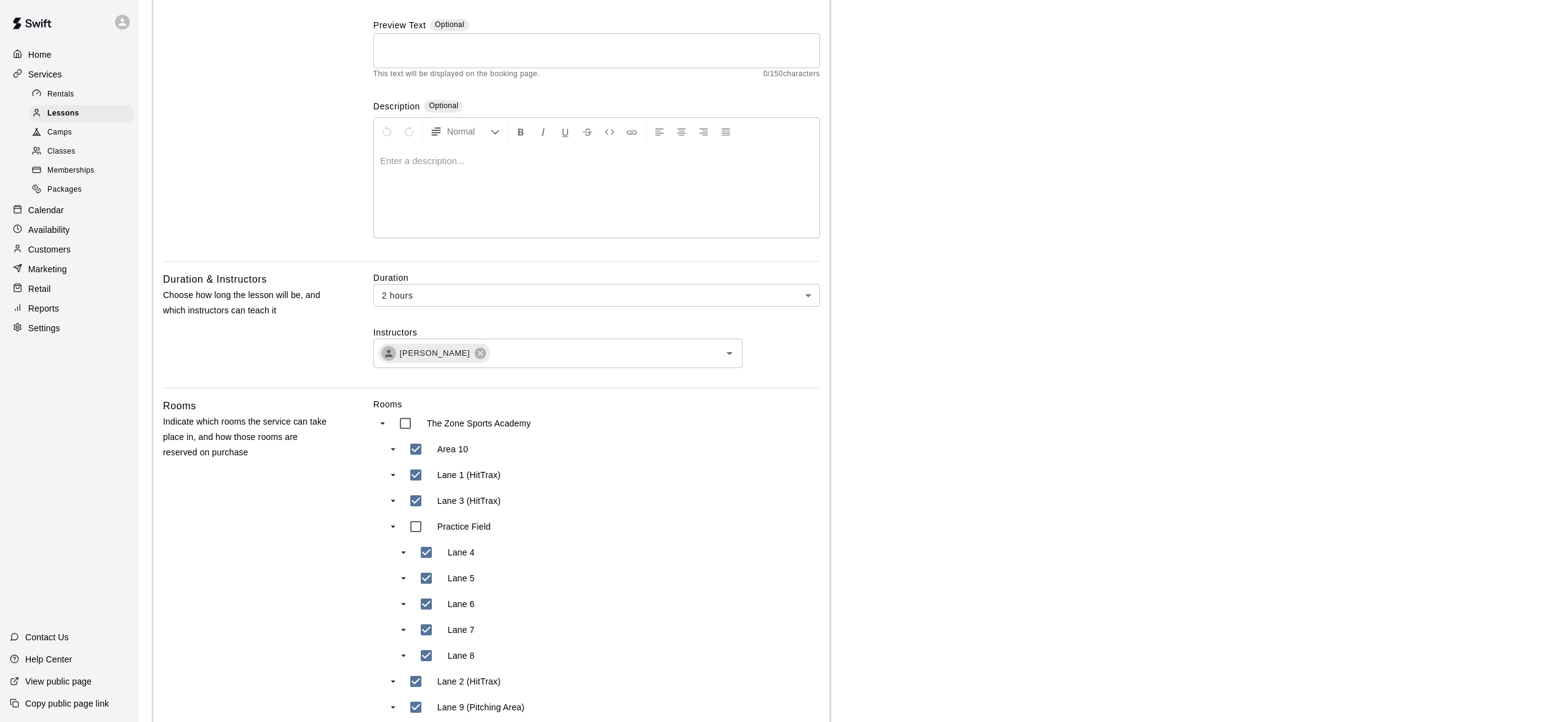
scroll to position [0, 0]
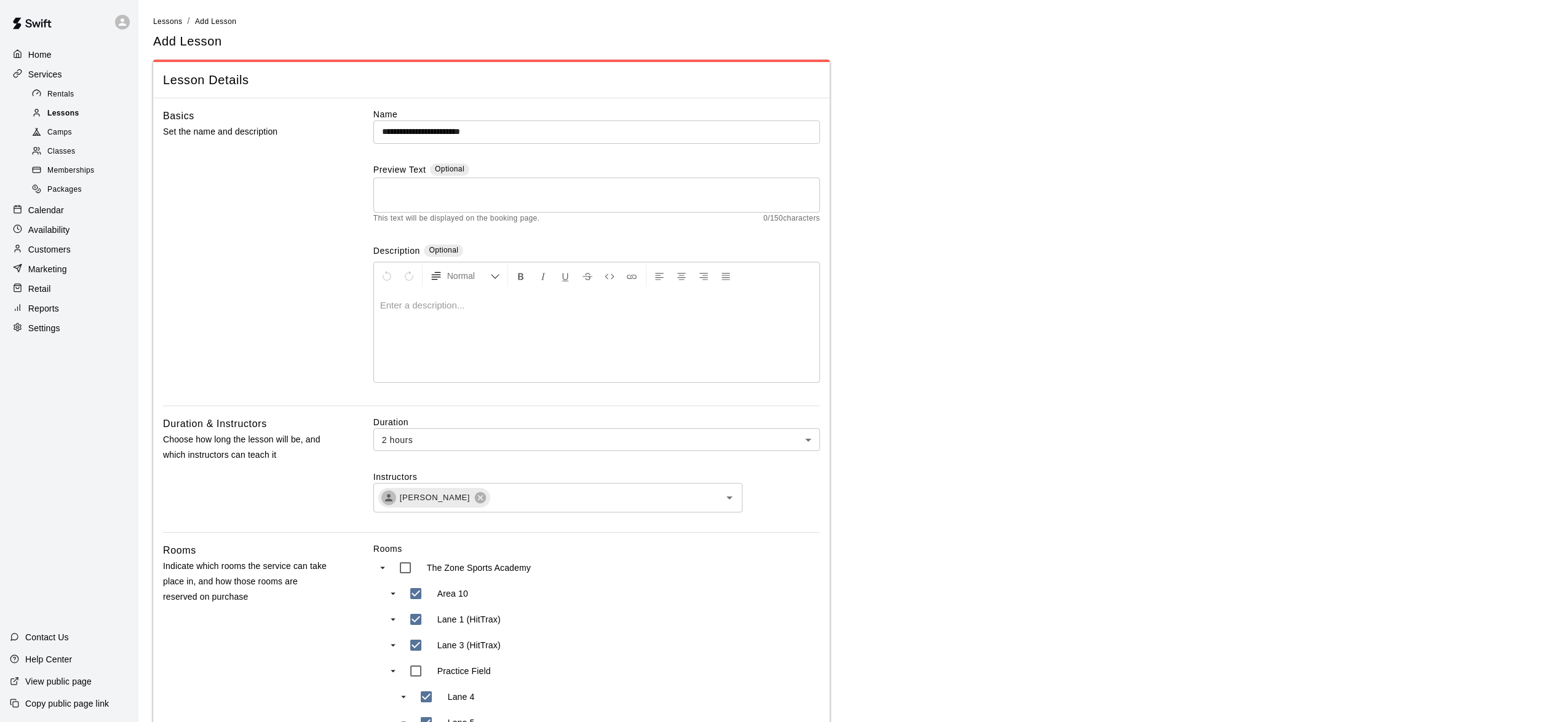
click at [76, 116] on span "Lessons" at bounding box center [63, 114] width 32 height 13
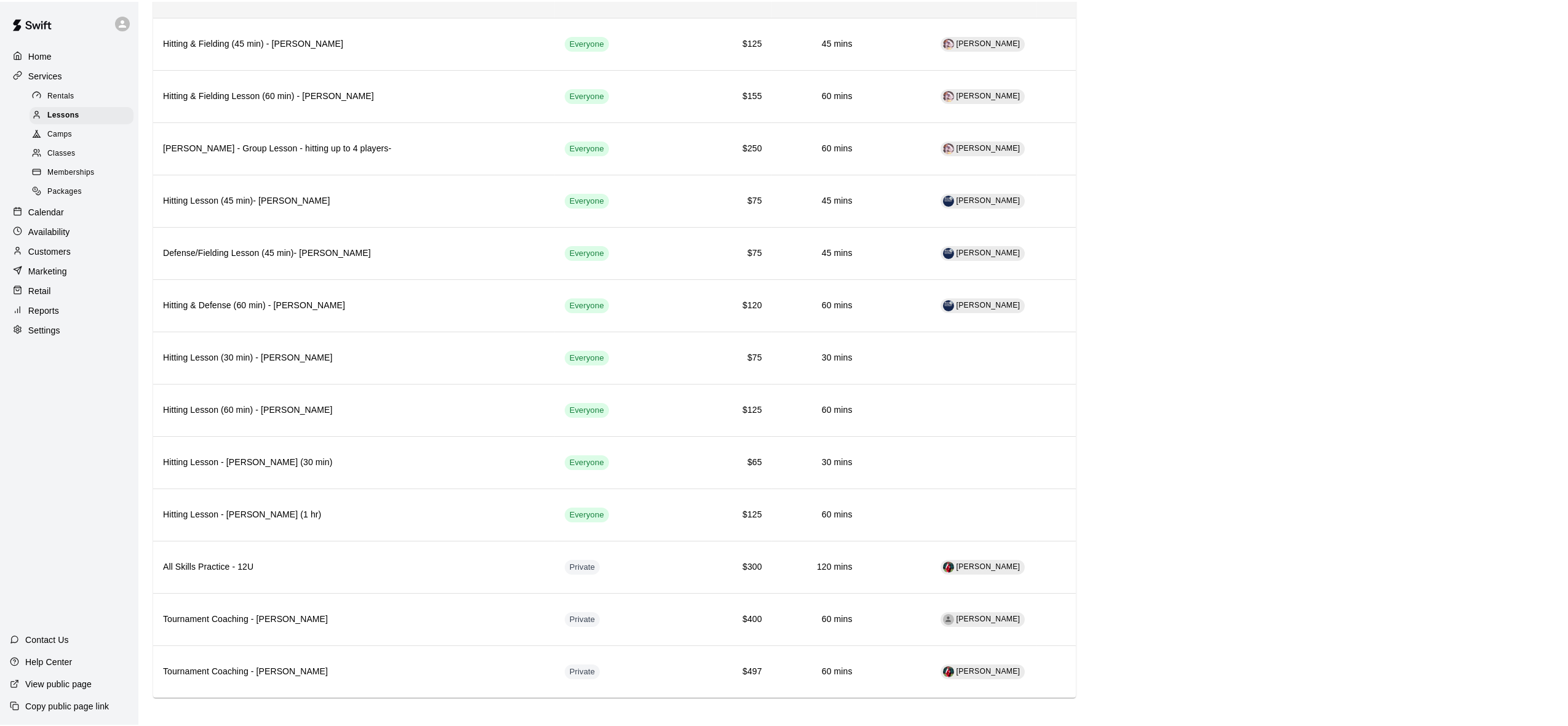
scroll to position [940, 0]
